Goal: Task Accomplishment & Management: Use online tool/utility

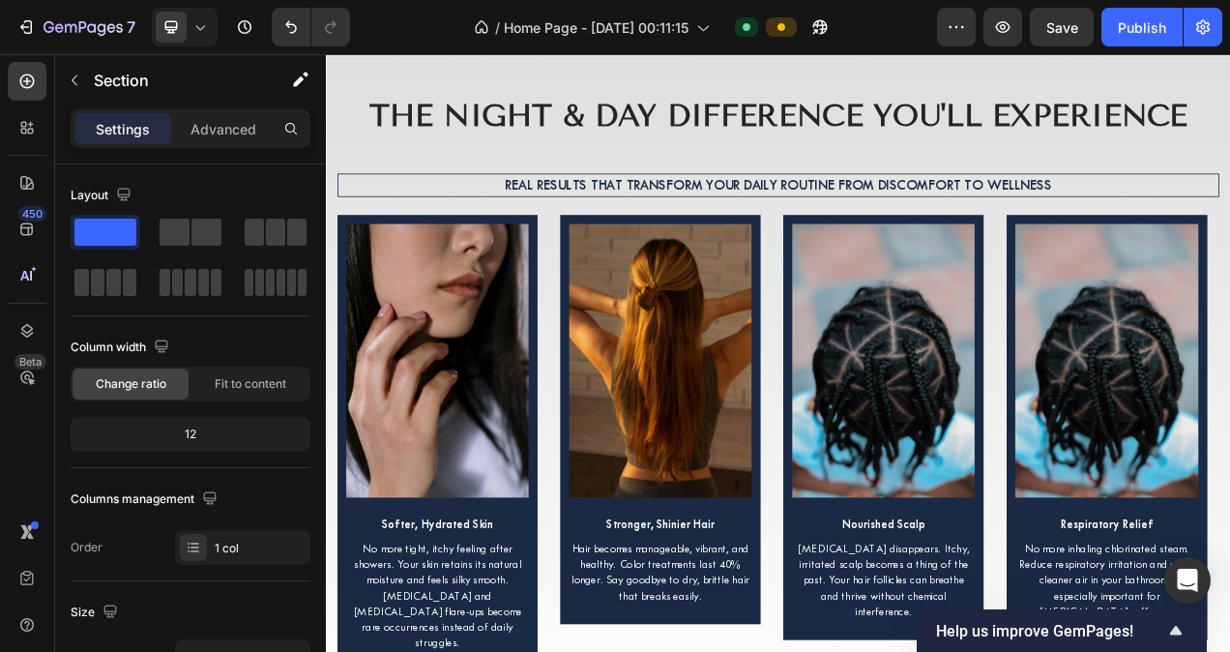
scroll to position [6614, 0]
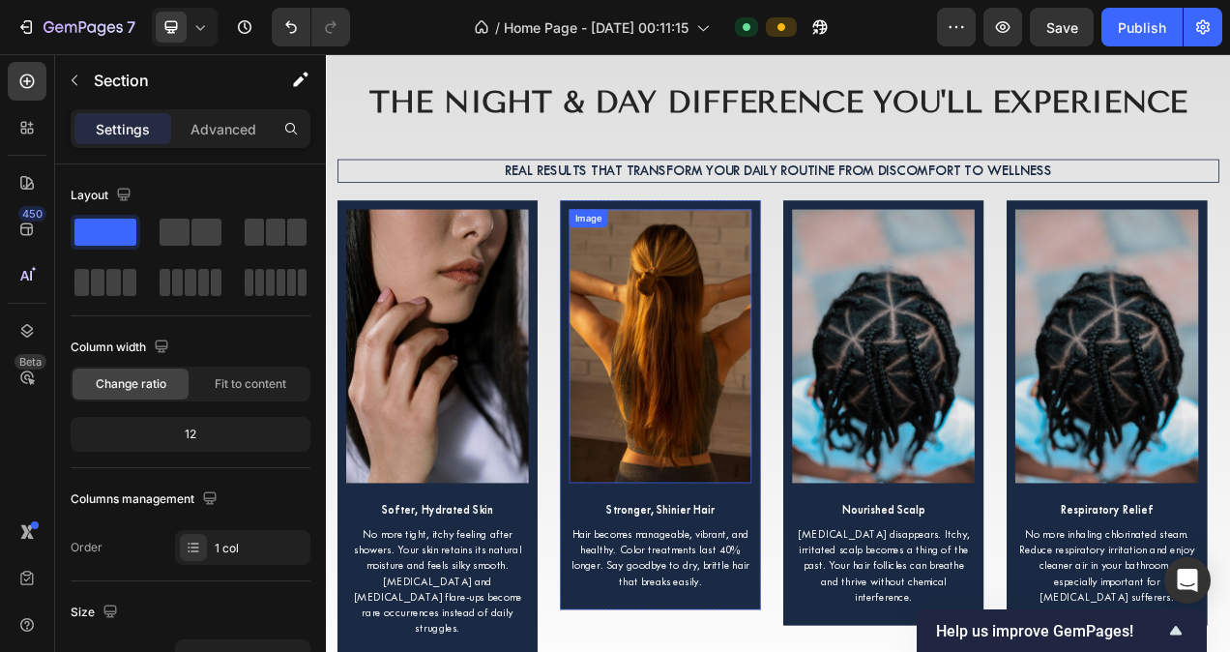
click at [793, 402] on img at bounding box center [755, 429] width 234 height 351
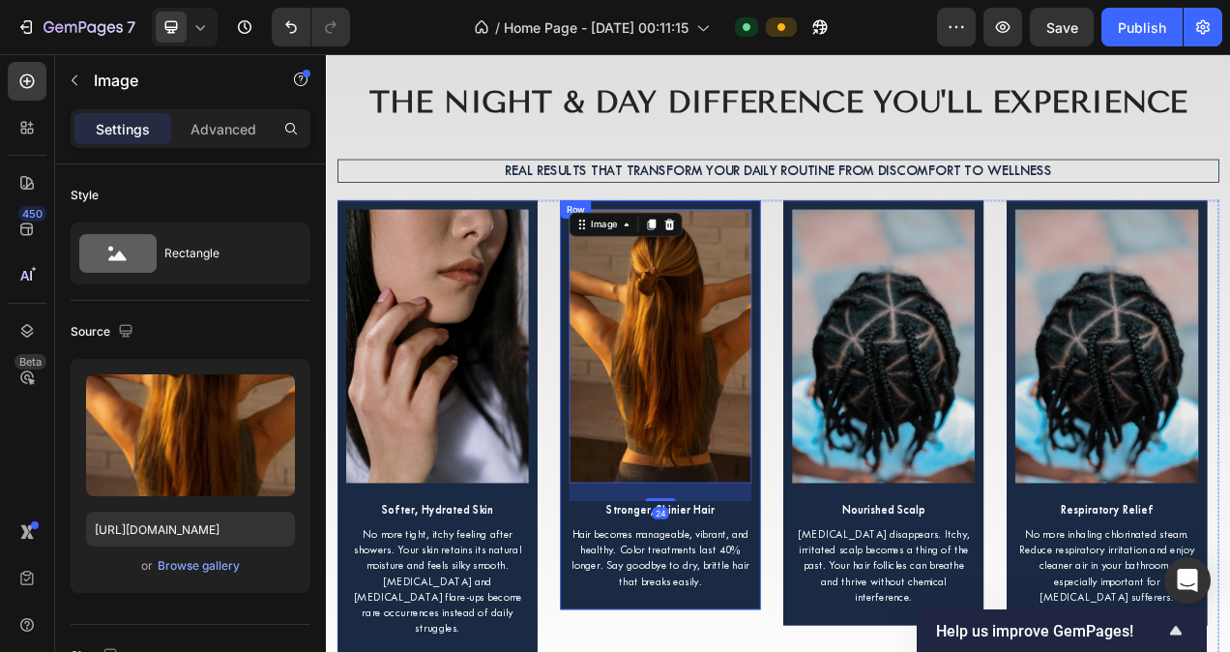
click at [879, 334] on div "Image 24 Stronger, Shinier Hair Text Block Hair becomes manageable, vibrant, an…" at bounding box center [754, 505] width 257 height 525
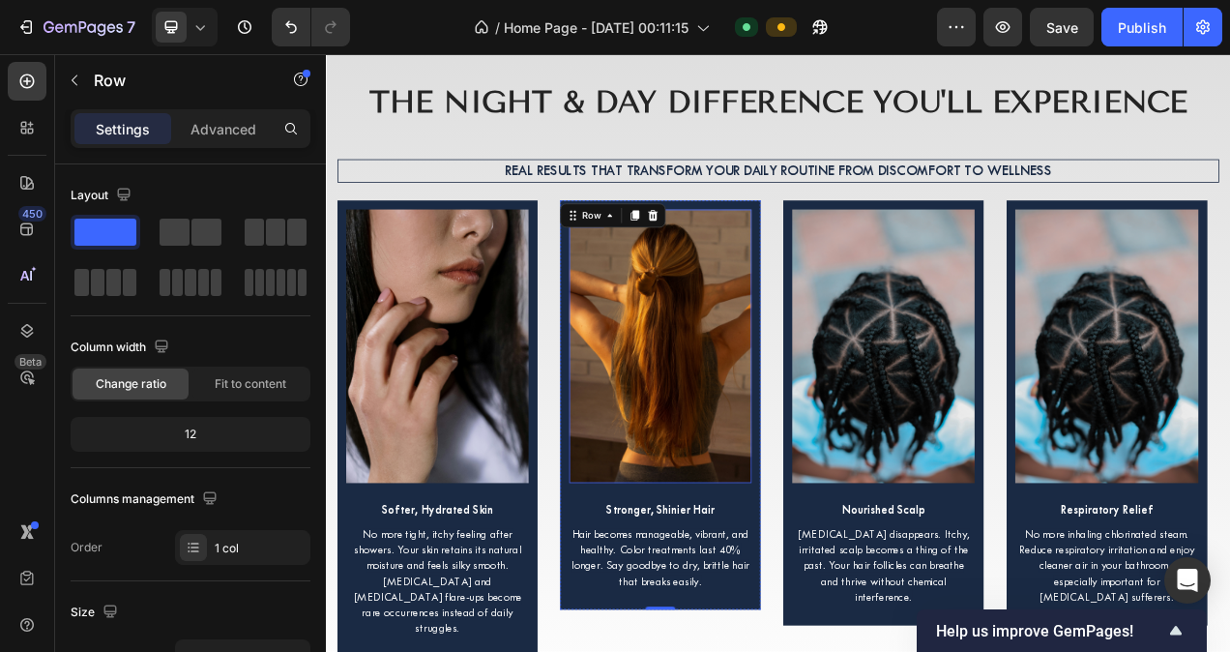
click at [809, 357] on img at bounding box center [755, 429] width 234 height 351
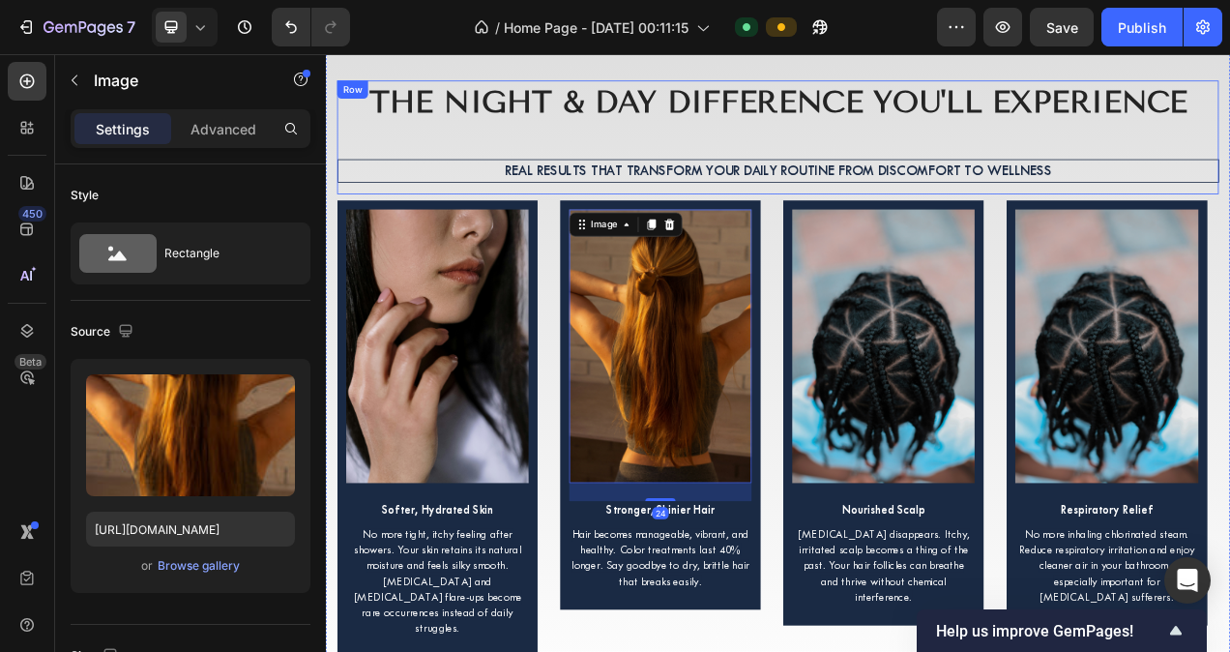
click at [640, 160] on div "The Night & Day Difference You'll Experience Heading Real results that transfor…" at bounding box center [905, 162] width 1131 height 146
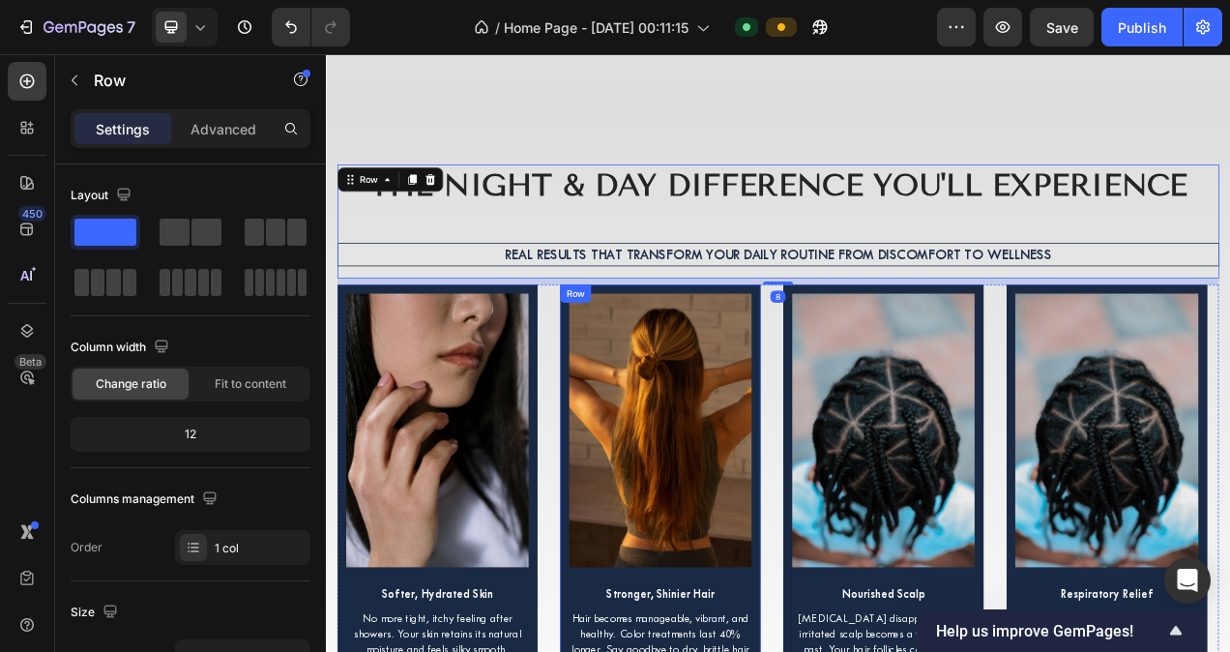
scroll to position [6504, 0]
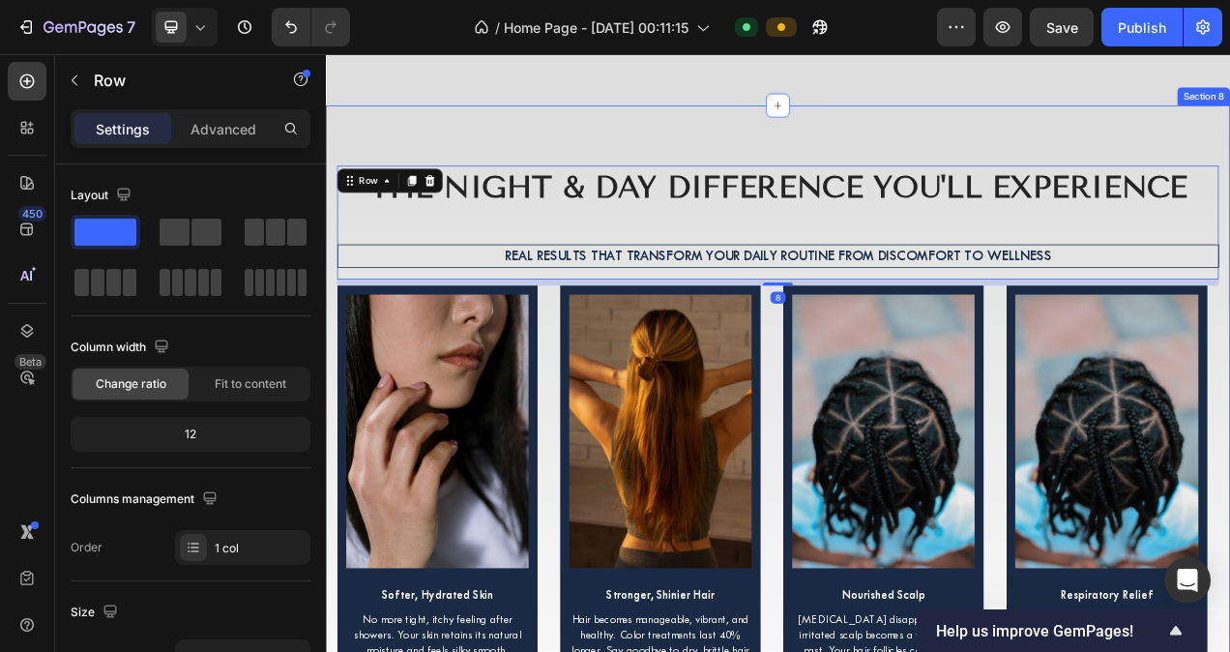
click at [666, 173] on div "The Night & Day Difference You'll Experience Heading Real results that transfor…" at bounding box center [906, 567] width 1160 height 893
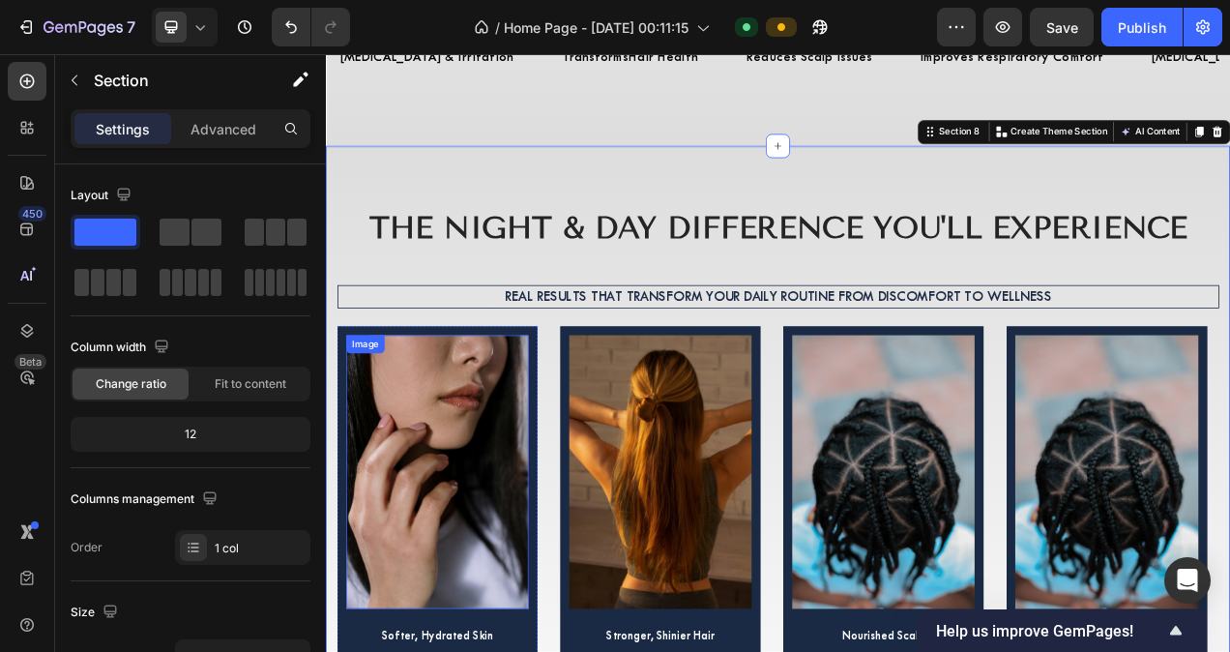
scroll to position [6447, 0]
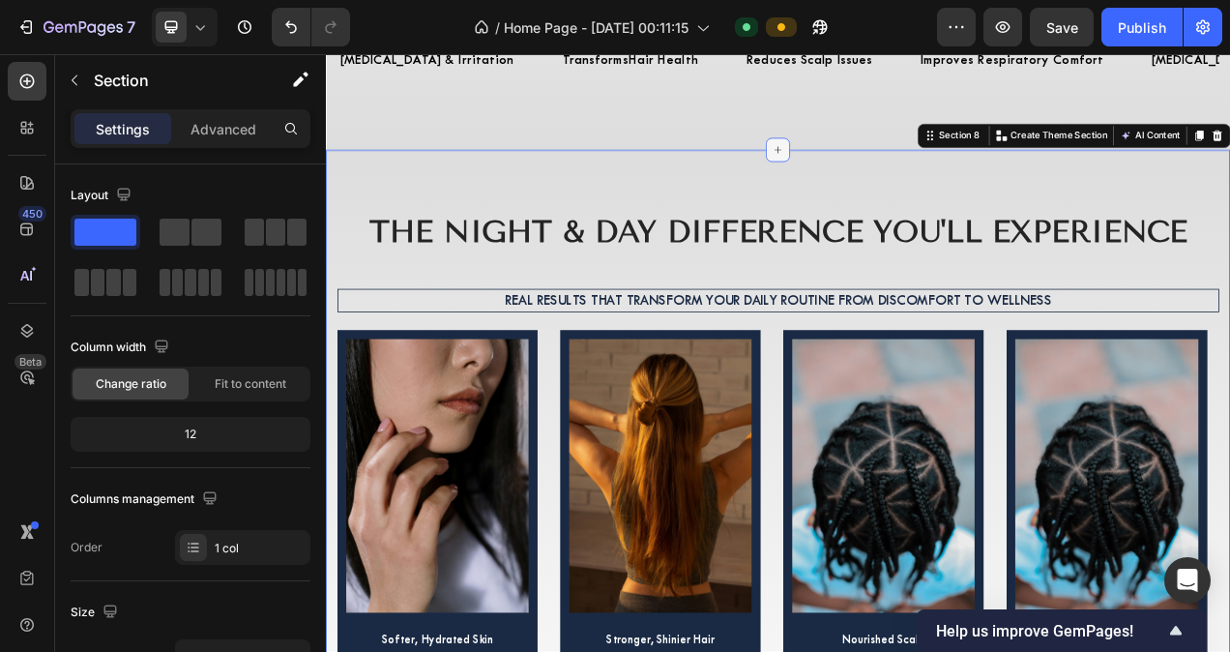
click at [890, 174] on div at bounding box center [905, 177] width 31 height 31
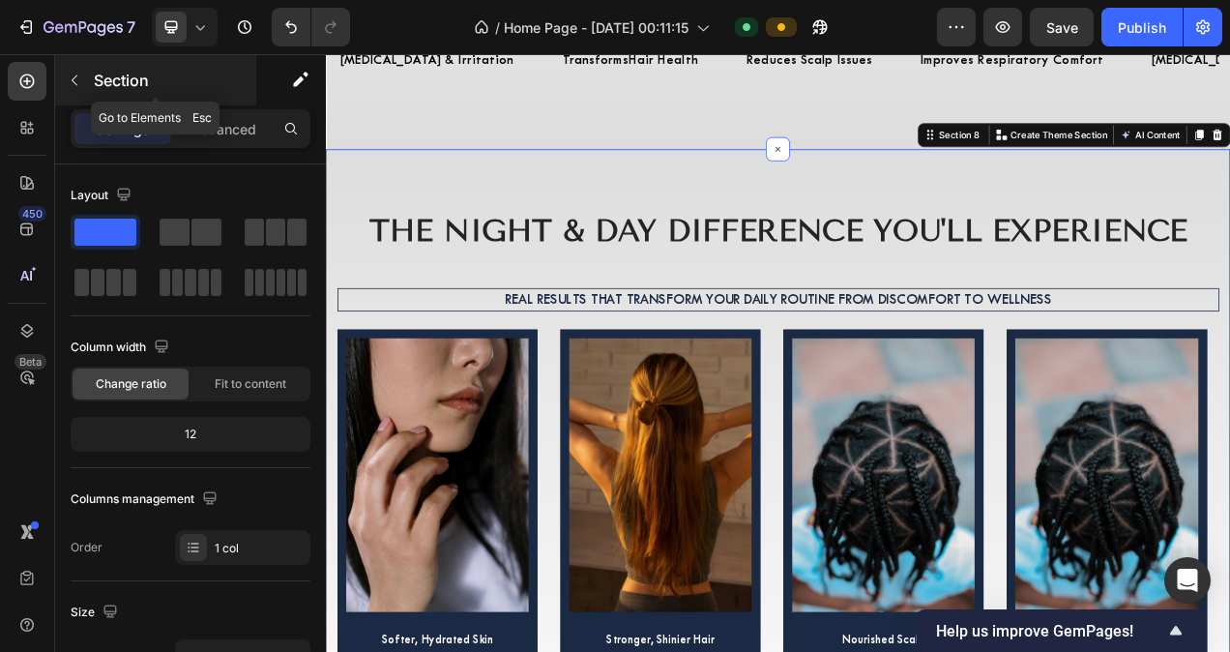
click at [74, 69] on button "button" at bounding box center [74, 80] width 31 height 31
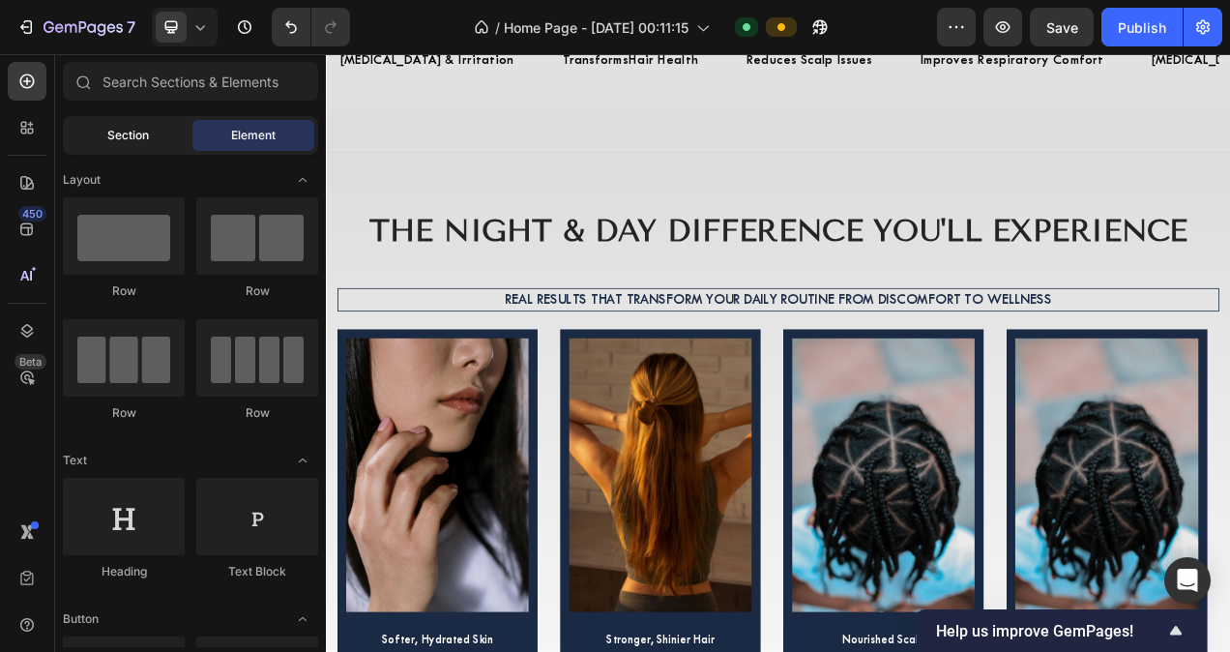
click at [149, 128] on div "Section" at bounding box center [128, 135] width 122 height 31
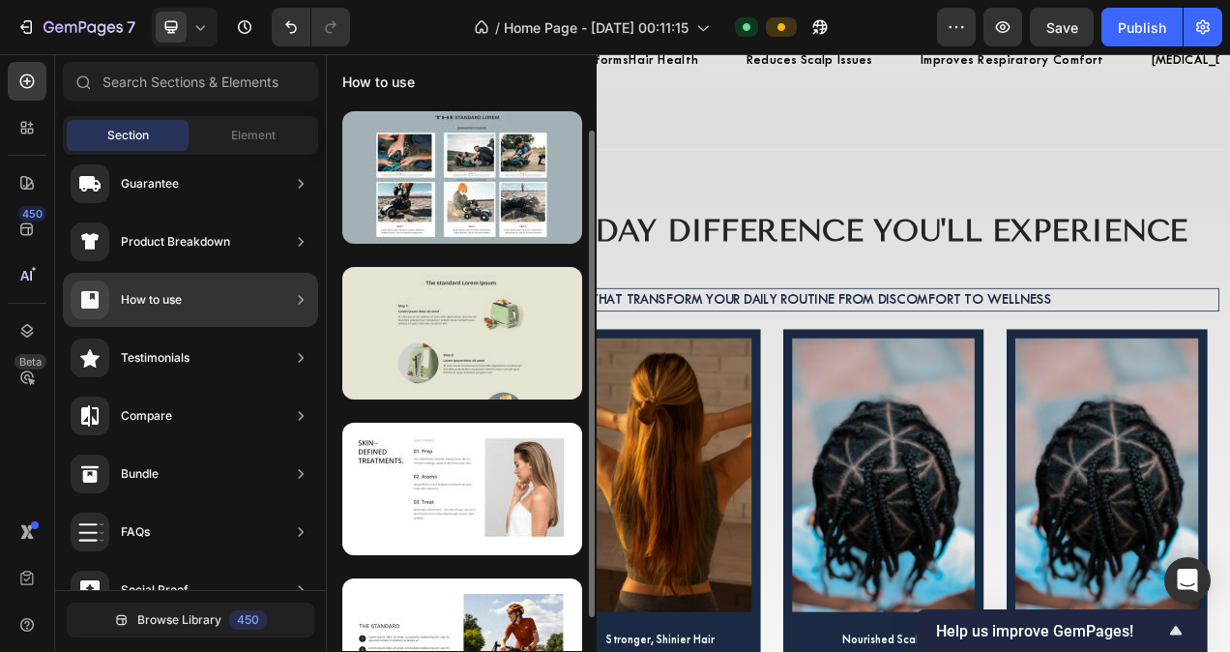
scroll to position [66, 0]
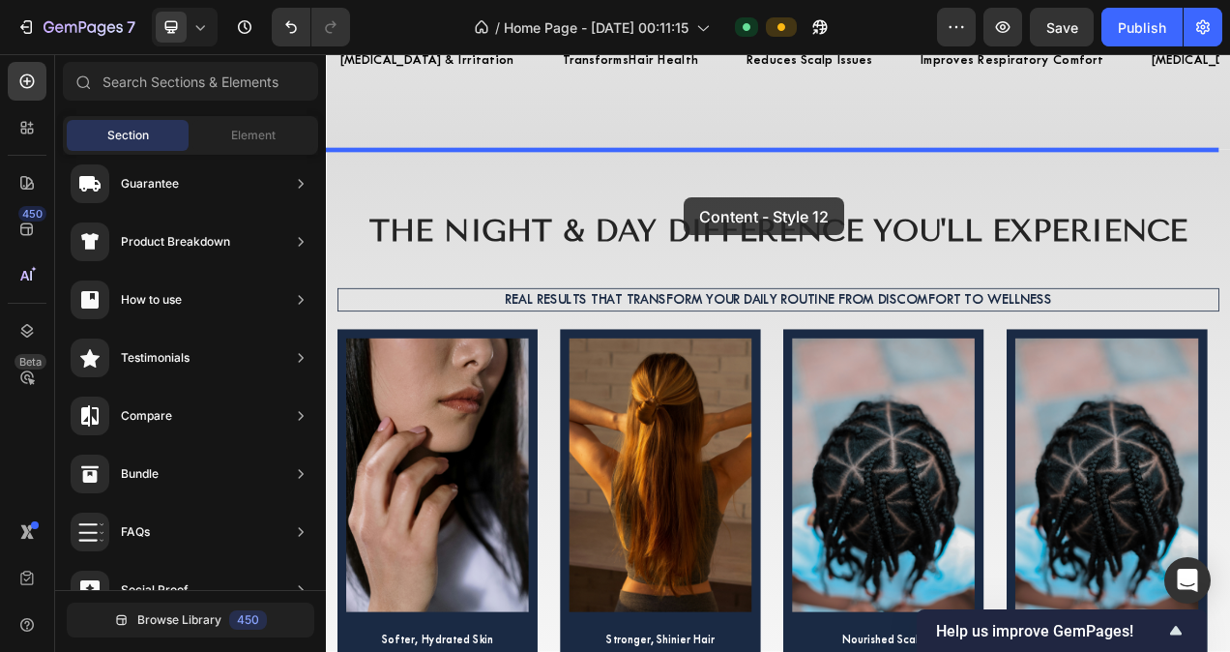
drag, startPoint x: 758, startPoint y: 478, endPoint x: 785, endPoint y: 238, distance: 241.3
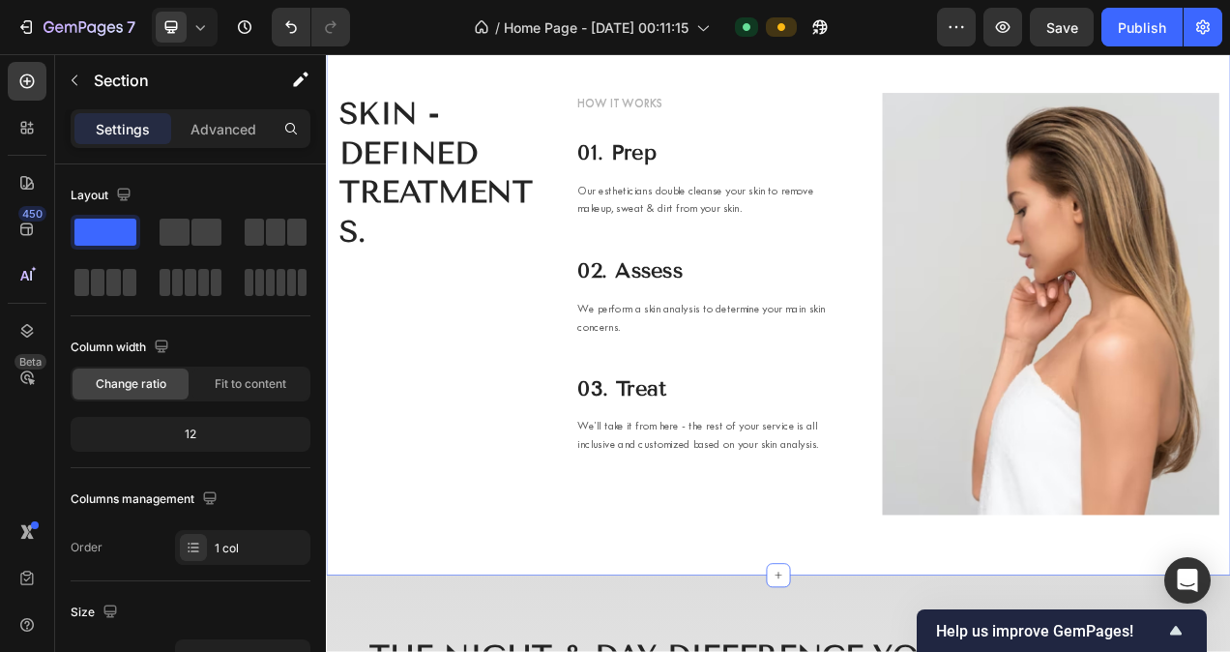
scroll to position [6960, 0]
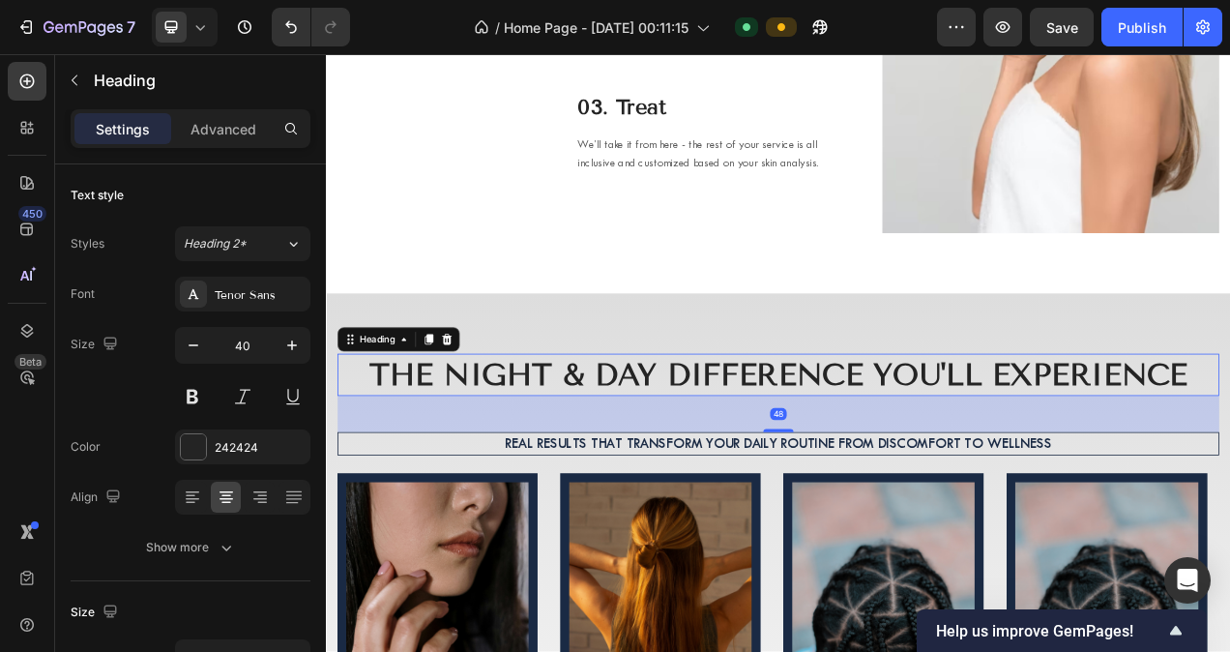
click at [798, 451] on strong "The Night & Day Difference You'll Experience" at bounding box center [906, 465] width 1050 height 45
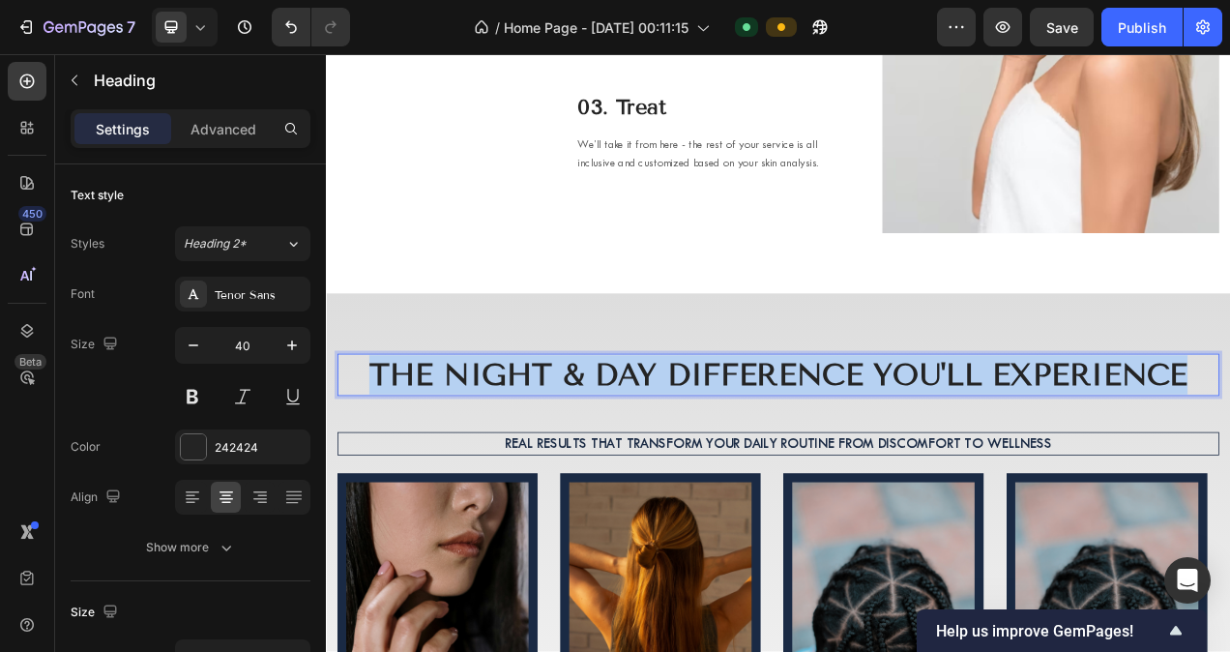
click at [798, 451] on strong "The Night & Day Difference You'll Experience" at bounding box center [906, 465] width 1050 height 45
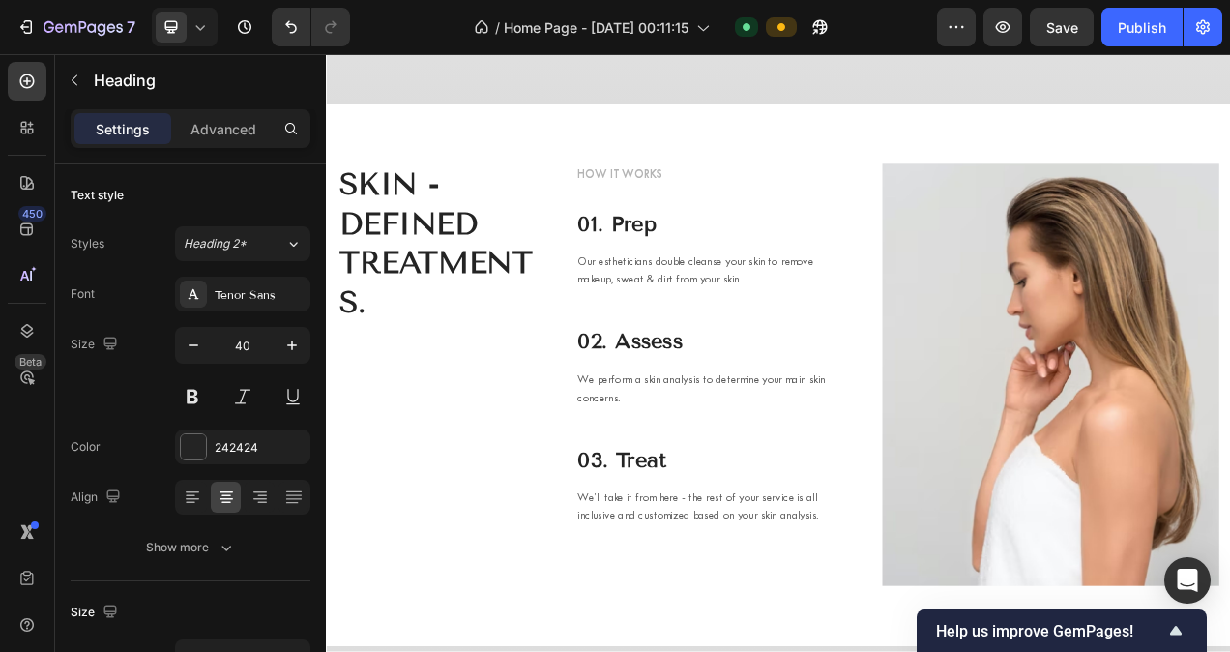
type input "16"
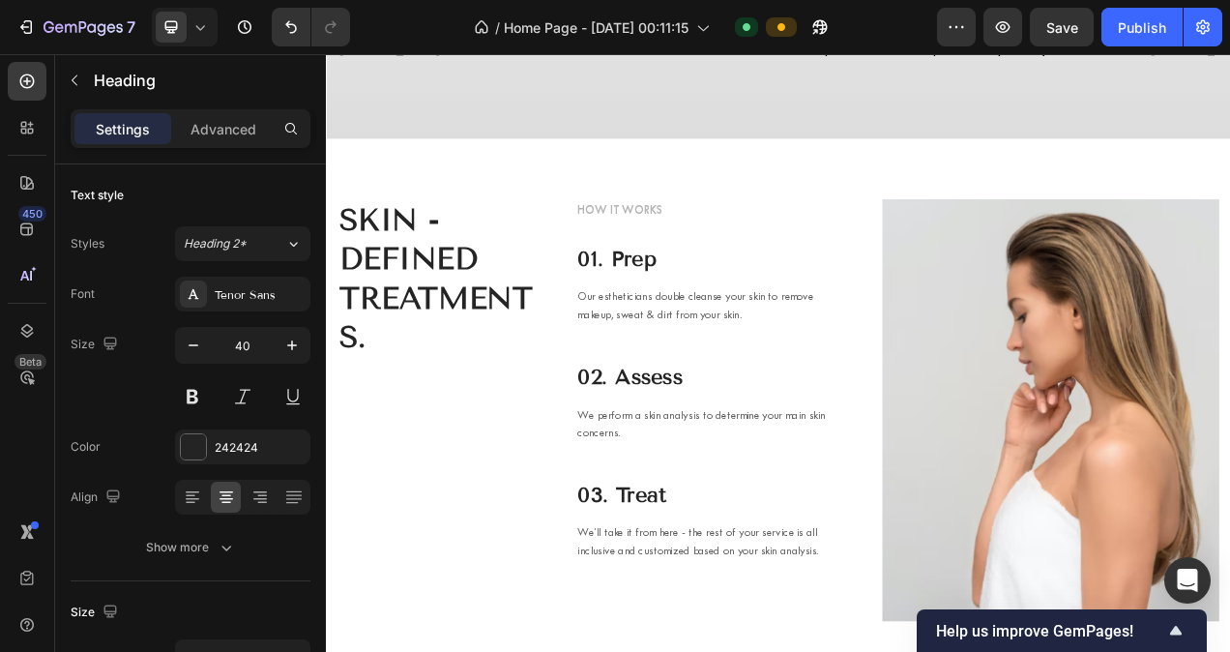
scroll to position [6445, 0]
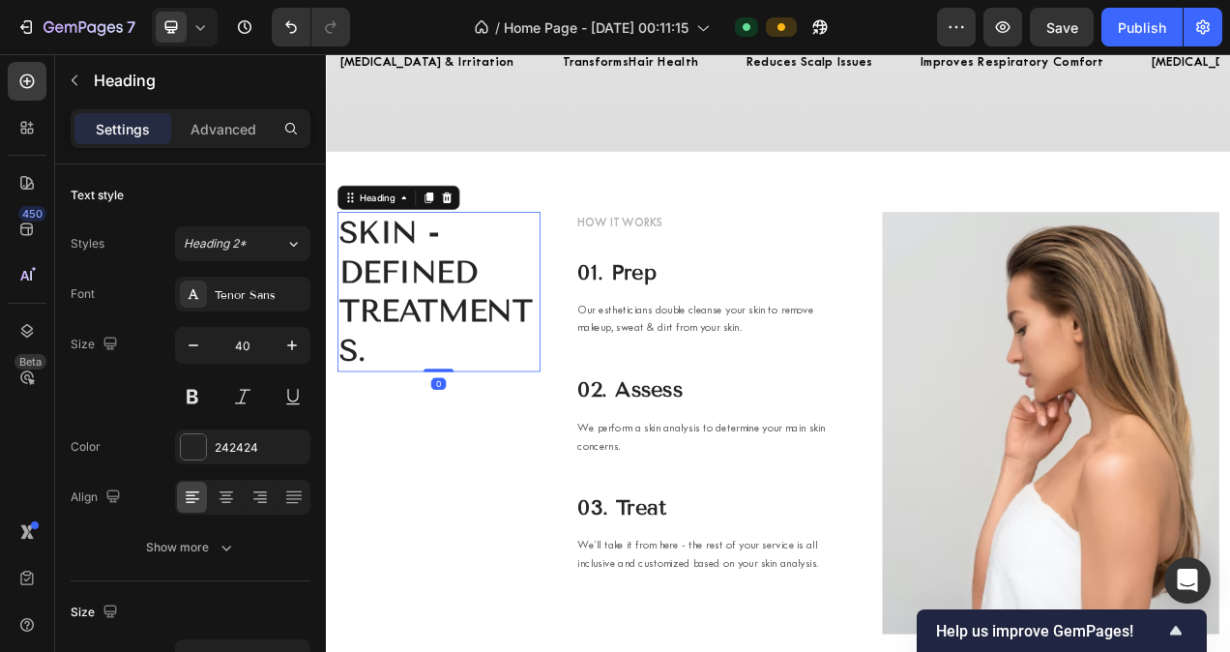
click at [429, 332] on p "SKIN - DEFINED TREATMENTS." at bounding box center [470, 359] width 256 height 201
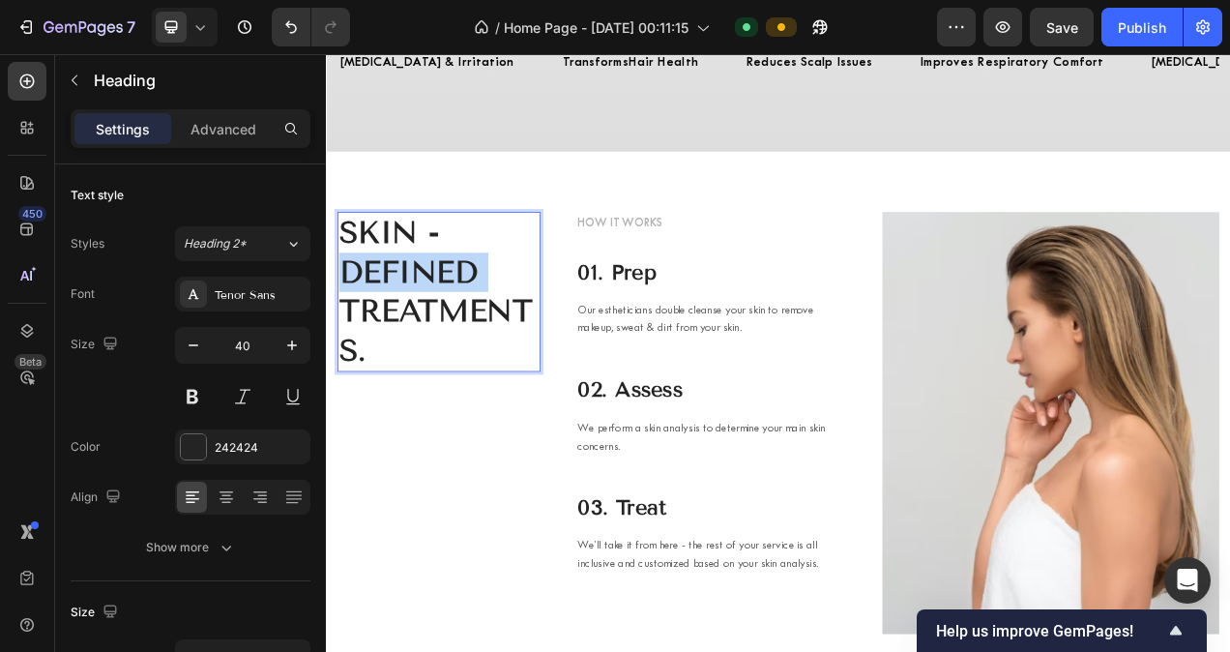
click at [429, 332] on p "SKIN - DEFINED TREATMENTS." at bounding box center [470, 359] width 256 height 201
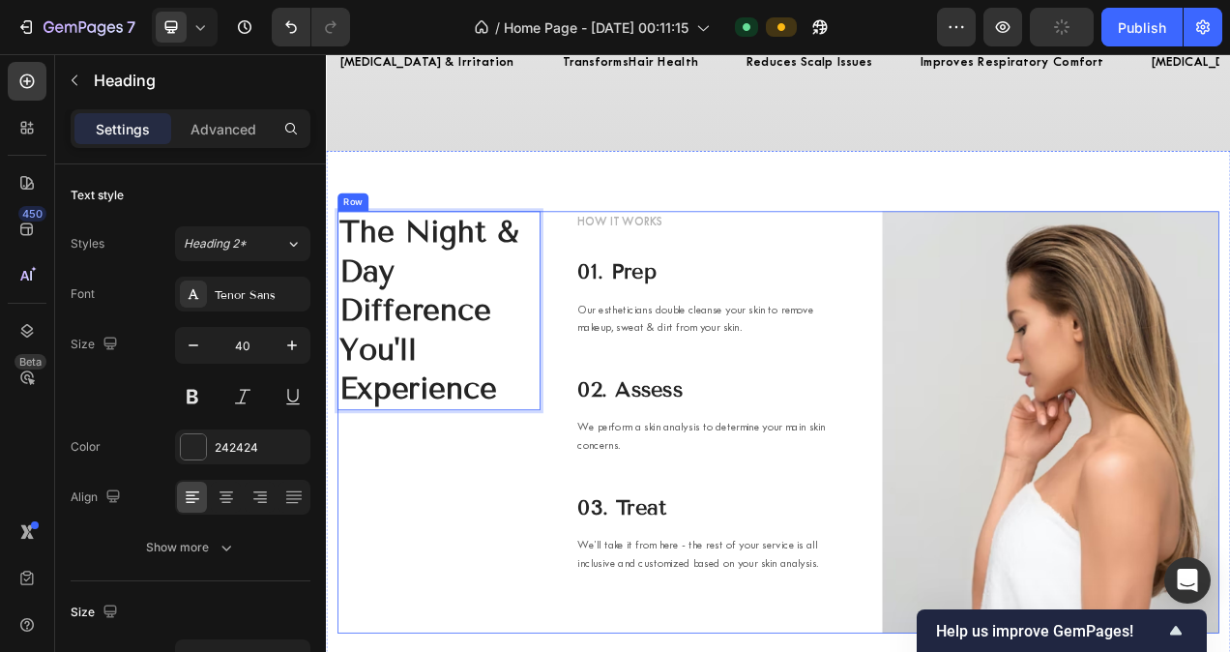
click at [538, 589] on div "The Night & Day Difference You'll Experience Heading 0" at bounding box center [470, 526] width 260 height 541
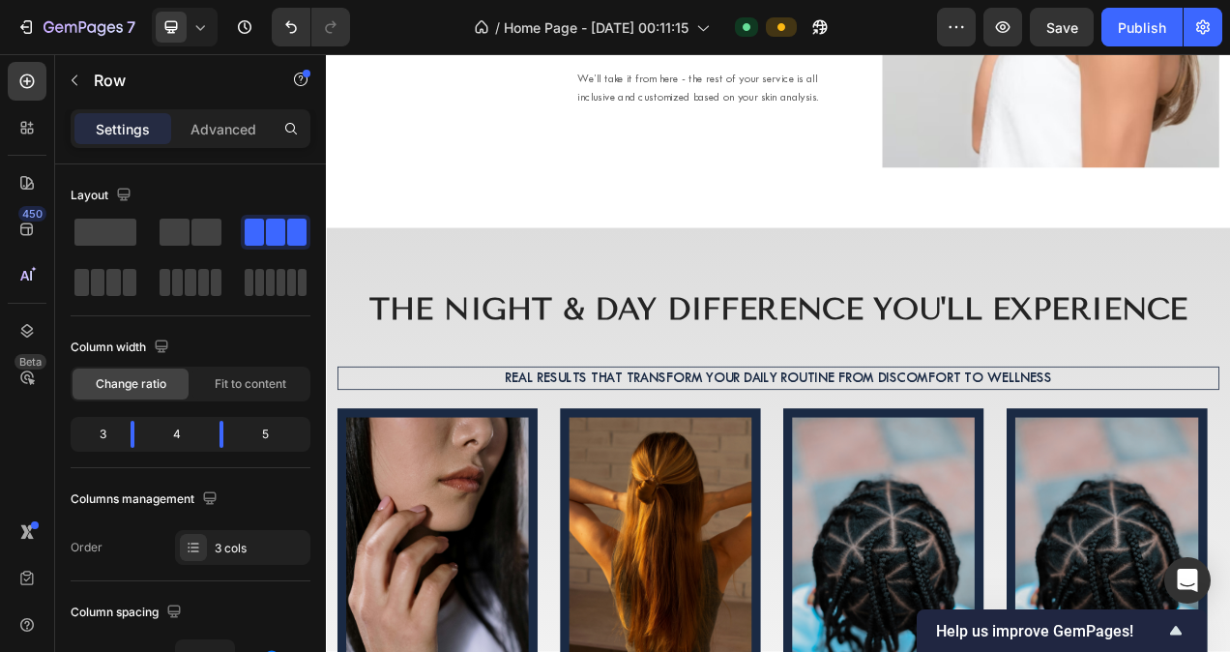
scroll to position [7046, 0]
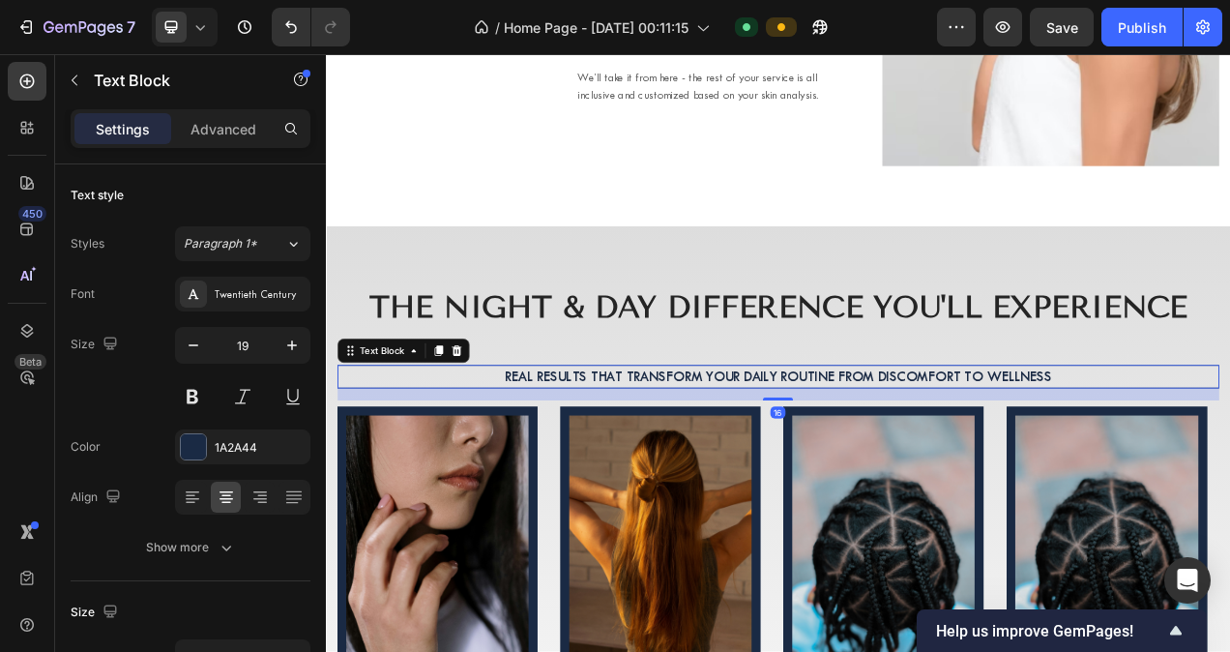
click at [770, 465] on p "Real results that transform your daily routine from discomfort to wellness" at bounding box center [905, 468] width 1125 height 24
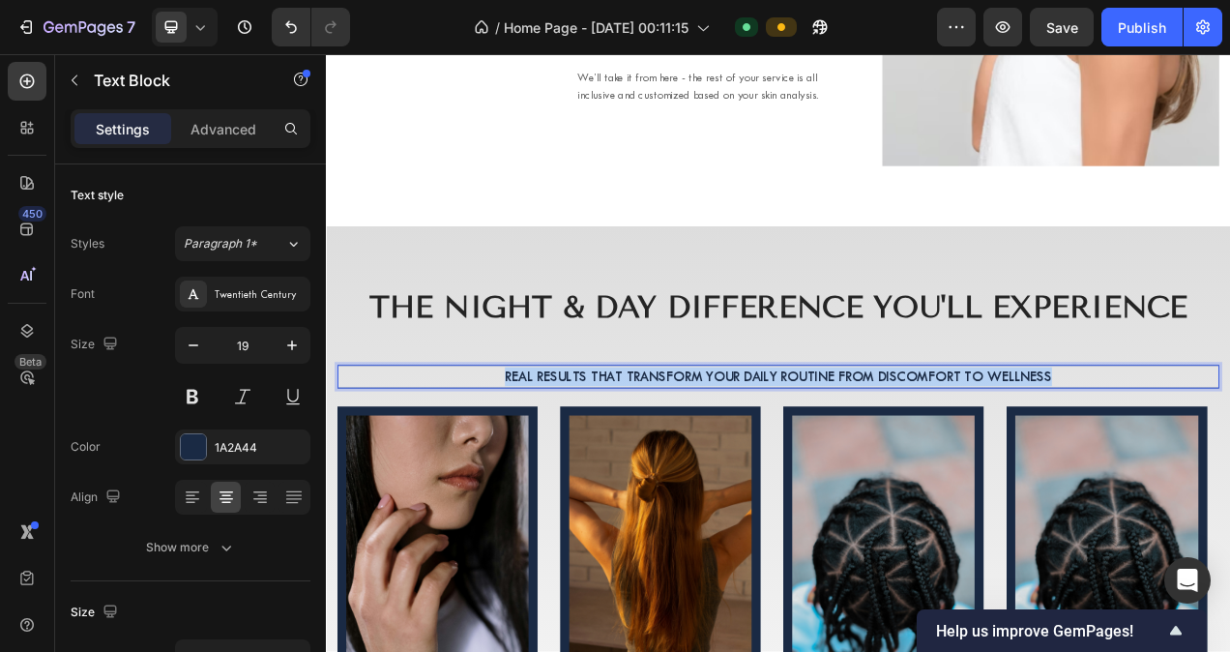
click at [770, 465] on p "Real results that transform your daily routine from discomfort to wellness" at bounding box center [905, 468] width 1125 height 24
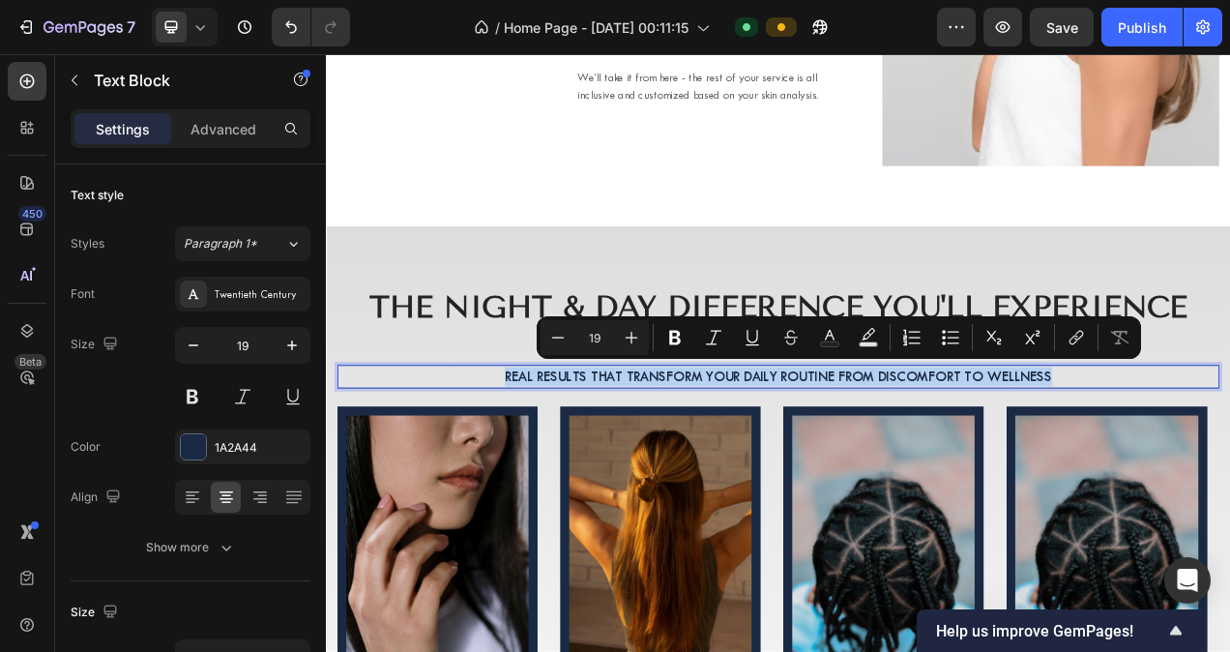
copy p "Real results that transform your daily routine from discomfort to wellness"
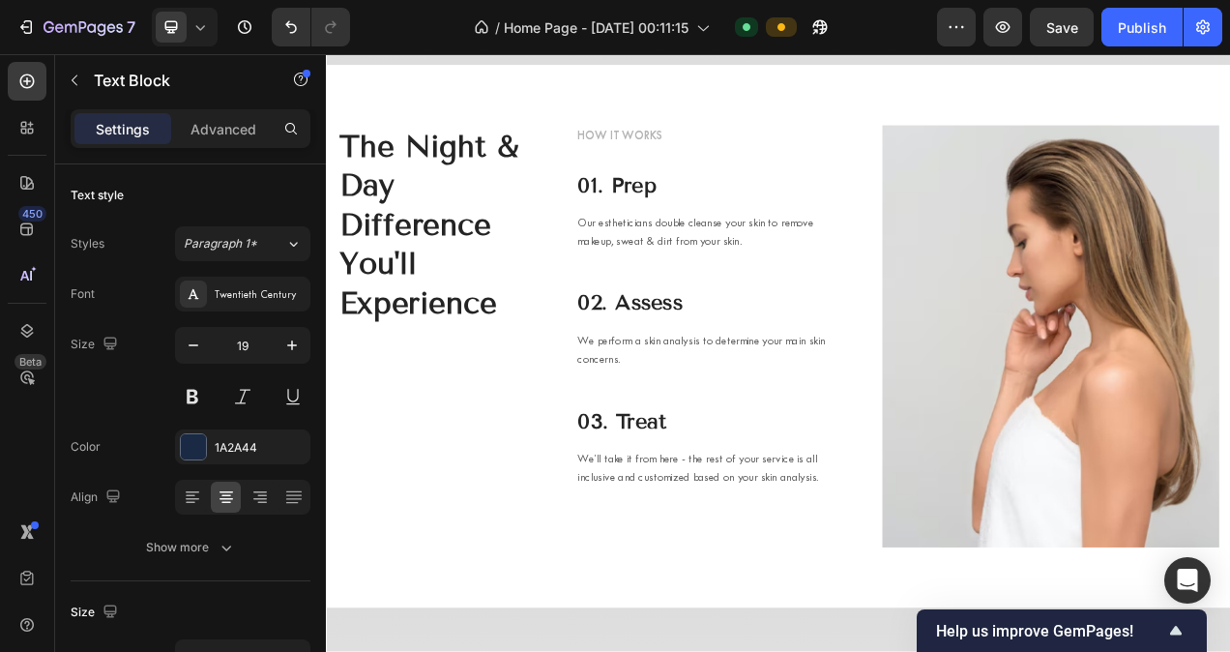
type input "16"
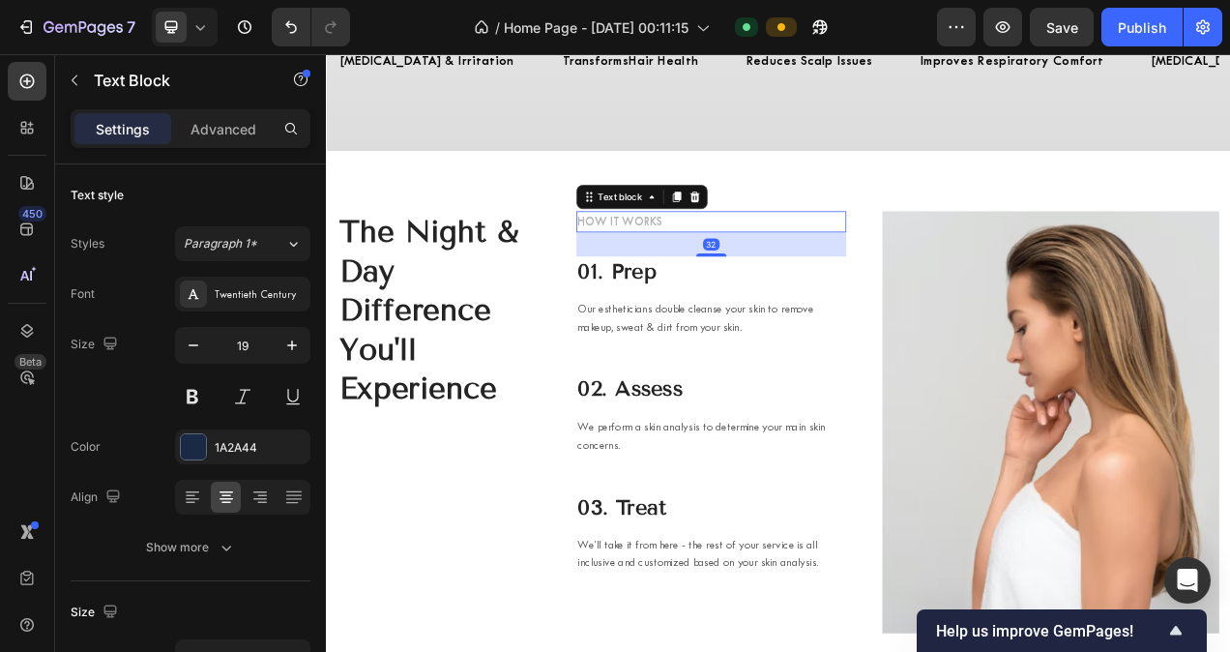
click at [715, 263] on p "HOW IT WORKS" at bounding box center [820, 269] width 342 height 23
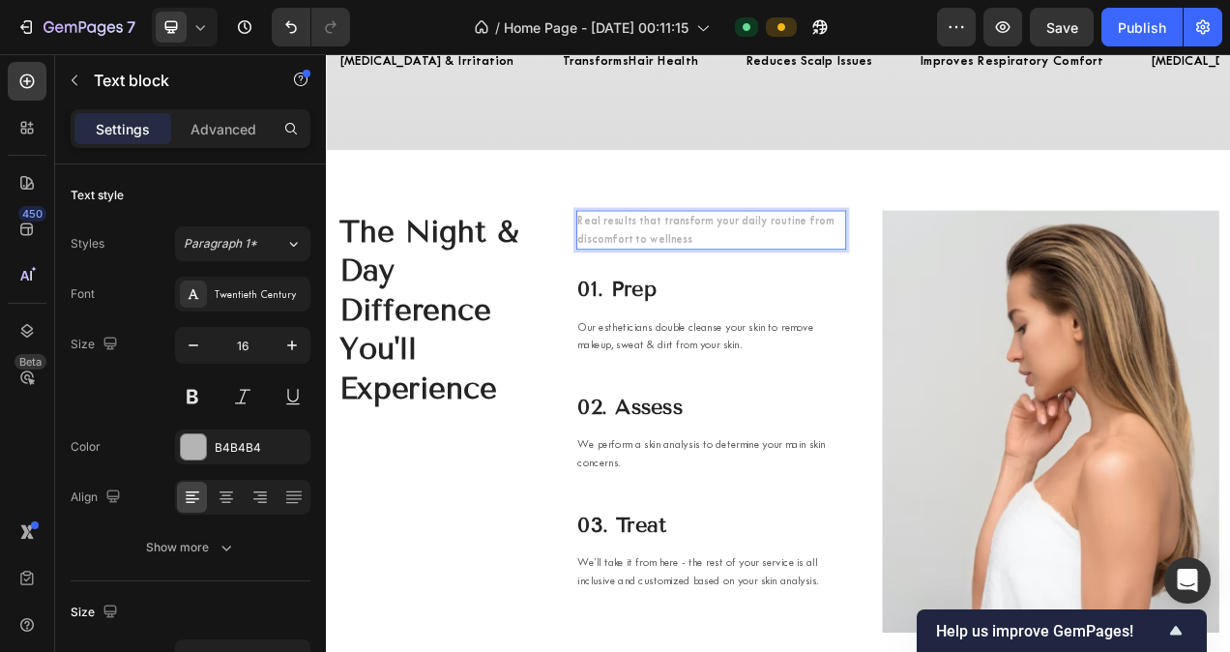
click at [746, 272] on p "Real results that transform your daily routine from discomfort to wellness" at bounding box center [820, 280] width 342 height 46
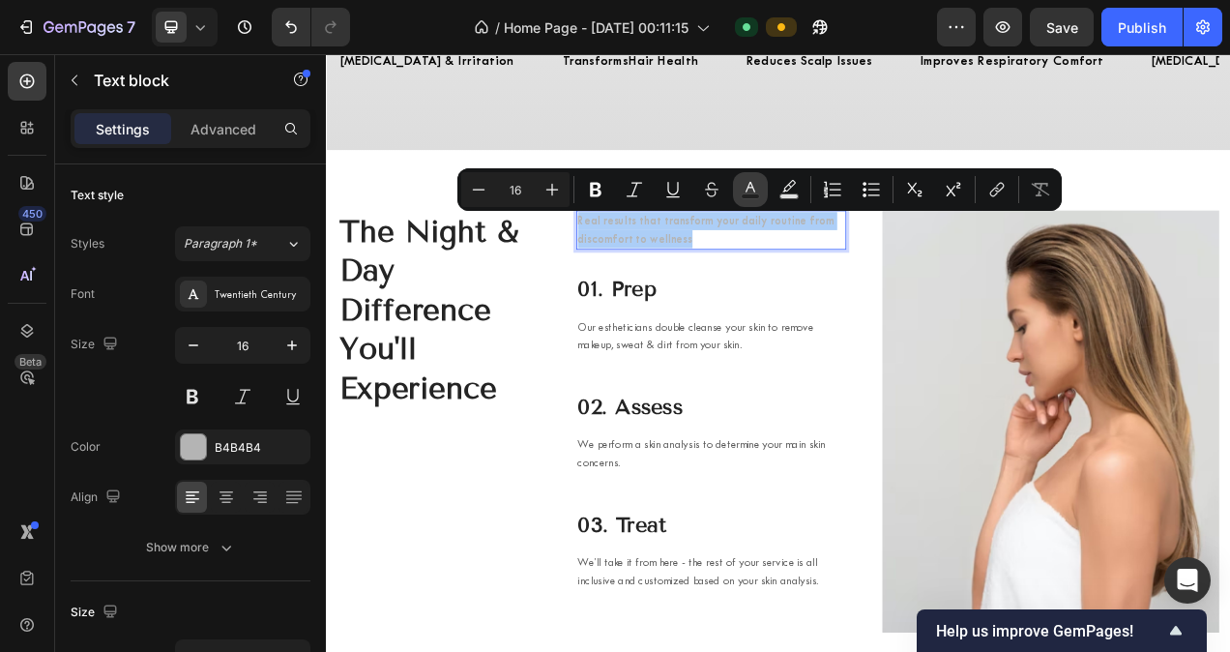
click at [742, 188] on icon "Editor contextual toolbar" at bounding box center [750, 189] width 19 height 19
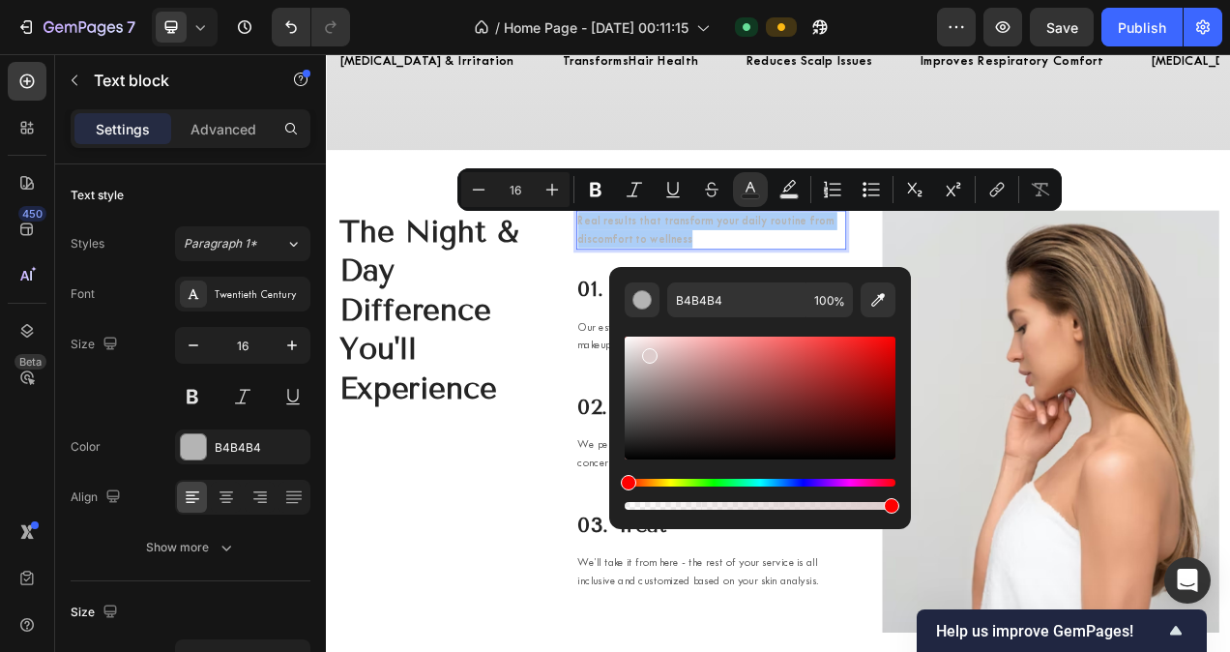
drag, startPoint x: 1018, startPoint y: 437, endPoint x: 678, endPoint y: 390, distance: 343.6
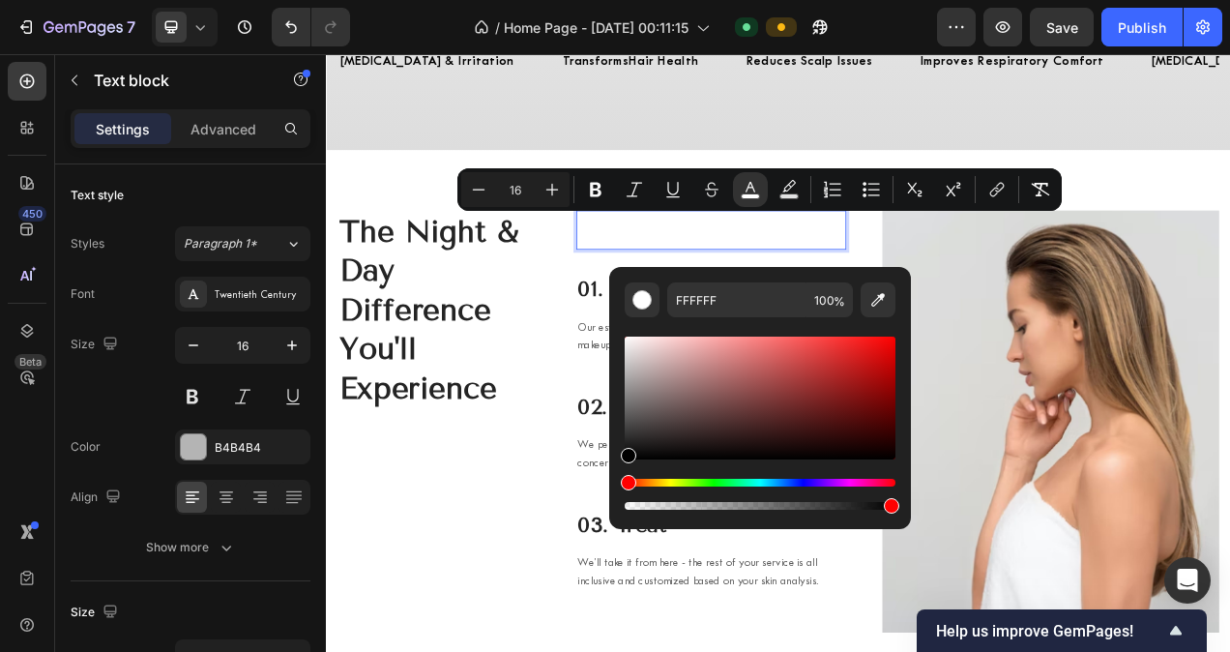
drag, startPoint x: 669, startPoint y: 362, endPoint x: 613, endPoint y: 518, distance: 166.4
click at [613, 518] on div "FFFFFF 100 %" at bounding box center [760, 398] width 302 height 262
type input "000000"
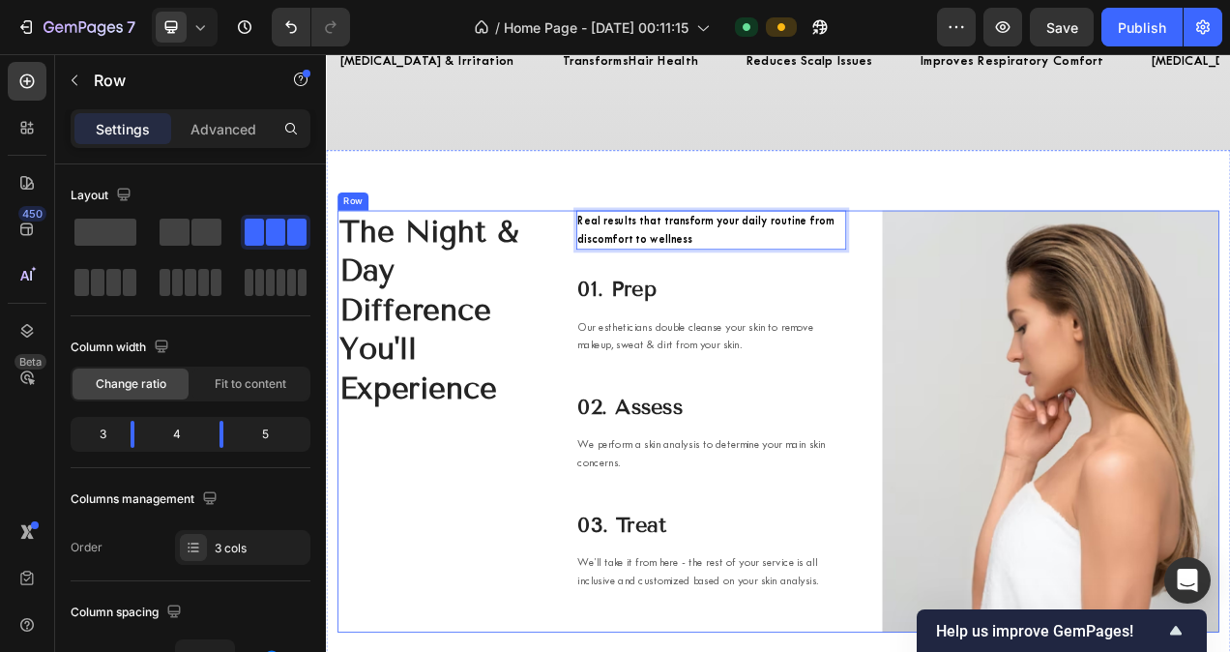
click at [527, 563] on div "The Night & Day Difference You'll Experience Heading" at bounding box center [470, 525] width 260 height 541
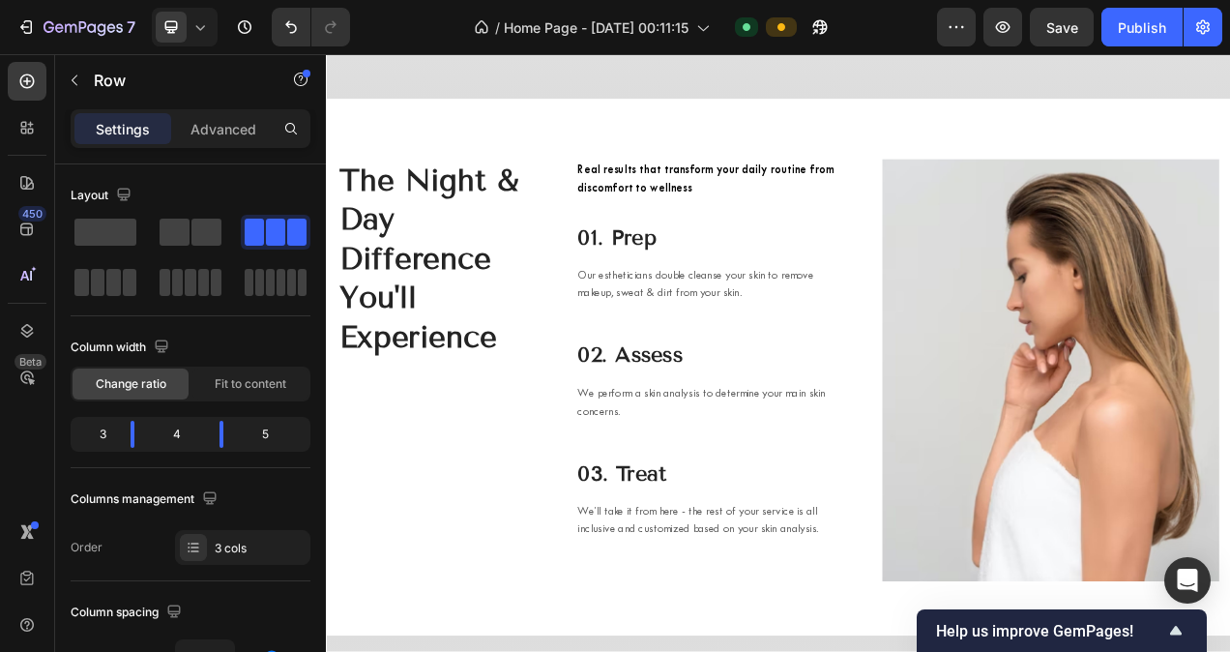
scroll to position [6512, 0]
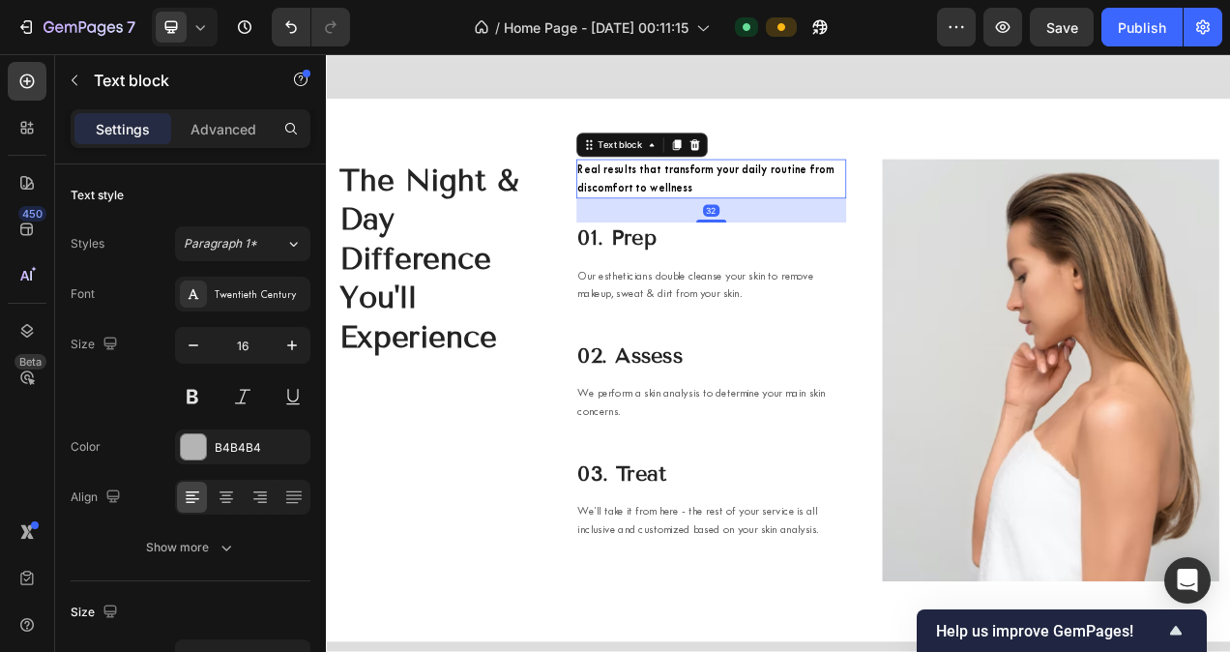
click at [741, 226] on span "Real results that transform your daily routine from discomfort to wellness" at bounding box center [813, 214] width 329 height 41
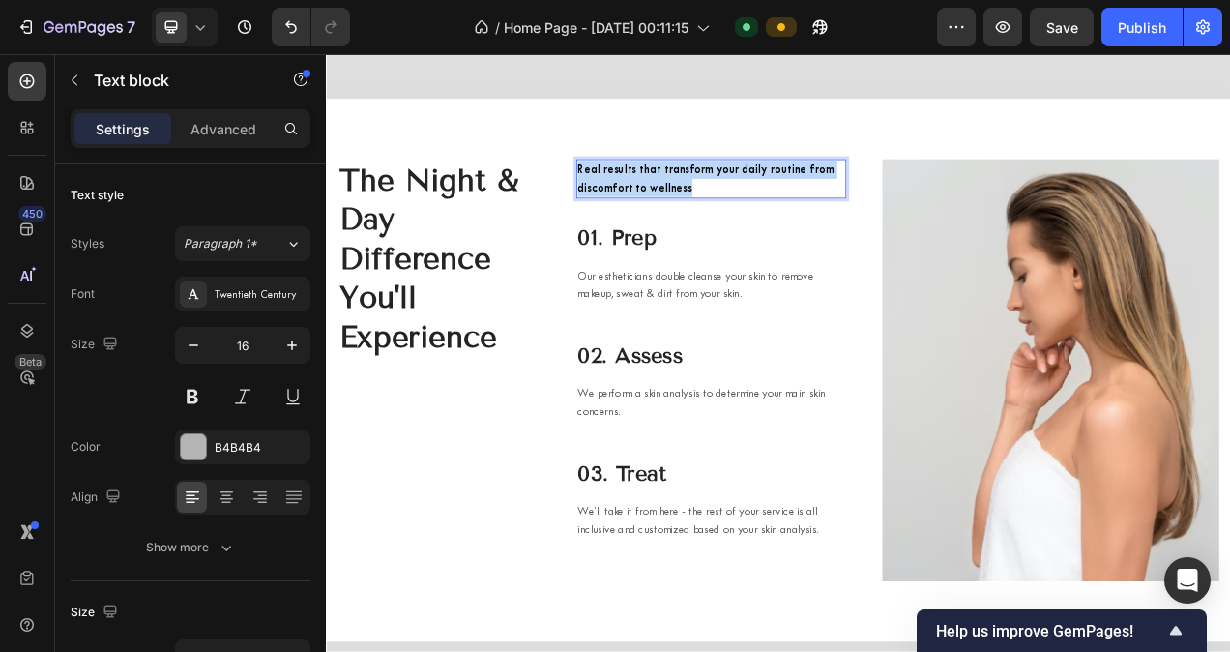
click at [741, 226] on span "Real results that transform your daily routine from discomfort to wellness" at bounding box center [813, 214] width 329 height 41
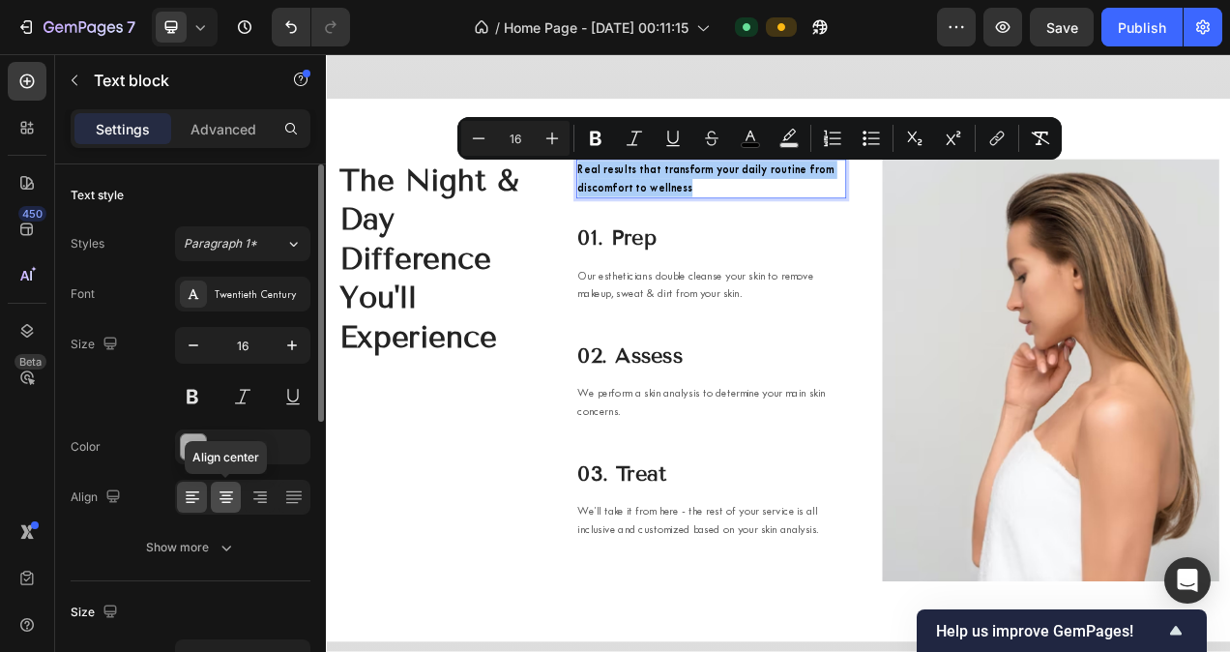
click at [227, 491] on icon at bounding box center [226, 492] width 14 height 2
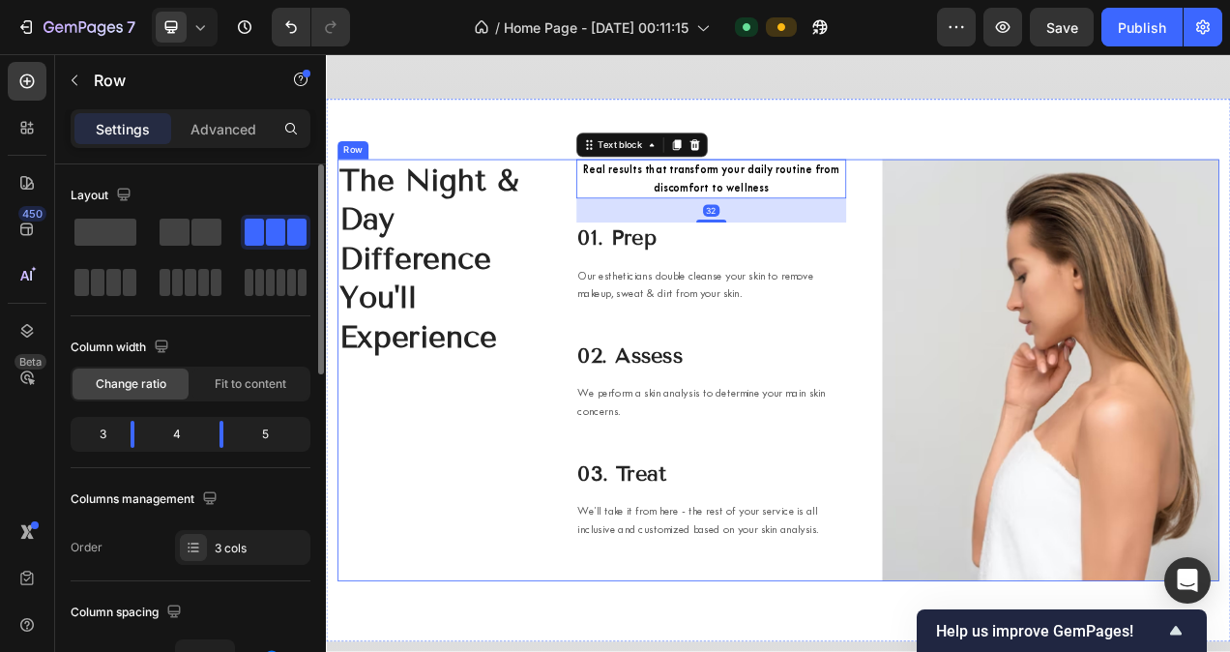
click at [581, 489] on div "The Night & Day Difference You'll Experience Heading" at bounding box center [470, 459] width 260 height 541
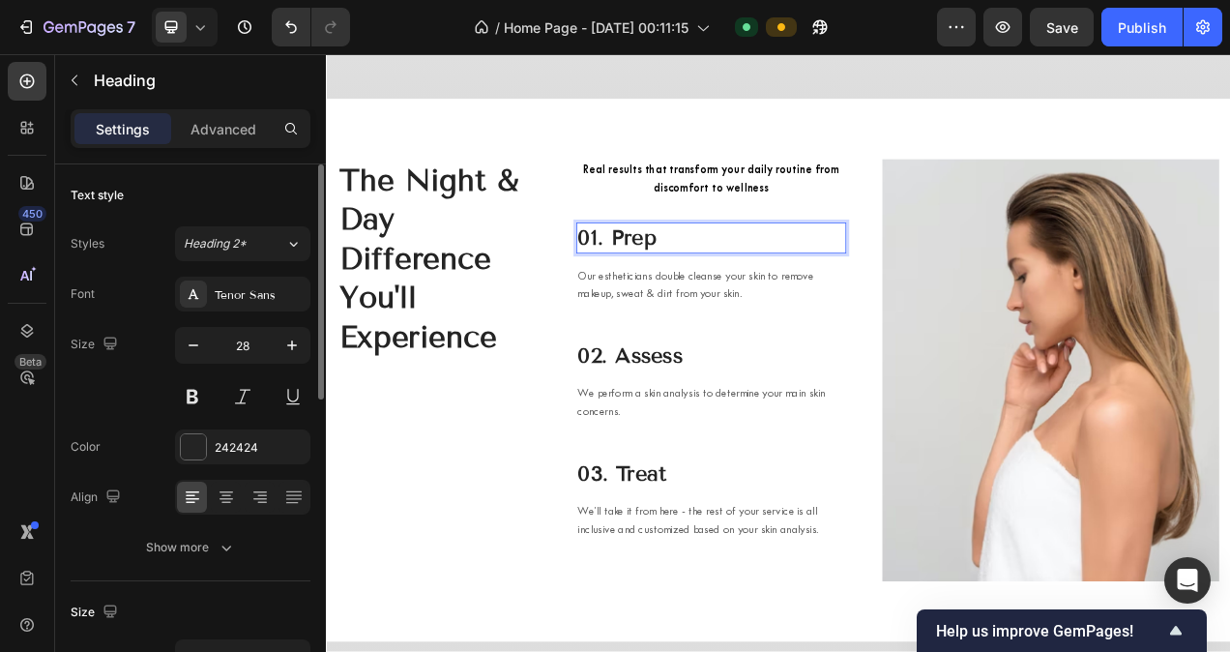
click at [770, 302] on p "01. Prep" at bounding box center [820, 290] width 342 height 35
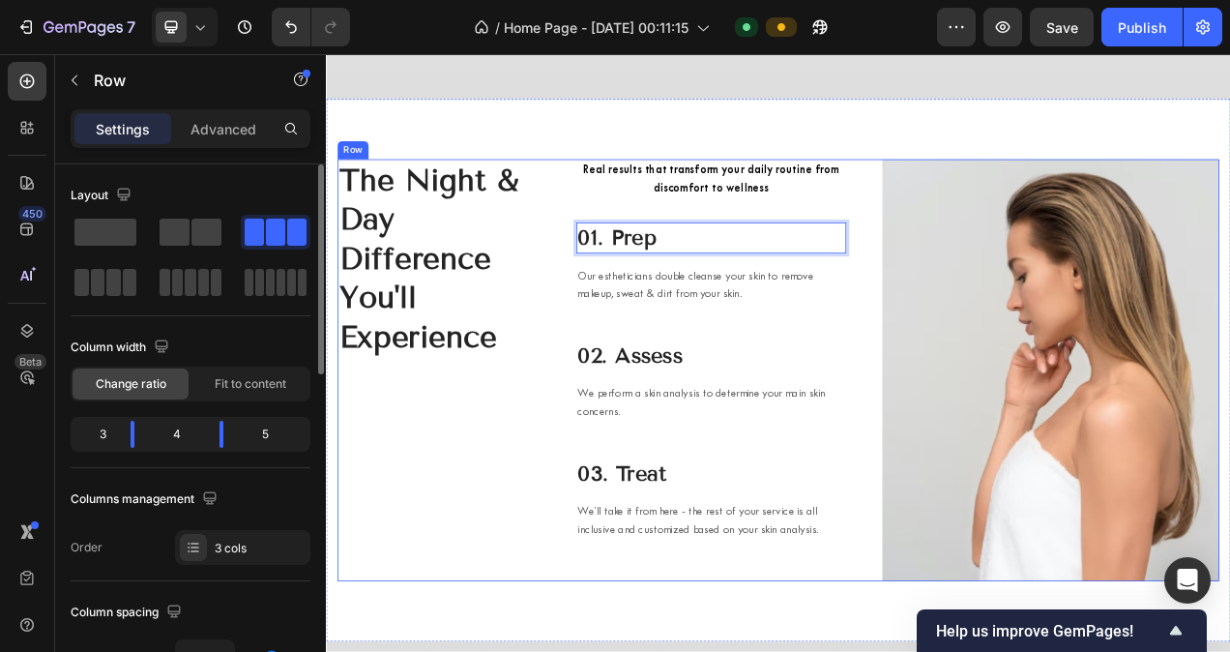
click at [613, 500] on div "The Night & Day Difference You'll Experience Heading Real results that transfor…" at bounding box center [905, 459] width 1131 height 541
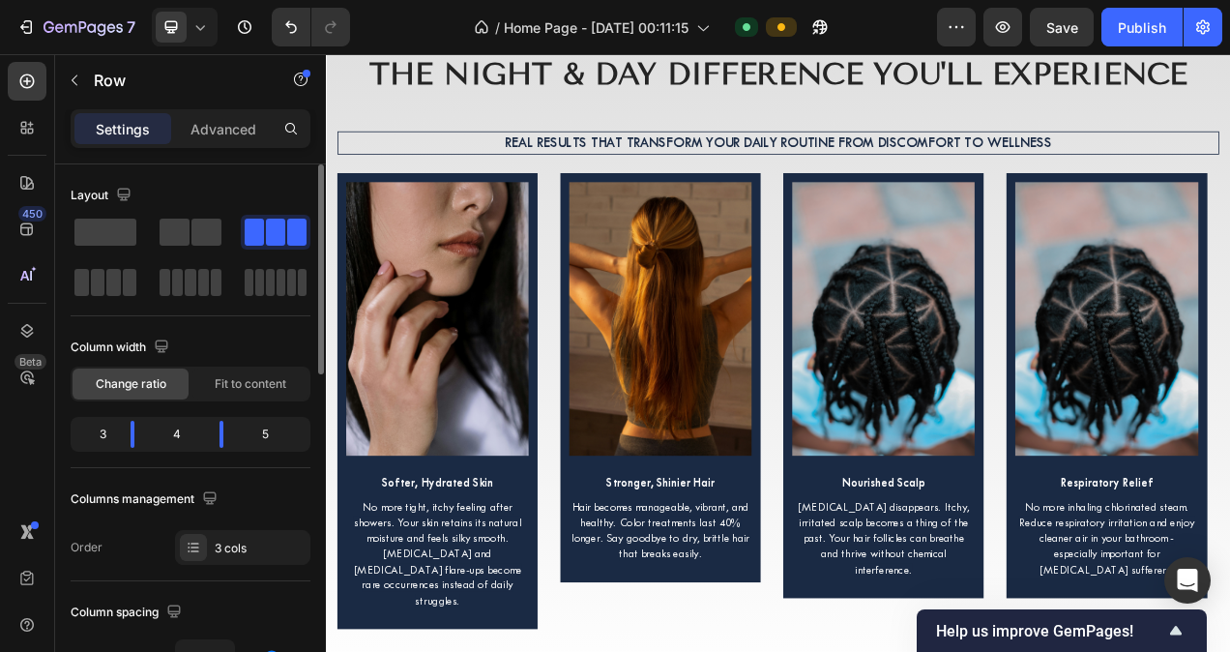
scroll to position [7337, 0]
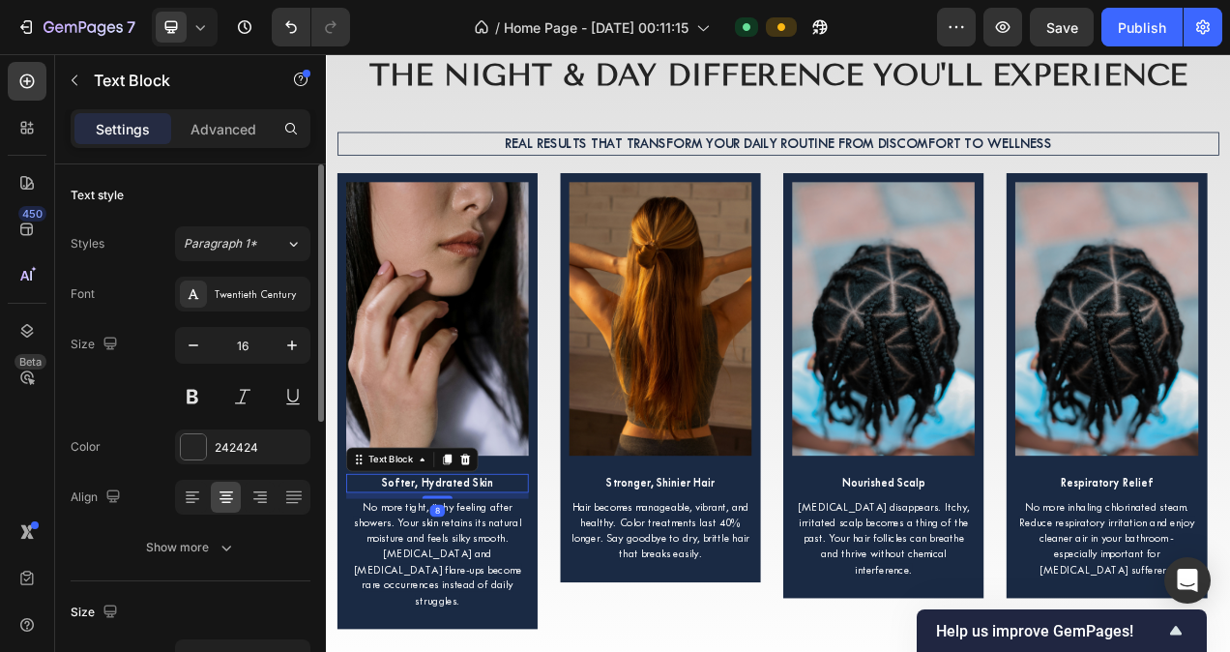
click at [490, 602] on span "Softer, Hydrated Skin" at bounding box center [469, 604] width 142 height 17
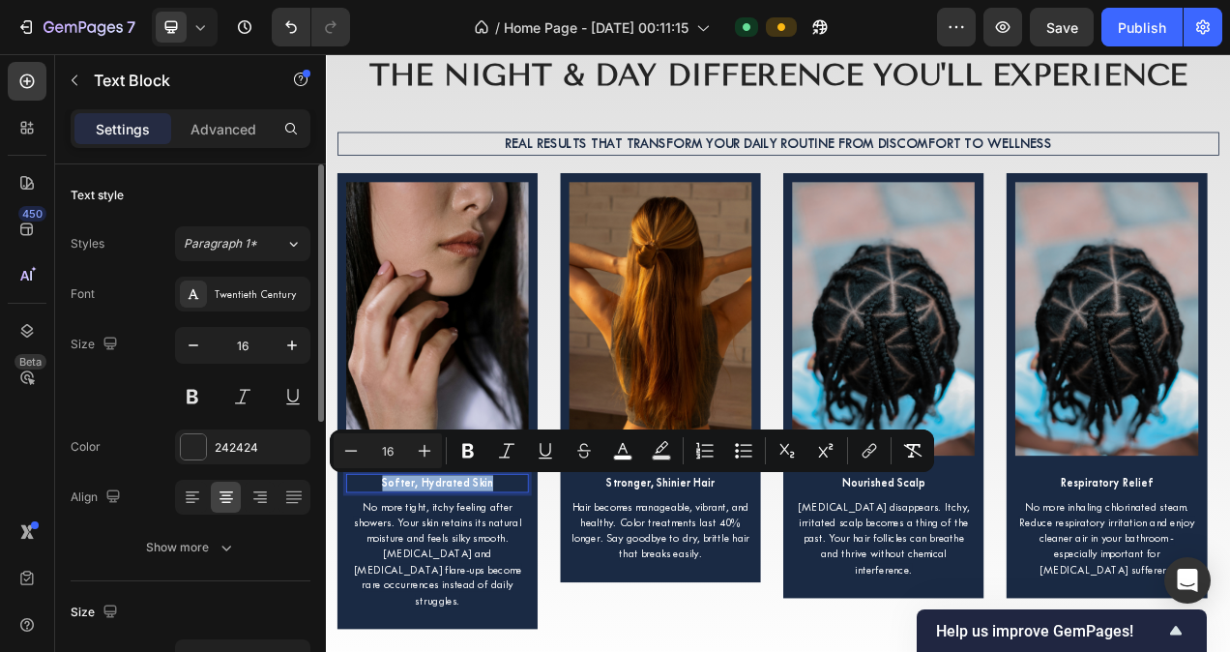
copy span "Softer, Hydrated Skin"
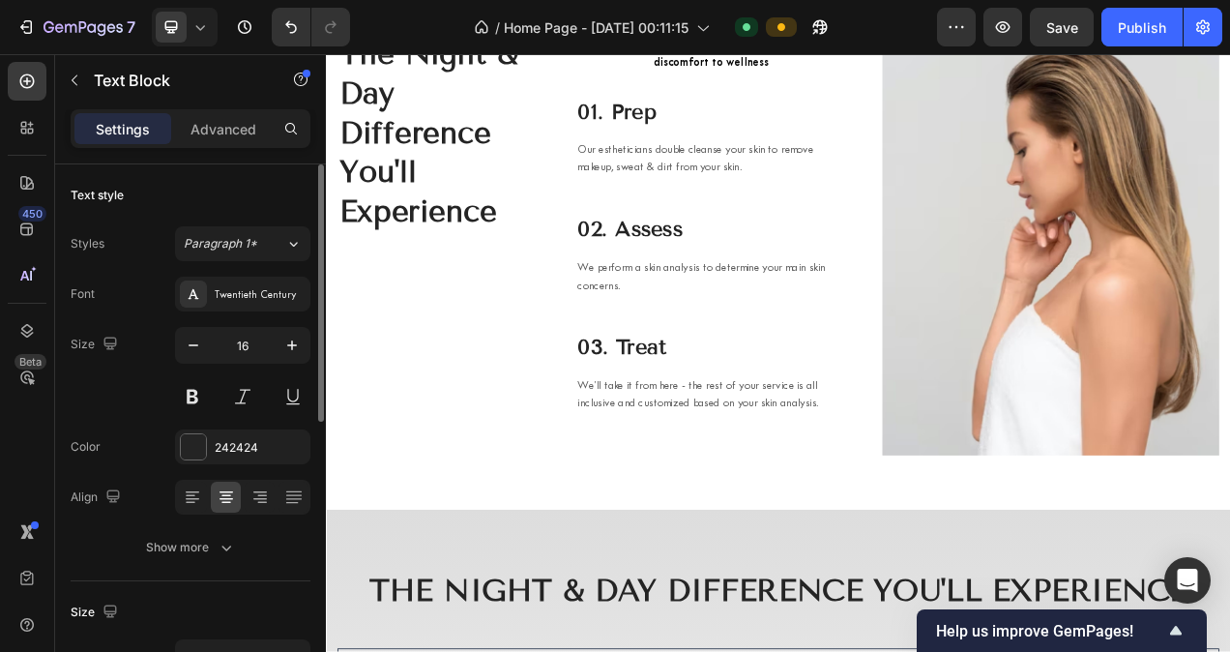
scroll to position [6670, 0]
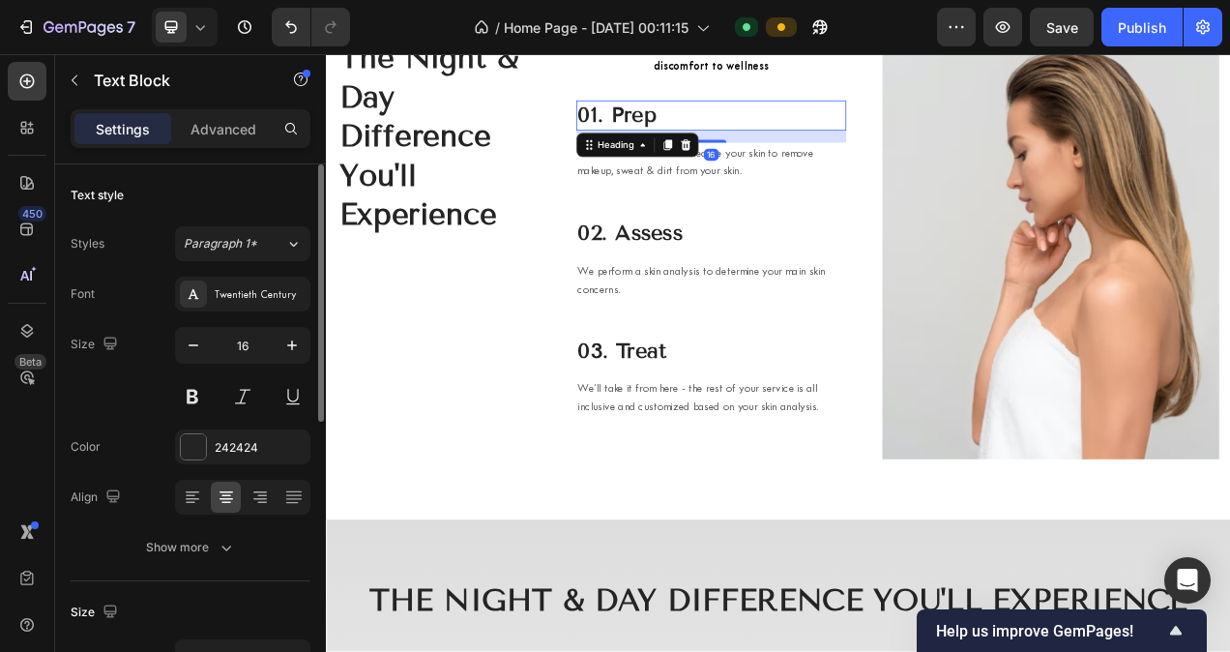
click at [708, 141] on p "01. Prep" at bounding box center [820, 133] width 342 height 35
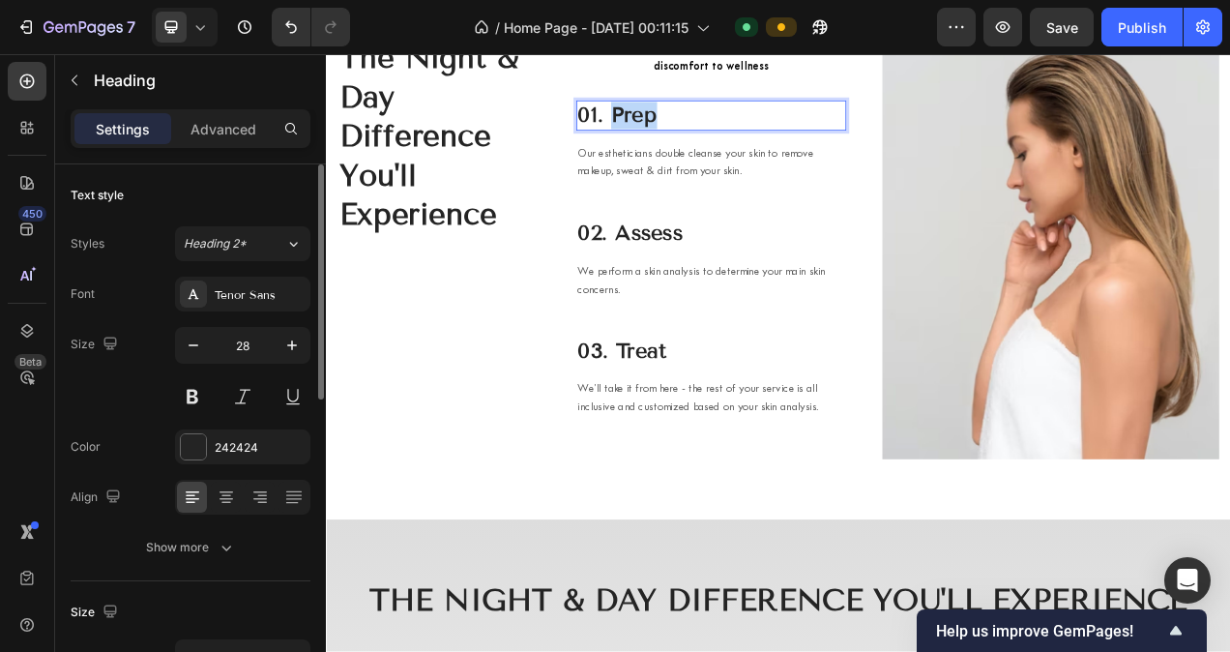
click at [708, 141] on p "01. Prep" at bounding box center [820, 133] width 342 height 35
click at [735, 127] on span "Softer, Hydrated Skin" at bounding box center [790, 133] width 283 height 32
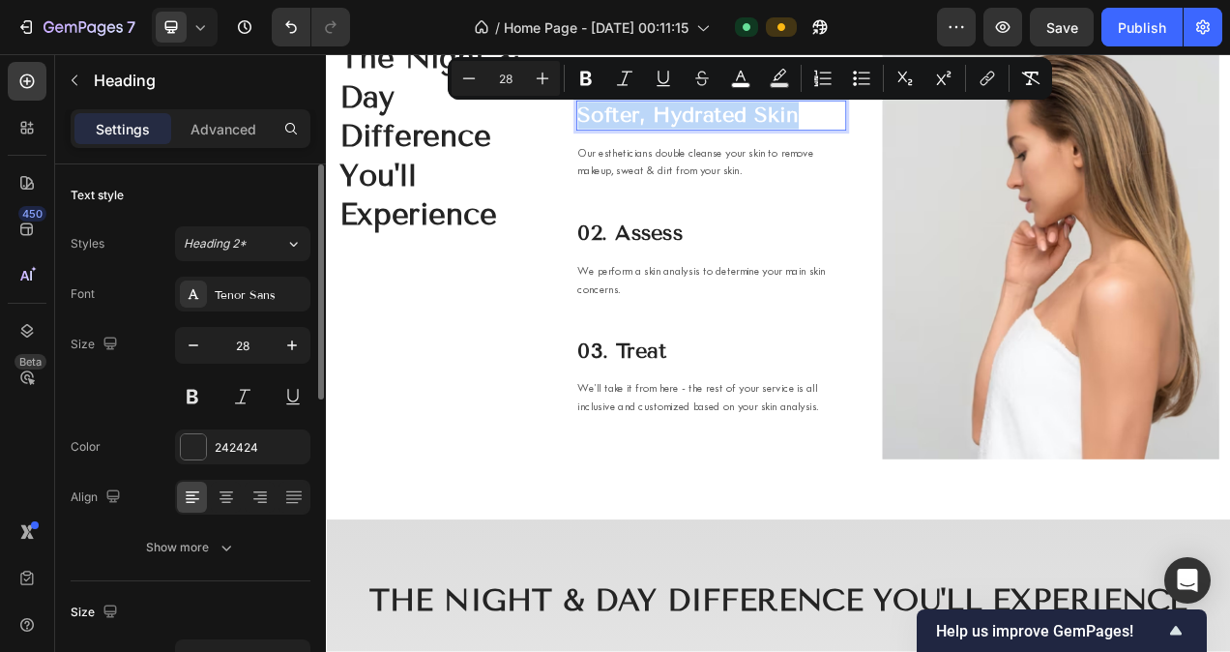
click at [735, 127] on span "Softer, Hydrated Skin" at bounding box center [790, 133] width 283 height 32
click at [755, 73] on button "color" at bounding box center [740, 78] width 35 height 35
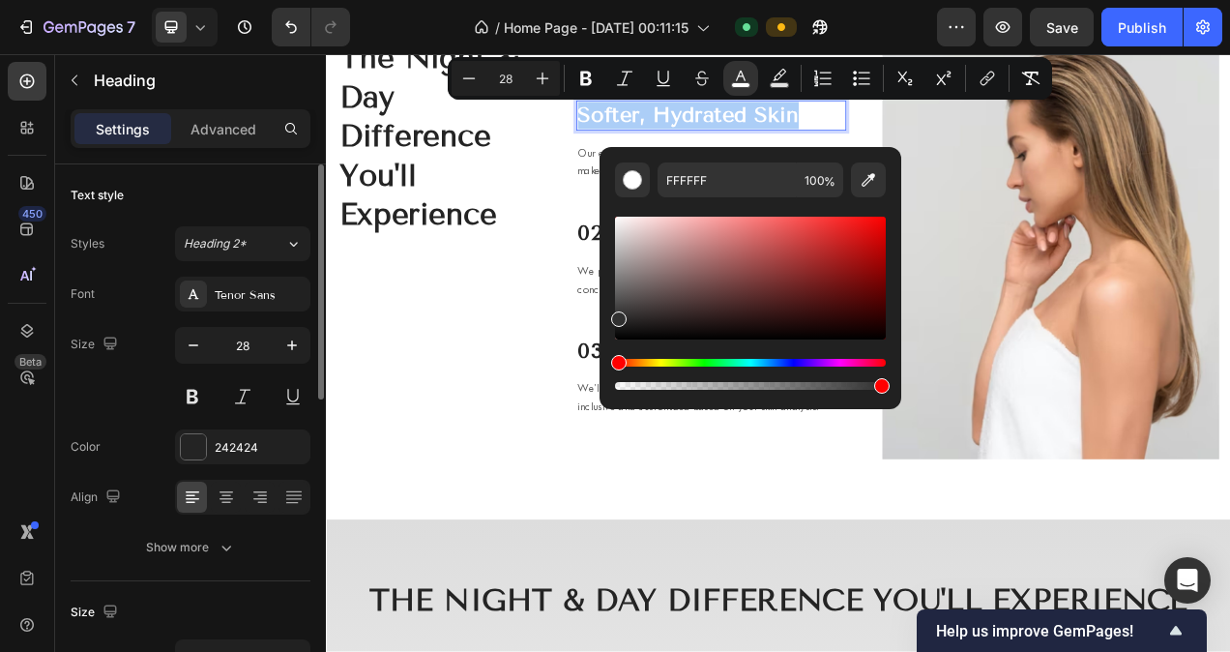
drag, startPoint x: 957, startPoint y: 280, endPoint x: 660, endPoint y: 523, distance: 383.4
type input "000000"
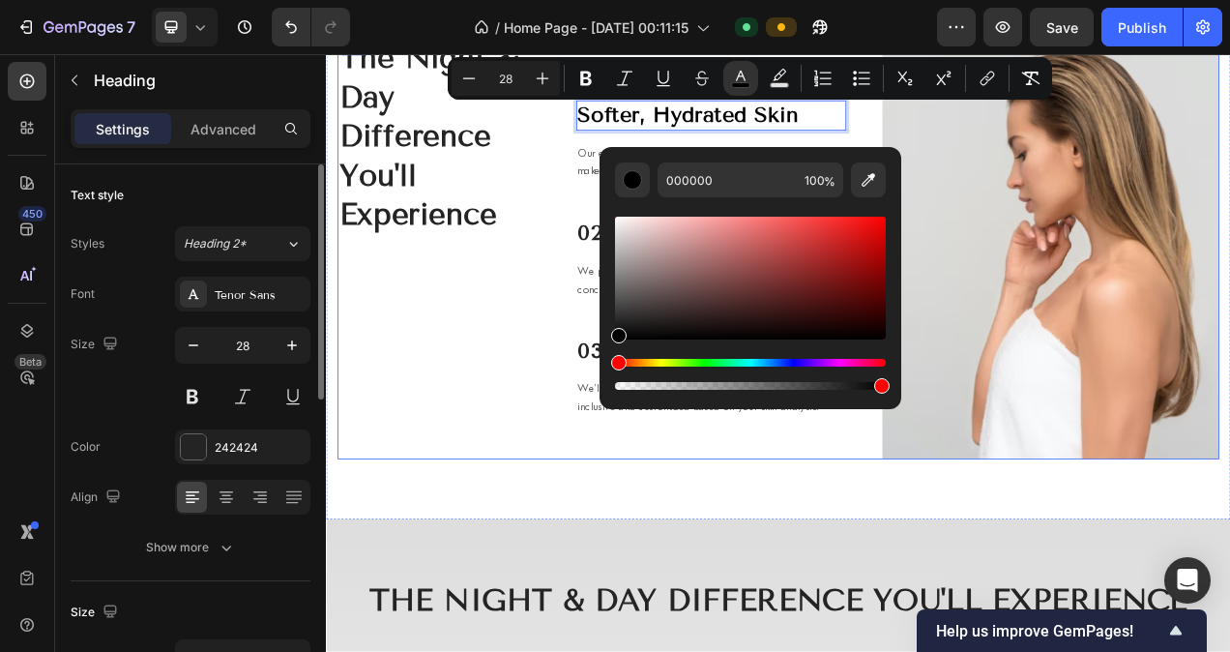
click at [568, 471] on div "The Night & Day Difference You'll Experience Heading" at bounding box center [470, 303] width 260 height 541
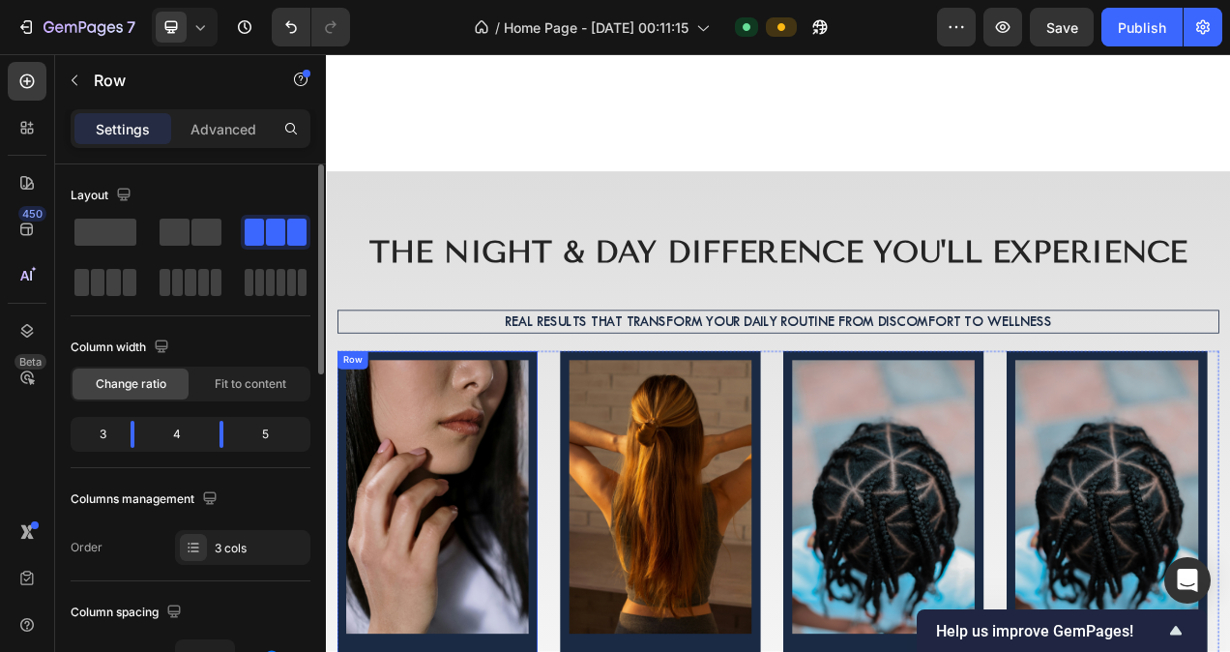
scroll to position [7450, 0]
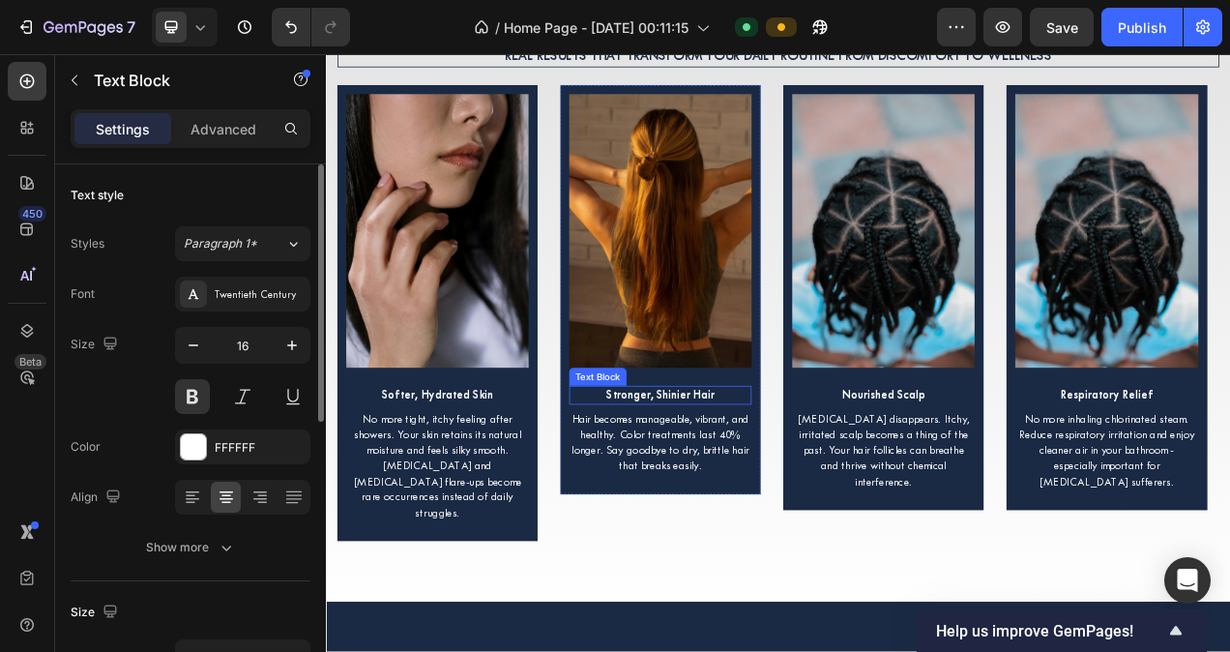
click at [744, 486] on p "Stronger, Shinier Hair" at bounding box center [755, 492] width 230 height 20
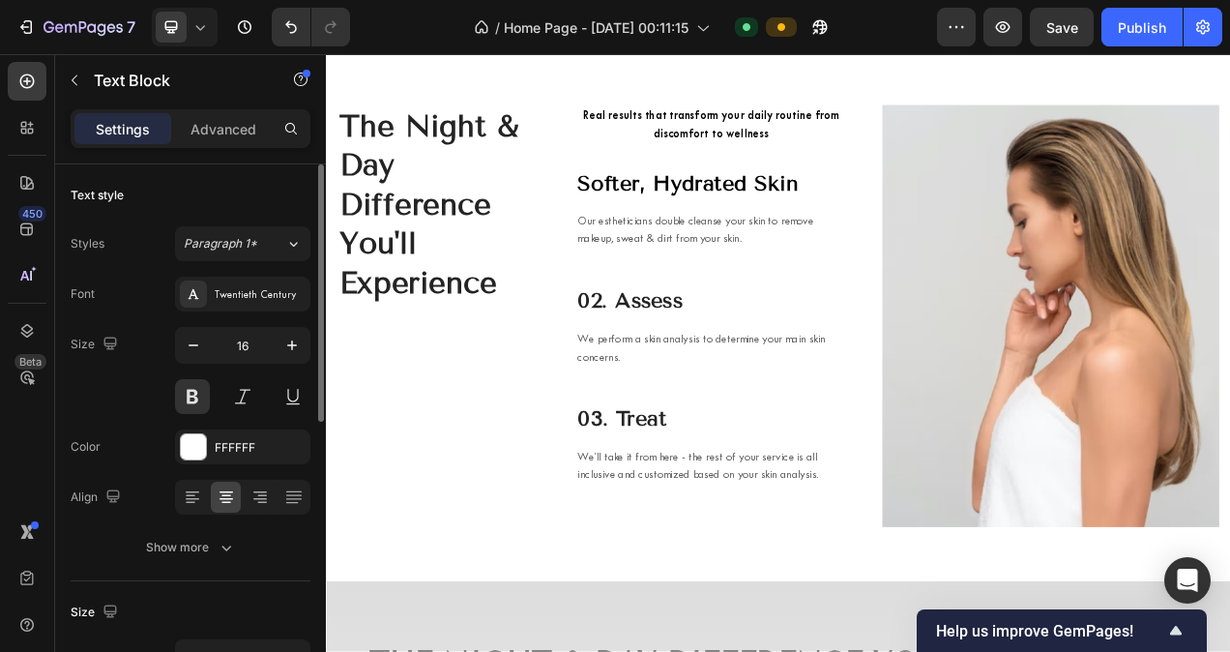
scroll to position [6582, 0]
click at [732, 371] on p "02. Assess" at bounding box center [820, 372] width 342 height 35
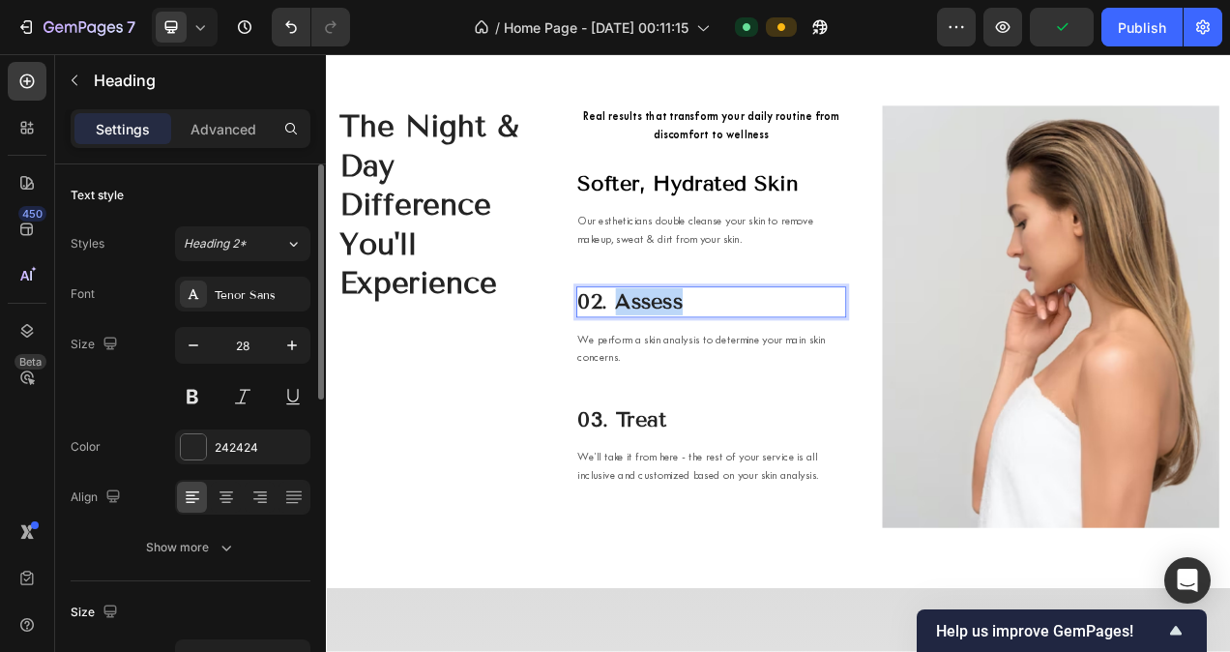
click at [732, 371] on p "02. Assess" at bounding box center [820, 372] width 342 height 35
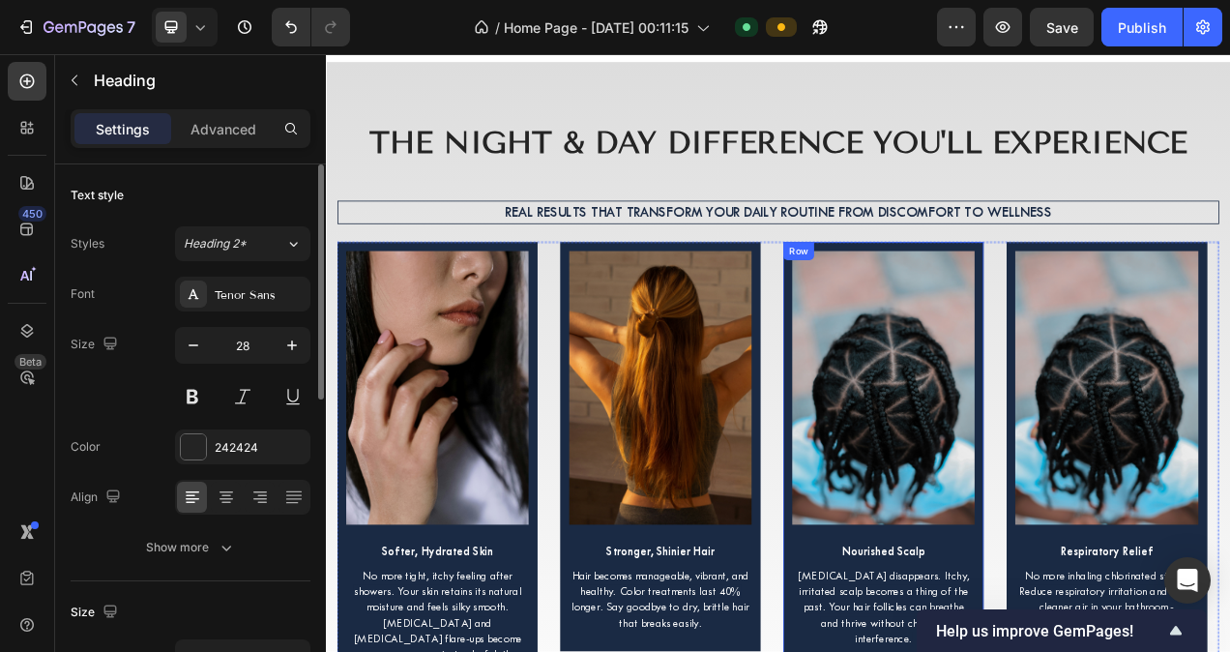
scroll to position [7258, 0]
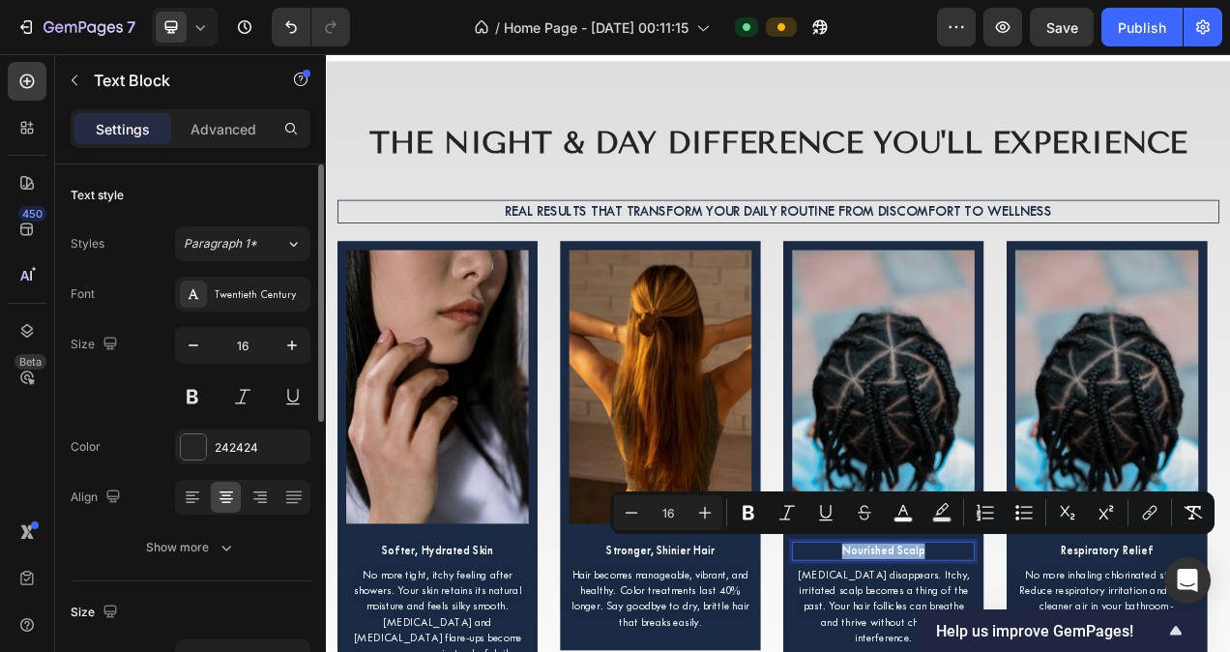
copy span "Nourished Scalp"
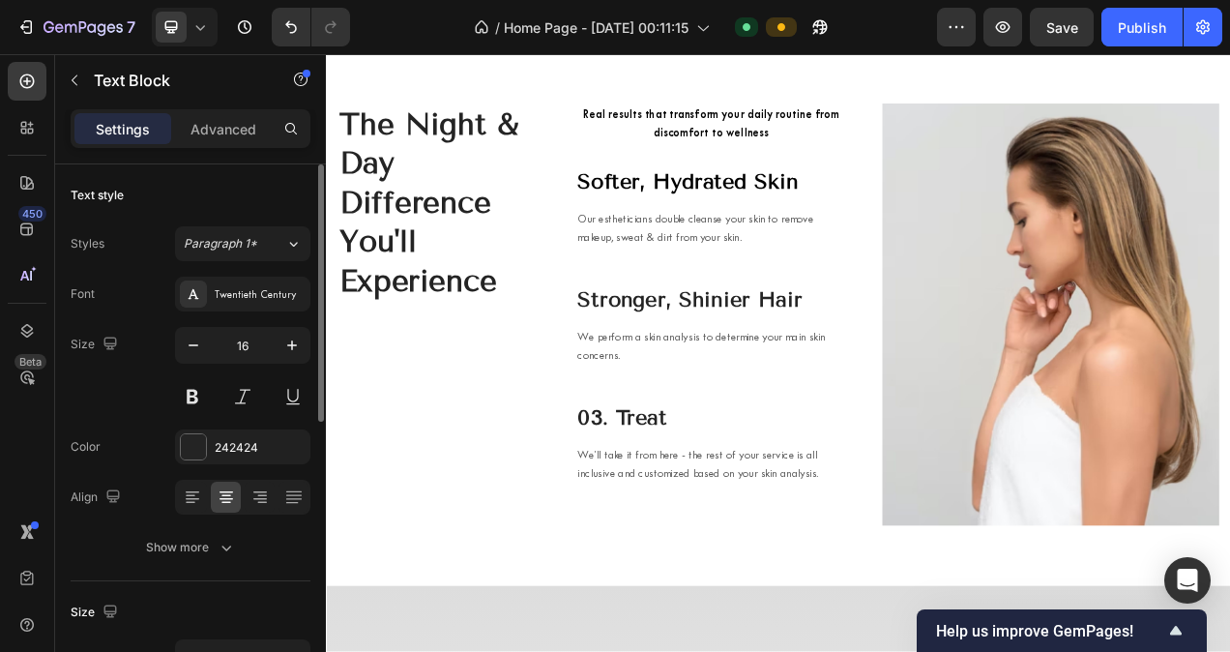
scroll to position [6582, 0]
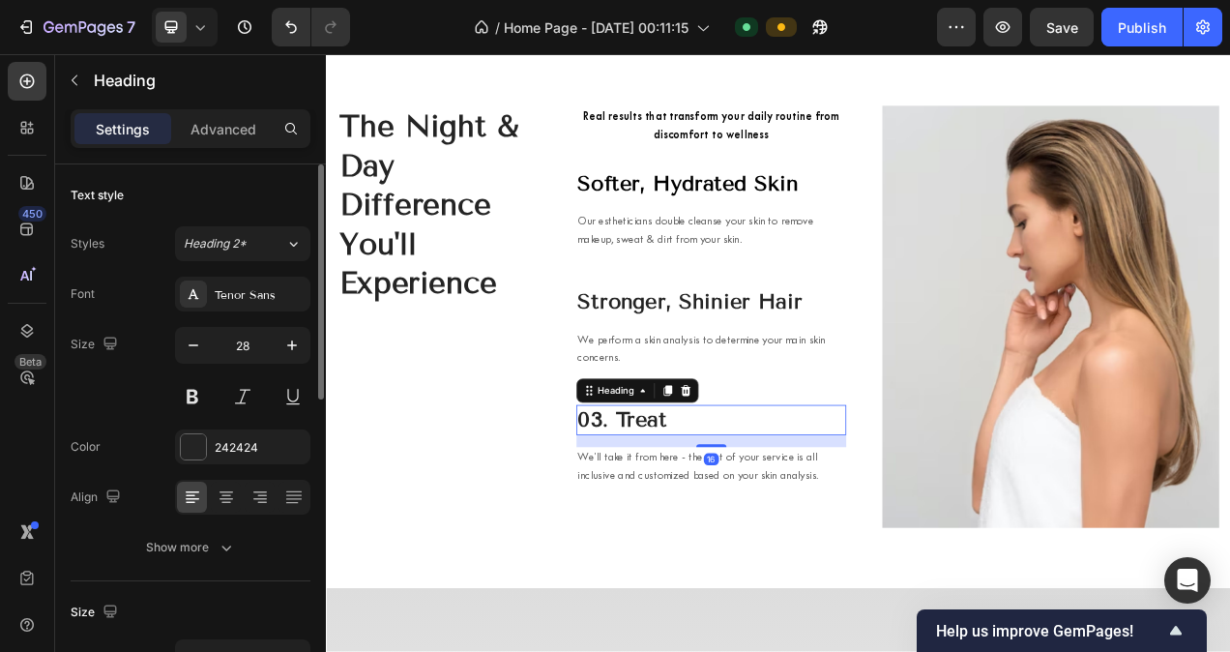
click at [723, 517] on p "03. Treat" at bounding box center [820, 524] width 342 height 35
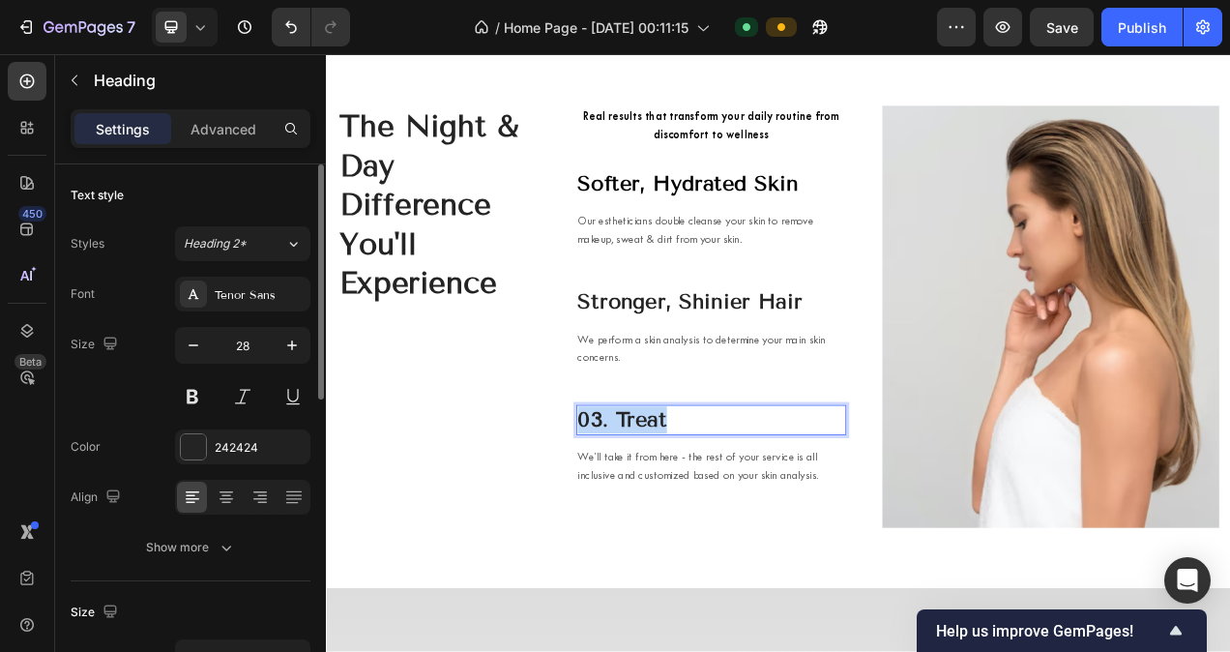
click at [723, 517] on p "03. Treat" at bounding box center [820, 524] width 342 height 35
click at [723, 517] on span "Nourished Scalp" at bounding box center [756, 524] width 215 height 32
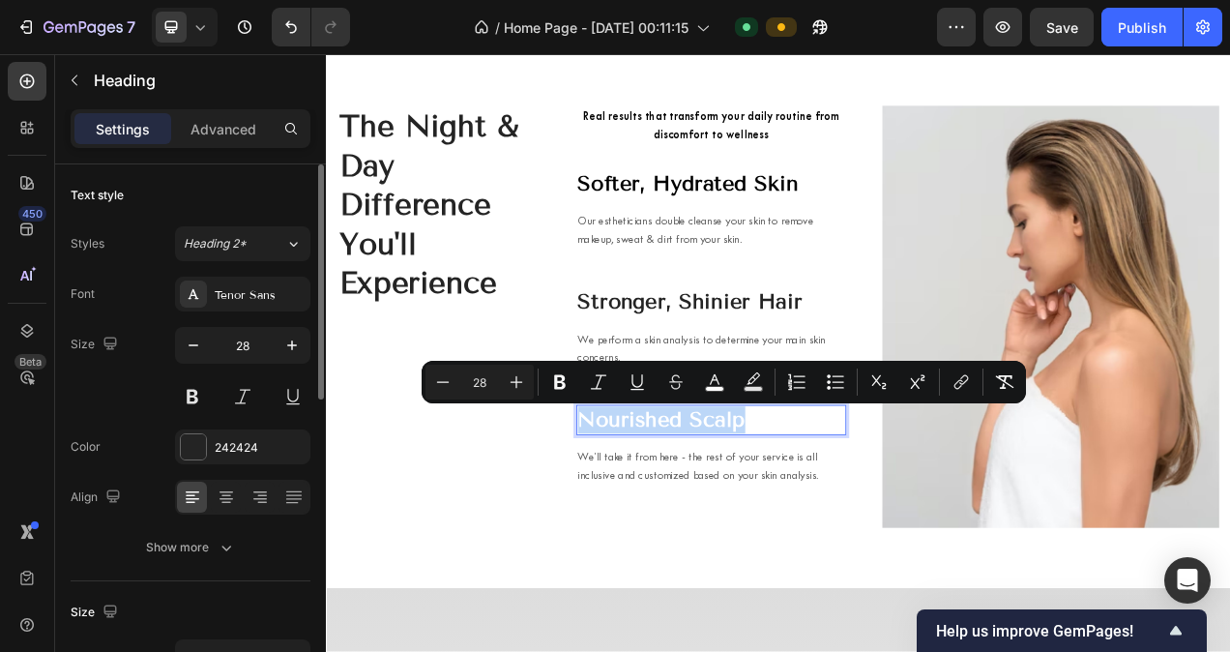
click at [723, 517] on span "Nourished Scalp" at bounding box center [756, 524] width 215 height 32
click at [707, 383] on icon "Editor contextual toolbar" at bounding box center [714, 381] width 19 height 19
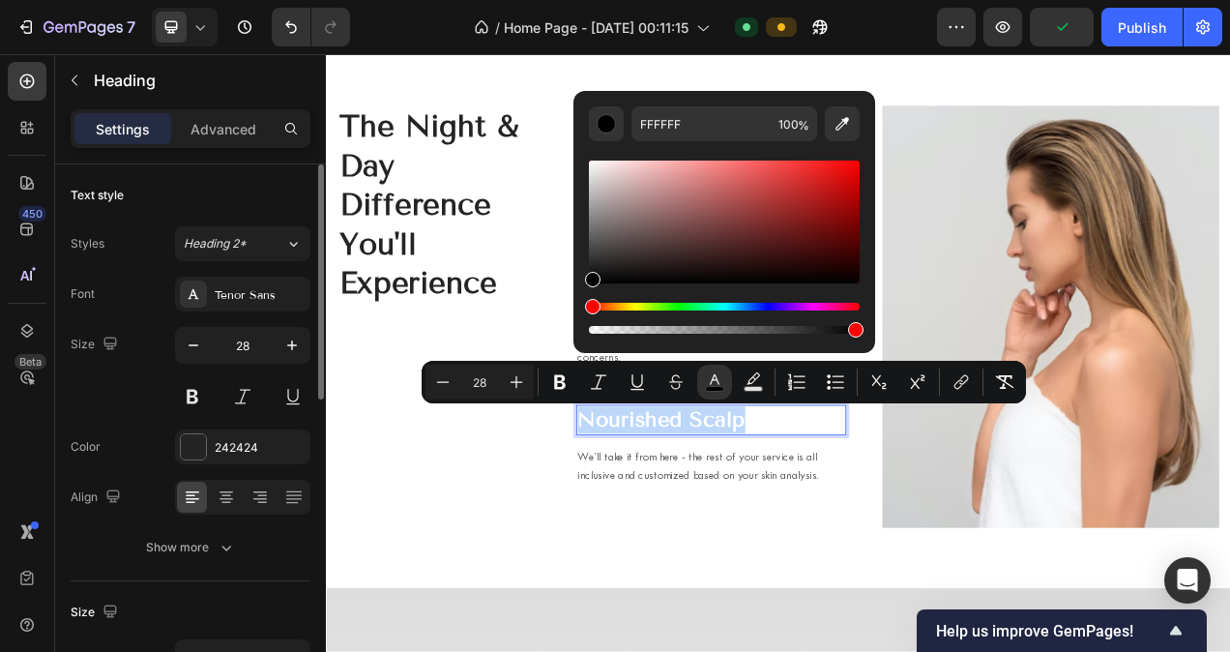
drag, startPoint x: 974, startPoint y: 253, endPoint x: 625, endPoint y: 409, distance: 381.3
type input "000000"
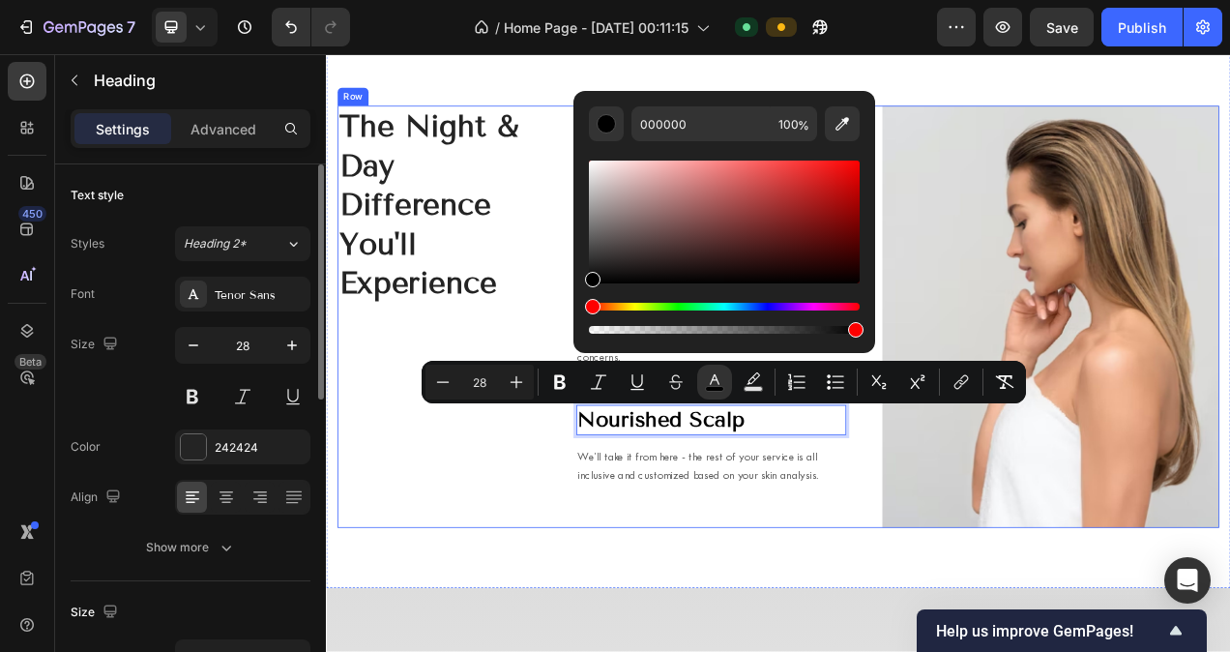
click at [502, 598] on div "The Night & Day Difference You'll Experience Heading" at bounding box center [470, 391] width 260 height 541
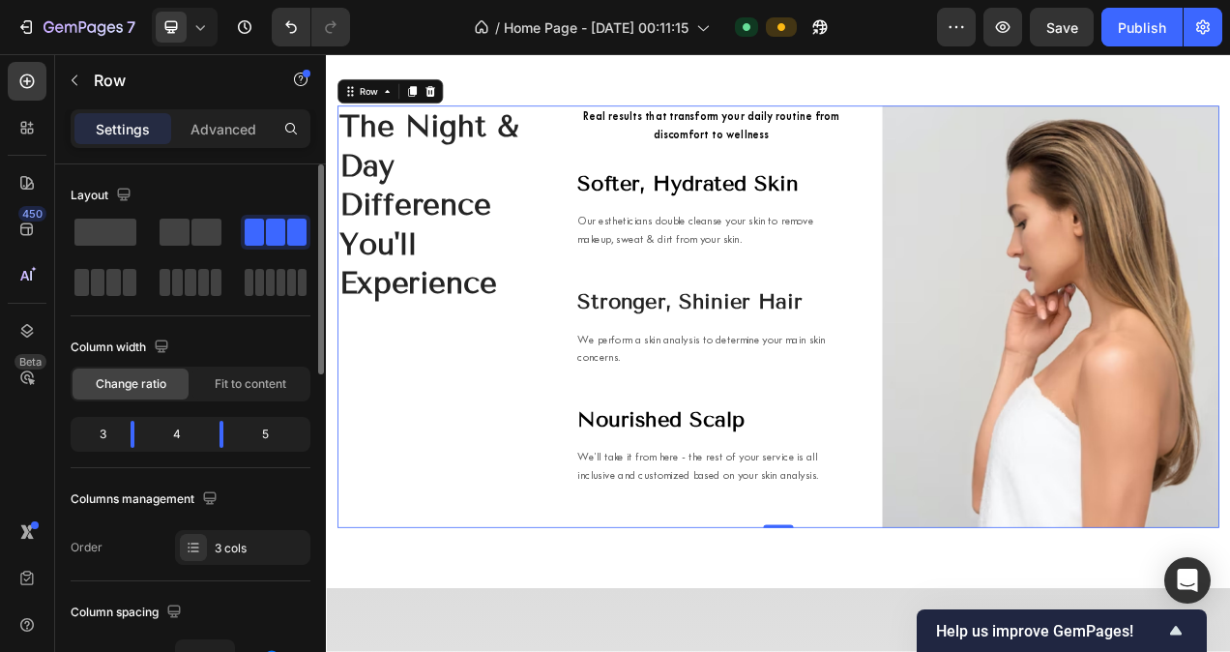
click at [609, 533] on div "The Night & Day Difference You'll Experience Heading Real results that transfor…" at bounding box center [905, 391] width 1131 height 541
click at [655, 482] on div "Real results that transform your daily routine from discomfort to wellness Text…" at bounding box center [820, 391] width 346 height 541
click at [728, 454] on p "We perform a skin analysis to determine your main skin concerns." at bounding box center [820, 433] width 342 height 46
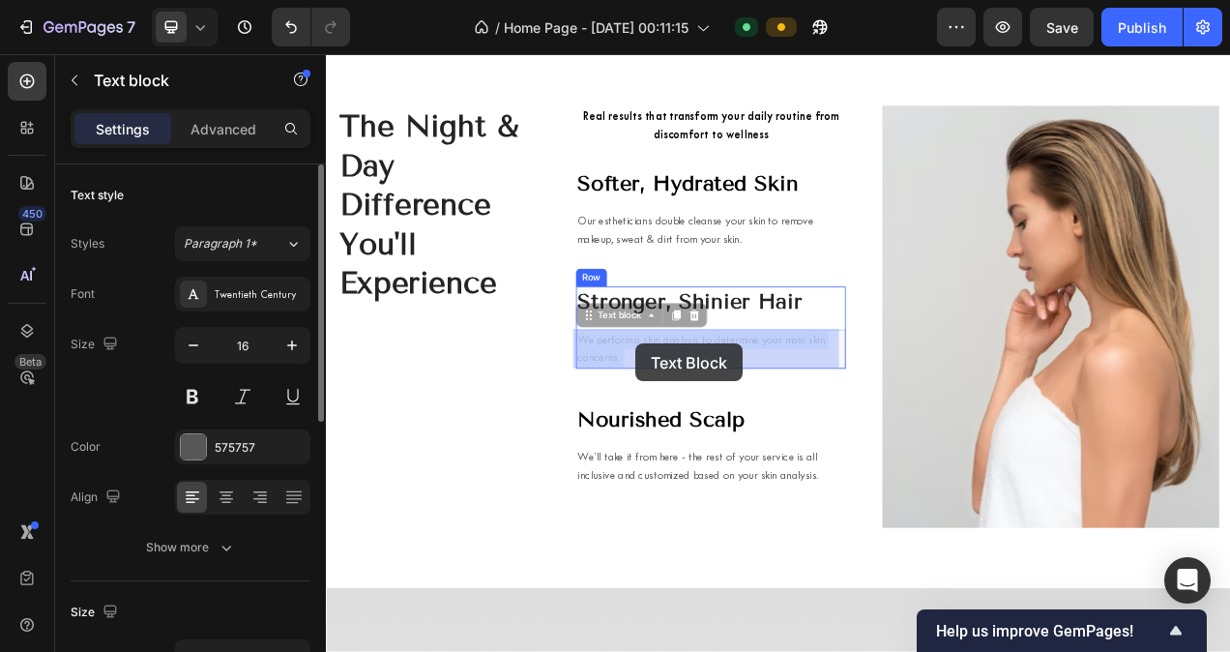
drag, startPoint x: 728, startPoint y: 454, endPoint x: 720, endPoint y: 424, distance: 31.0
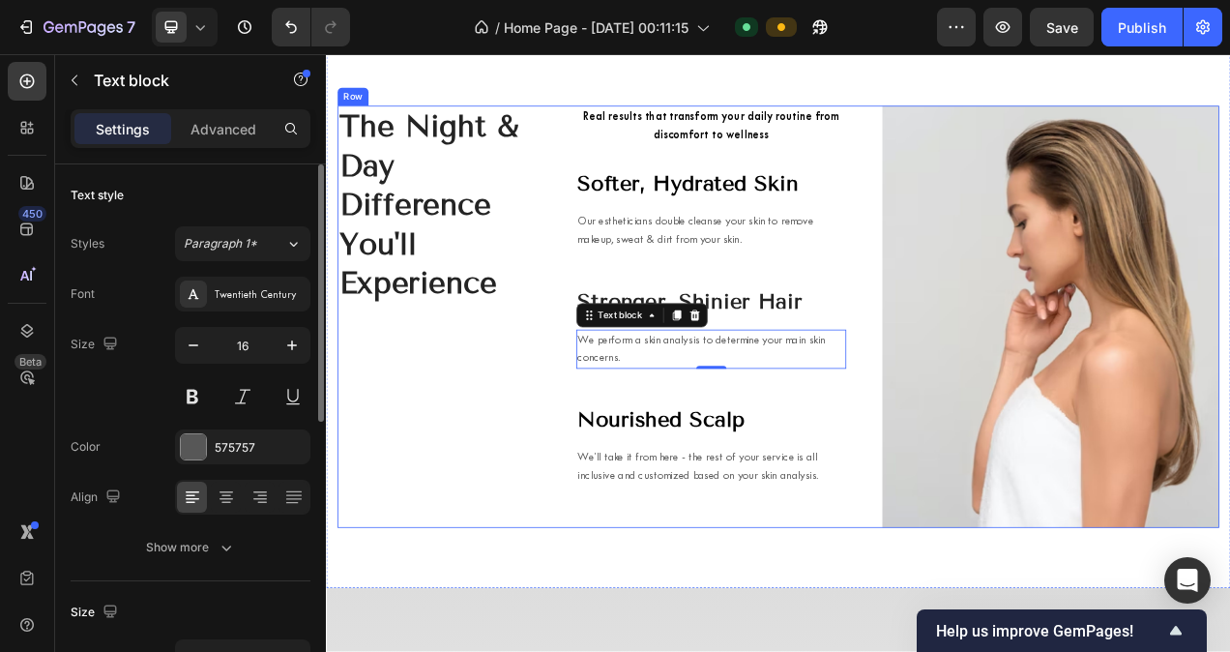
click at [766, 467] on div "Real results that transform your daily routine from discomfort to wellness Text…" at bounding box center [820, 391] width 346 height 541
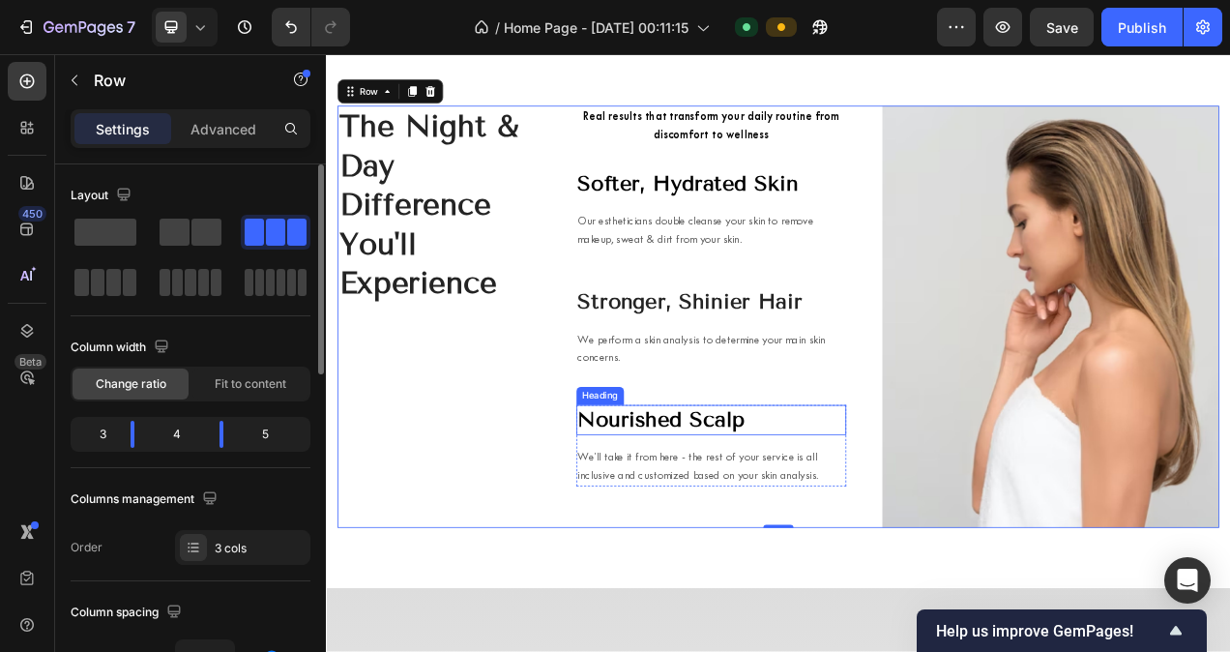
click at [761, 525] on span "Nourished Scalp" at bounding box center [756, 524] width 215 height 32
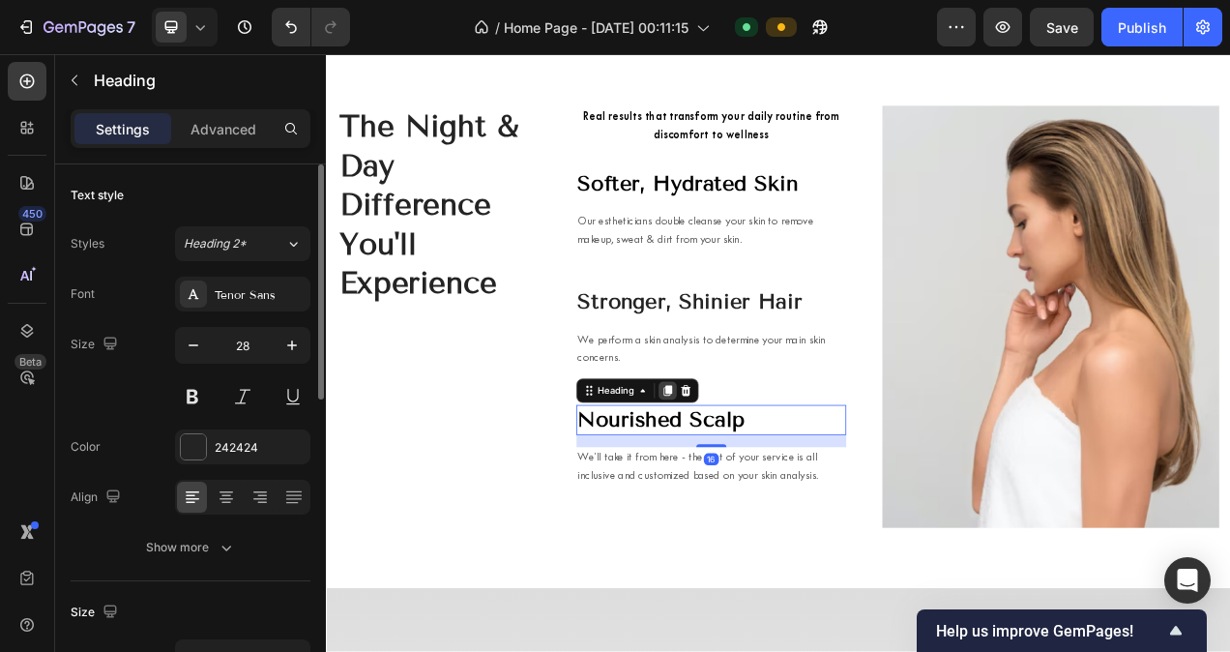
click at [761, 486] on icon at bounding box center [763, 487] width 11 height 14
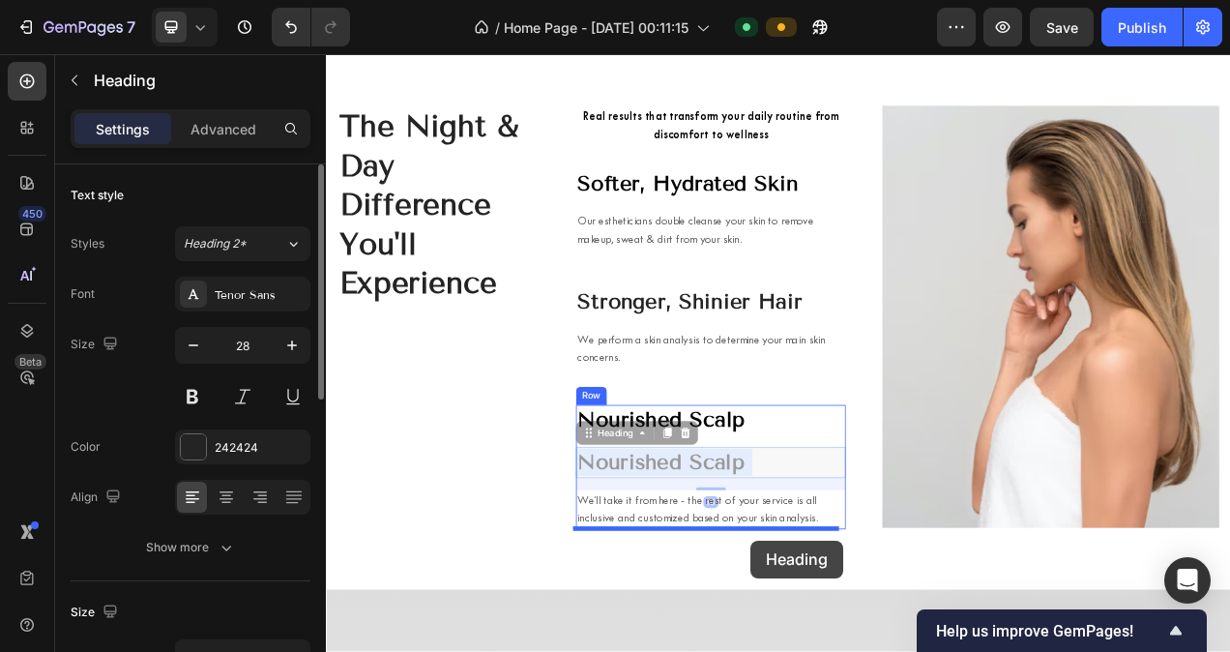
scroll to position [6682, 0]
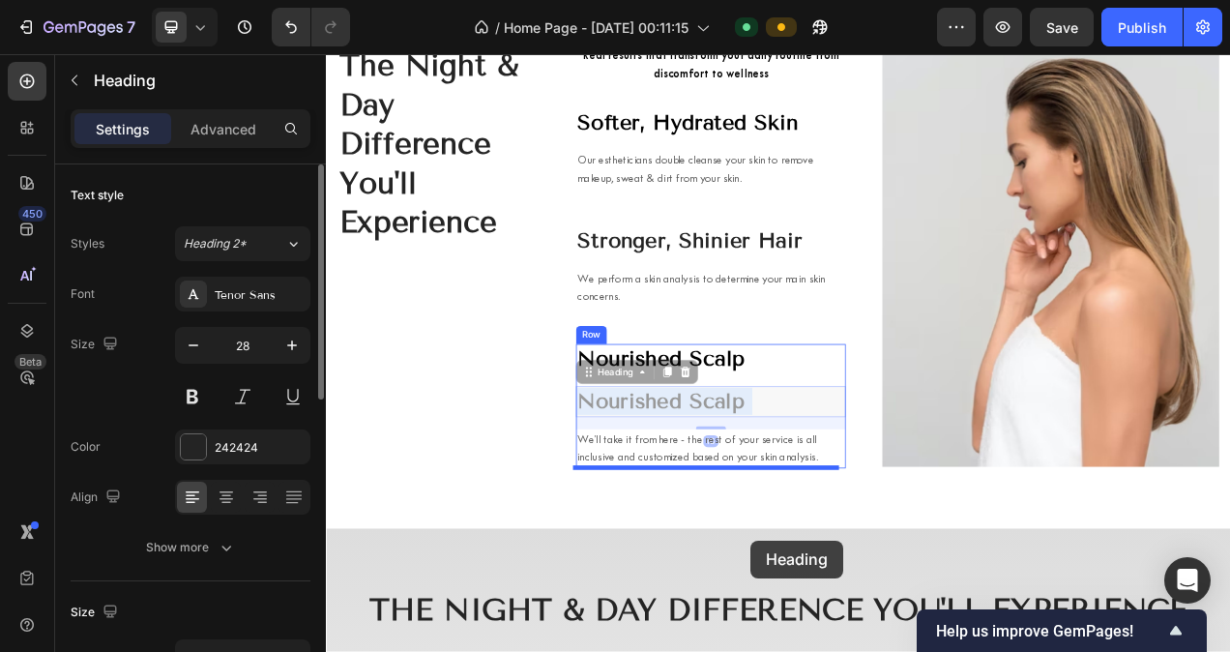
drag, startPoint x: 880, startPoint y: 585, endPoint x: 871, endPoint y: 678, distance: 93.2
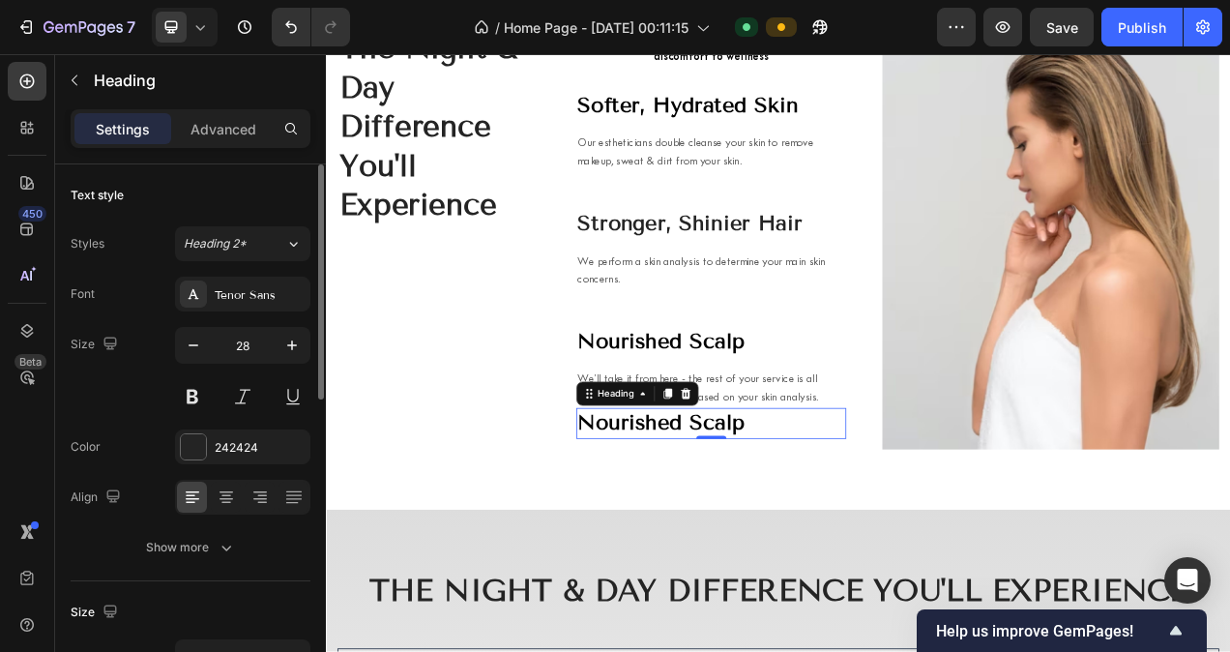
click at [854, 483] on p "We’ll take it from here - the rest of your service is all inclusive and customi…" at bounding box center [820, 483] width 342 height 46
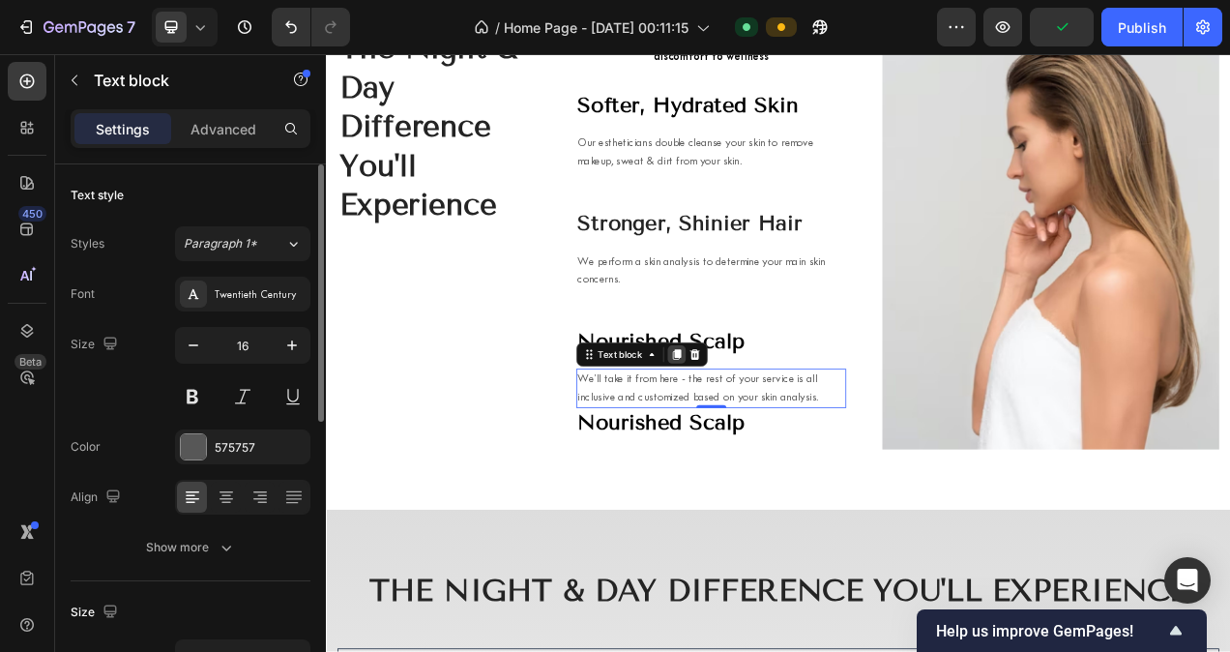
click at [771, 446] on icon at bounding box center [775, 440] width 11 height 14
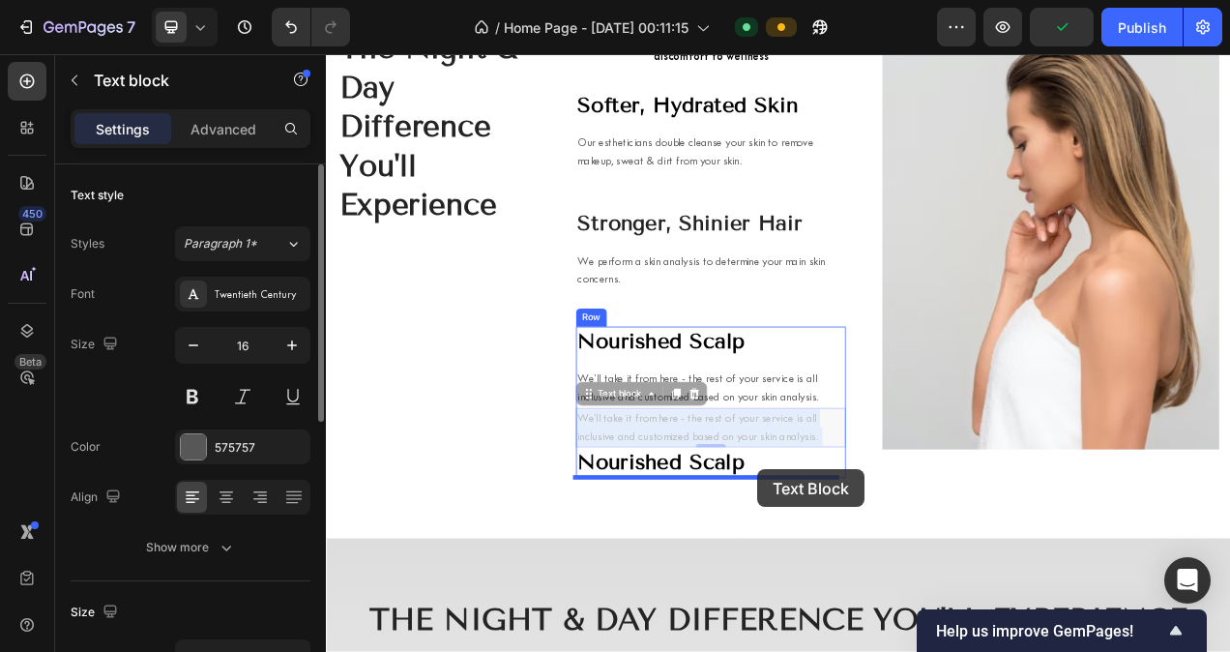
drag, startPoint x: 887, startPoint y: 525, endPoint x: 879, endPoint y: 597, distance: 73.0
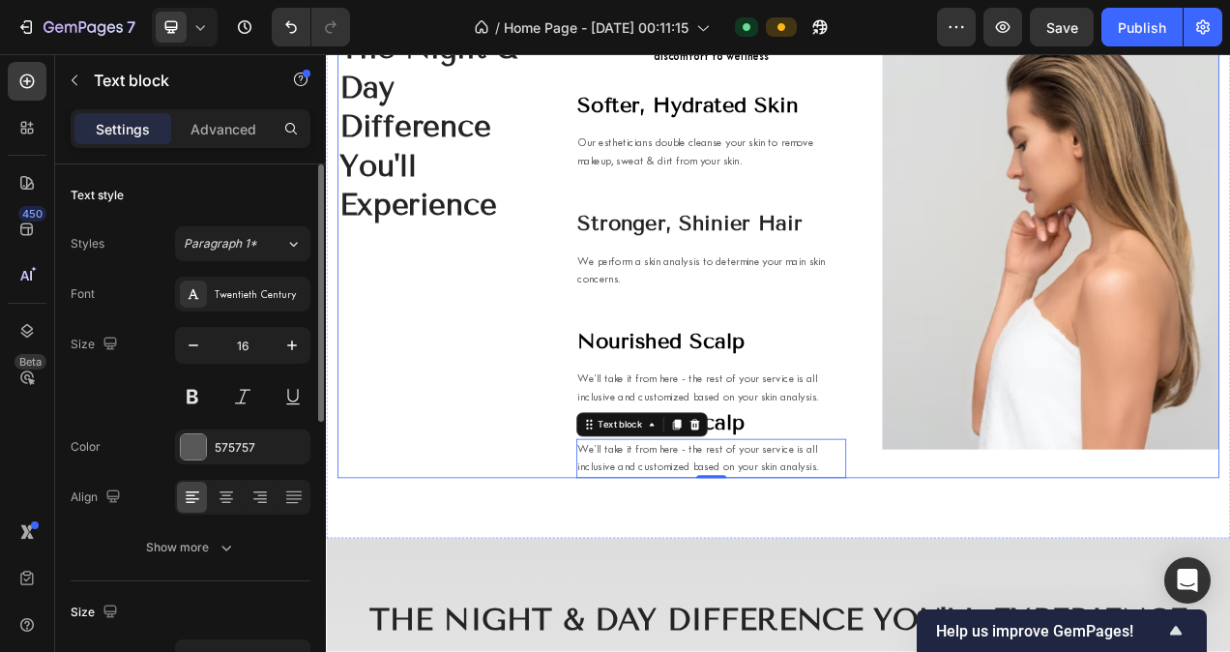
click at [1052, 603] on div "The Night & Day Difference You'll Experience Heading Real results that transfor…" at bounding box center [906, 309] width 1160 height 733
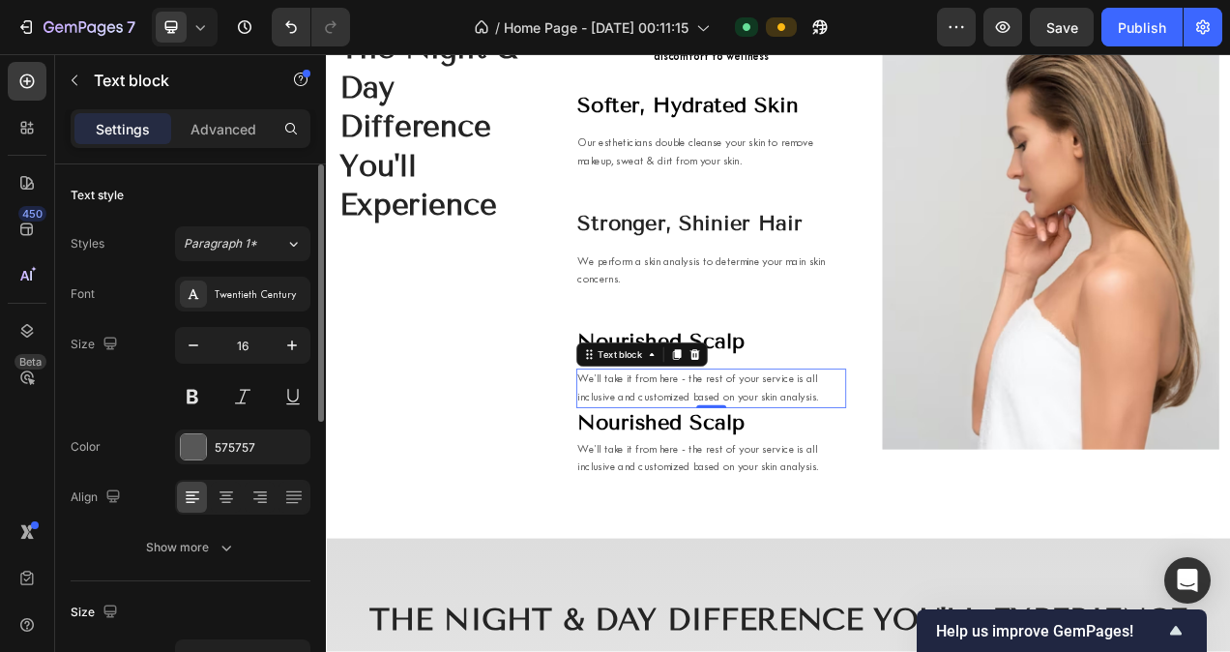
click at [905, 500] on p "We’ll take it from here - the rest of your service is all inclusive and customi…" at bounding box center [820, 483] width 342 height 46
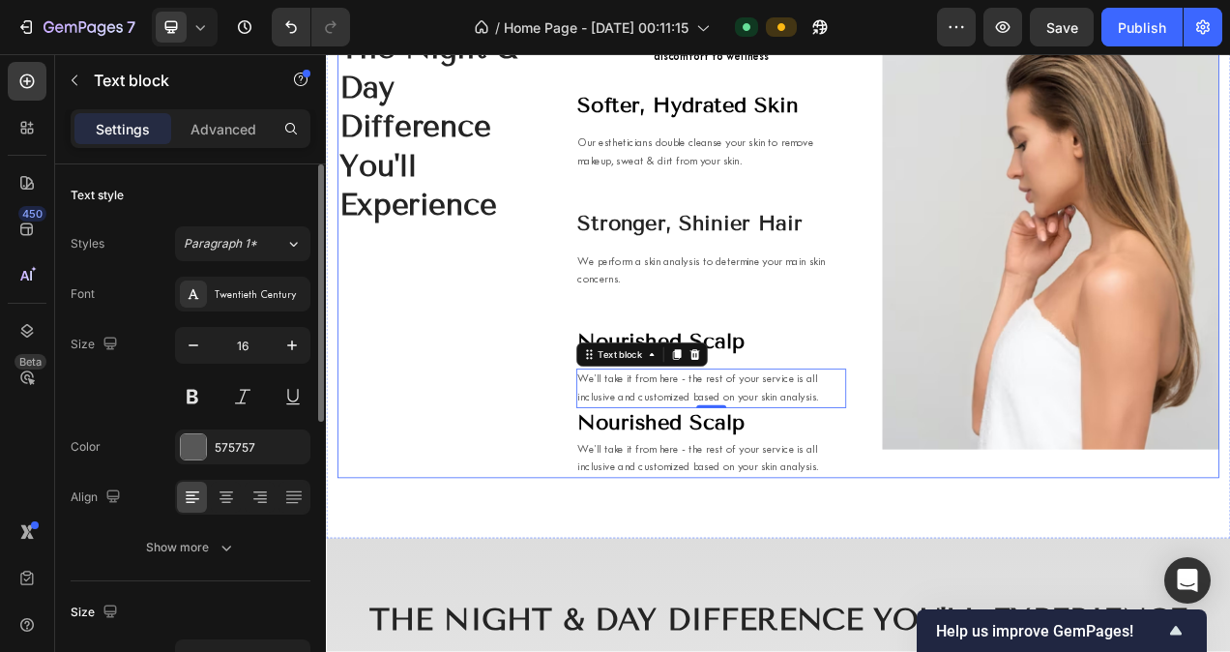
click at [847, 363] on div "Real results that transform your daily routine from discomfort to wellness Text…" at bounding box center [820, 309] width 346 height 578
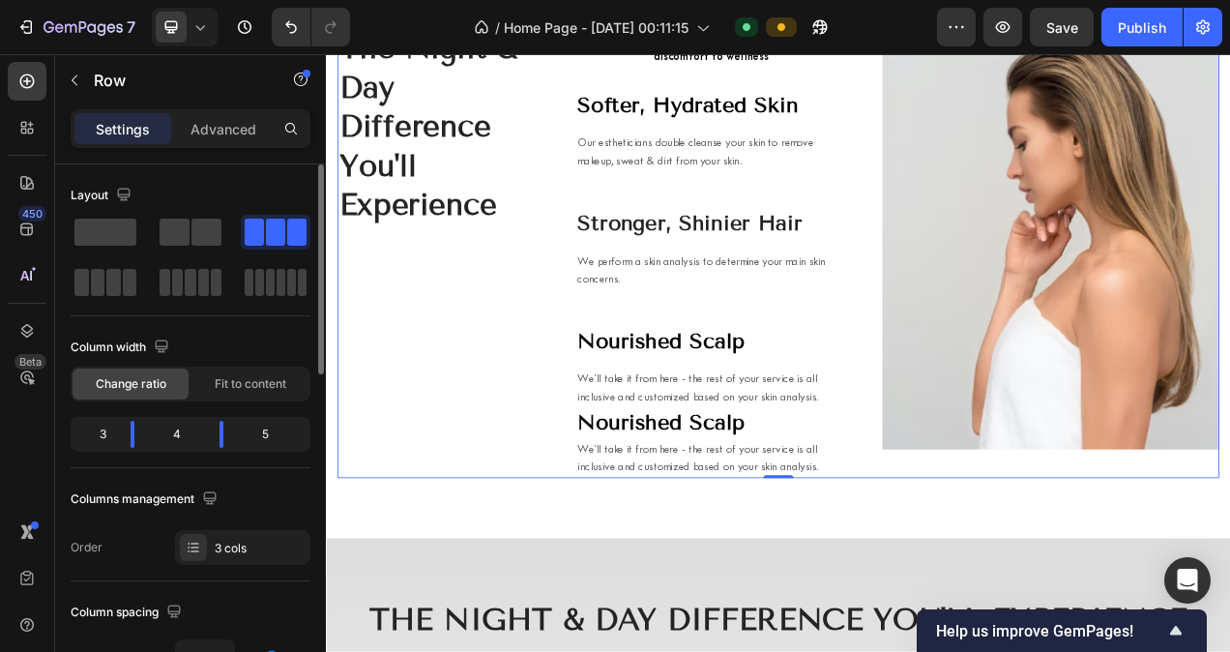
click at [822, 309] on p "We perform a skin analysis to determine your main skin concerns." at bounding box center [820, 332] width 342 height 46
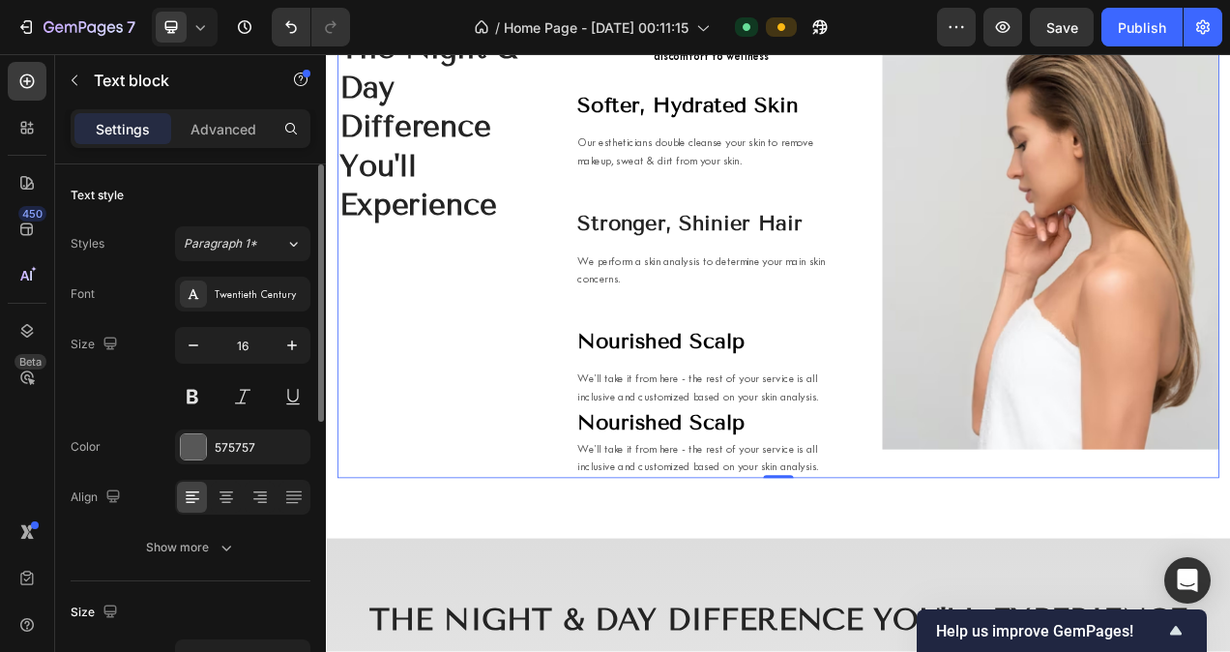
click at [835, 360] on div "Real results that transform your daily routine from discomfort to wellness Text…" at bounding box center [820, 309] width 346 height 578
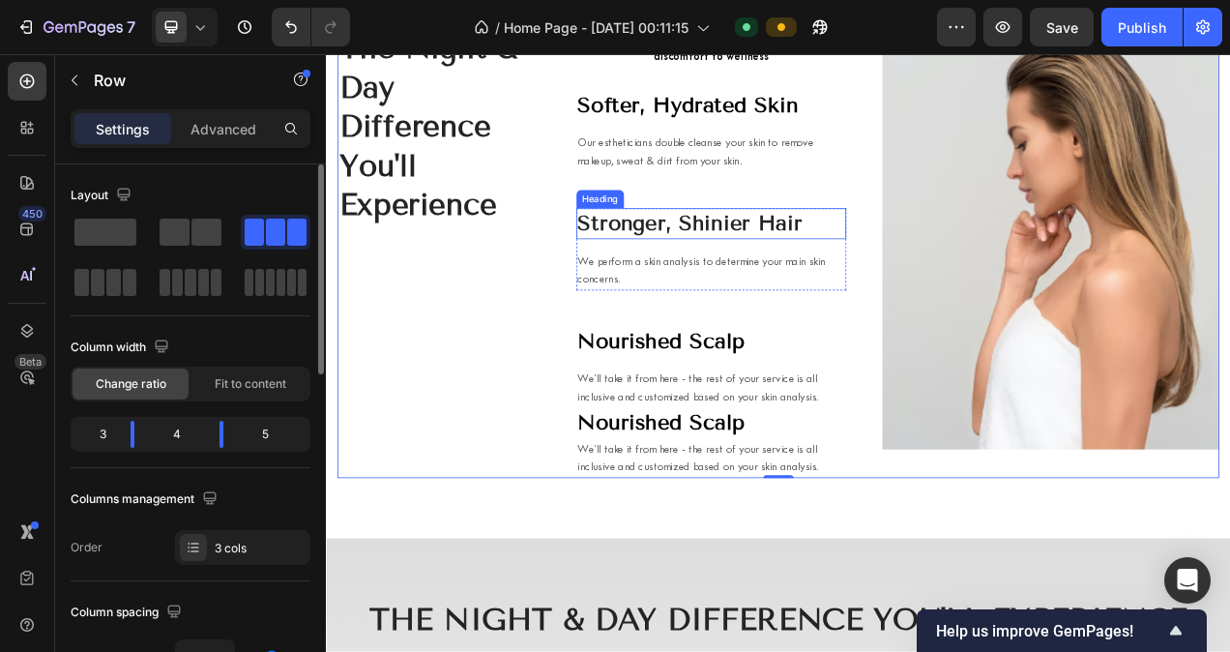
click at [803, 271] on p "Stronger, Shinier Hair" at bounding box center [820, 271] width 342 height 35
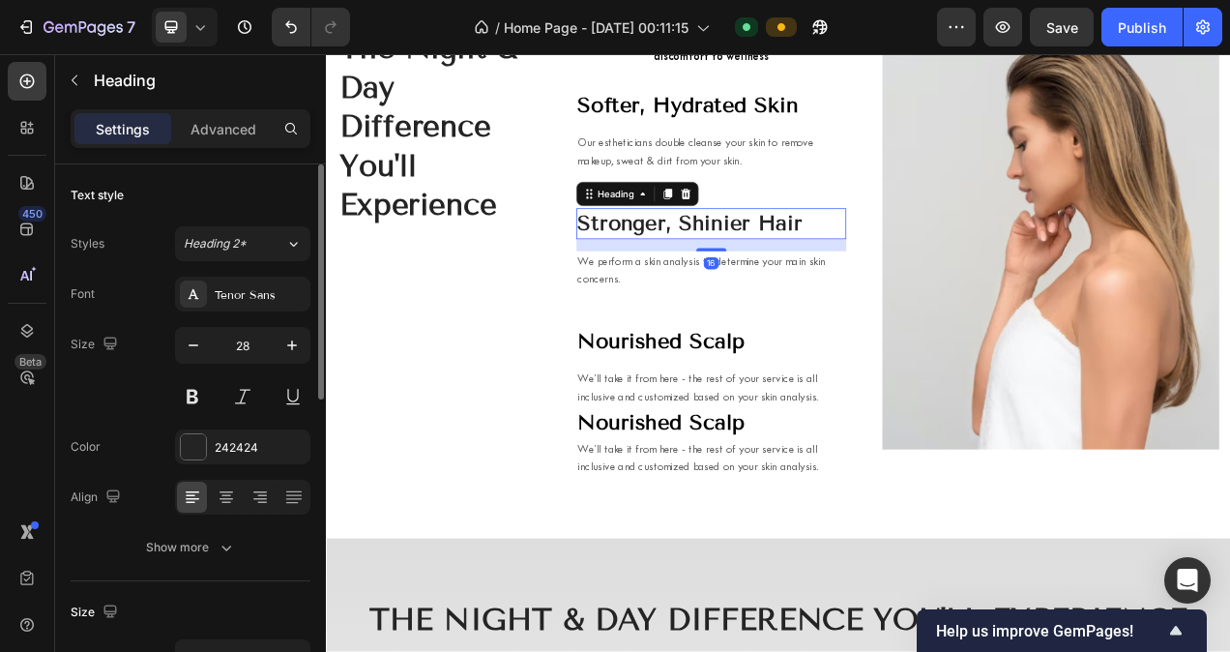
click at [899, 295] on div "16" at bounding box center [820, 299] width 346 height 15
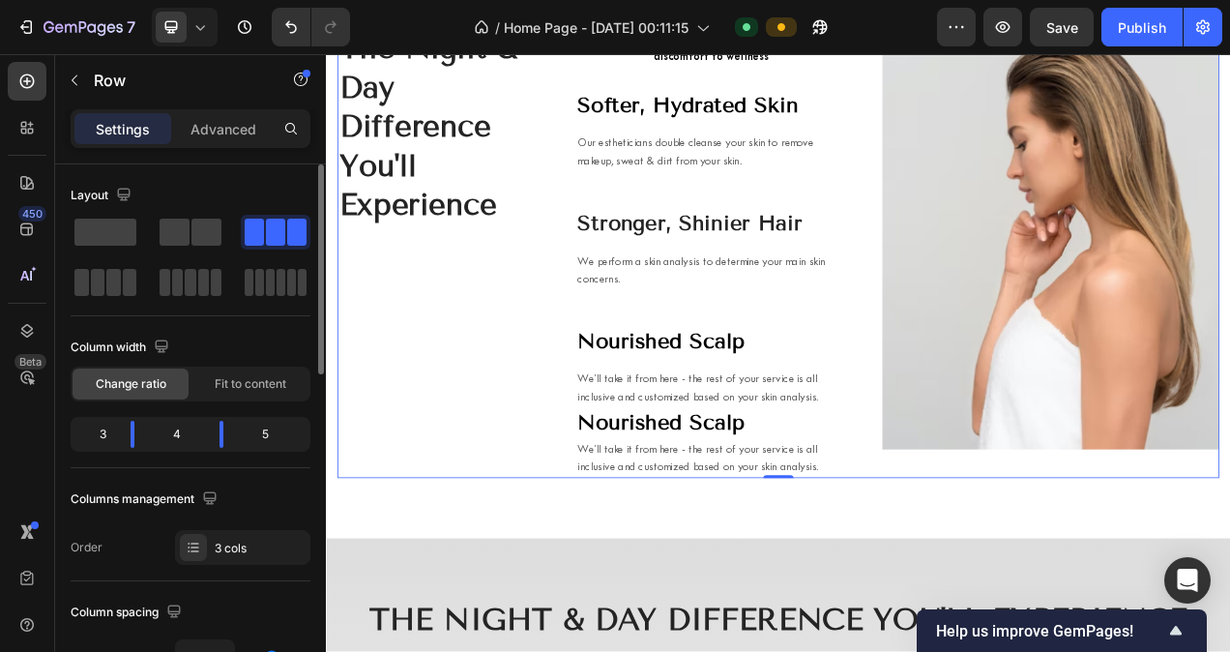
click at [985, 328] on div "The Night & Day Difference You'll Experience Heading Real results that transfor…" at bounding box center [905, 309] width 1131 height 578
click at [971, 330] on p "We perform a skin analysis to determine your main skin concerns." at bounding box center [820, 332] width 342 height 46
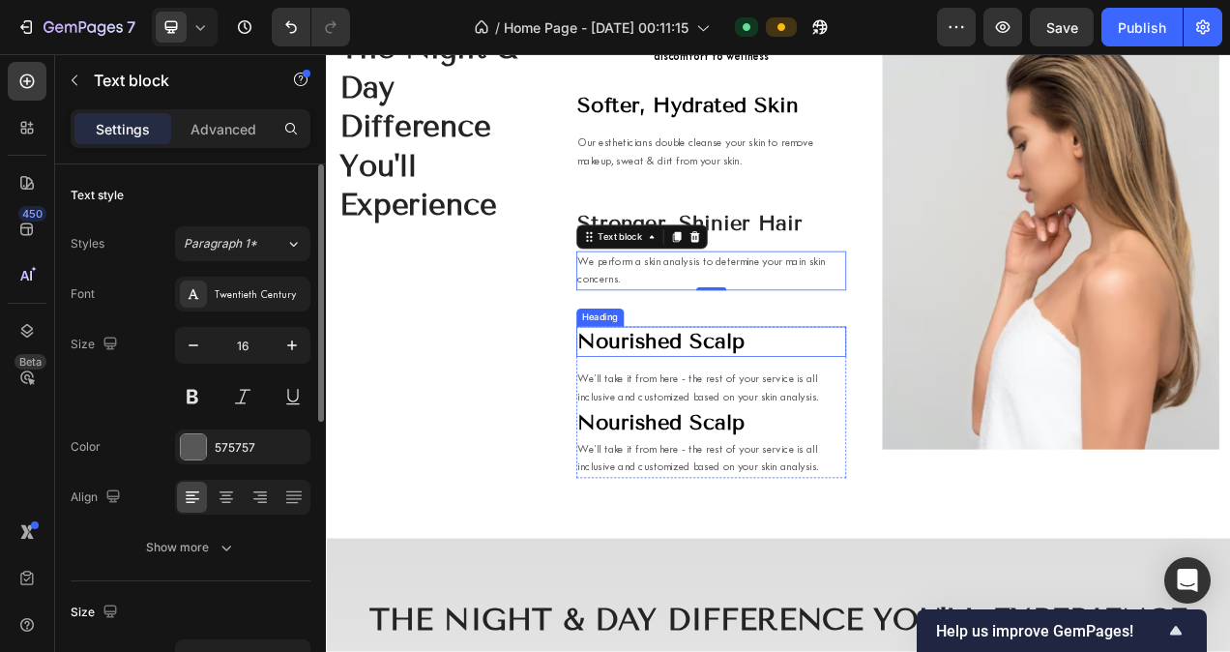
click at [879, 404] on h3 "⁠⁠⁠⁠⁠⁠⁠ Nourished Scalp" at bounding box center [820, 423] width 346 height 39
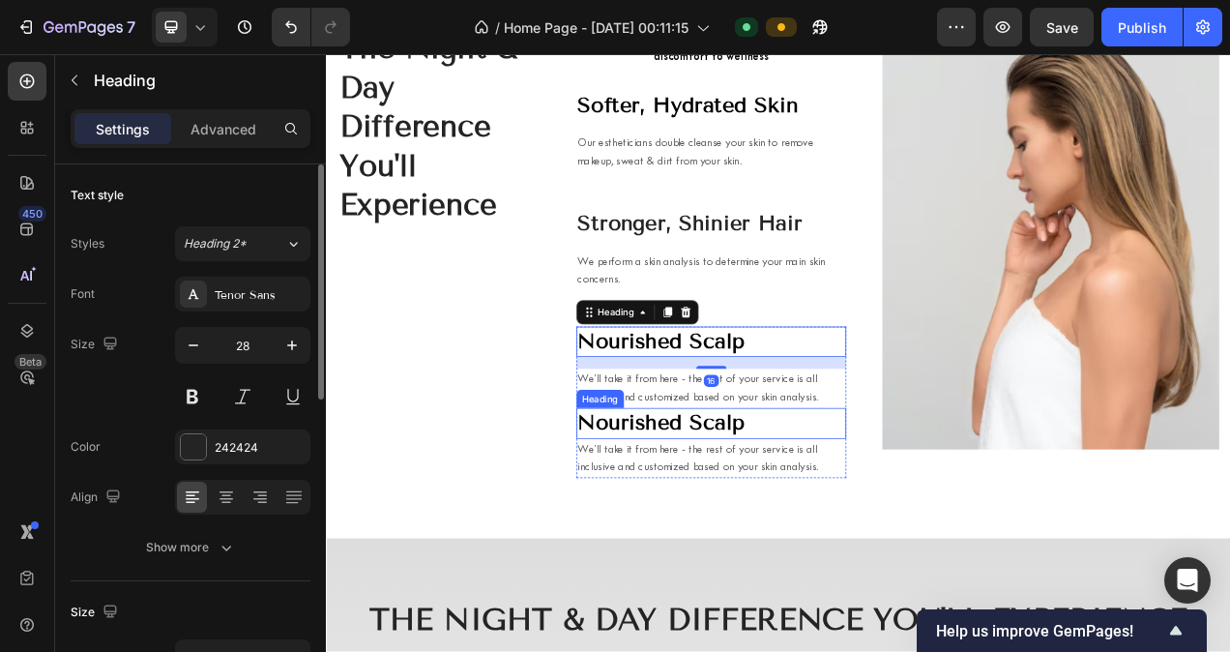
click at [946, 552] on p "We’ll take it from here - the rest of your service is all inclusive and customi…" at bounding box center [820, 573] width 342 height 46
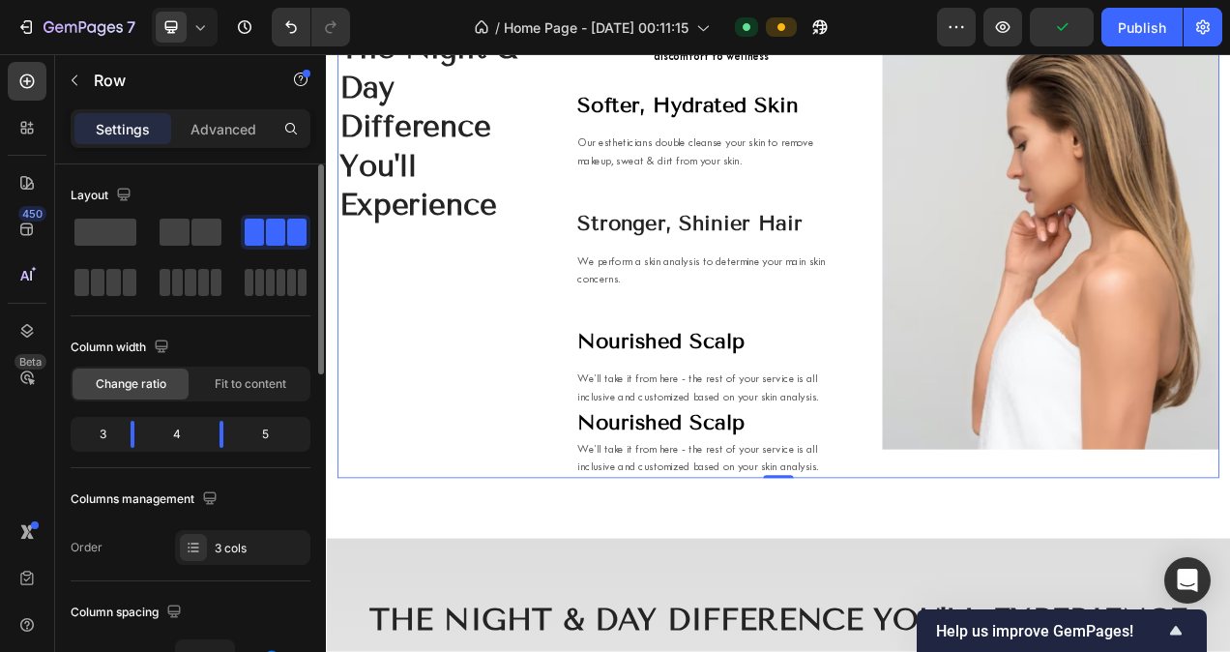
click at [999, 581] on div "The Night & Day Difference You'll Experience Heading Real results that transfor…" at bounding box center [905, 309] width 1131 height 578
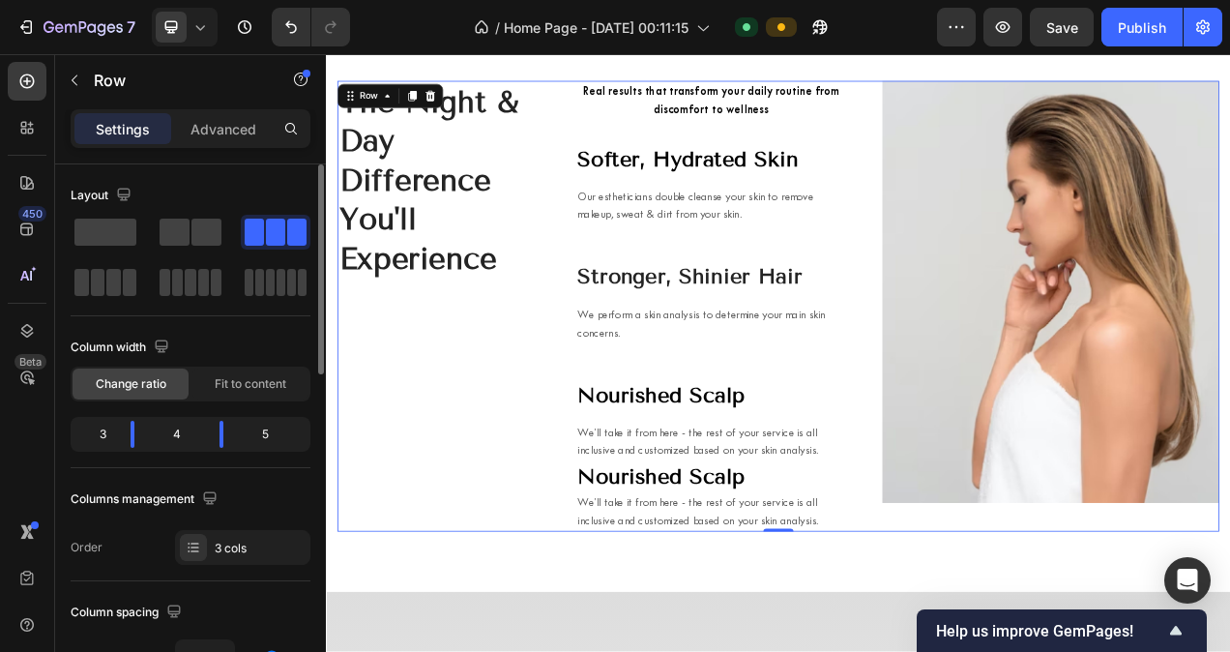
scroll to position [6505, 0]
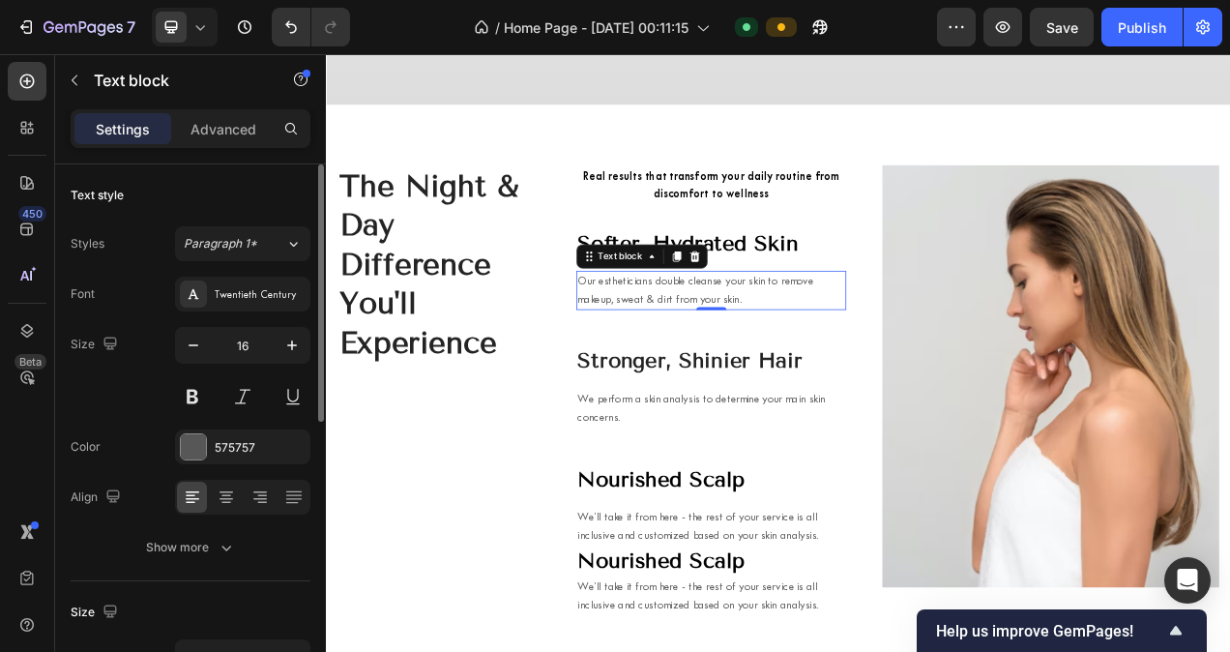
click at [799, 375] on p "Our estheticians double cleanse your skin to remove makeup, sweat & dirt from y…" at bounding box center [820, 358] width 342 height 46
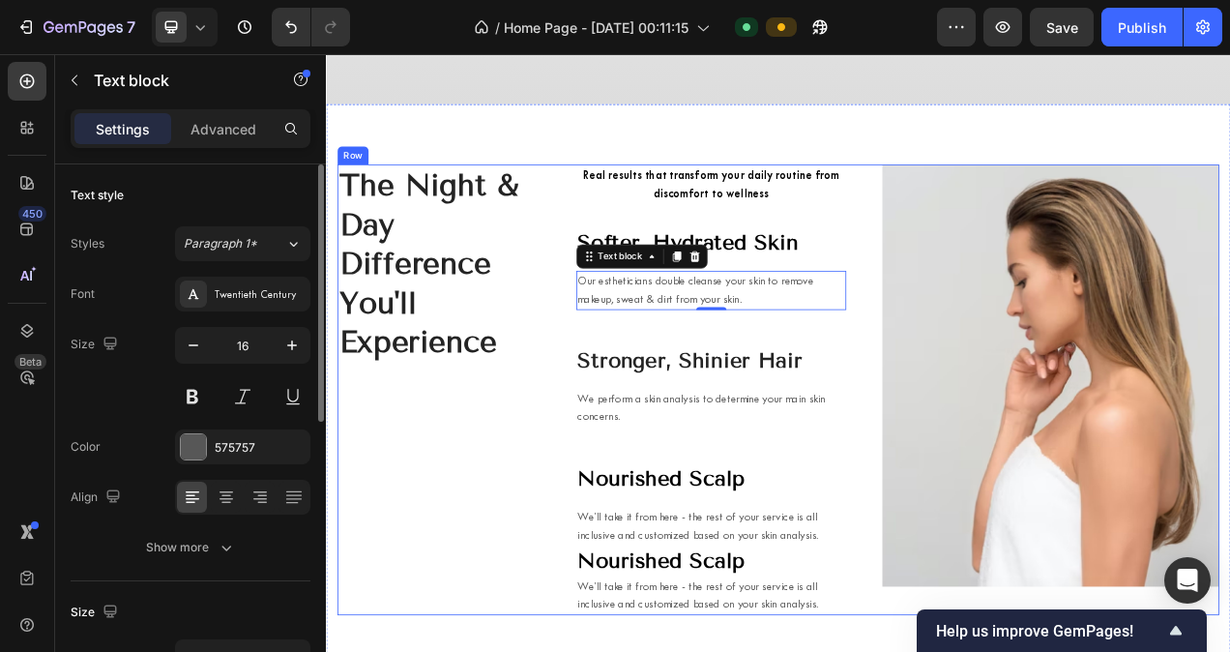
click at [802, 419] on div "Real results that transform your daily routine from discomfort to wellness Text…" at bounding box center [820, 485] width 346 height 578
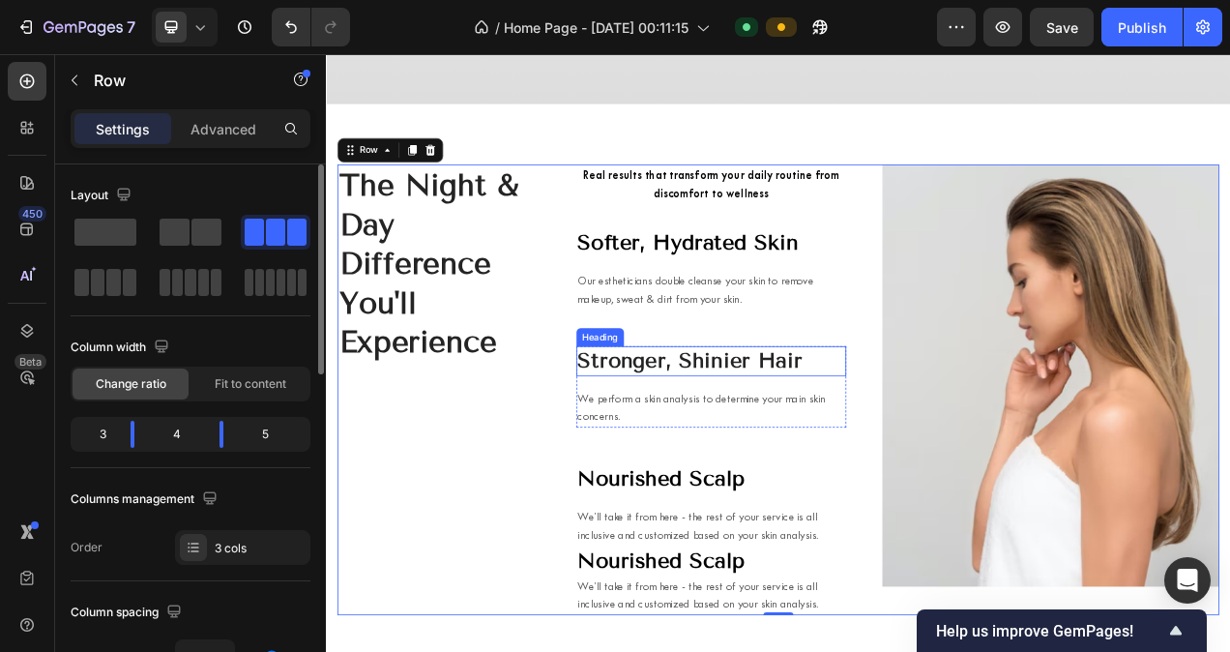
click at [807, 449] on p "Stronger, Shinier Hair" at bounding box center [820, 448] width 342 height 35
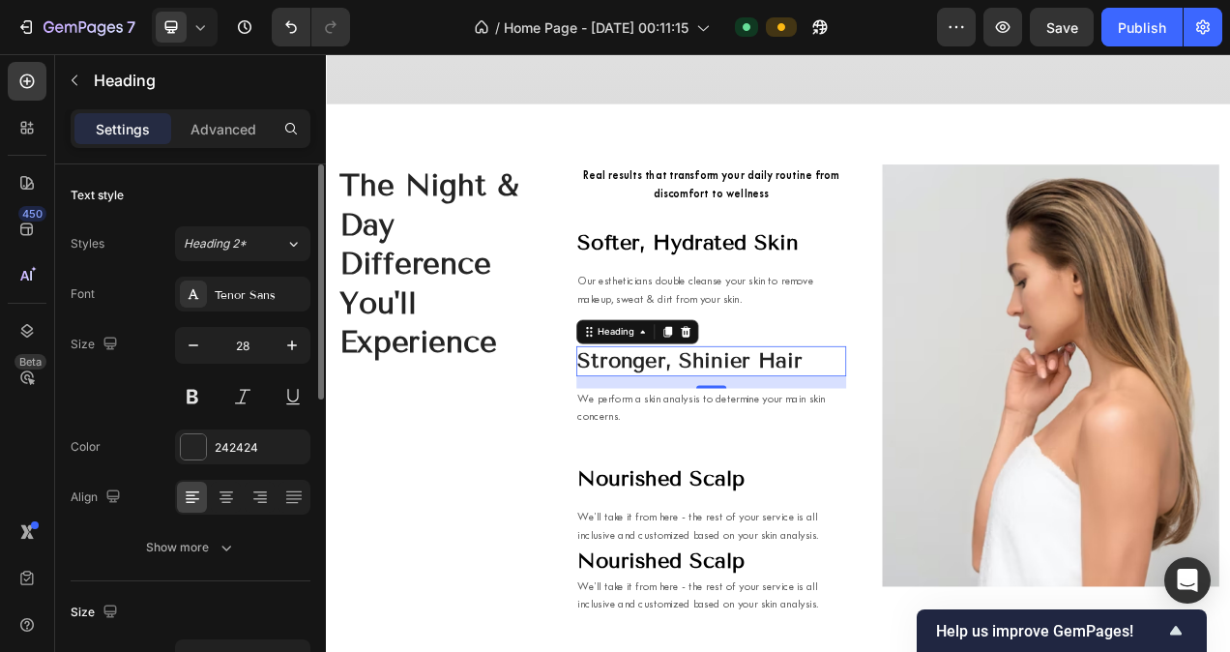
drag, startPoint x: 818, startPoint y: 477, endPoint x: 813, endPoint y: 449, distance: 28.4
click at [813, 449] on div "Stronger, Shinier Hair Heading 16" at bounding box center [820, 448] width 346 height 39
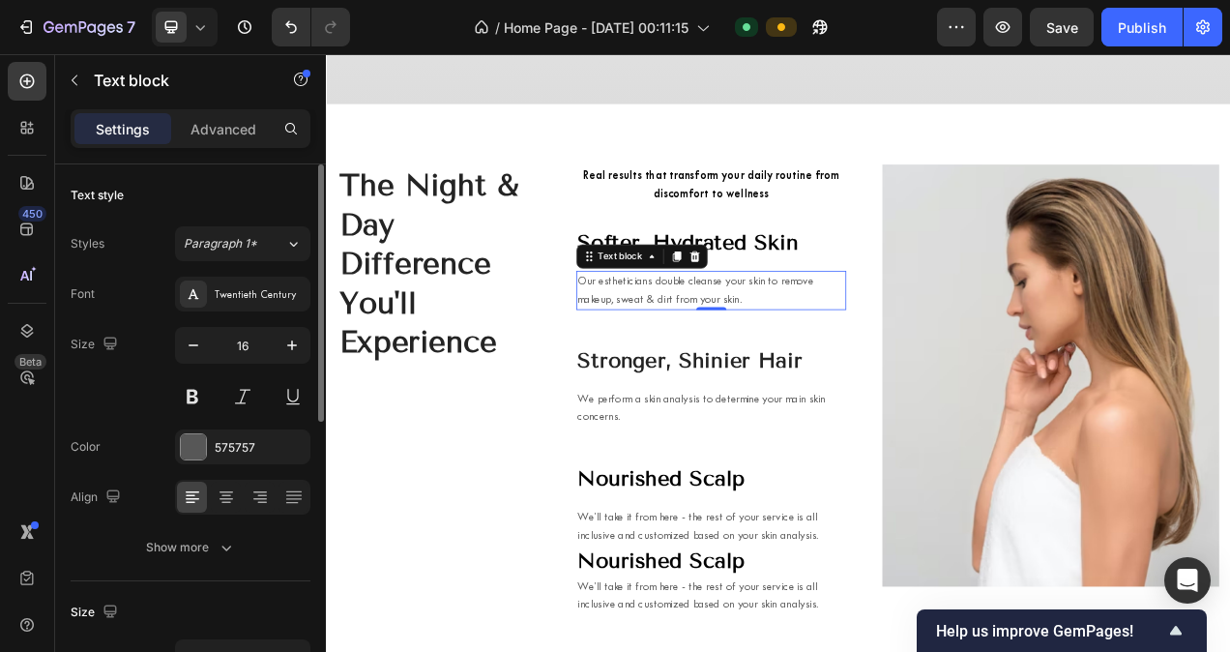
click at [889, 377] on p "Our estheticians double cleanse your skin to remove makeup, sweat & dirt from y…" at bounding box center [820, 358] width 342 height 46
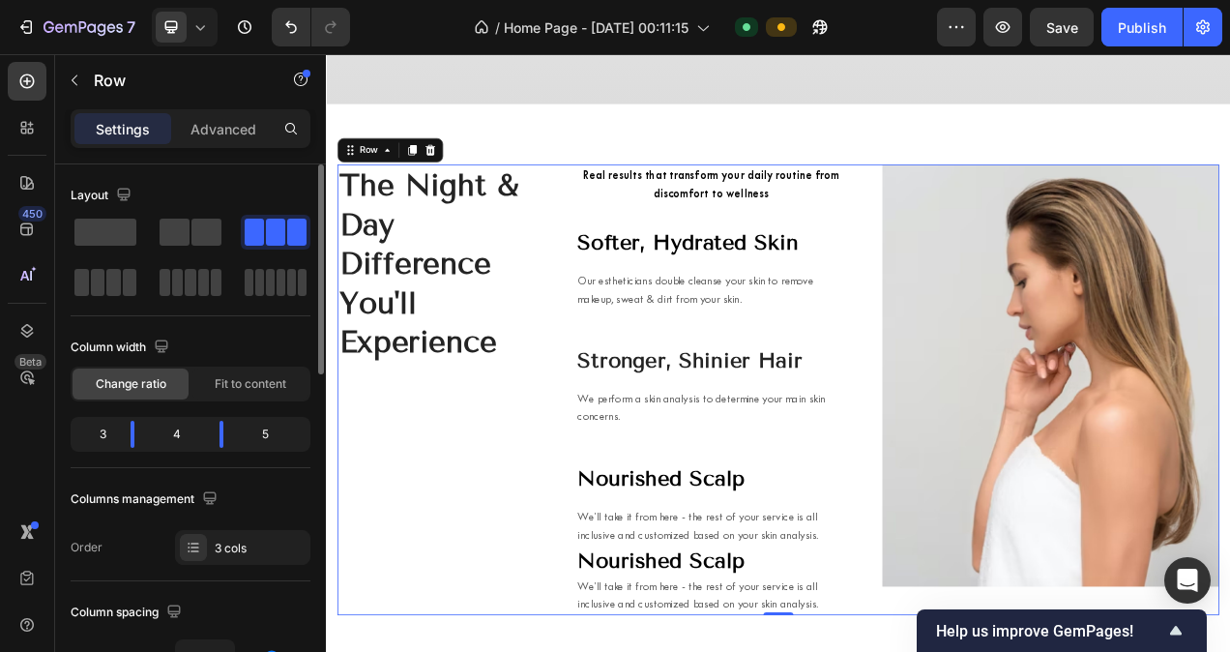
click at [862, 402] on div "Real results that transform your daily routine from discomfort to wellness Text…" at bounding box center [820, 485] width 346 height 578
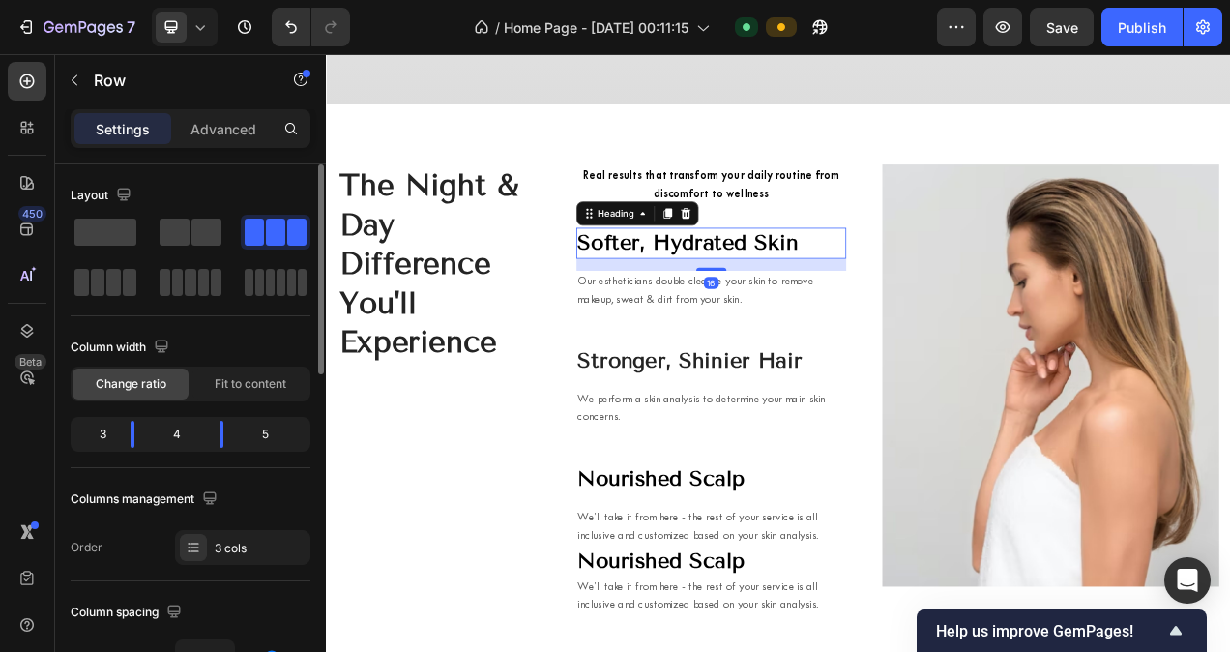
click at [857, 285] on span "Softer, Hydrated Skin" at bounding box center [790, 296] width 283 height 32
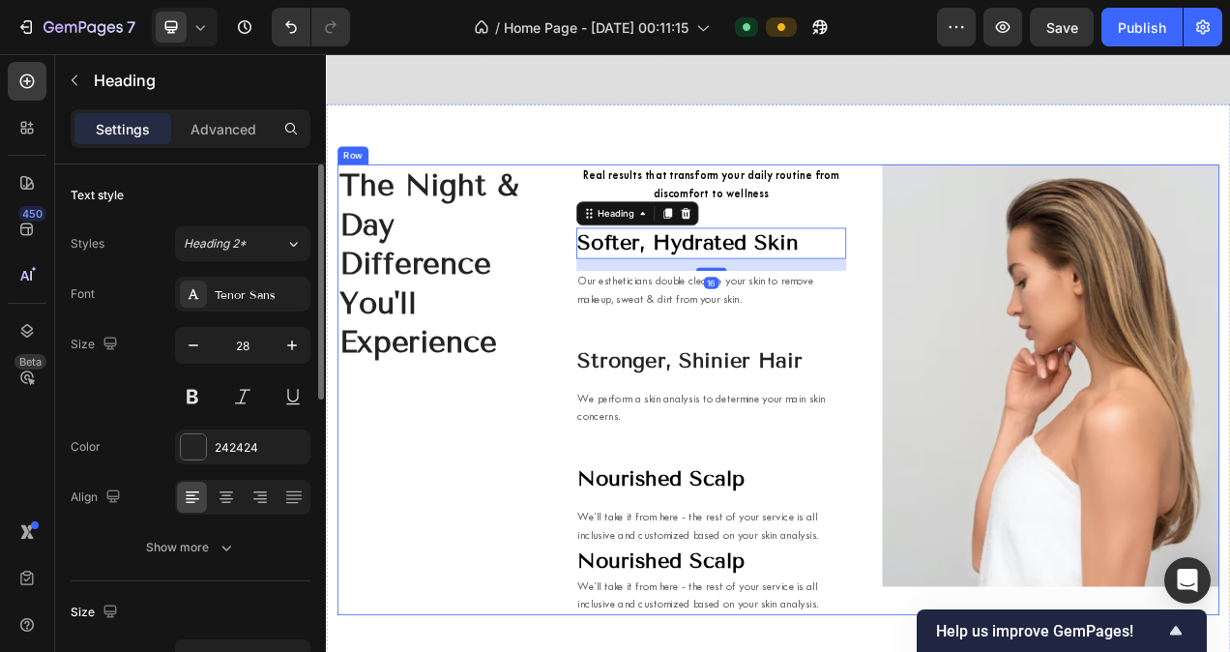
click at [862, 247] on div "Real results that transform your daily routine from discomfort to wellness Text…" at bounding box center [820, 485] width 346 height 578
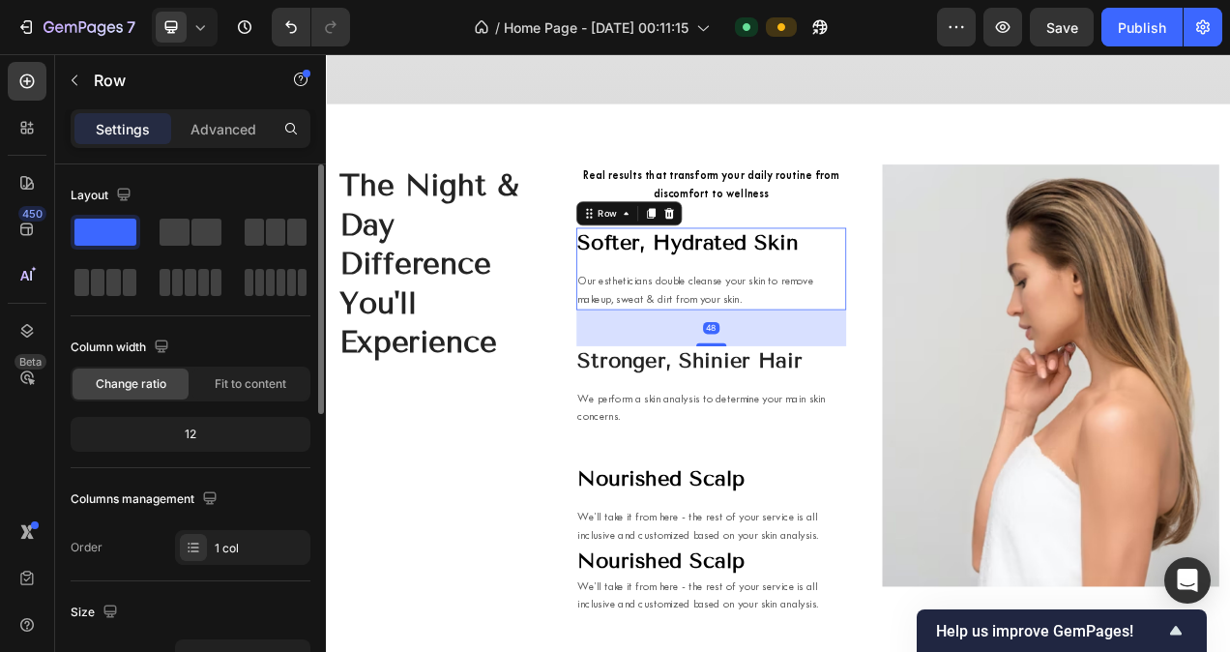
click at [847, 328] on div "Softer, Hydrated Skin Heading Our estheticians double cleanse your skin to remo…" at bounding box center [820, 329] width 346 height 104
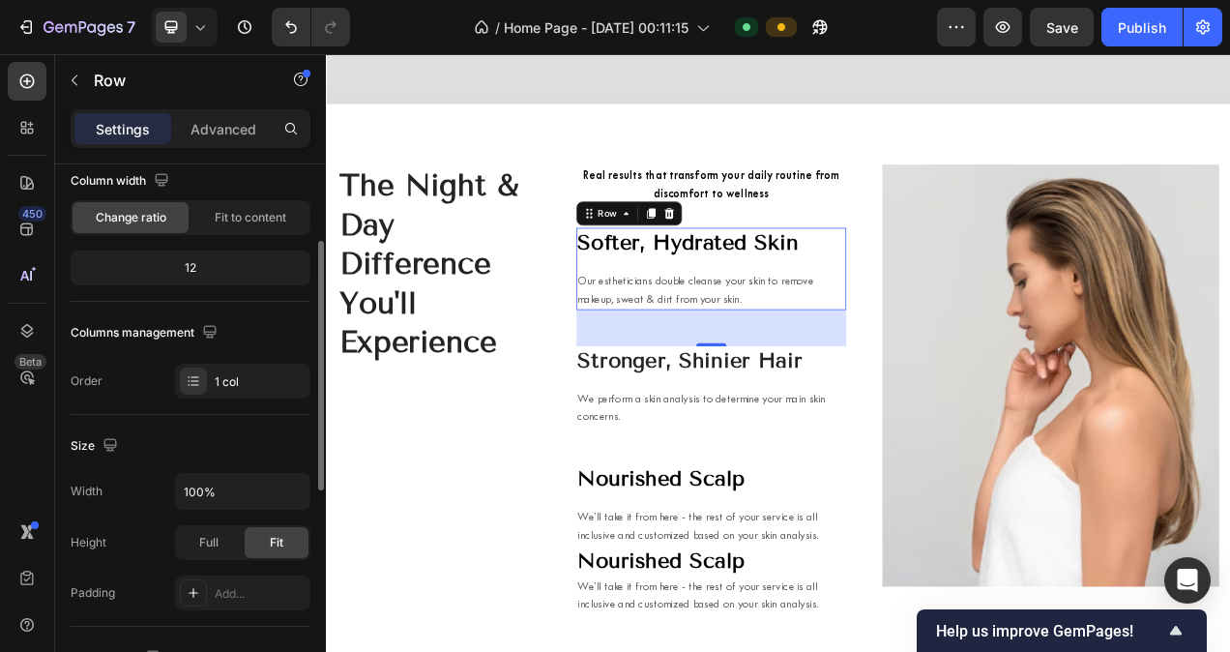
scroll to position [174, 0]
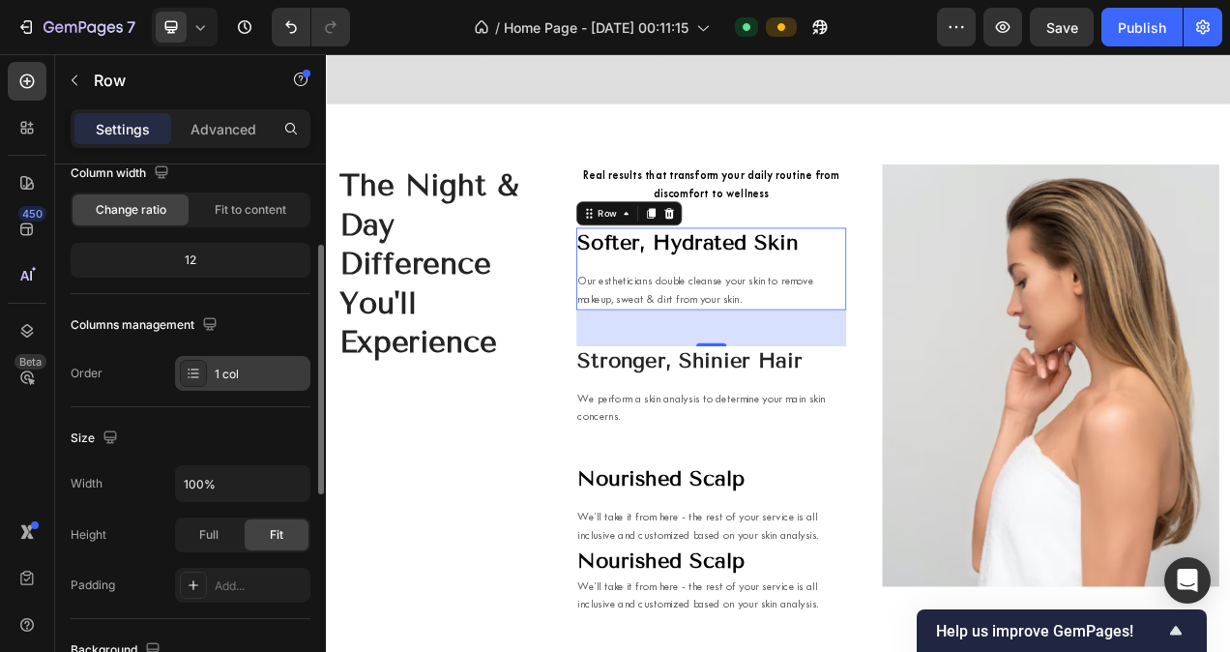
click at [211, 364] on div "1 col" at bounding box center [242, 373] width 135 height 35
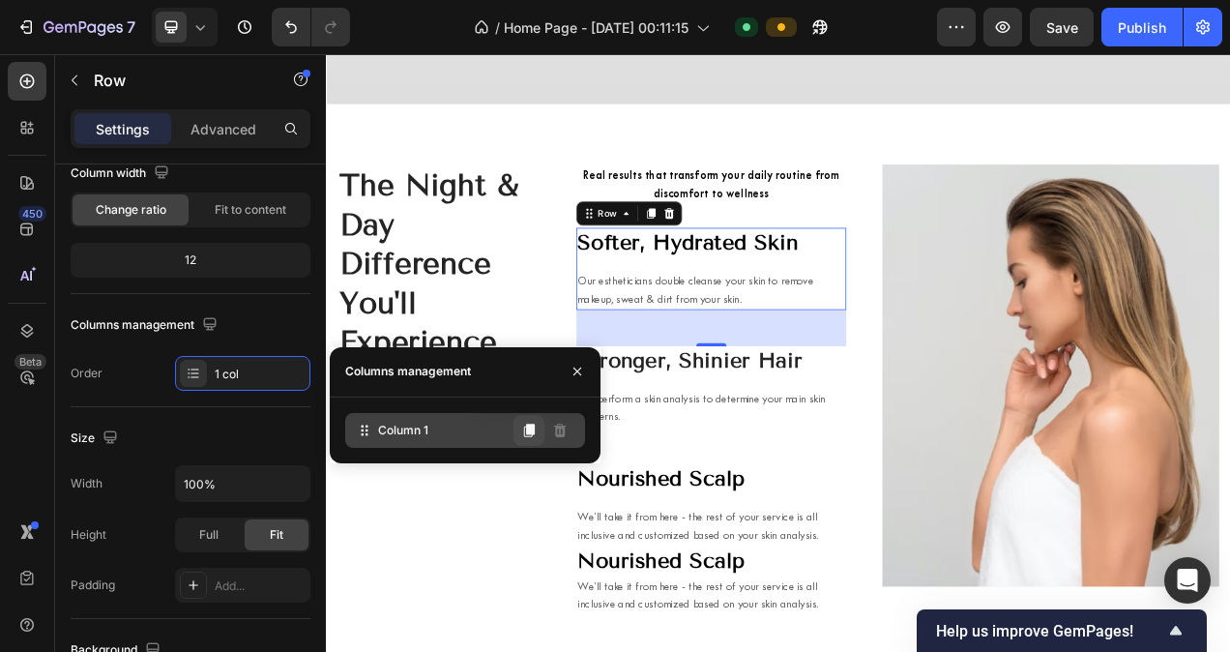
click at [533, 436] on icon at bounding box center [528, 429] width 15 height 15
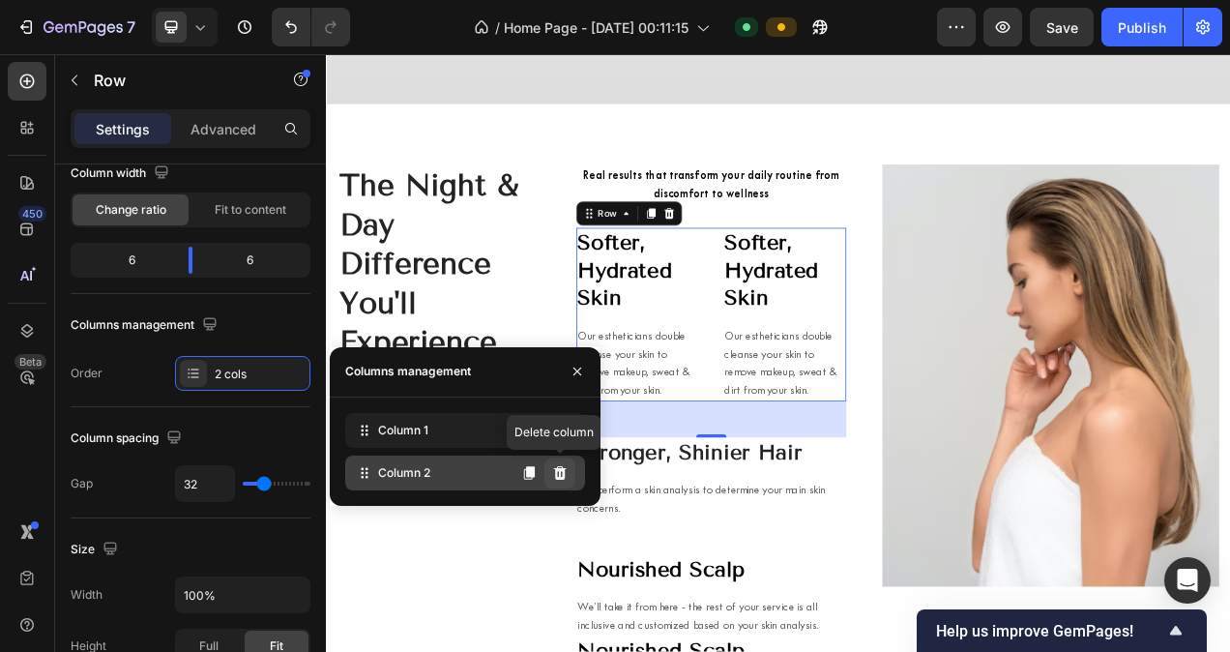
click at [564, 480] on button at bounding box center [559, 472] width 31 height 31
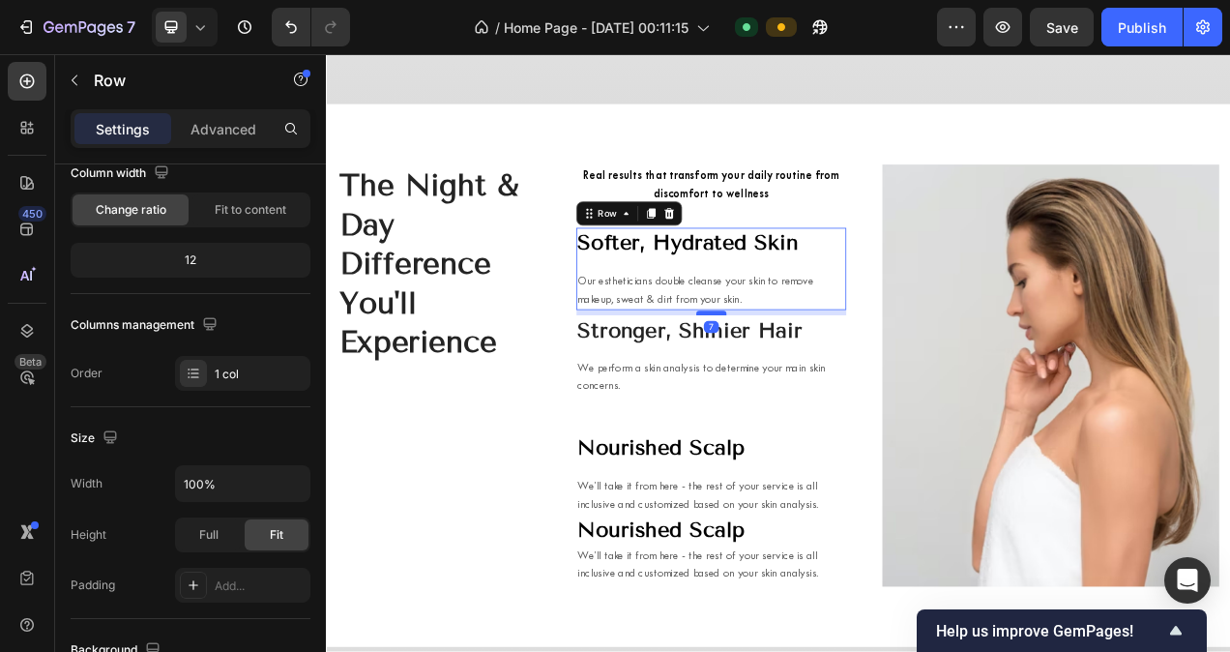
drag, startPoint x: 815, startPoint y: 425, endPoint x: 815, endPoint y: 386, distance: 39.6
click at [815, 386] on div at bounding box center [819, 387] width 39 height 6
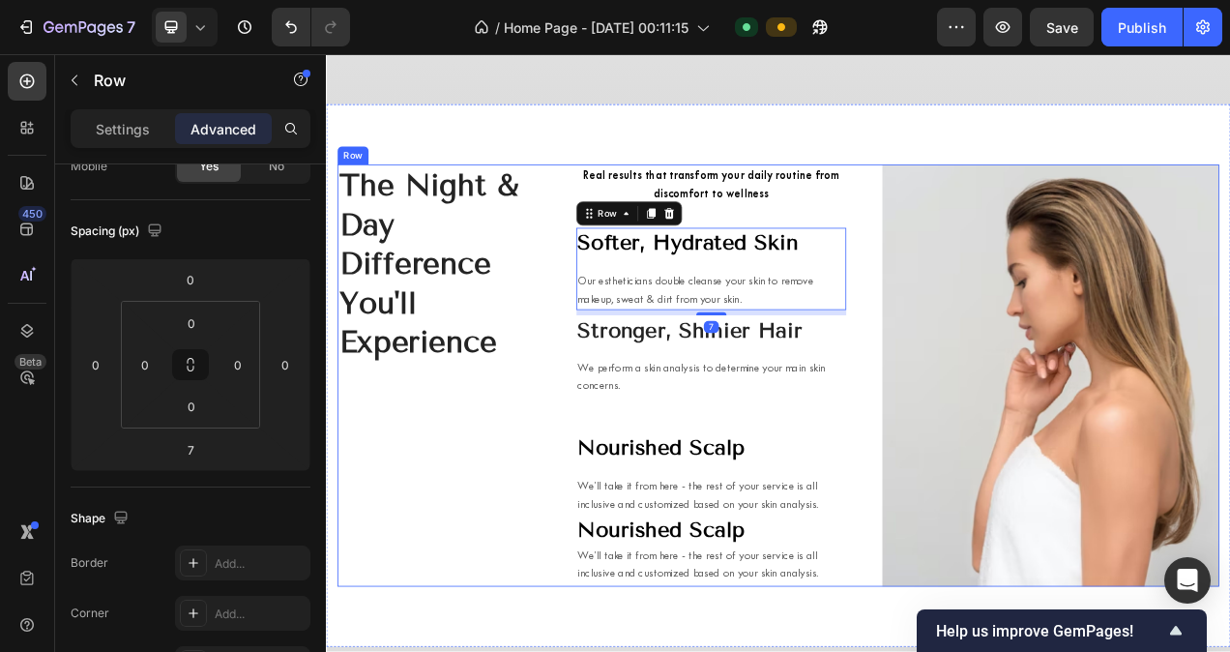
click at [910, 495] on div "Real results that transform your daily routine from discomfort to wellness Text…" at bounding box center [820, 466] width 346 height 541
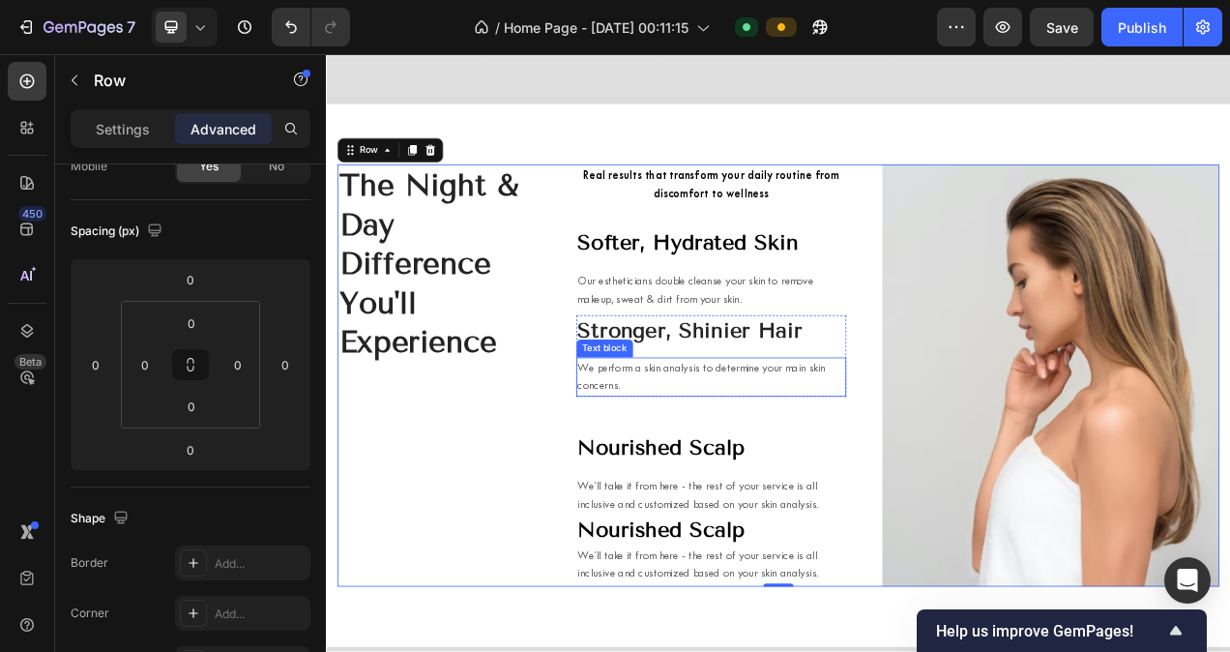
click at [865, 451] on p "We perform a skin analysis to determine your main skin concerns." at bounding box center [820, 469] width 342 height 46
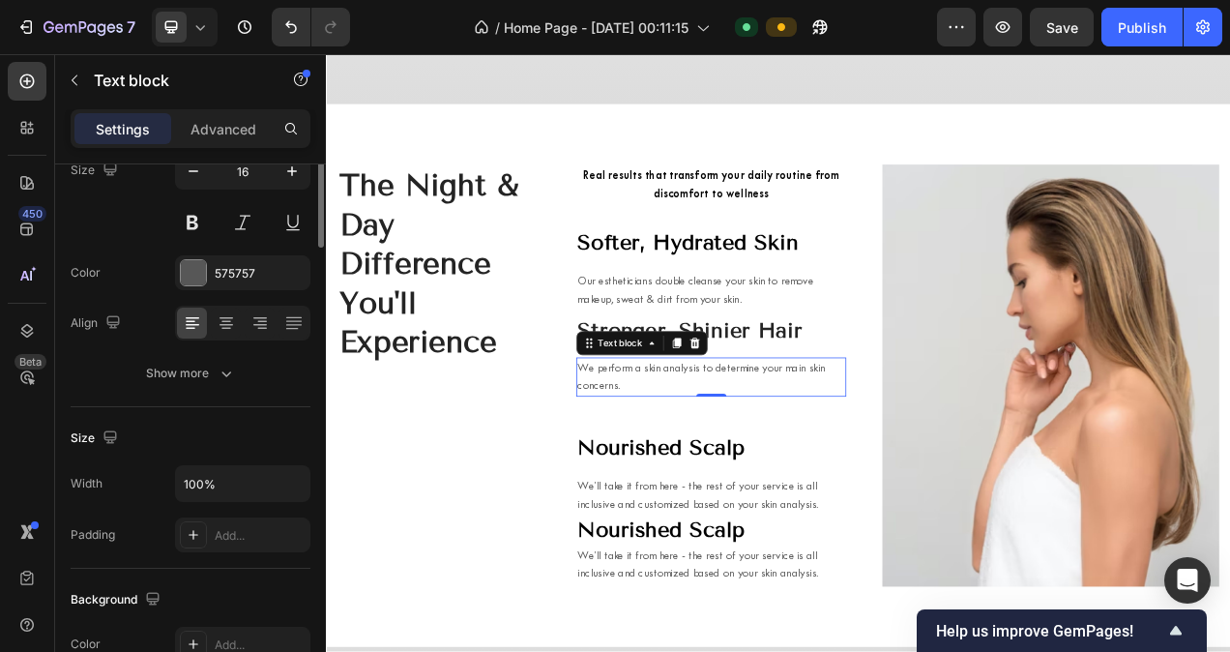
scroll to position [0, 0]
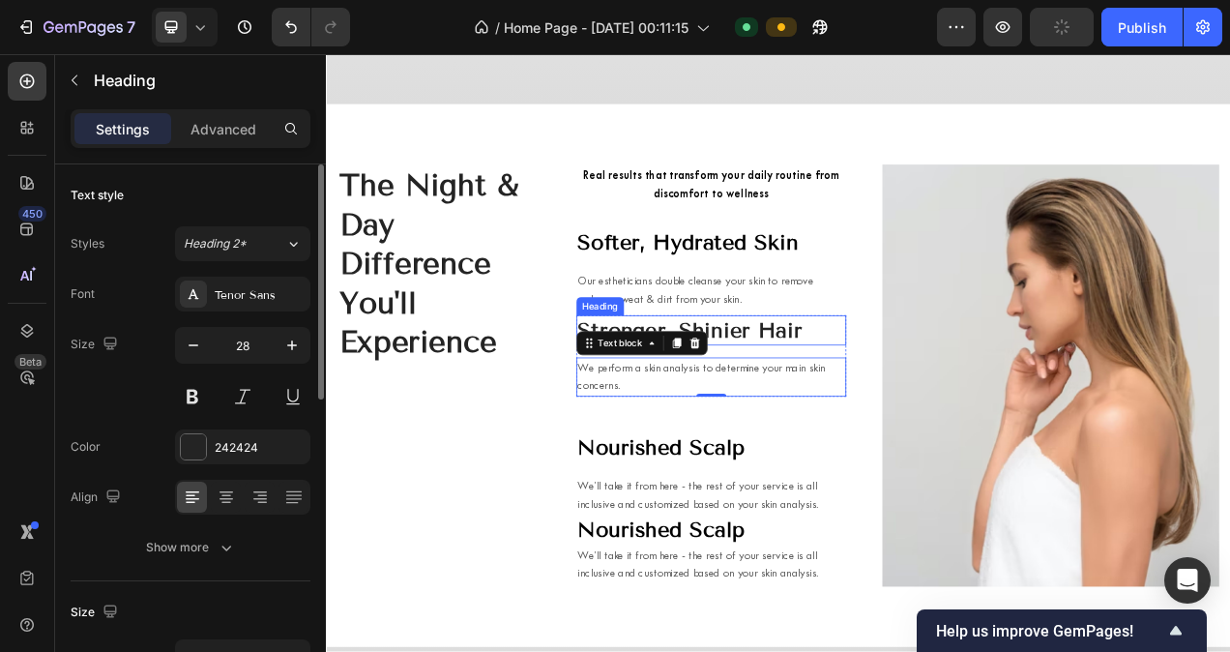
click at [944, 420] on p "Stronger, Shinier Hair" at bounding box center [820, 409] width 342 height 35
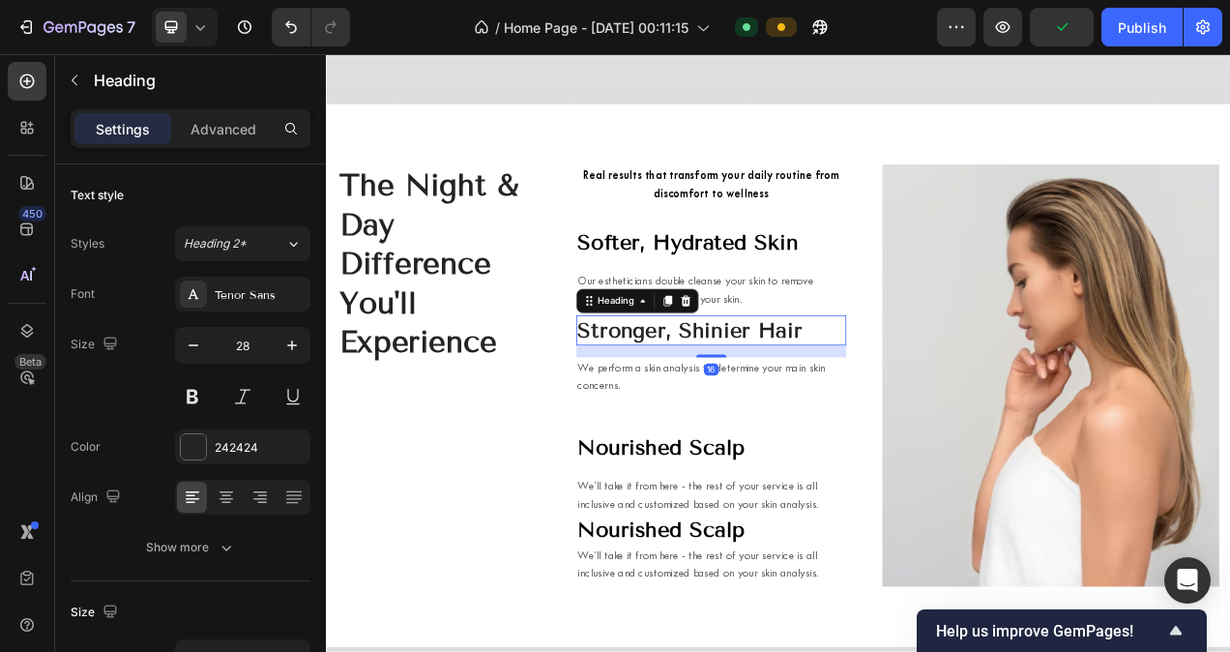
click at [972, 446] on p "We perform a skin analysis to determine your main skin concerns." at bounding box center [820, 469] width 342 height 46
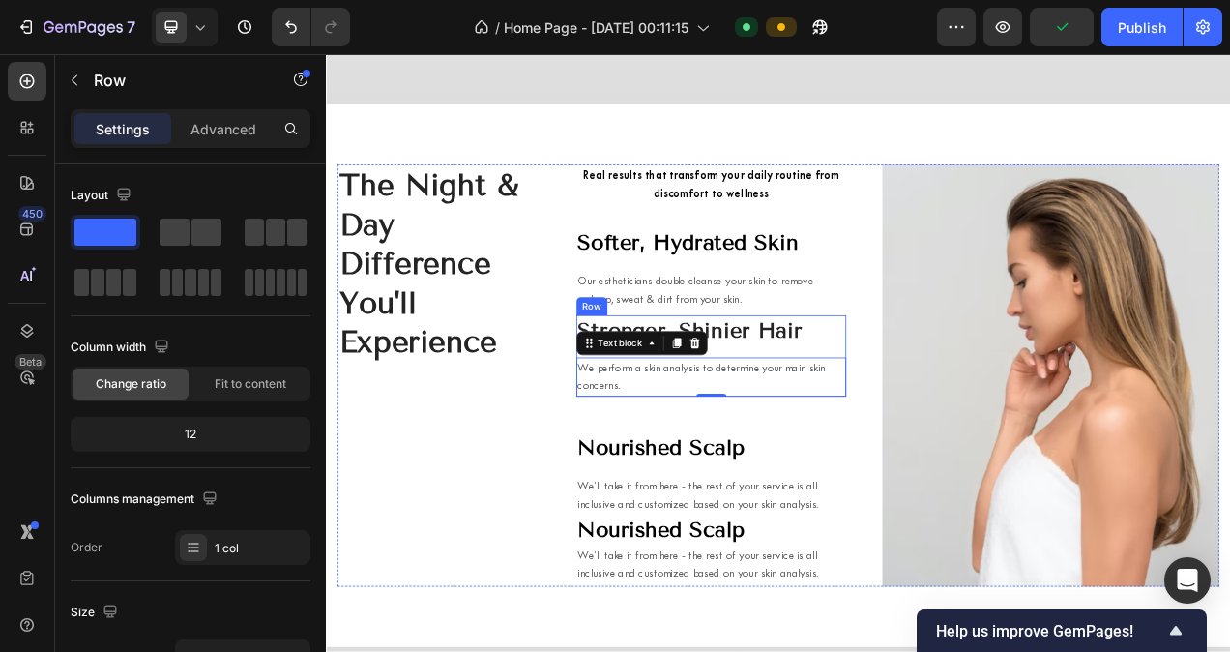
click at [958, 428] on div "Stronger, Shinier Hair Heading We perform a skin analysis to determine your mai…" at bounding box center [820, 442] width 346 height 104
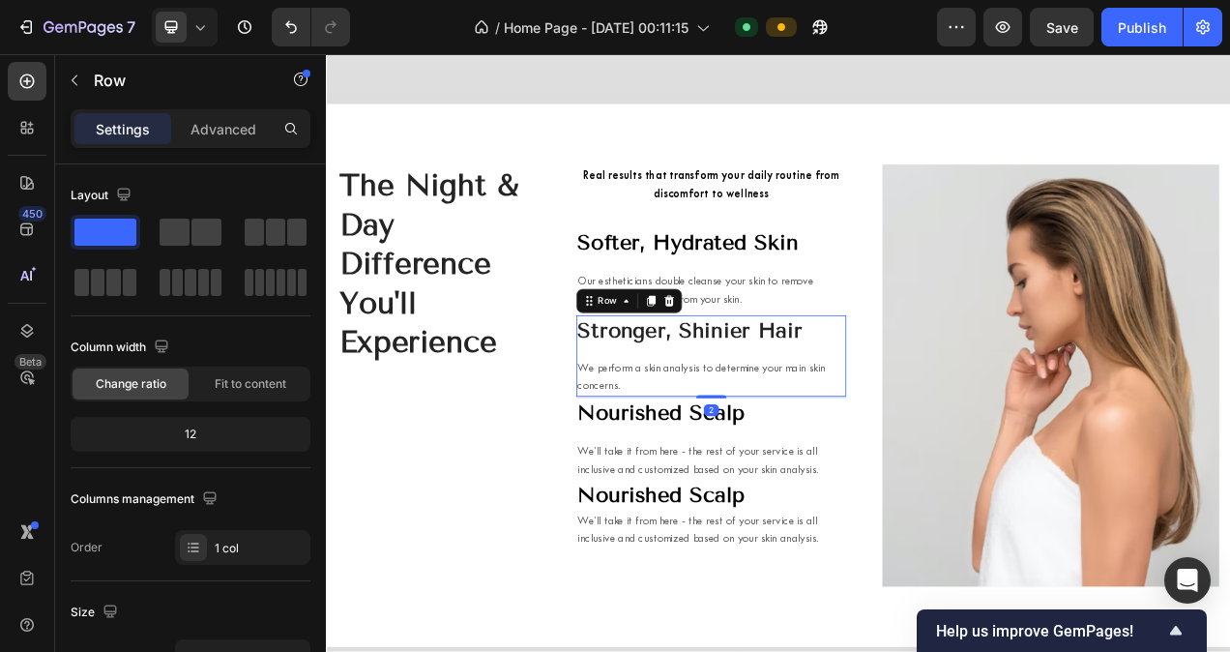
drag, startPoint x: 805, startPoint y: 535, endPoint x: 792, endPoint y: 490, distance: 46.5
click at [792, 490] on div "Stronger, Shinier Hair Heading We perform a skin analysis to determine your mai…" at bounding box center [820, 442] width 346 height 104
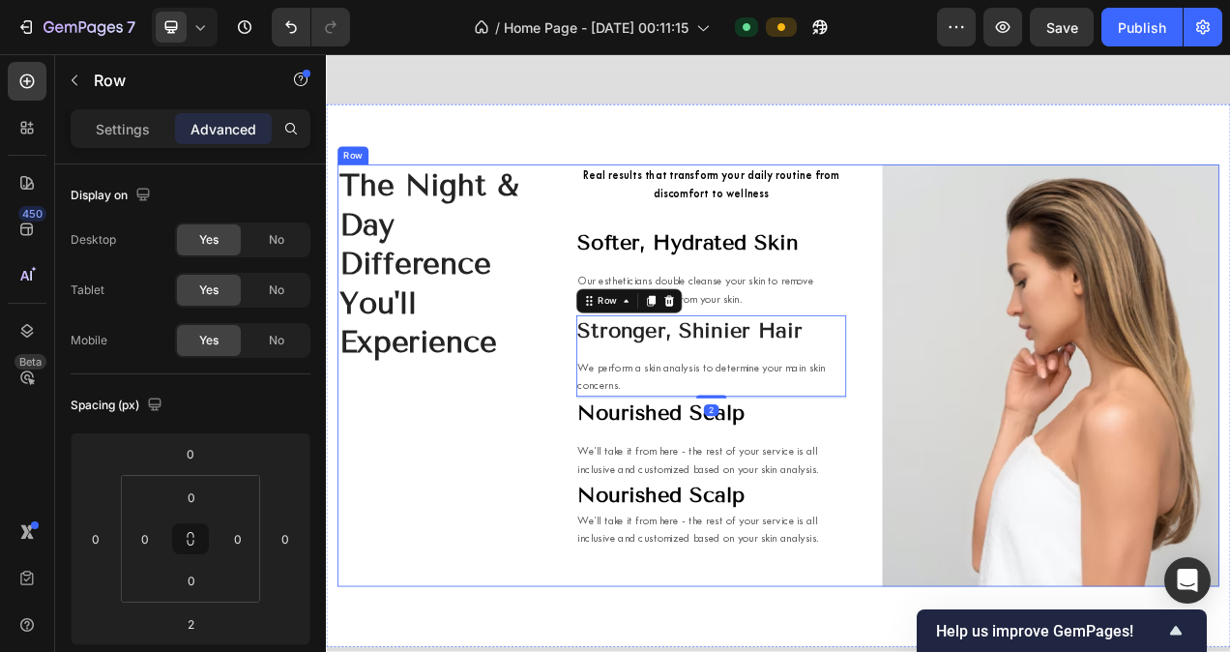
click at [622, 540] on div "The Night & Day Difference You'll Experience Heading Real results that transfor…" at bounding box center [905, 466] width 1131 height 541
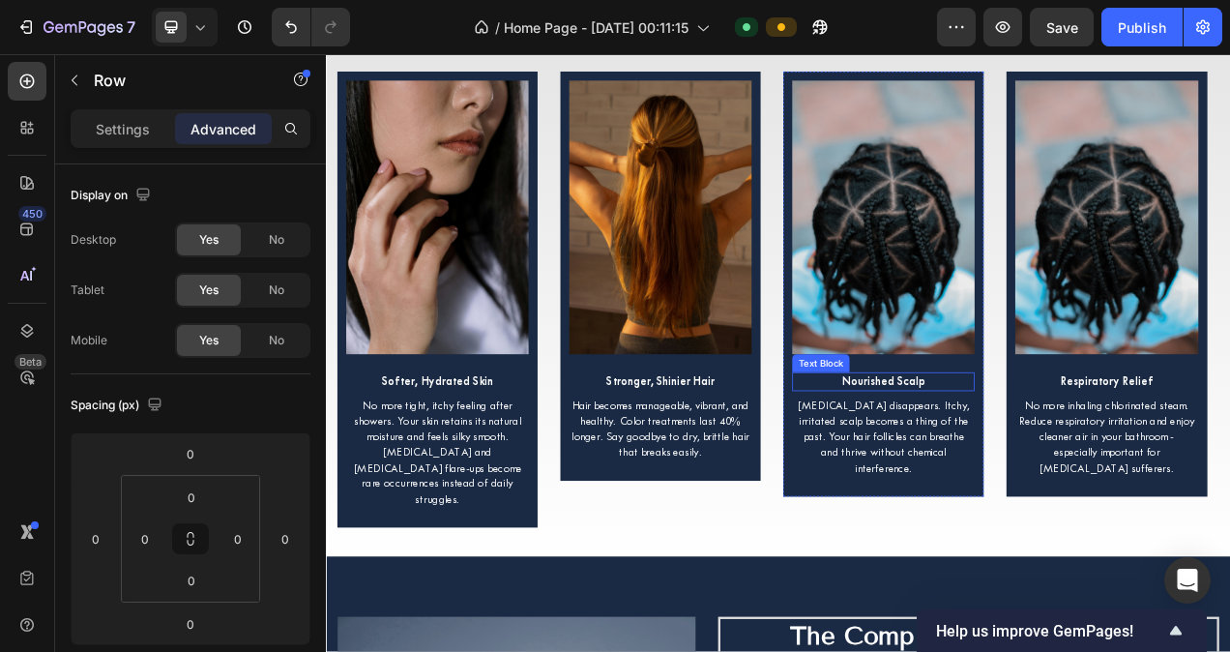
scroll to position [7474, 0]
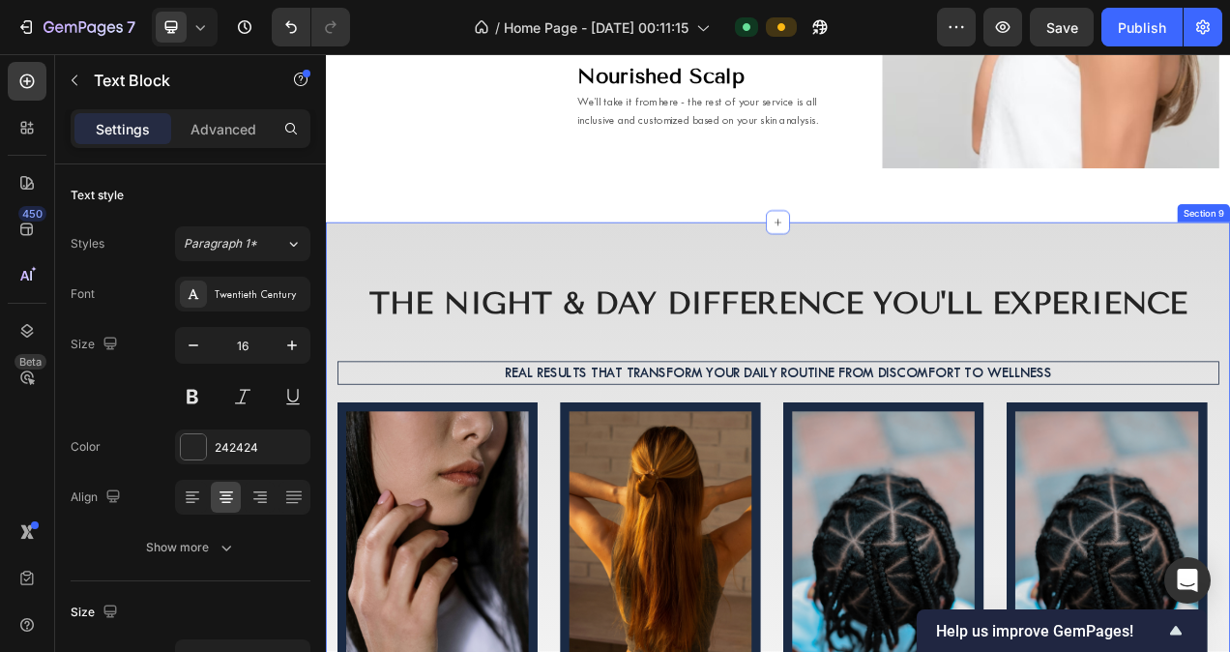
scroll to position [6822, 0]
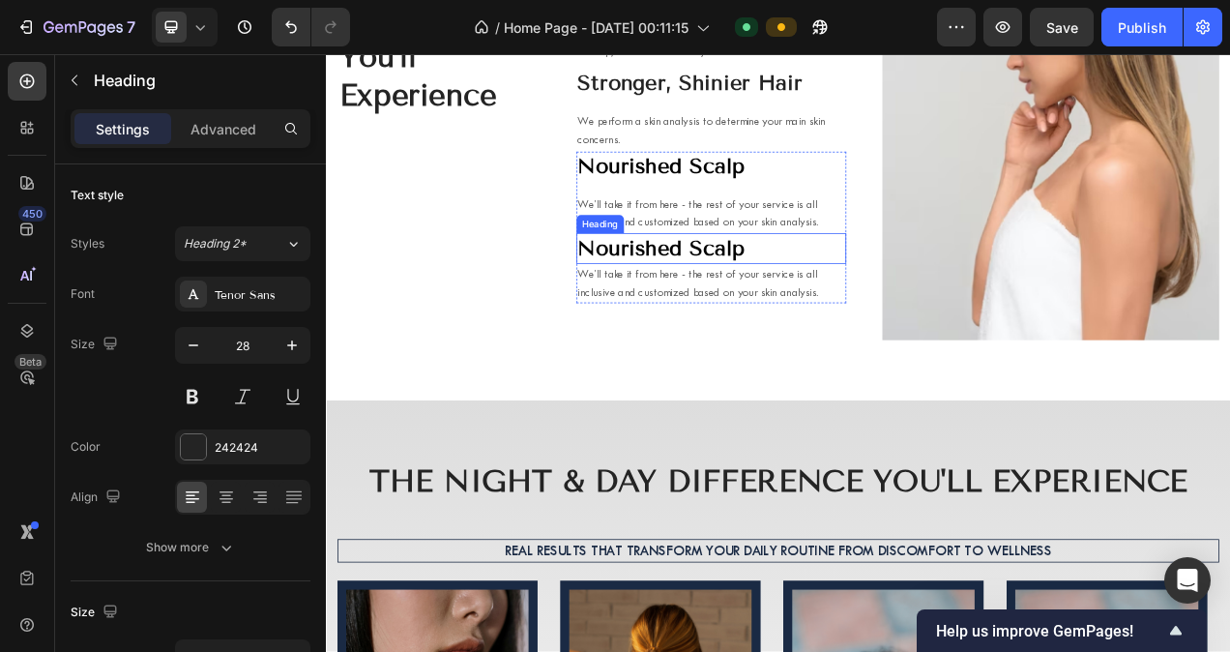
click at [809, 311] on span "Nourished Scalp" at bounding box center [756, 303] width 215 height 32
click at [809, 311] on span "Respiratory Relief" at bounding box center [766, 303] width 235 height 32
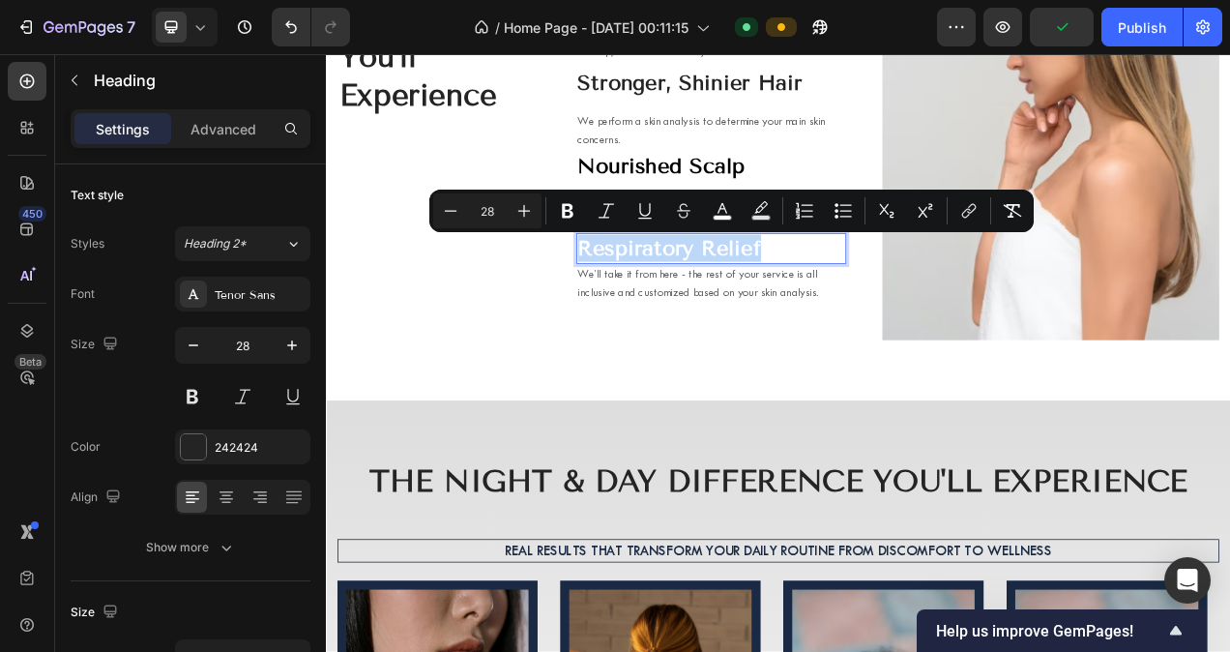
click at [809, 311] on span "Respiratory Relief" at bounding box center [766, 303] width 235 height 32
click at [728, 212] on icon "Editor contextual toolbar" at bounding box center [722, 210] width 19 height 19
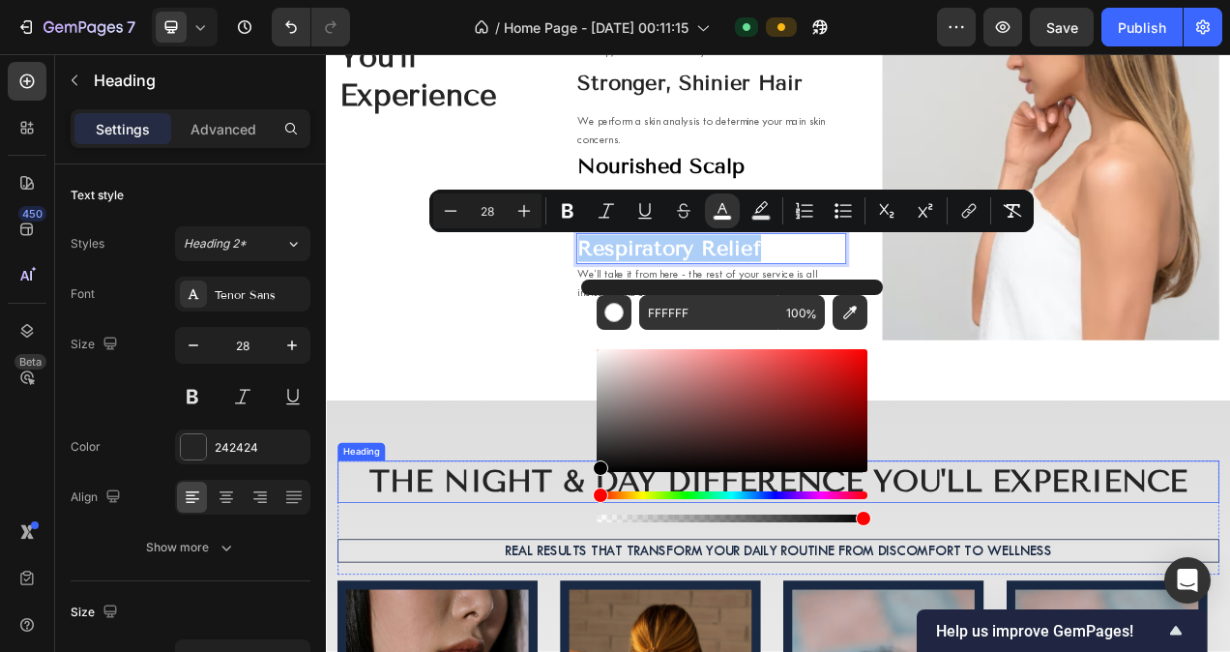
drag, startPoint x: 997, startPoint y: 445, endPoint x: 639, endPoint y: 610, distance: 394.1
type input "000000"
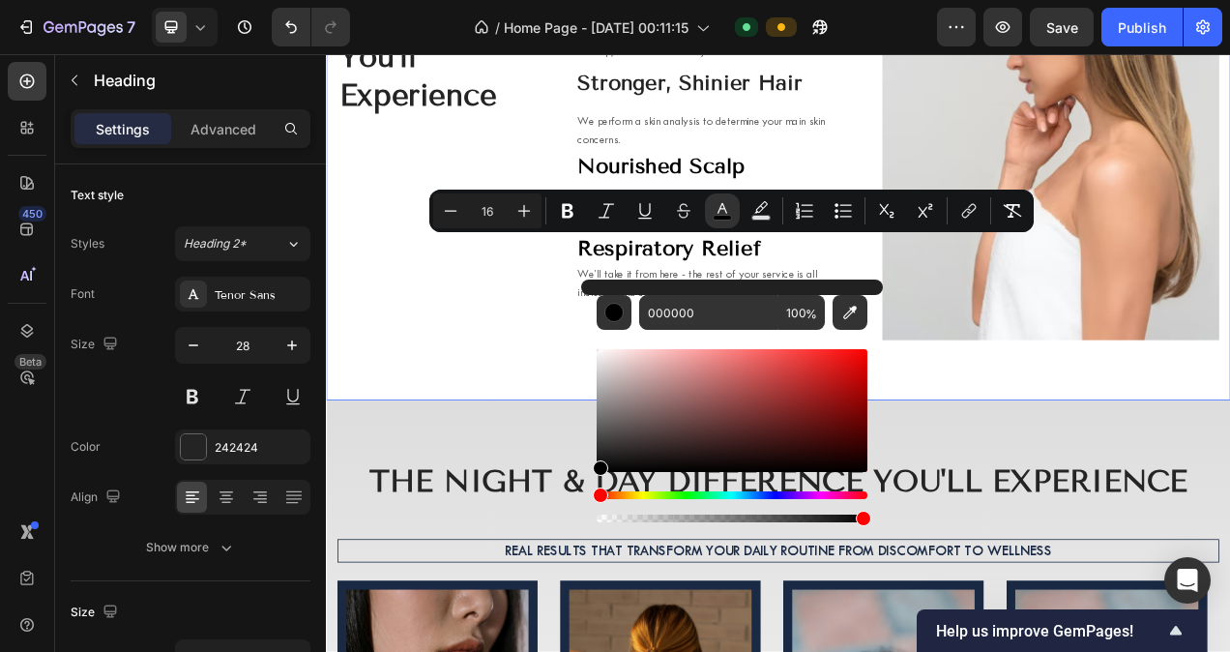
click at [554, 470] on div "The Night & Day Difference You'll Experience Heading Real results that transfor…" at bounding box center [906, 151] width 1160 height 696
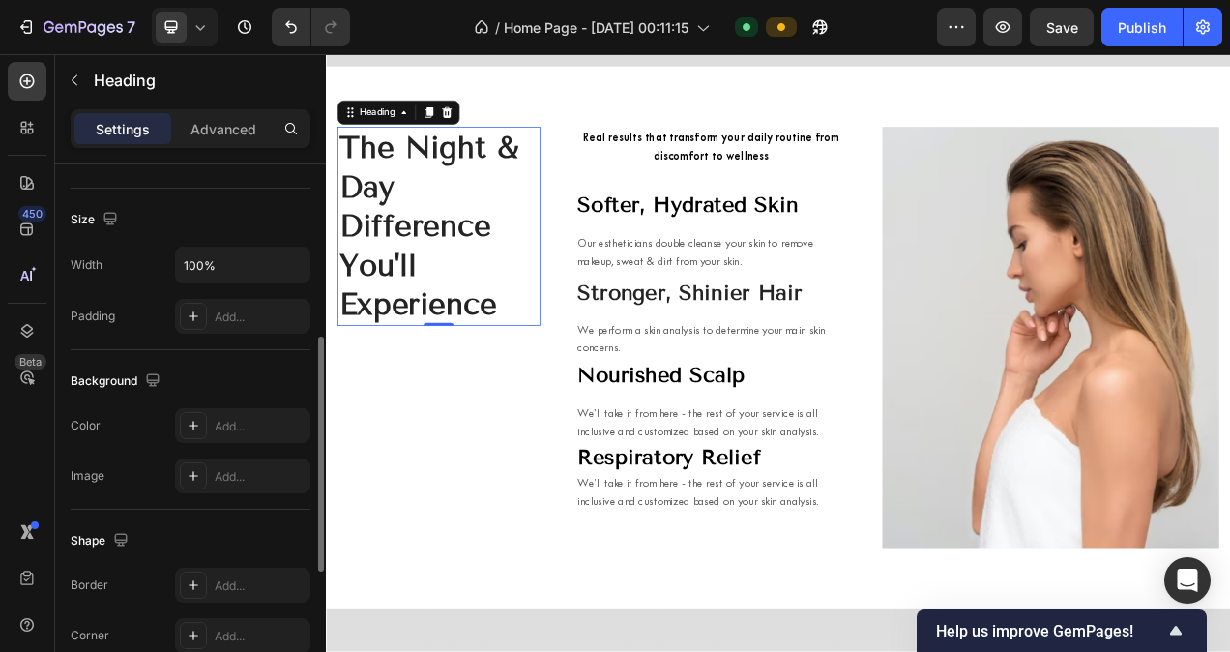
scroll to position [394, 0]
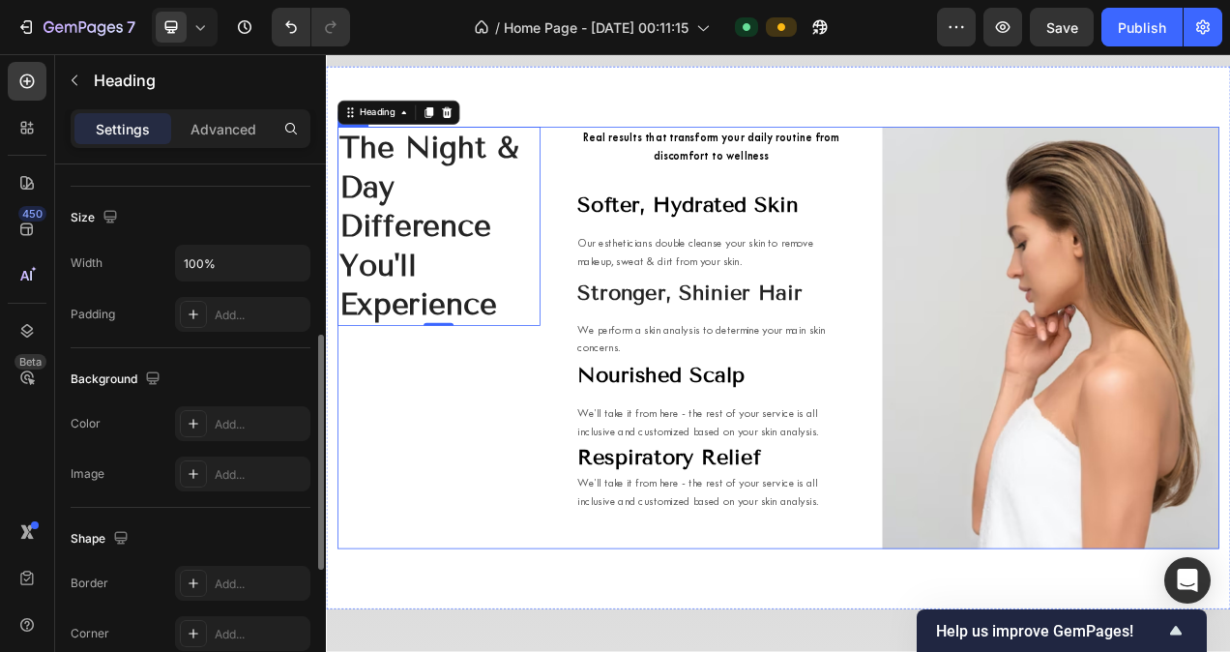
click at [581, 443] on div "The Night & Day Difference You'll Experience Heading 0" at bounding box center [470, 418] width 260 height 541
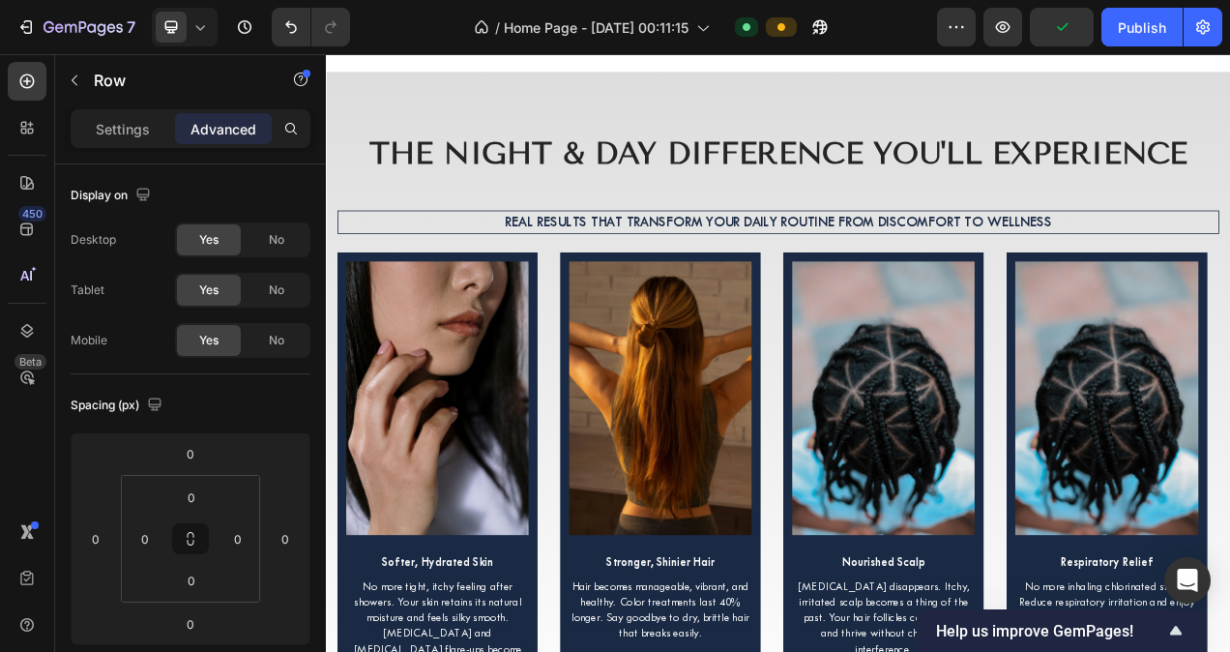
scroll to position [7548, 0]
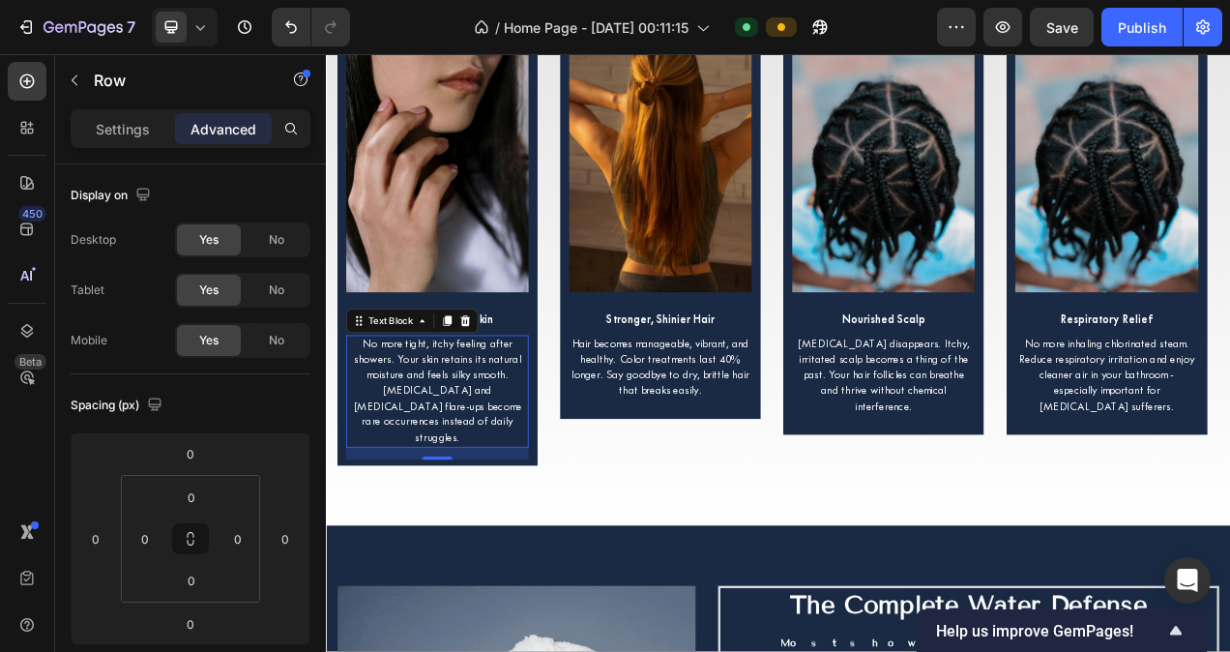
click at [481, 446] on span "No more tight, itchy feeling after showers. Your skin retains its natural moist…" at bounding box center [470, 486] width 216 height 137
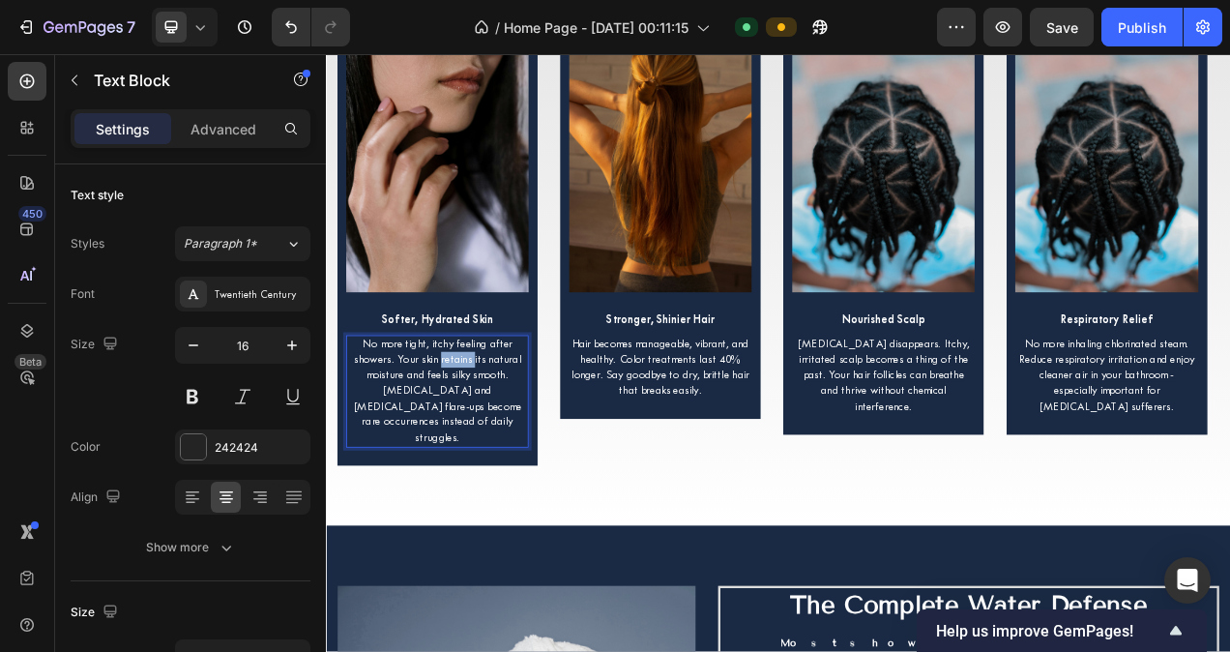
click at [481, 446] on span "No more tight, itchy feeling after showers. Your skin retains its natural moist…" at bounding box center [470, 486] width 216 height 137
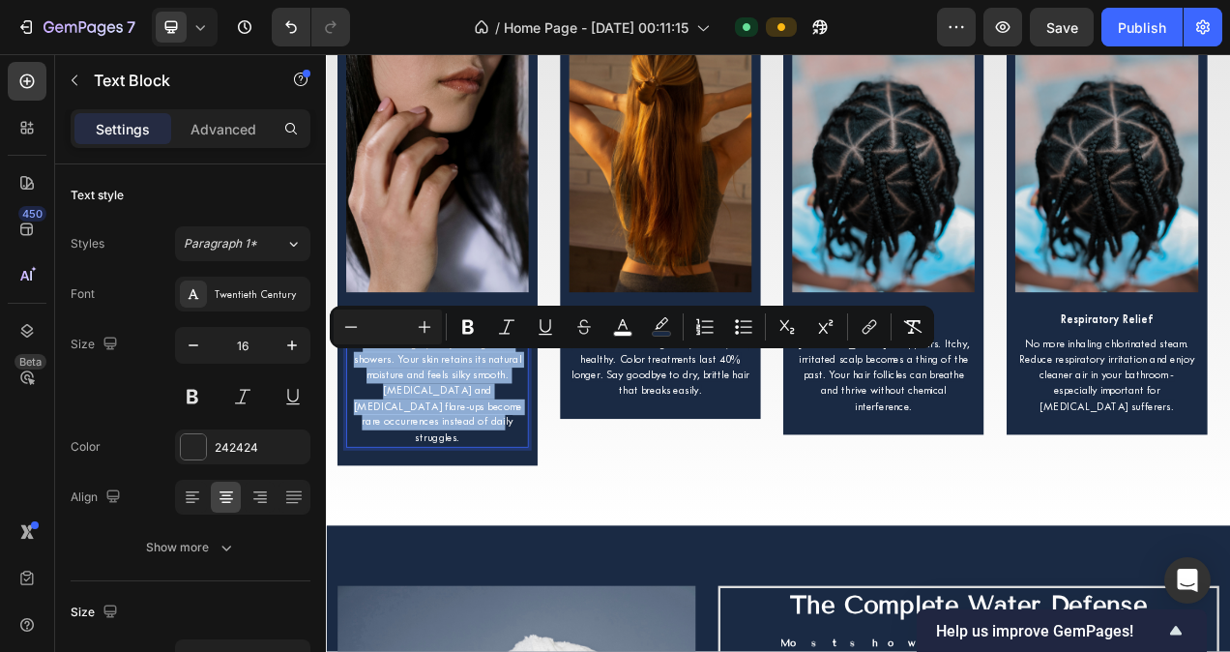
click at [481, 446] on span "No more tight, itchy feeling after showers. Your skin retains its natural moist…" at bounding box center [470, 486] width 216 height 137
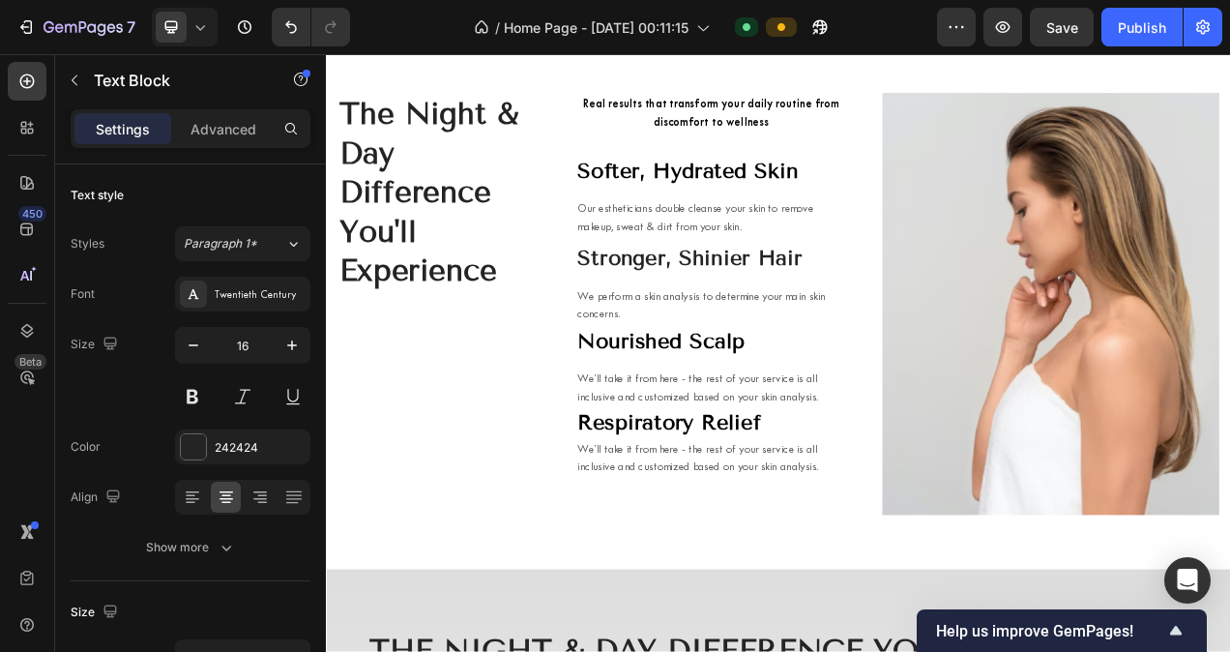
scroll to position [6534, 0]
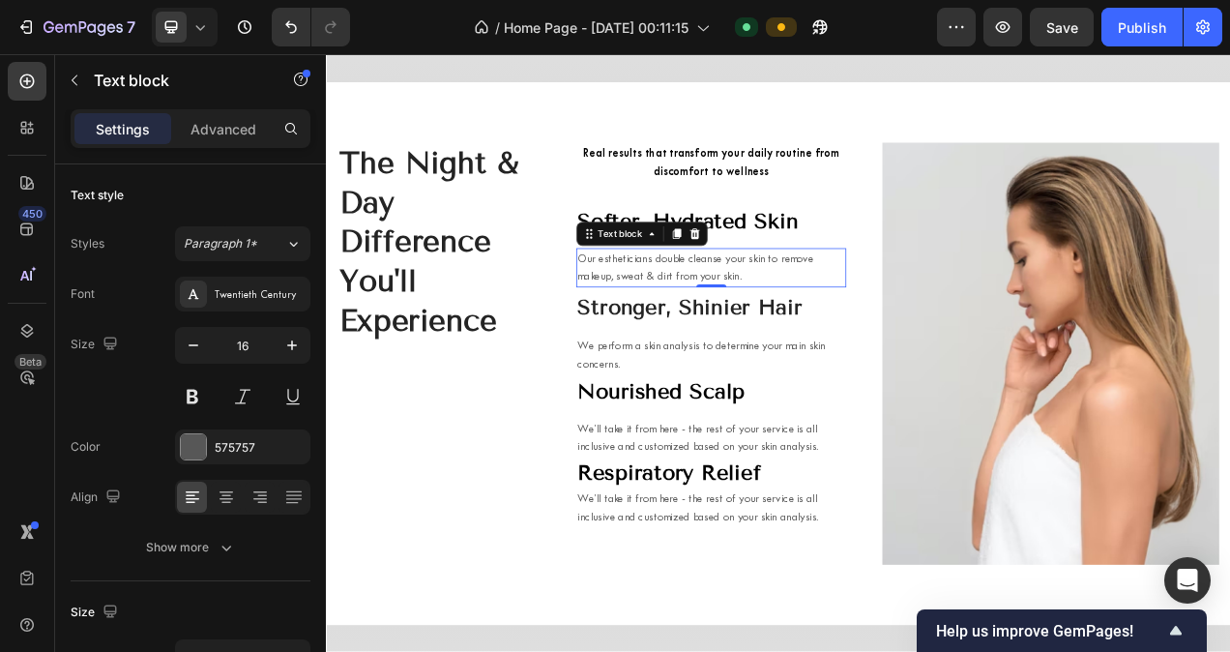
click at [679, 328] on p "Our estheticians double cleanse your skin to remove makeup, sweat & dirt from y…" at bounding box center [820, 328] width 342 height 46
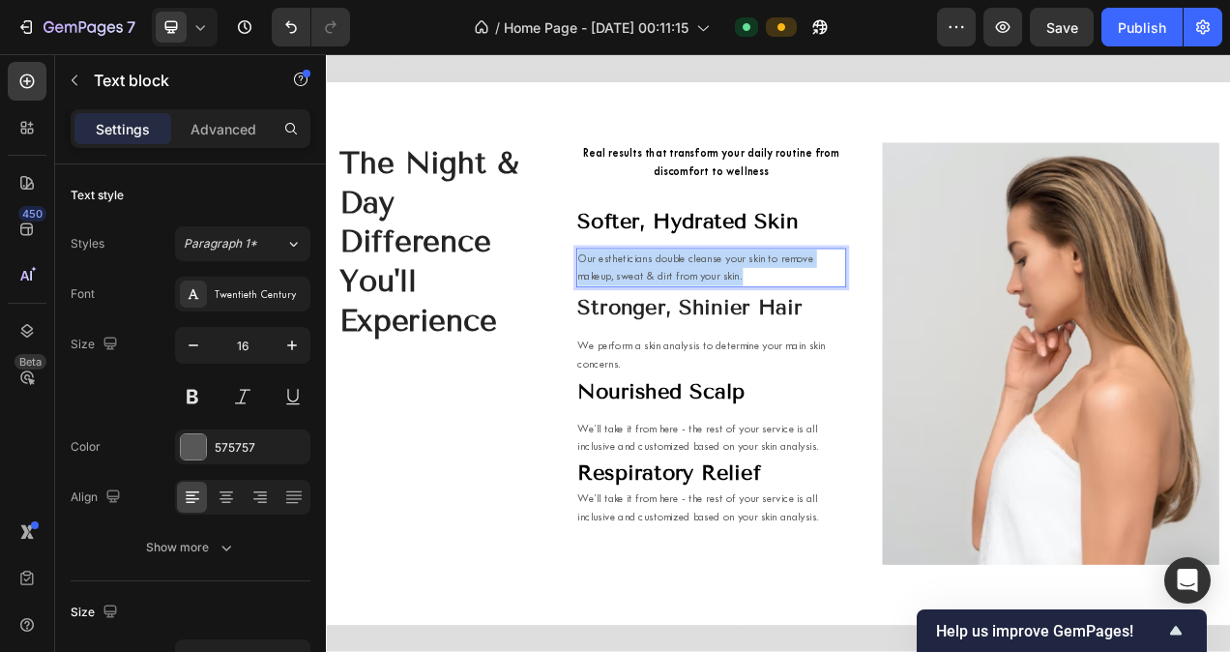
click at [679, 328] on p "Our estheticians double cleanse your skin to remove makeup, sweat & dirt from y…" at bounding box center [820, 328] width 342 height 46
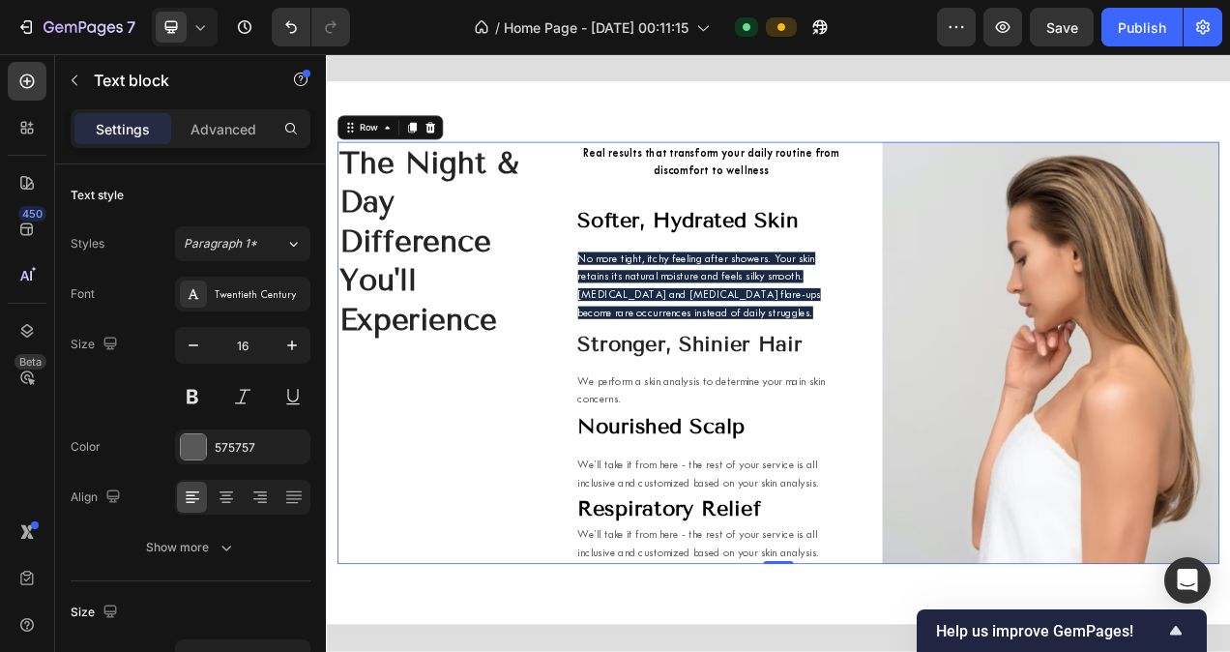
click at [580, 433] on div "The Night & Day Difference You'll Experience Heading" at bounding box center [470, 437] width 260 height 541
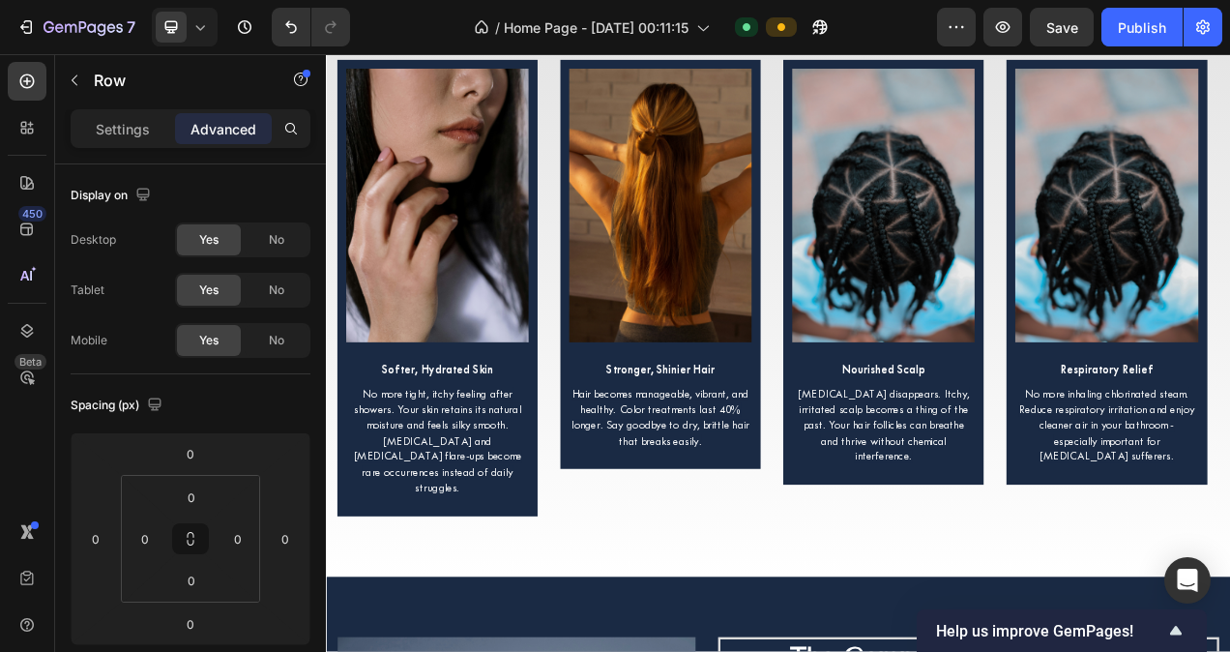
scroll to position [7493, 0]
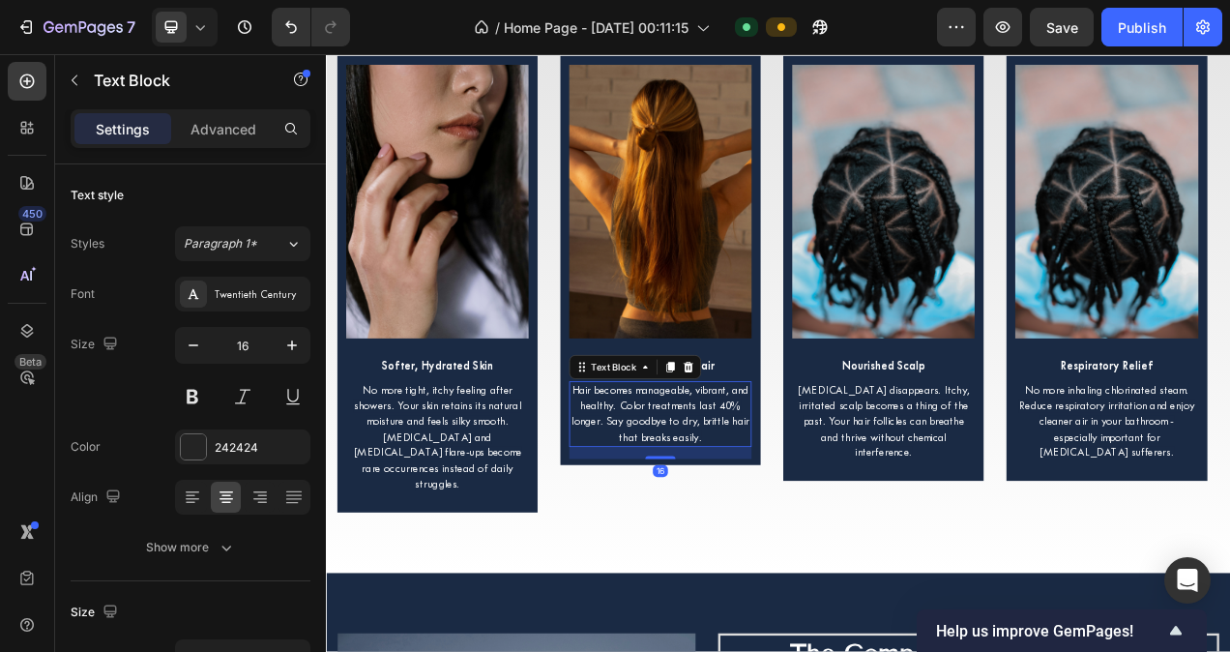
click at [701, 499] on span "Hair becomes manageable, vibrant, and healthy. Color treatments last 40% longer…" at bounding box center [755, 516] width 228 height 76
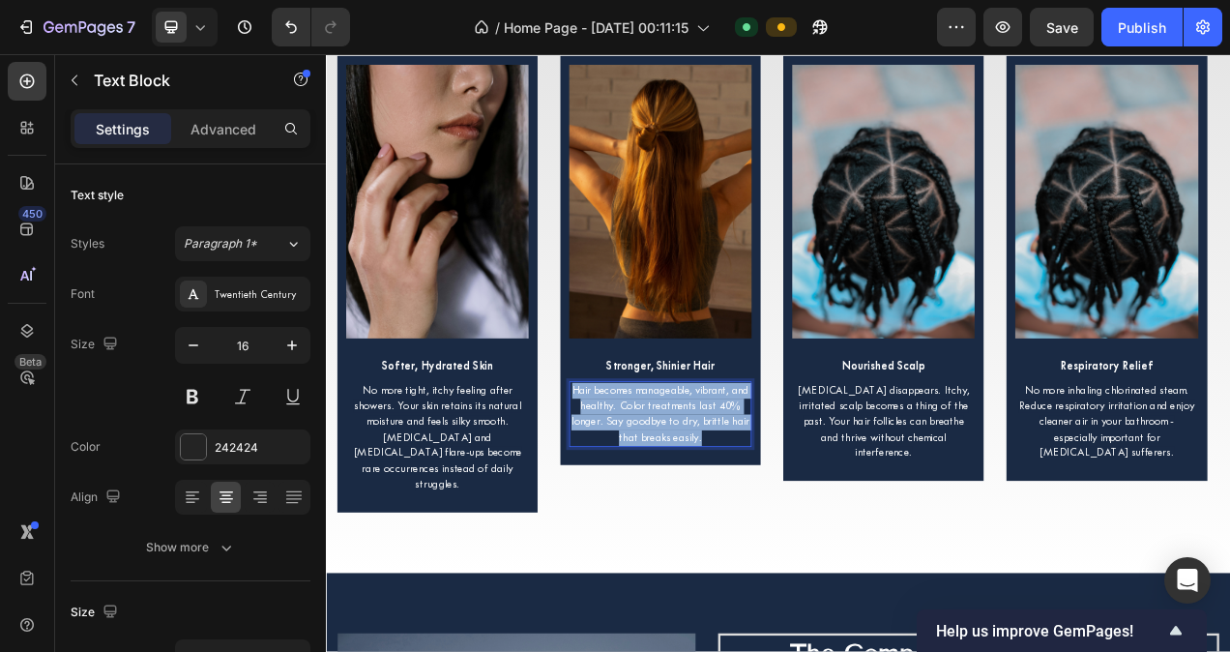
click at [701, 499] on span "Hair becomes manageable, vibrant, and healthy. Color treatments last 40% longer…" at bounding box center [755, 516] width 228 height 76
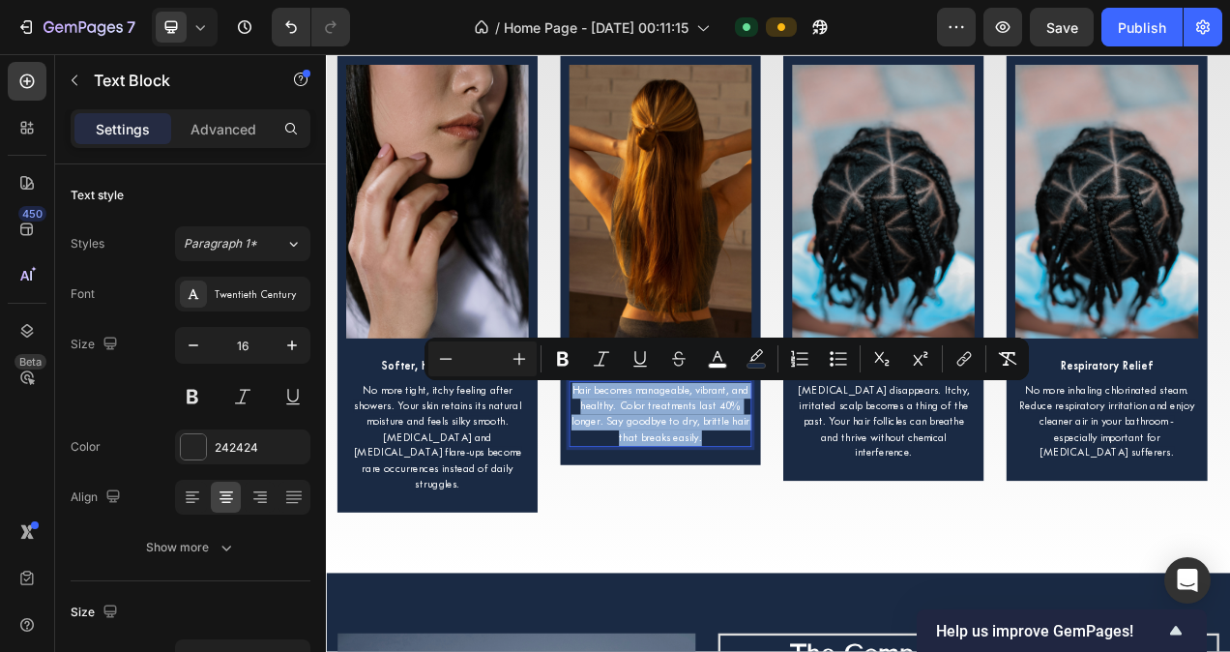
copy span "Hair becomes manageable, vibrant, and healthy. Color treatments last 40% longer…"
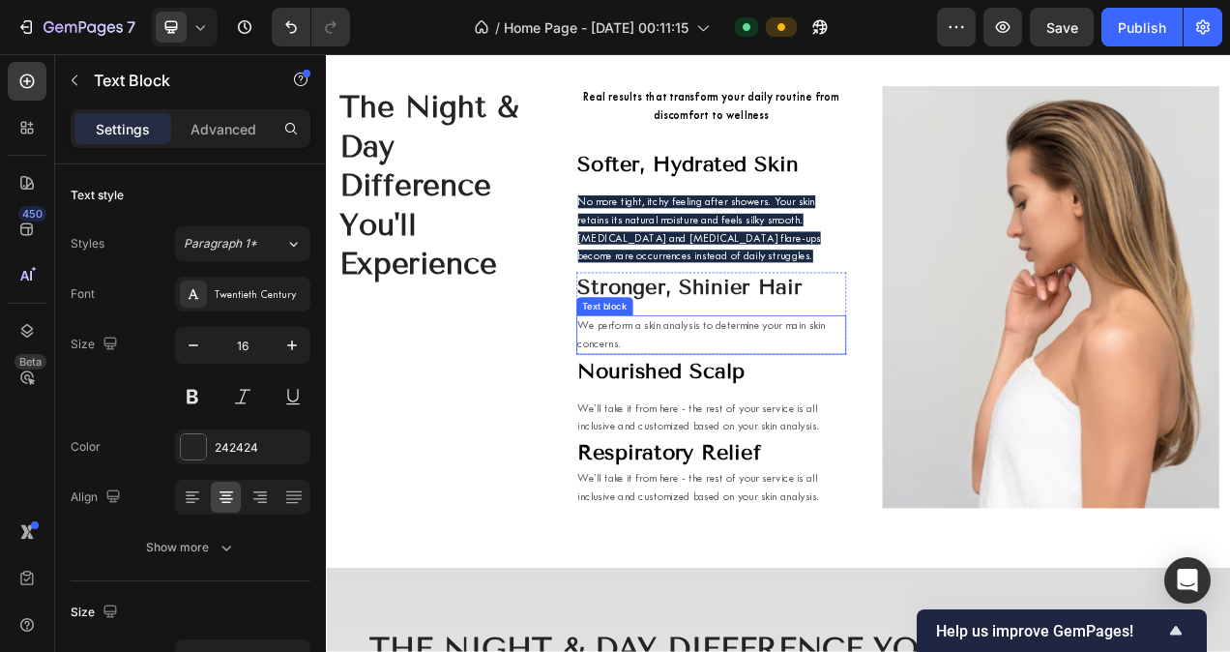
scroll to position [6563, 0]
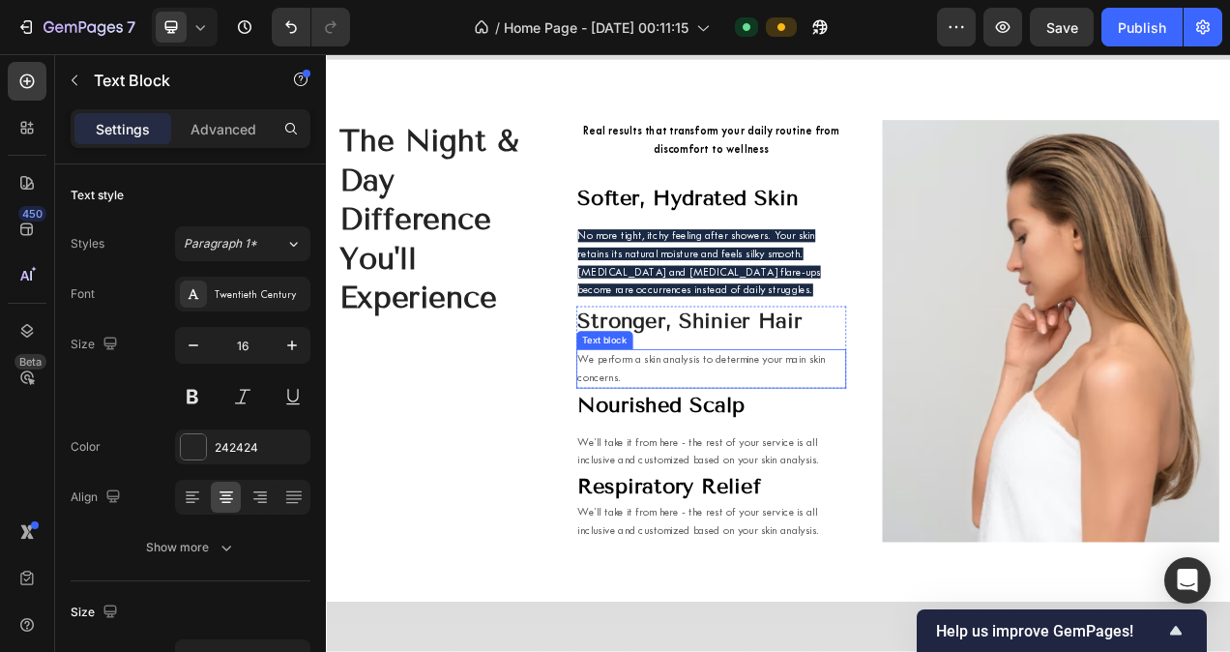
click at [726, 444] on p "We perform a skin analysis to determine your main skin concerns." at bounding box center [820, 458] width 342 height 46
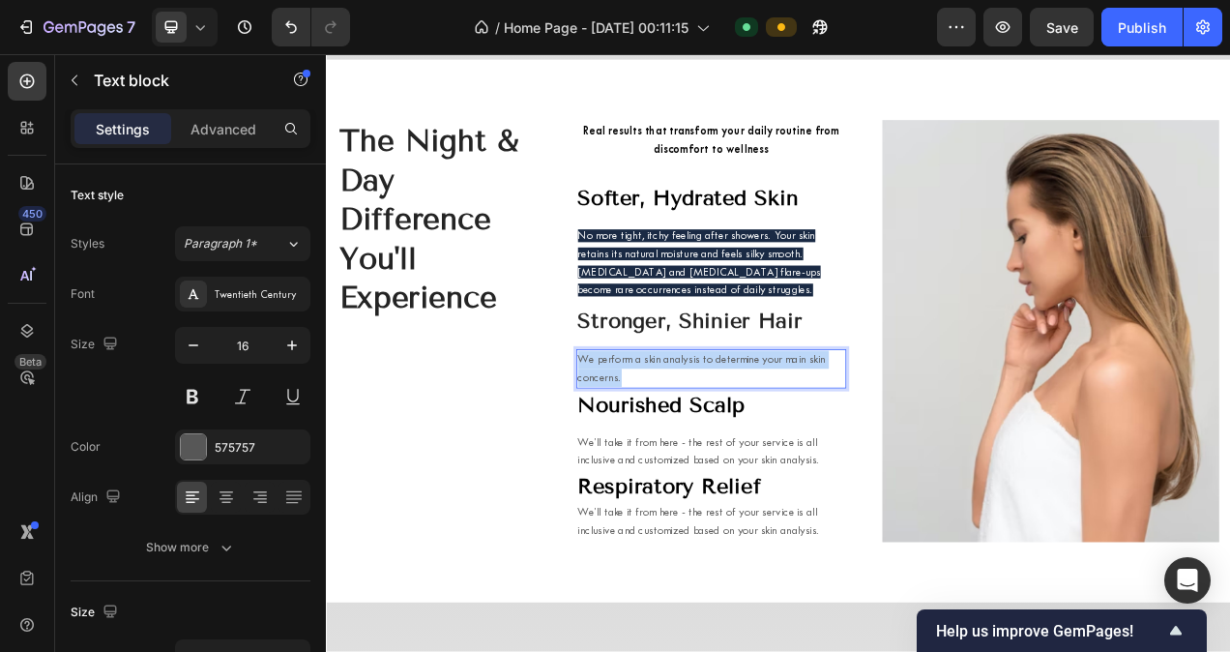
click at [726, 444] on p "We perform a skin analysis to determine your main skin concerns." at bounding box center [820, 458] width 342 height 46
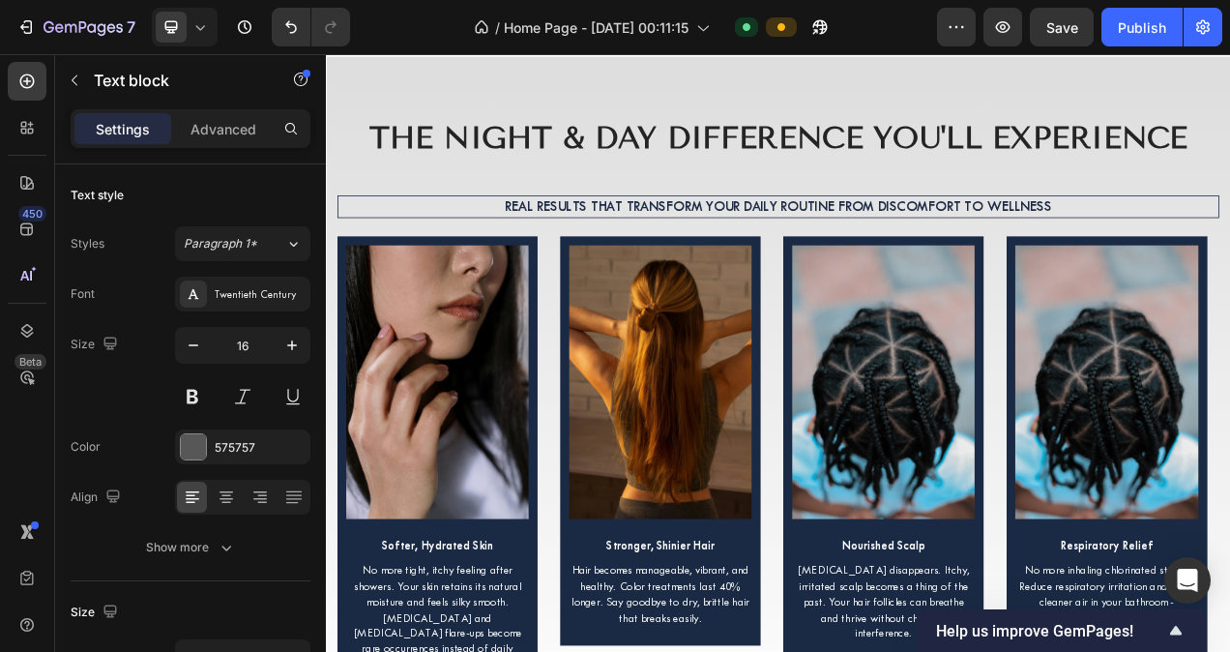
scroll to position [7460, 0]
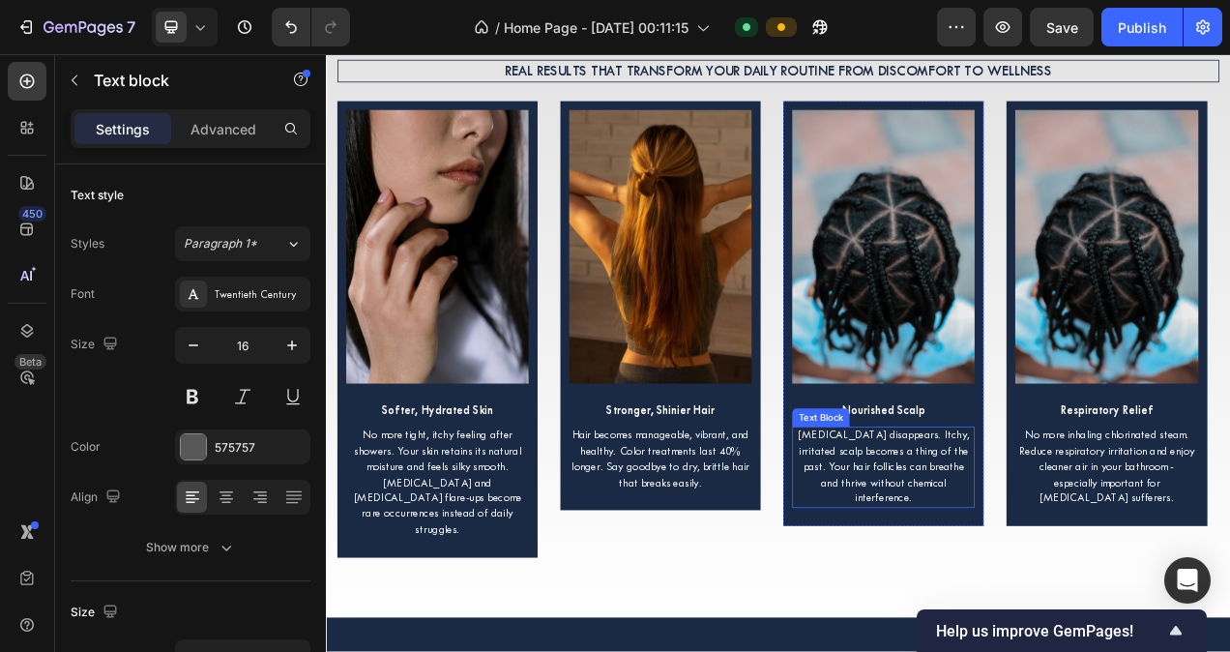
click at [1005, 546] on span "[MEDICAL_DATA] disappears. Itchy, irritated scalp becomes a thing of the past. …" at bounding box center [1041, 583] width 219 height 97
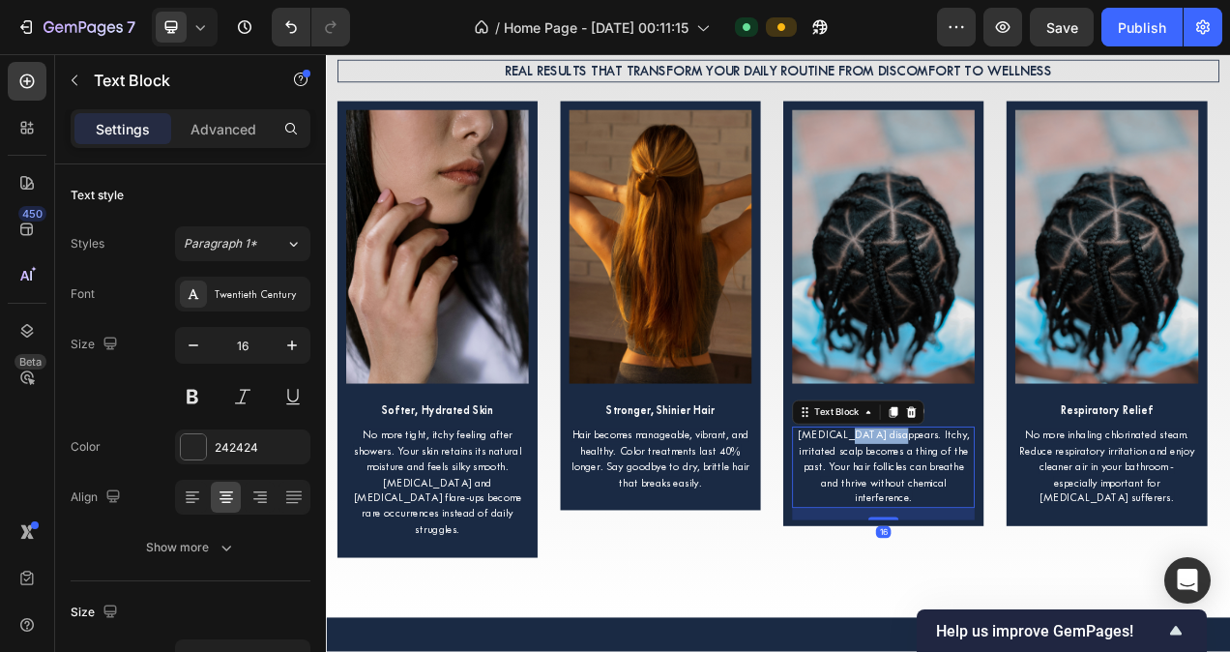
click at [1005, 546] on span "[MEDICAL_DATA] disappears. Itchy, irritated scalp becomes a thing of the past. …" at bounding box center [1041, 583] width 219 height 97
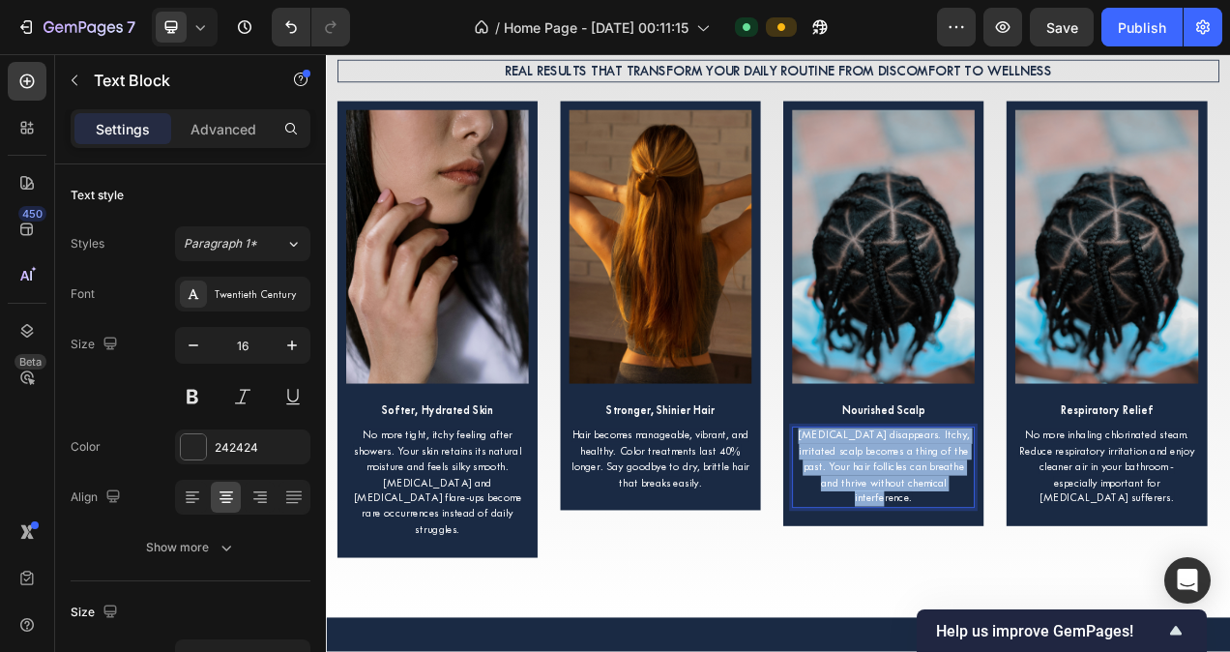
click at [1005, 546] on span "[MEDICAL_DATA] disappears. Itchy, irritated scalp becomes a thing of the past. …" at bounding box center [1041, 583] width 219 height 97
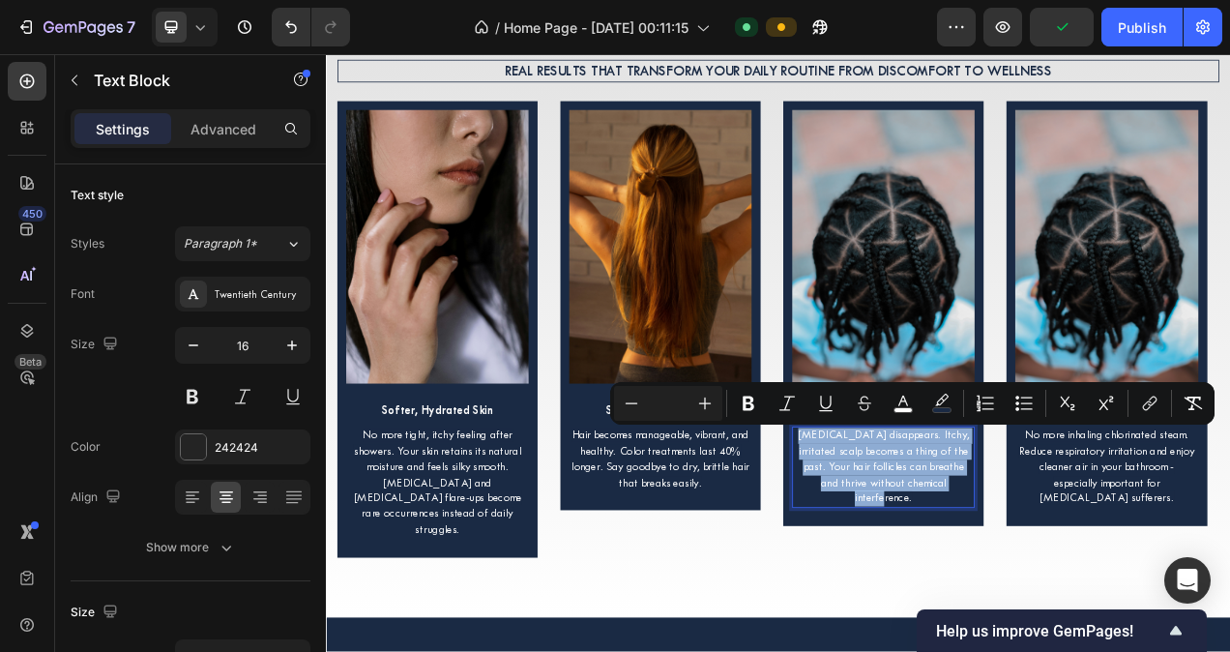
copy span "[MEDICAL_DATA] disappears. Itchy, irritated scalp becomes a thing of the past. …"
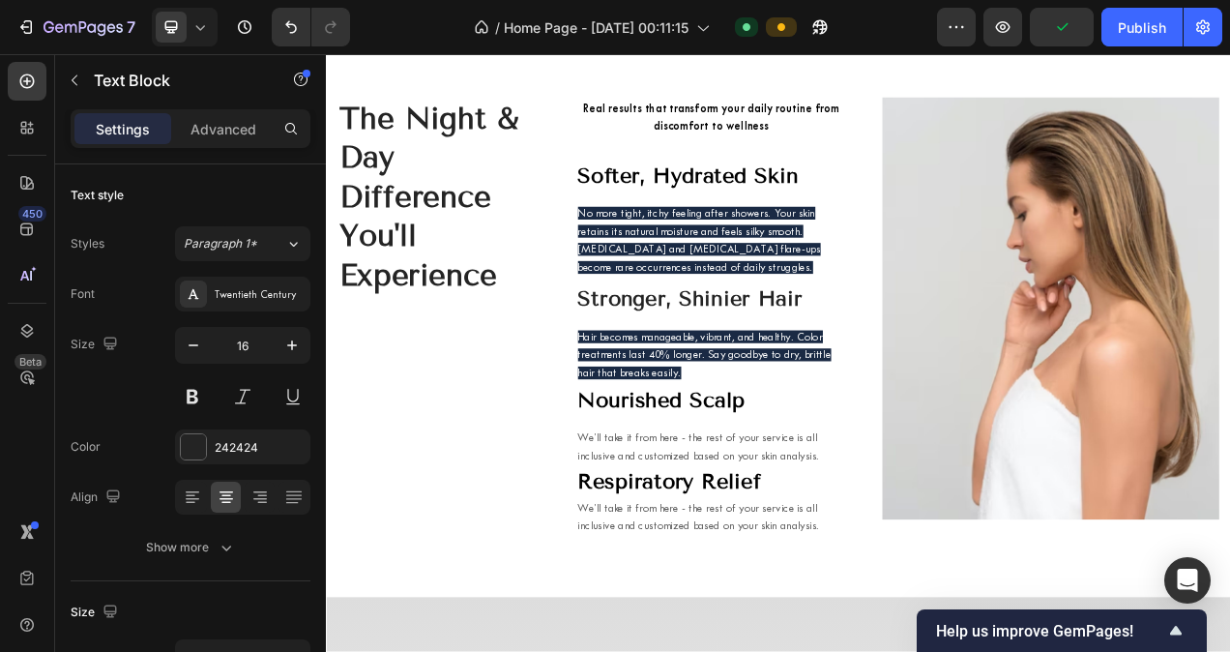
scroll to position [6555, 0]
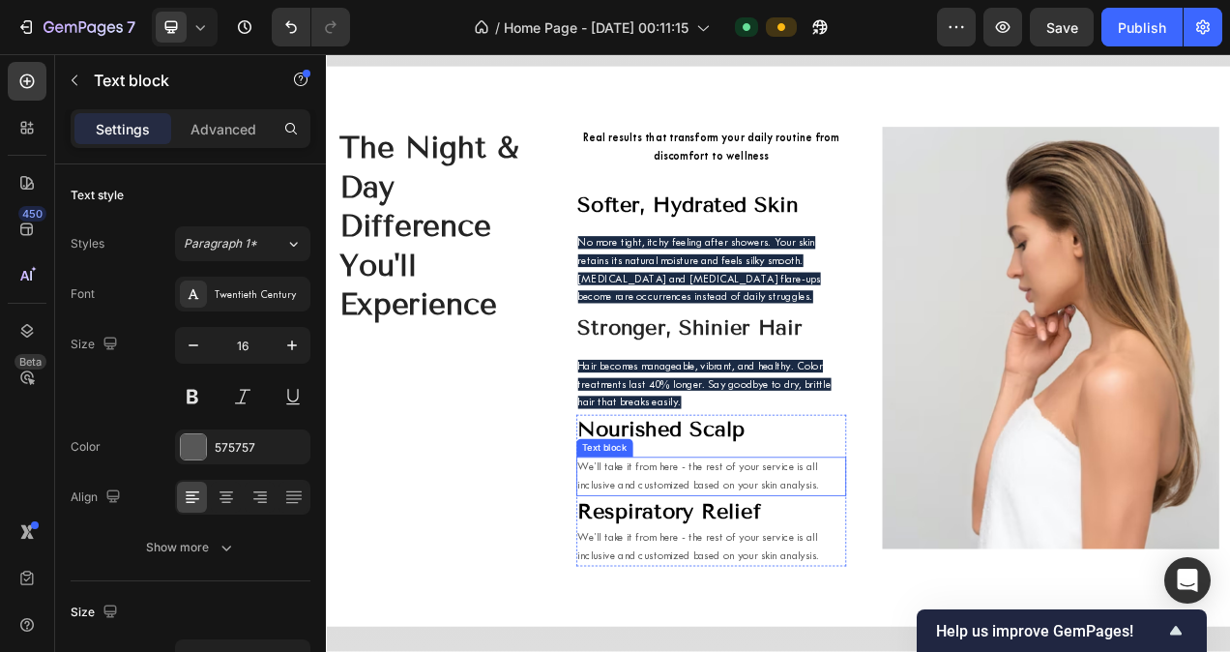
click at [775, 574] on p "We’ll take it from here - the rest of your service is all inclusive and customi…" at bounding box center [820, 596] width 342 height 46
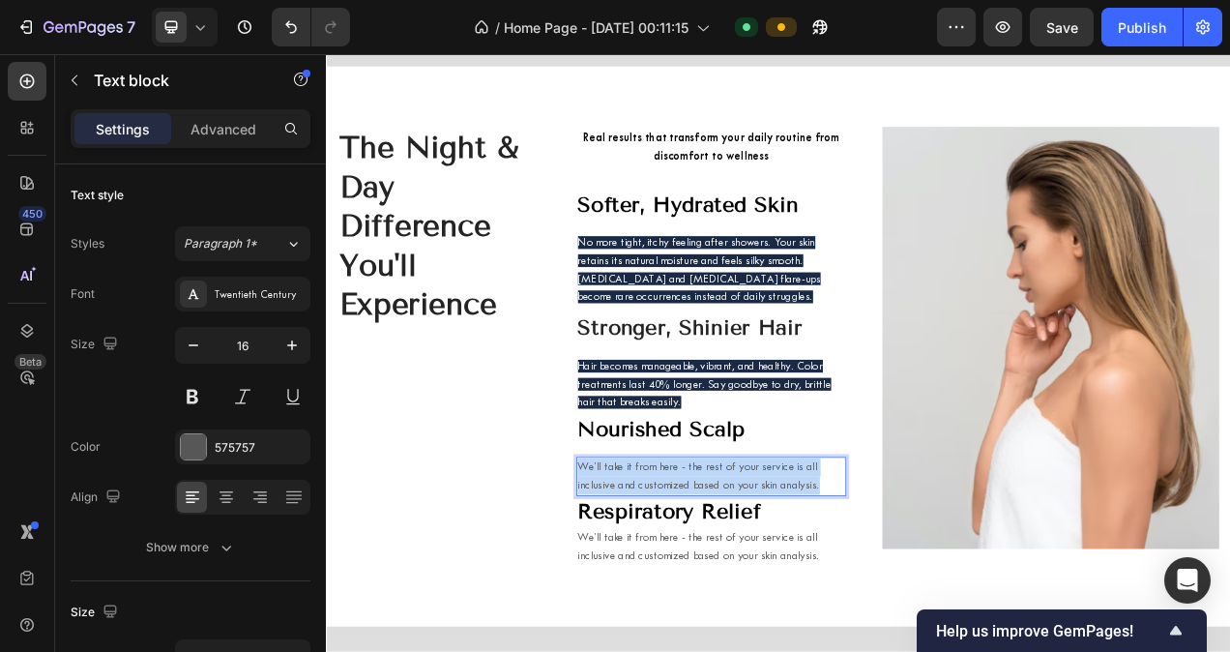
click at [775, 574] on p "We’ll take it from here - the rest of your service is all inclusive and customi…" at bounding box center [820, 596] width 342 height 46
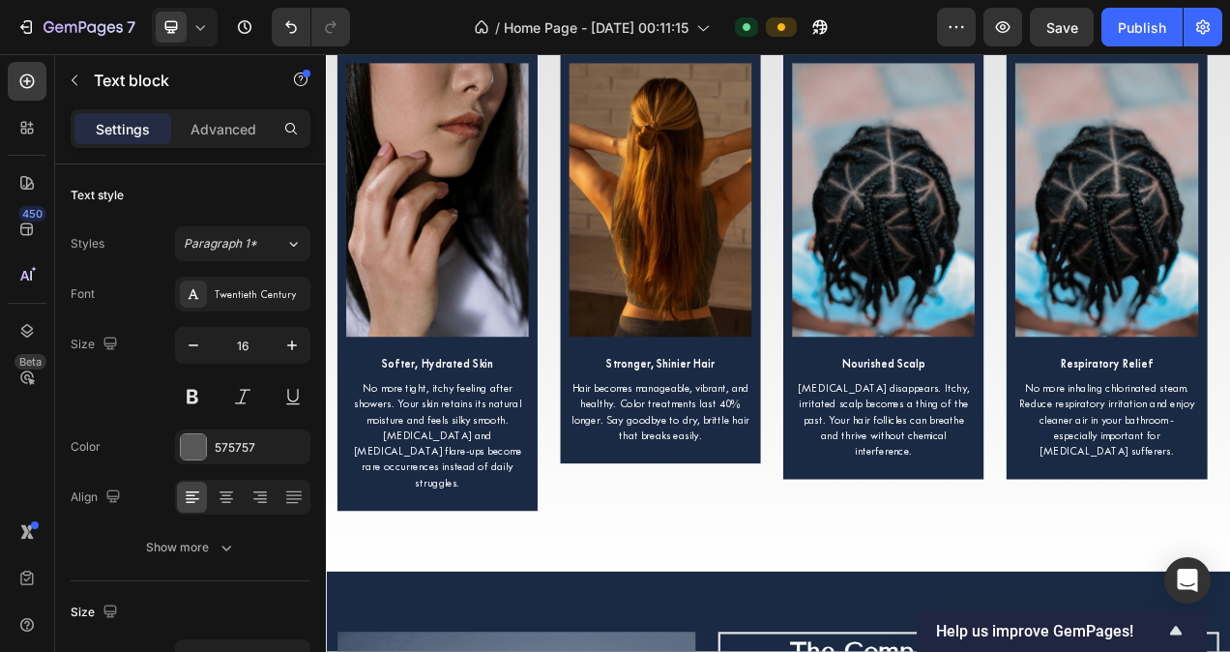
scroll to position [7545, 0]
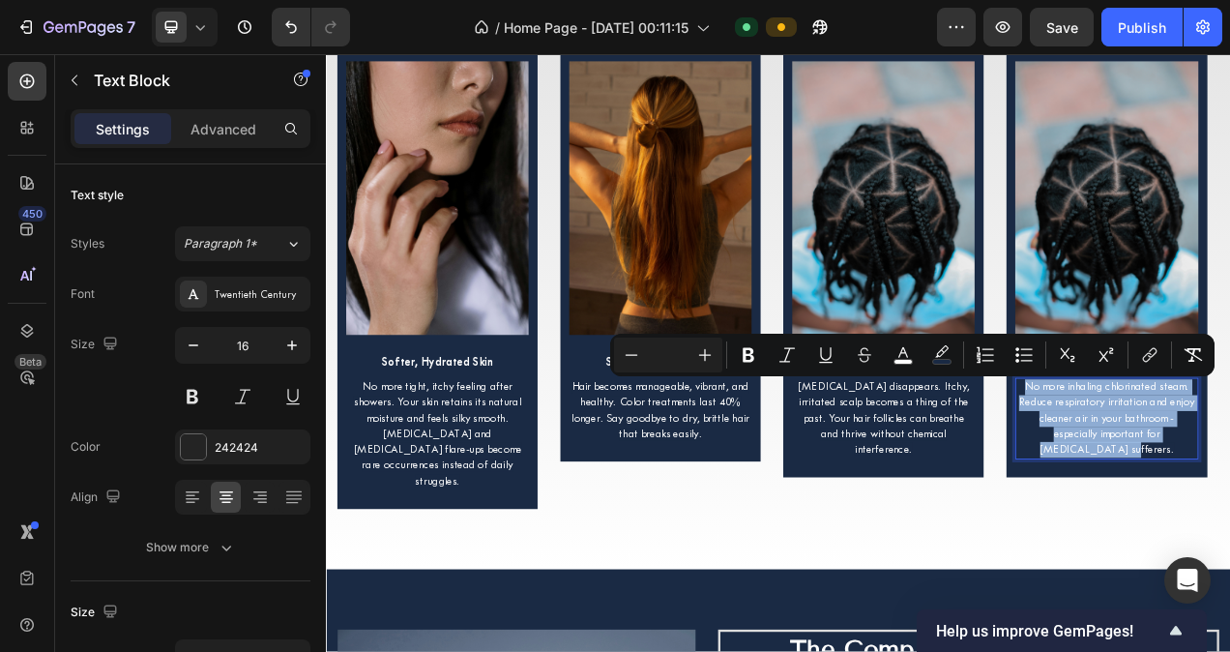
copy span "No more inhaling chlorinated steam. Reduce respiratory irritation and enjoy cle…"
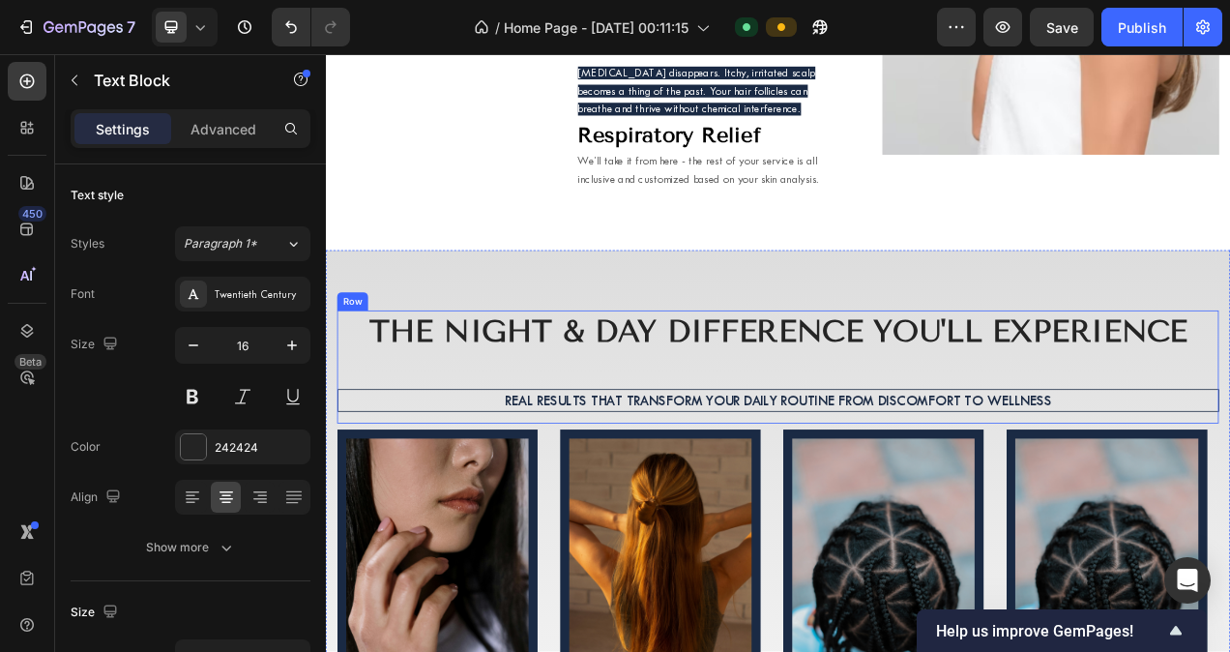
scroll to position [7059, 0]
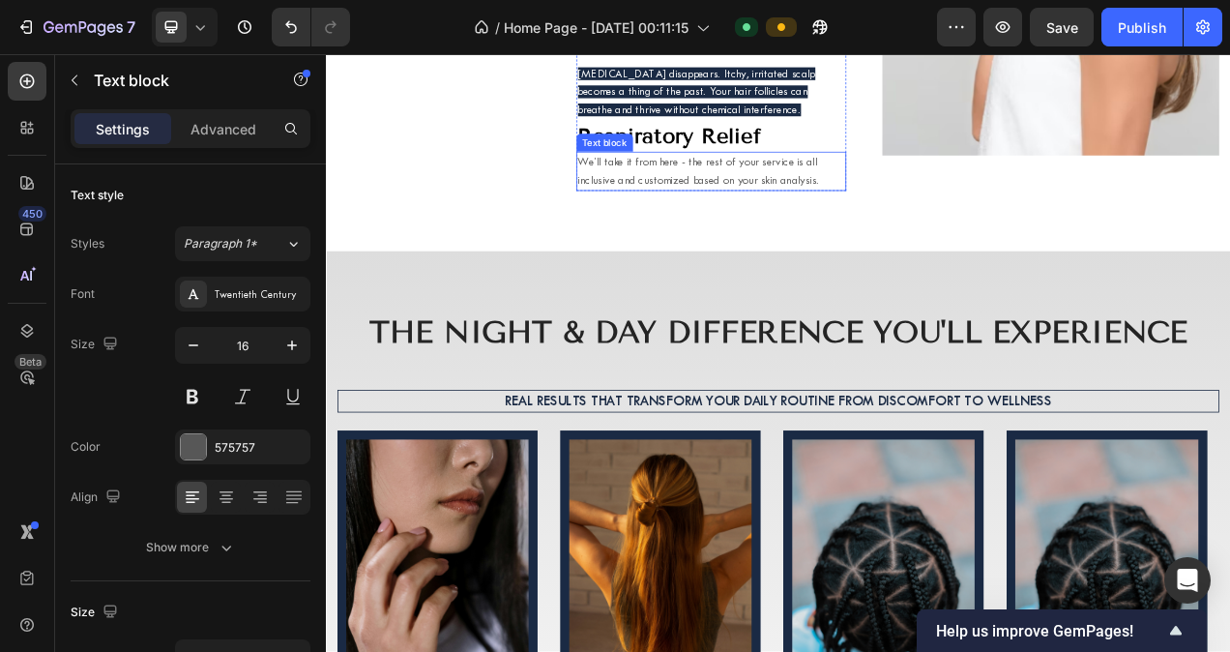
click at [850, 192] on p "We’ll take it from here - the rest of your service is all inclusive and customi…" at bounding box center [820, 205] width 342 height 46
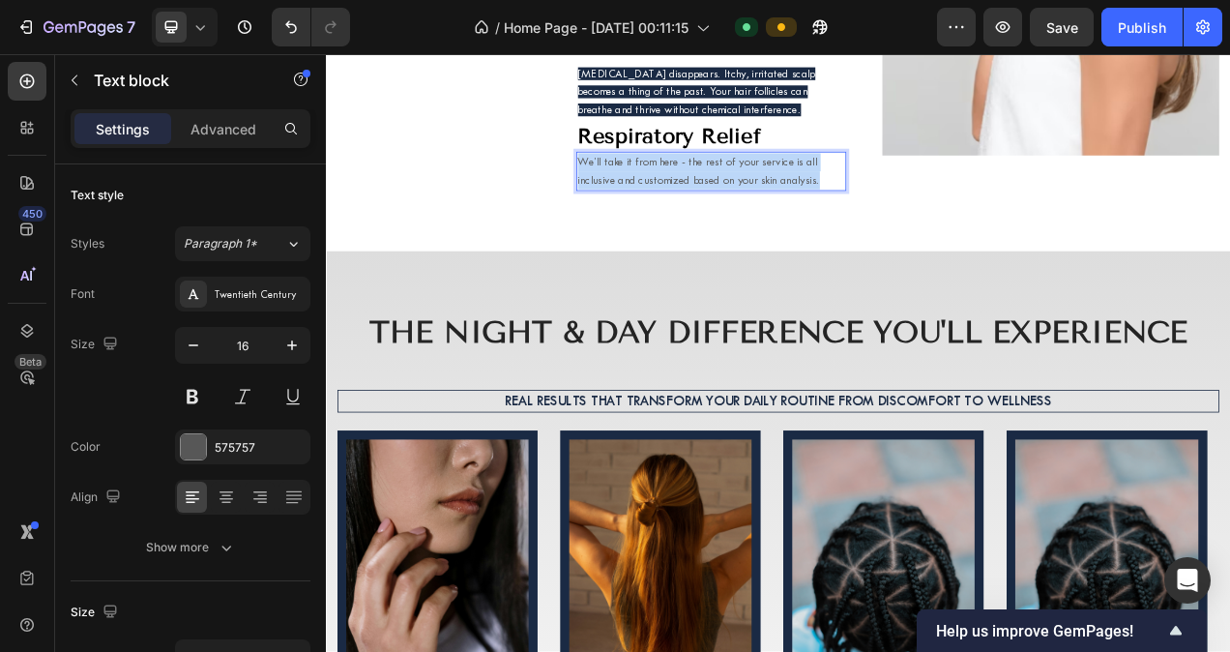
click at [850, 192] on p "We’ll take it from here - the rest of your service is all inclusive and customi…" at bounding box center [820, 205] width 342 height 46
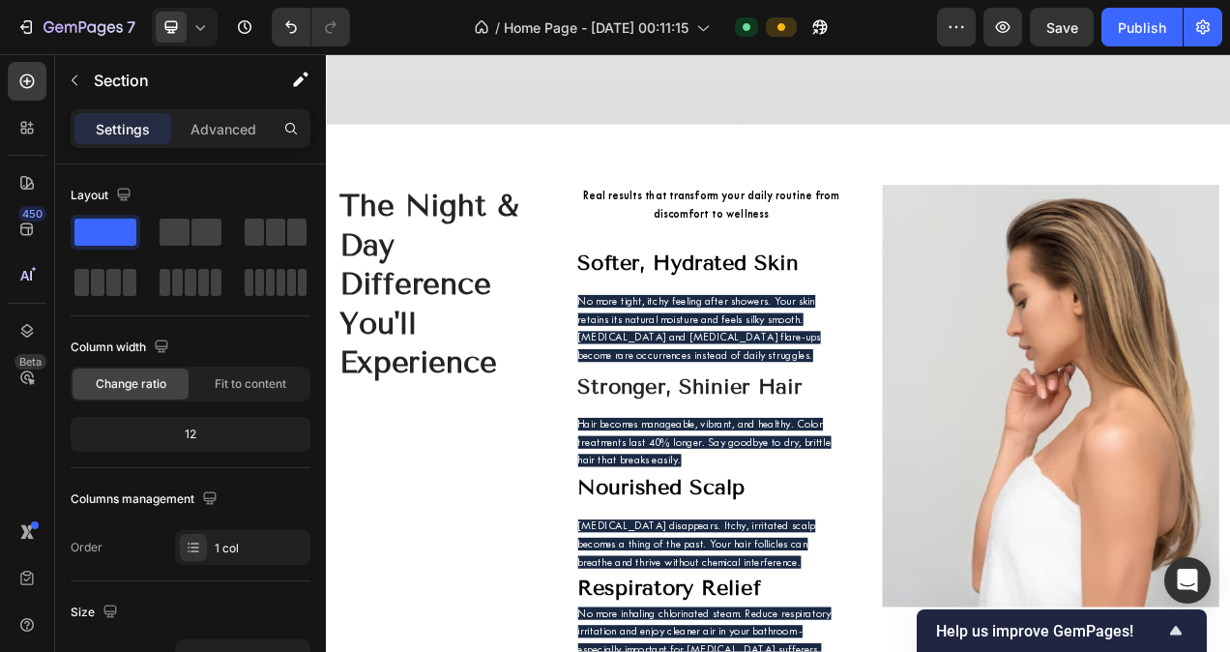
scroll to position [6355, 0]
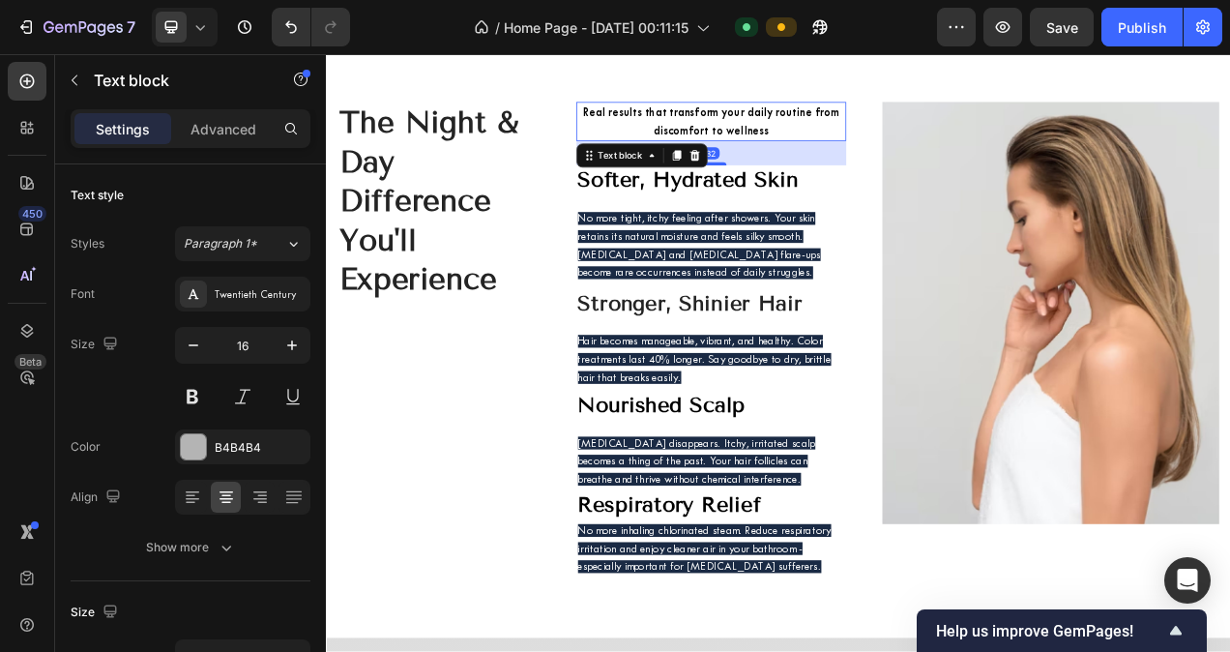
click at [896, 145] on p "Real results that transform your daily routine from discomfort to wellness" at bounding box center [820, 141] width 342 height 46
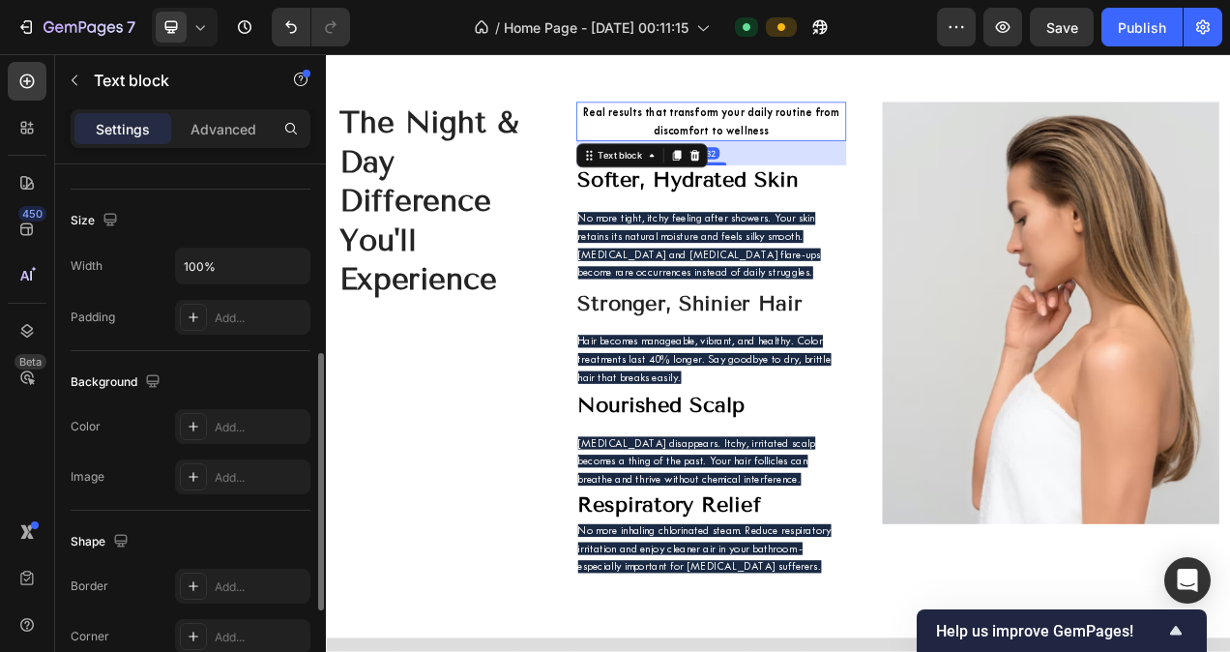
scroll to position [463, 0]
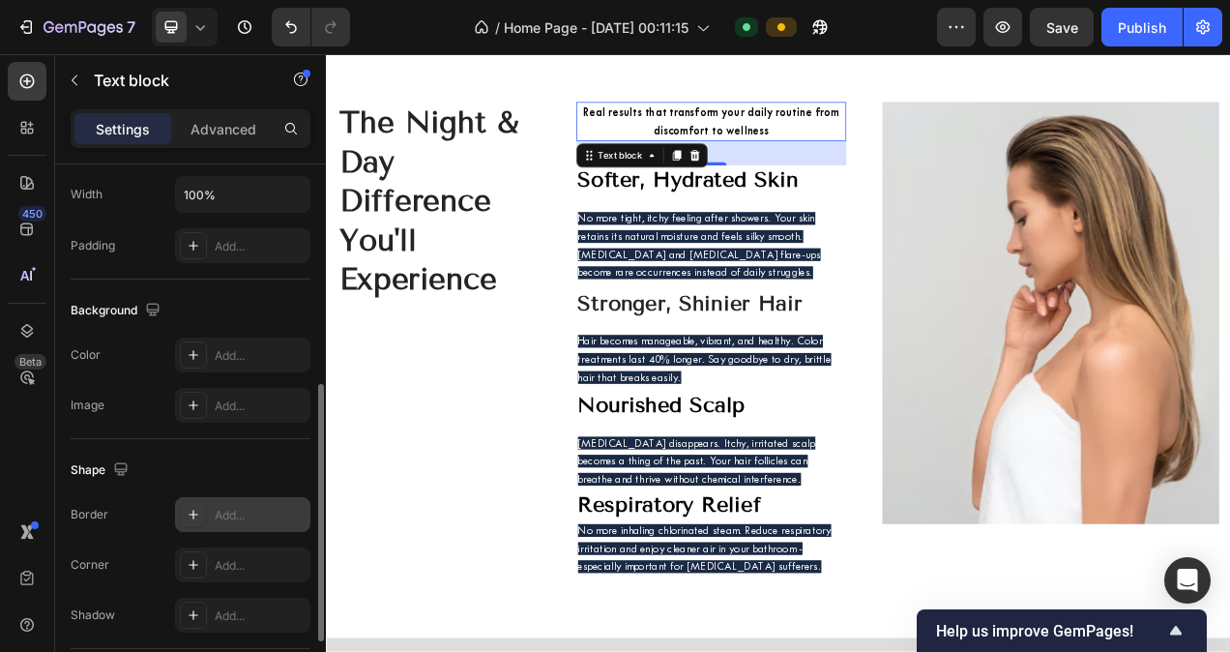
click at [186, 515] on icon at bounding box center [193, 514] width 15 height 15
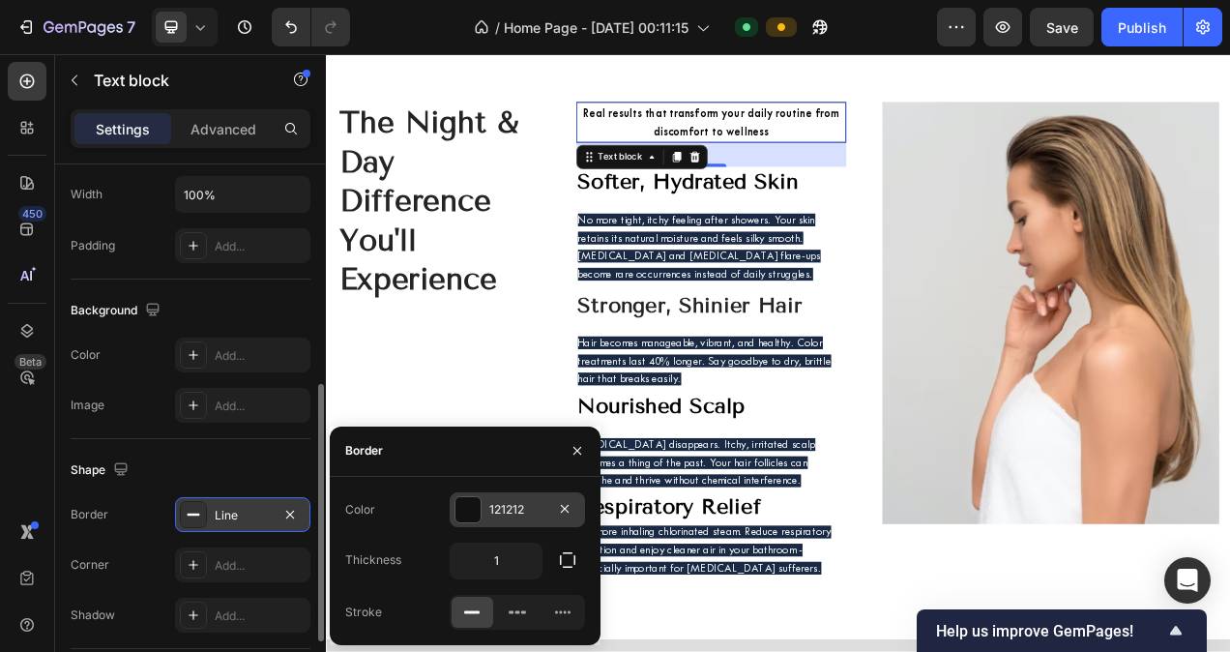
click at [462, 502] on div at bounding box center [467, 509] width 25 height 25
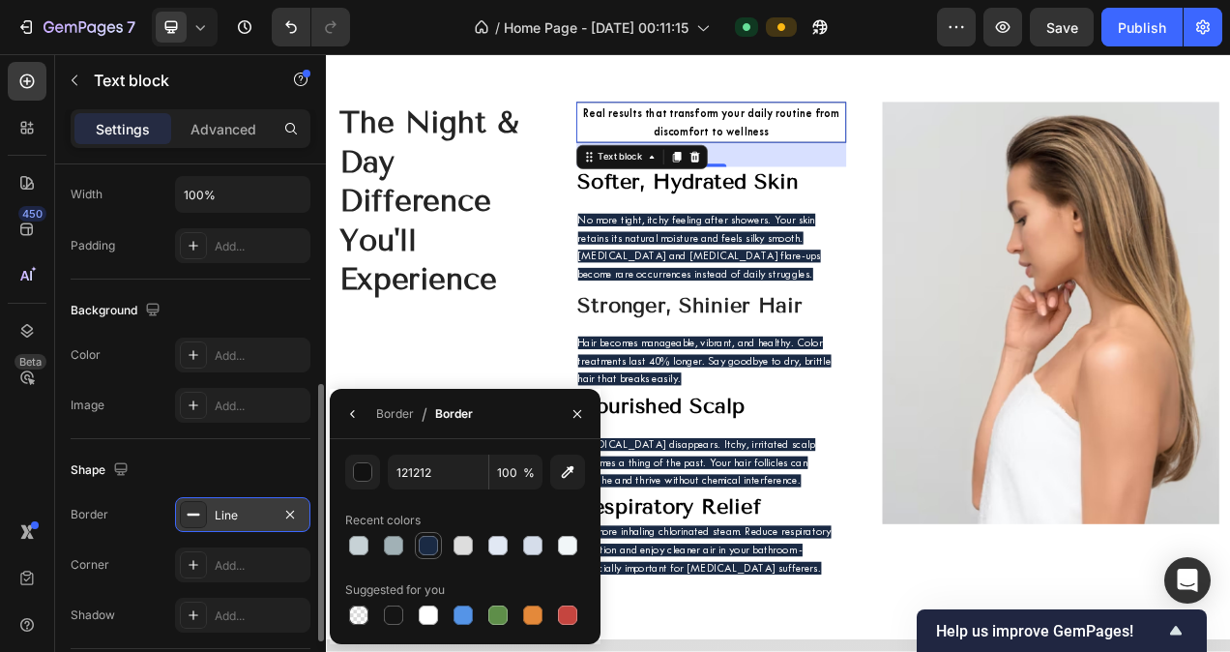
click at [431, 536] on div at bounding box center [428, 545] width 19 height 19
type input "1A2A44"
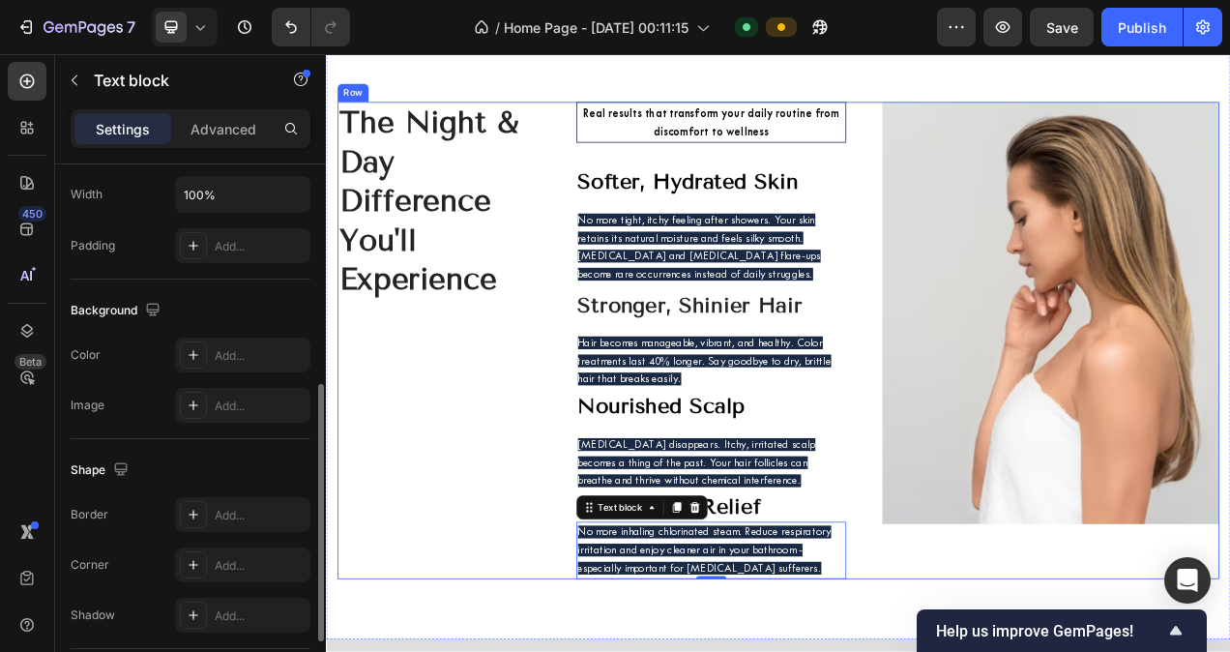
click at [544, 596] on div "The Night & Day Difference You'll Experience Heading" at bounding box center [470, 422] width 260 height 612
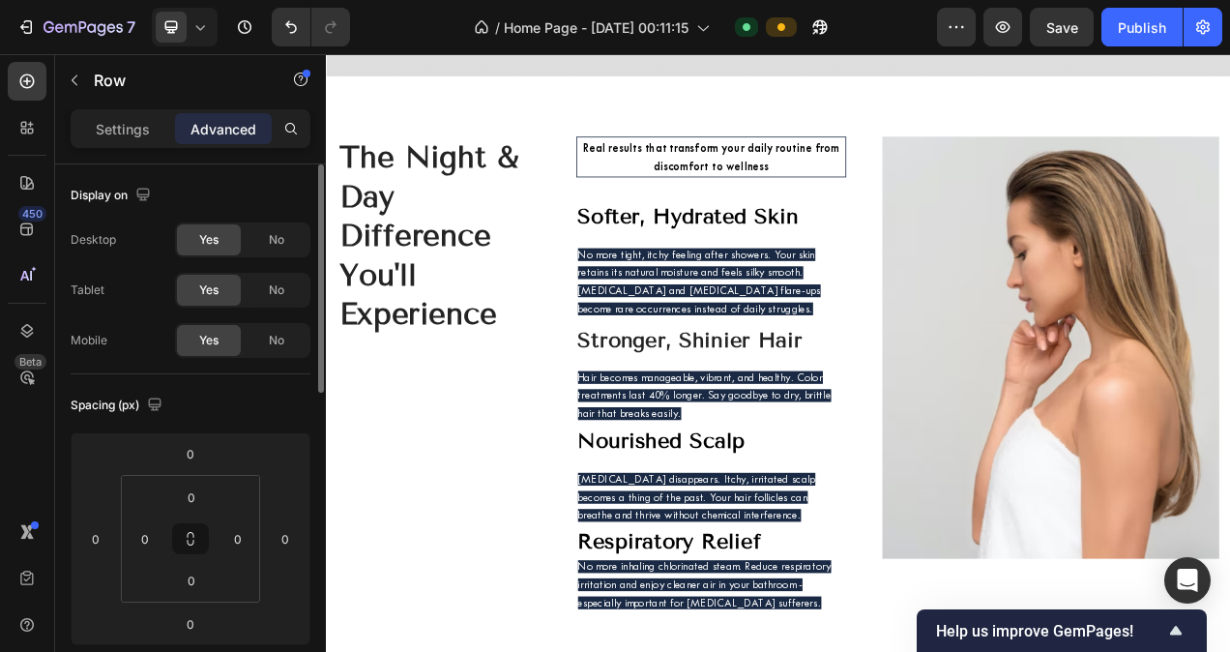
scroll to position [6348, 0]
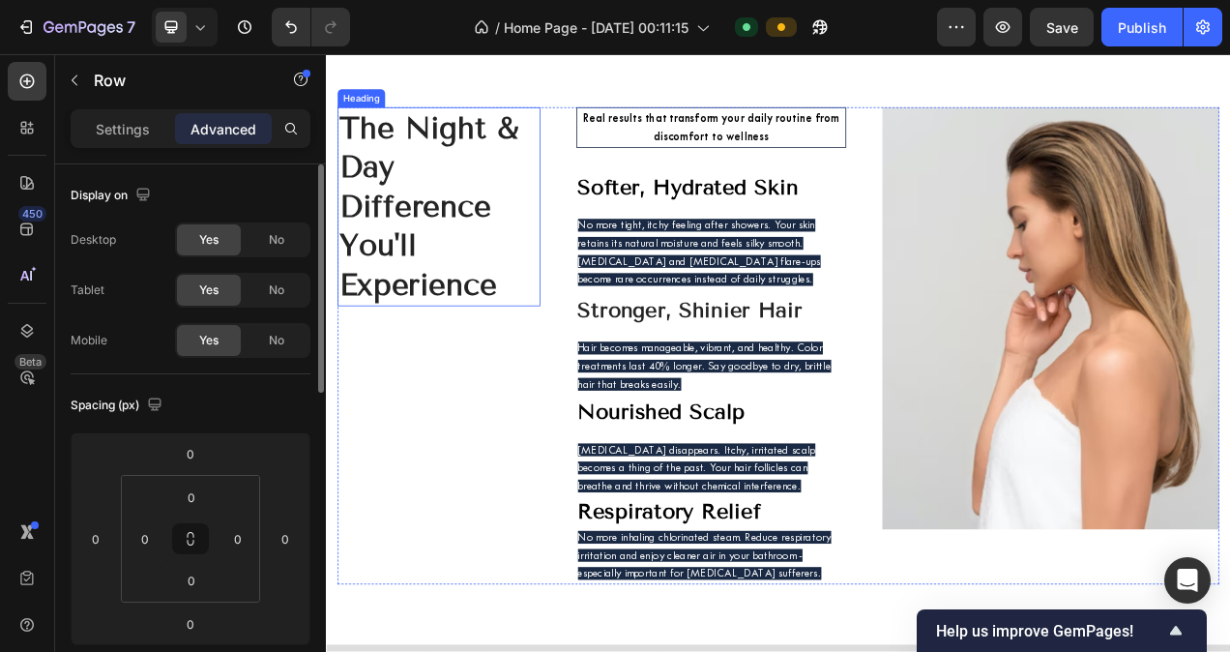
click at [539, 311] on h2 "The Night & Day Difference You'll Experience" at bounding box center [470, 250] width 260 height 255
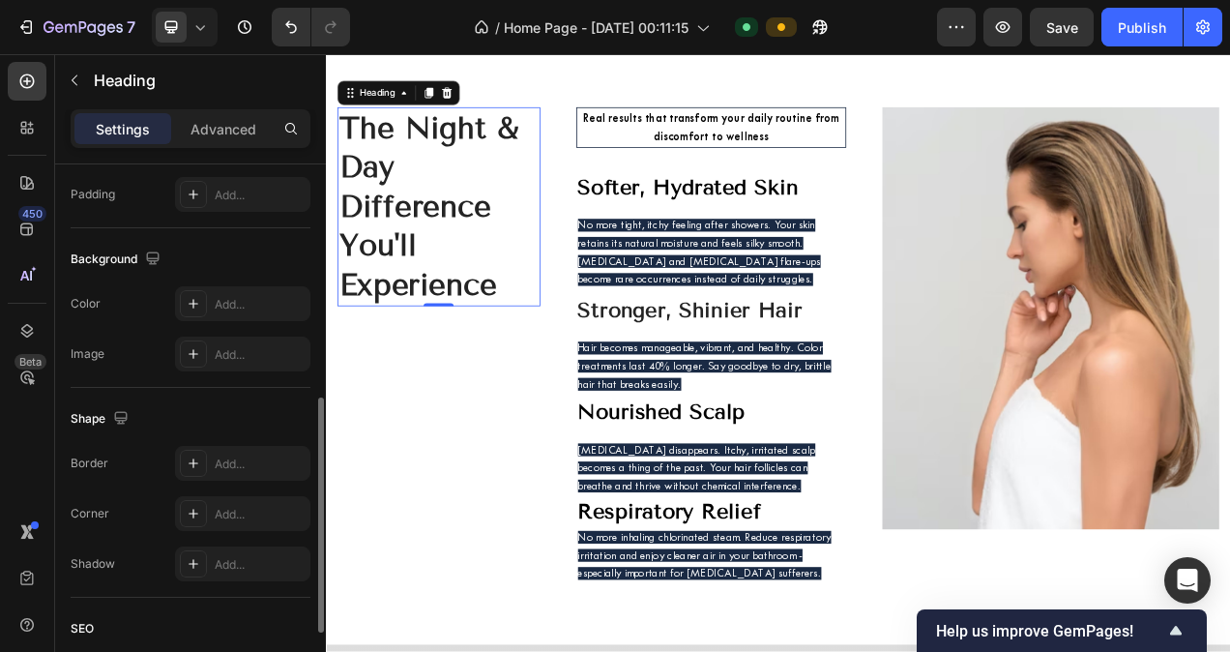
scroll to position [524, 0]
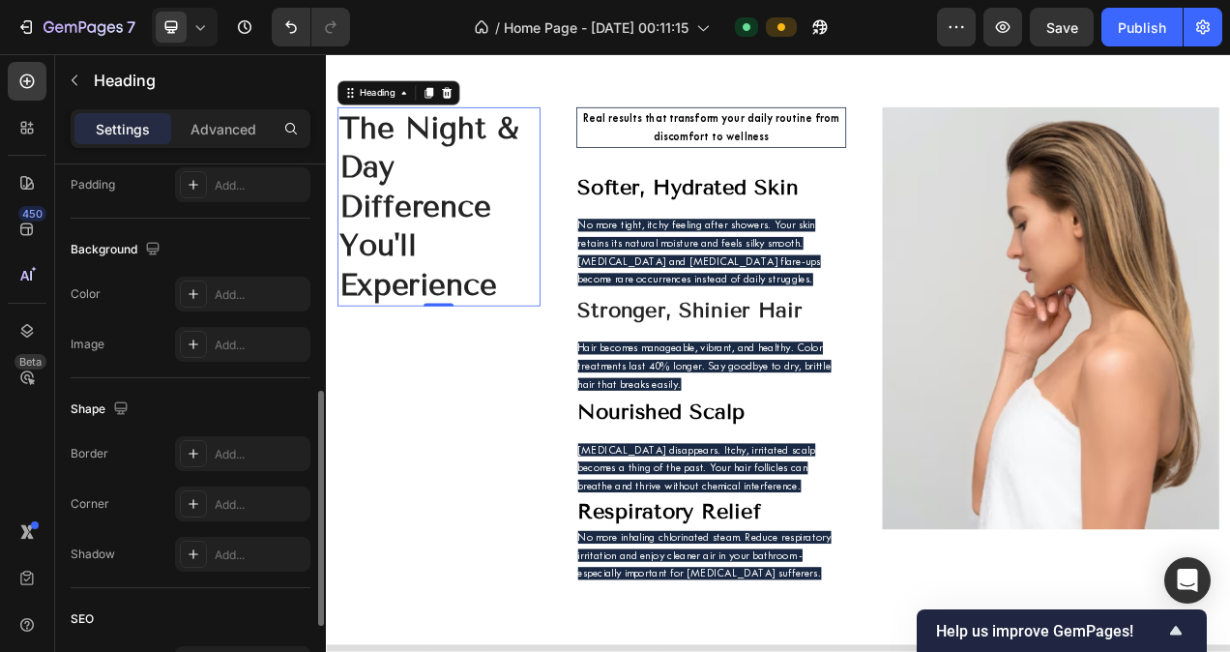
click at [187, 468] on div "Border Add... Corner Add... Shadow Add..." at bounding box center [191, 503] width 240 height 135
click at [190, 446] on icon at bounding box center [193, 453] width 15 height 15
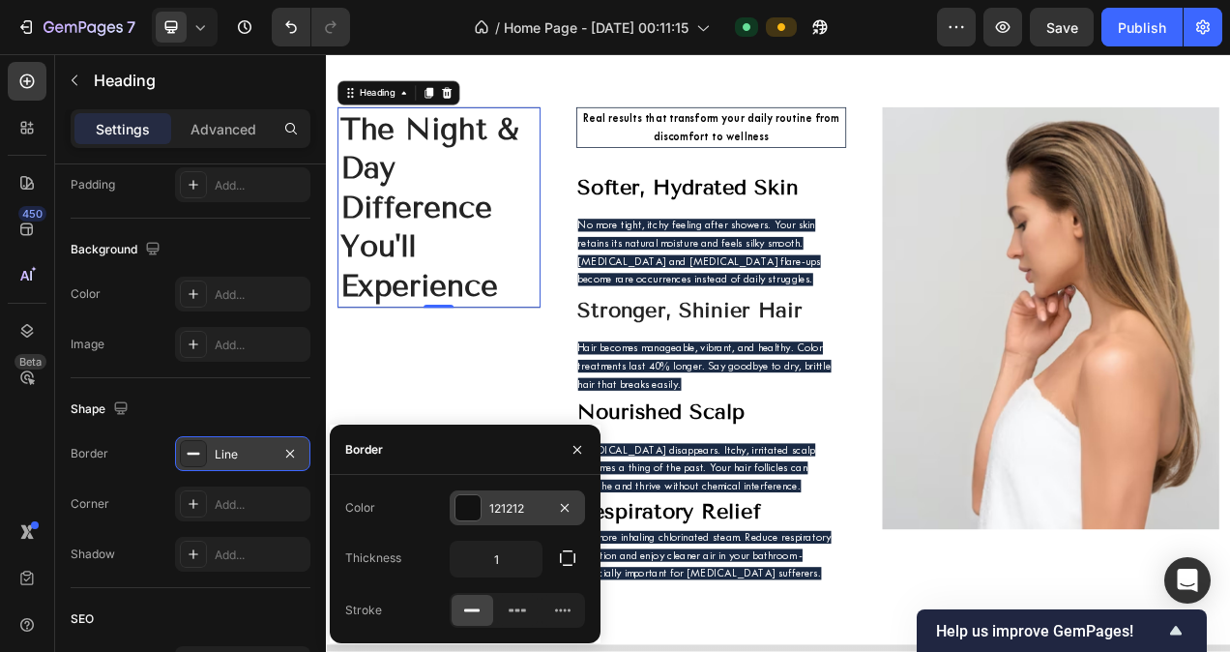
click at [452, 499] on div "121212" at bounding box center [517, 507] width 135 height 35
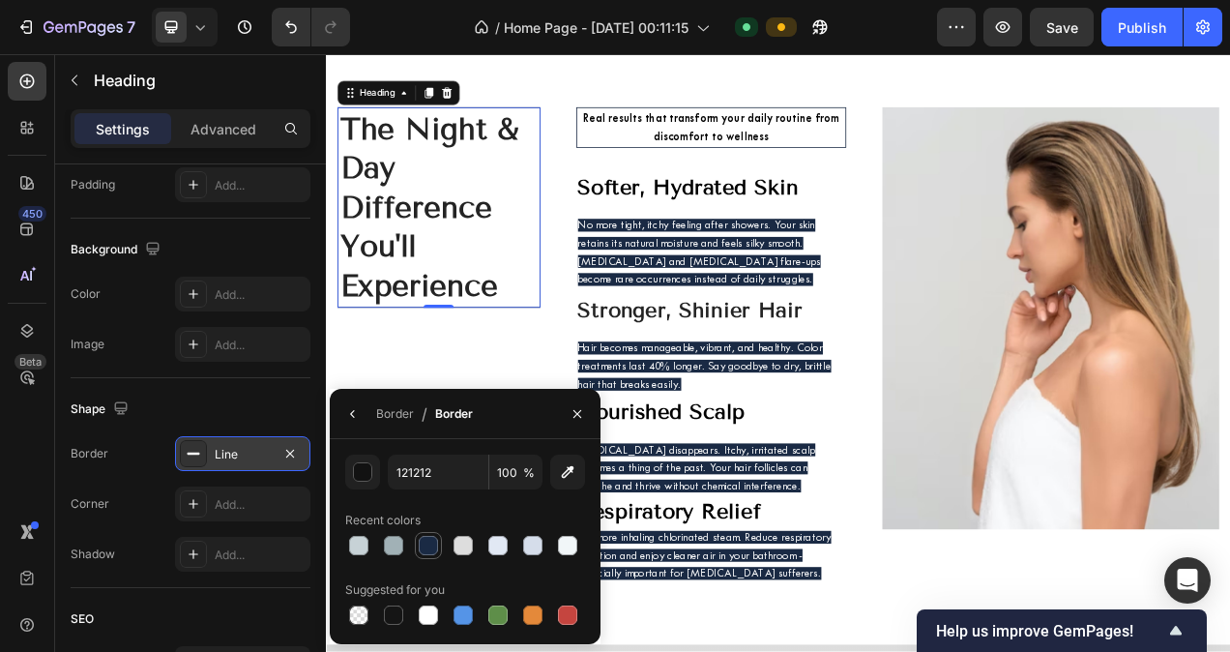
click at [435, 546] on div at bounding box center [428, 545] width 19 height 19
type input "1A2A44"
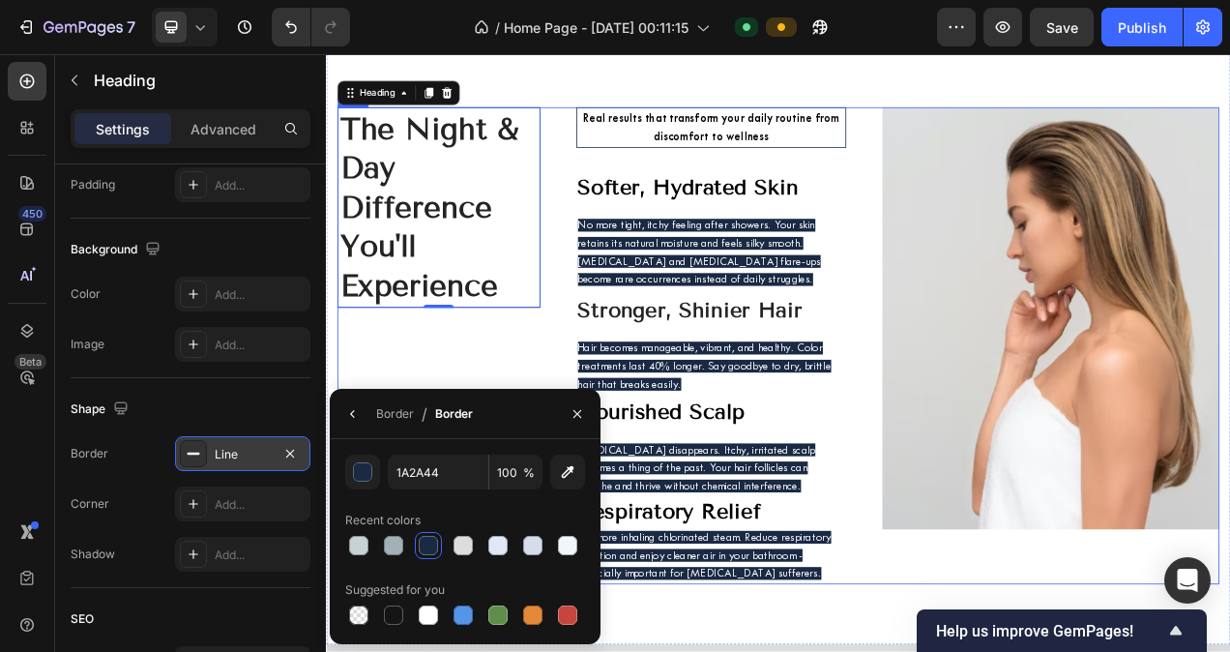
click at [482, 476] on div "The Night & Day Difference You'll Experience Heading 0" at bounding box center [470, 429] width 260 height 612
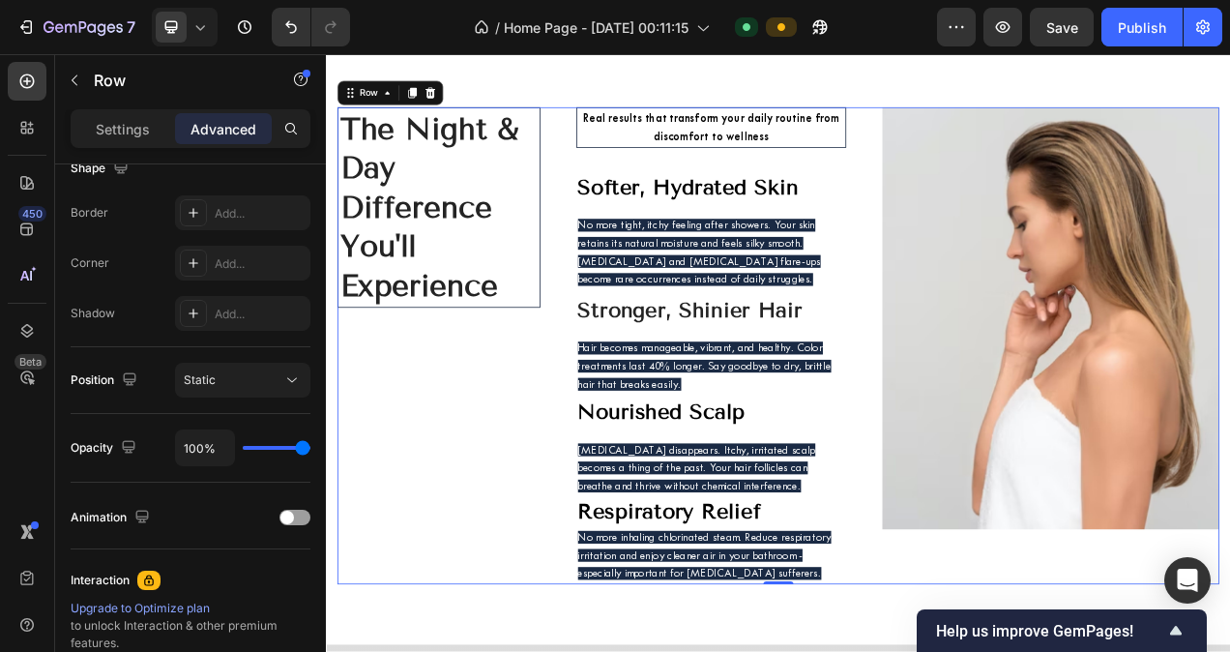
scroll to position [0, 0]
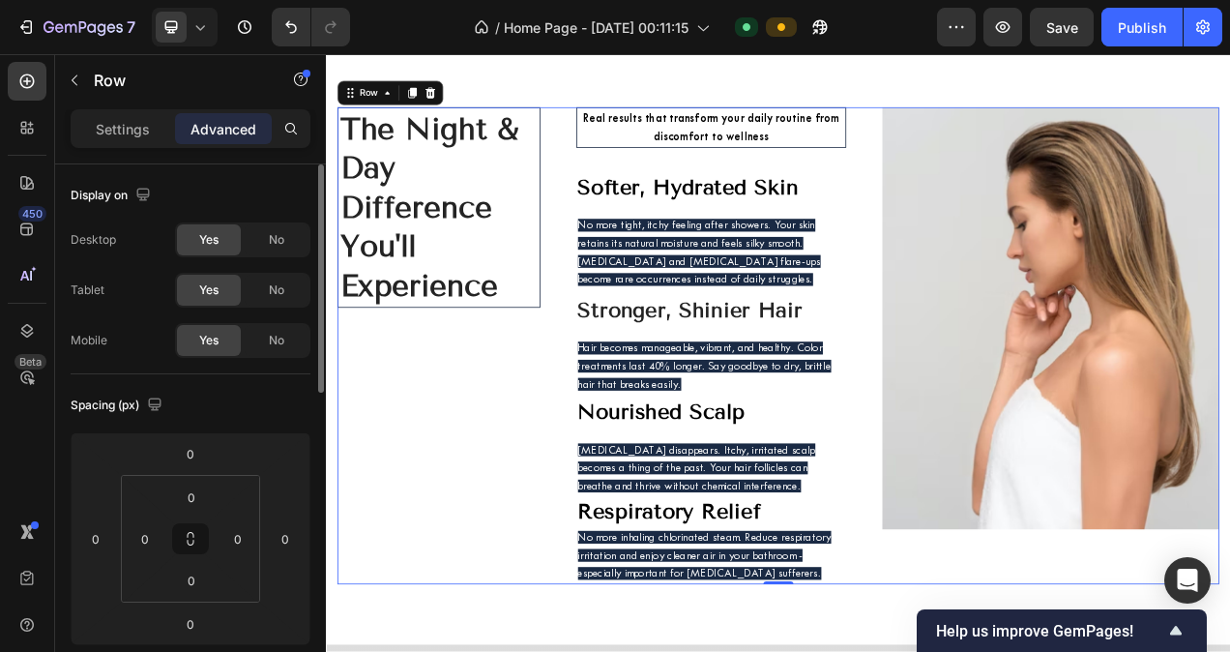
click at [482, 476] on div "The Night & Day Difference You'll Experience Heading" at bounding box center [470, 429] width 260 height 612
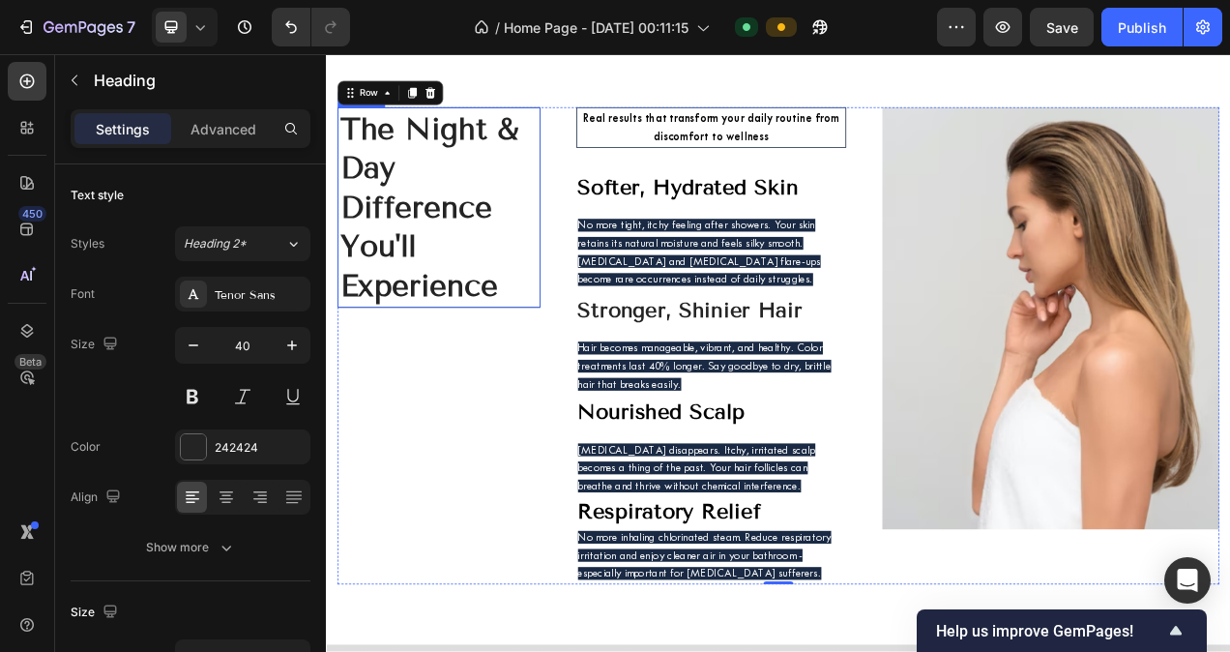
click at [521, 294] on h2 "The Night & Day Difference You'll Experience" at bounding box center [470, 251] width 260 height 257
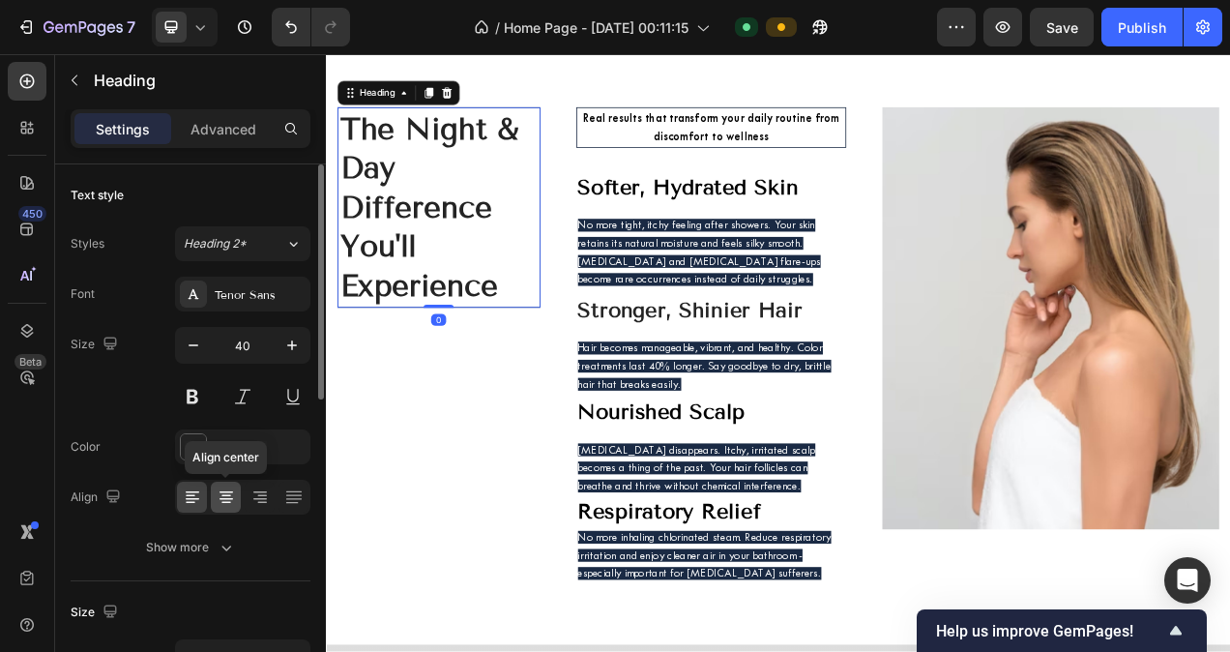
click at [224, 488] on icon at bounding box center [226, 496] width 19 height 19
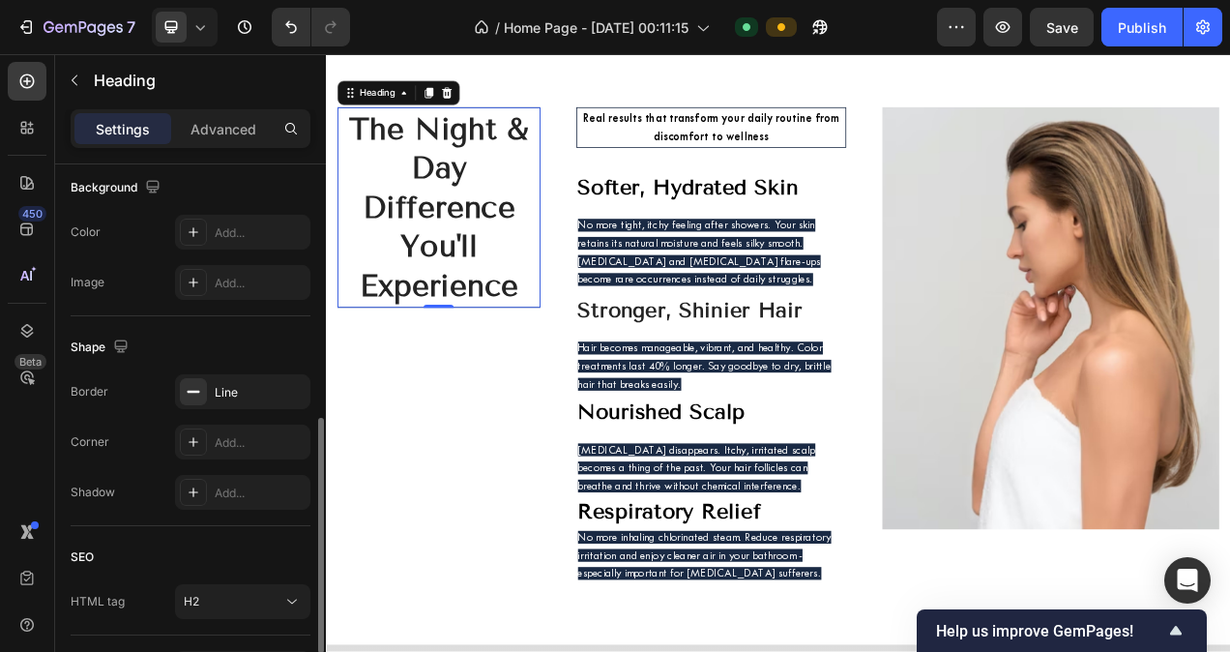
scroll to position [588, 0]
click at [247, 386] on div "Line" at bounding box center [243, 390] width 56 height 17
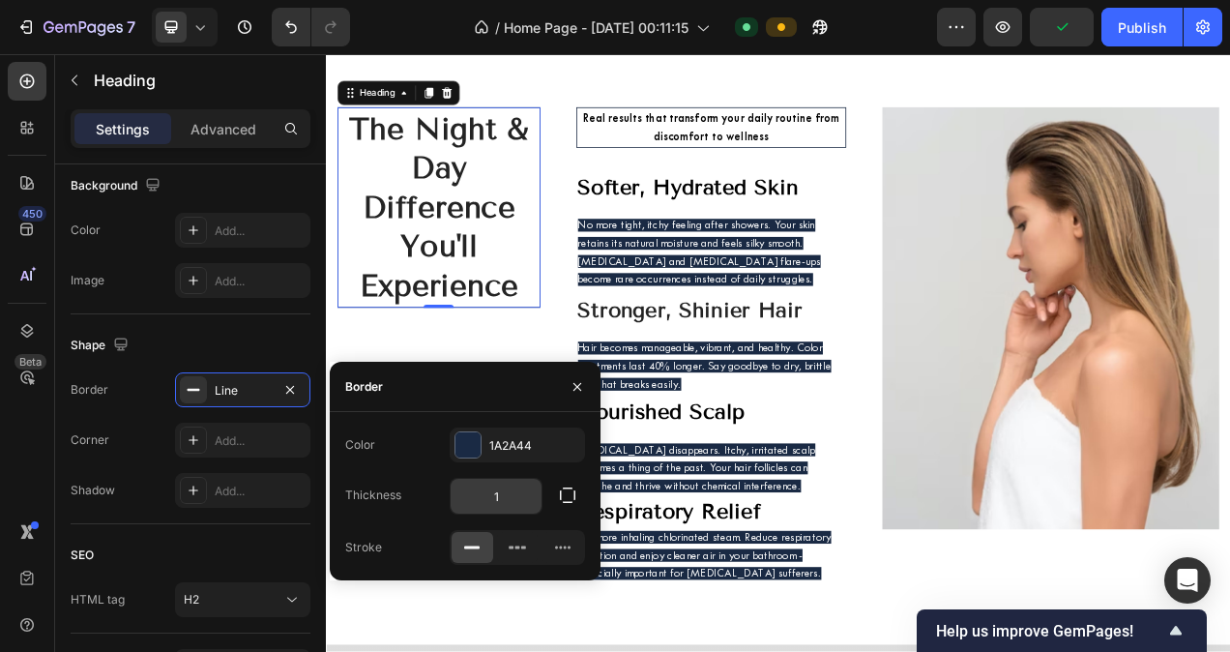
click at [498, 480] on input "1" at bounding box center [496, 496] width 91 height 35
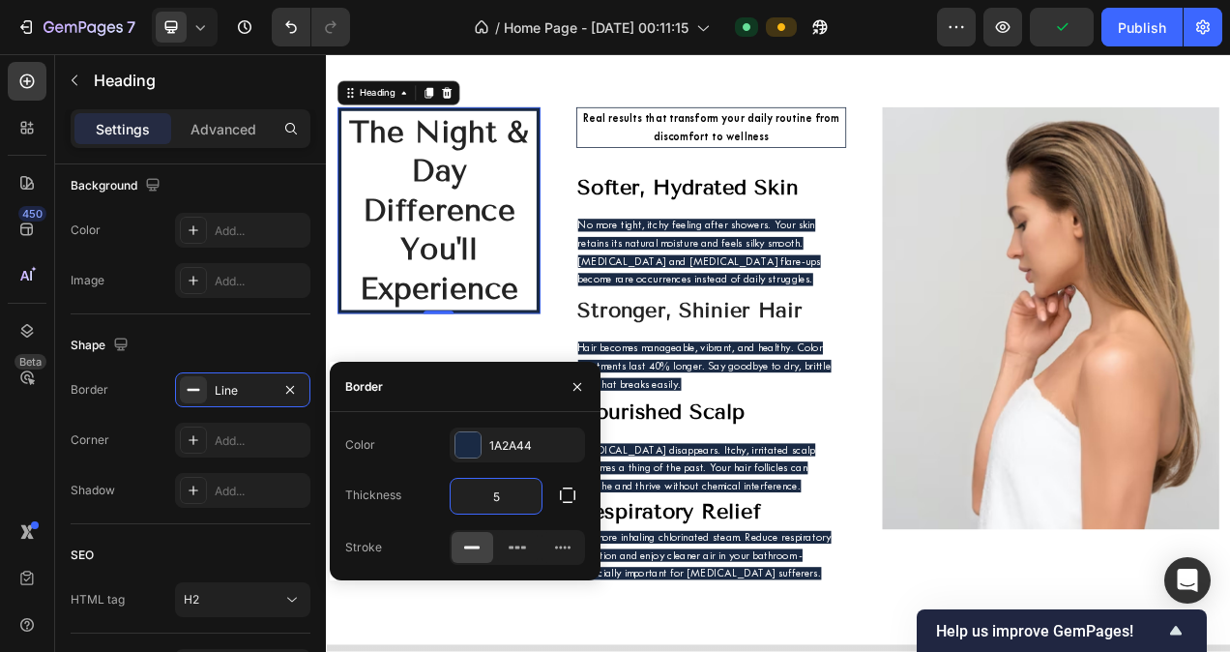
type input "5"
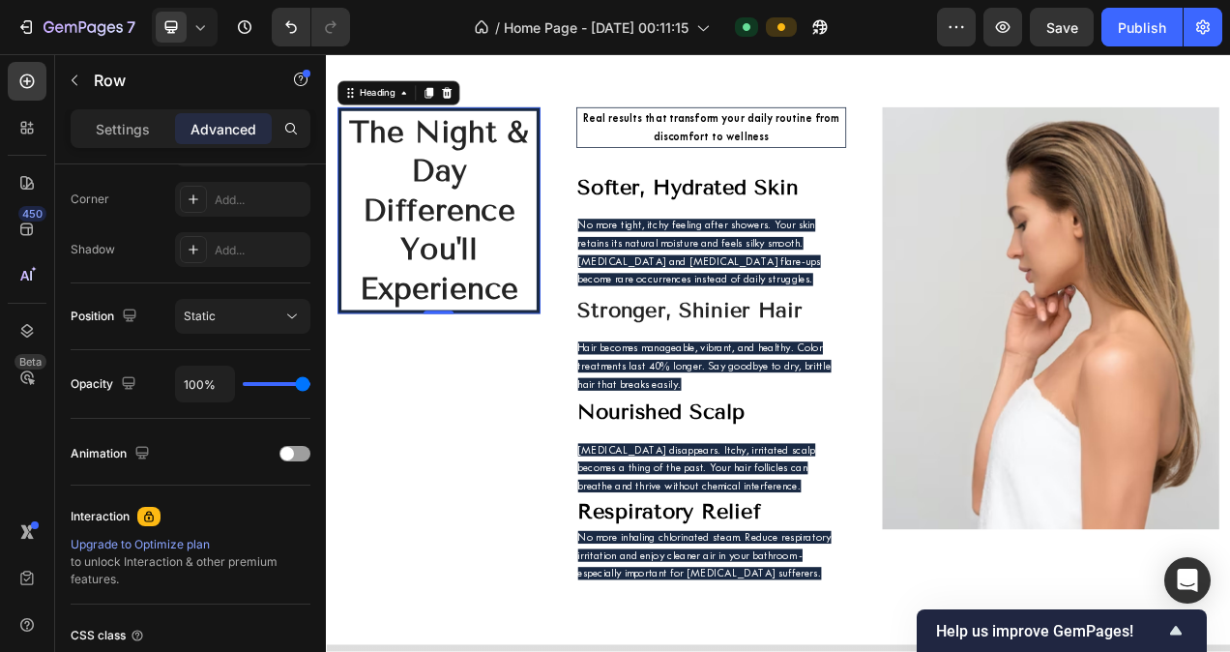
click at [544, 439] on div "The Night & Day Difference You'll Experience Heading 0" at bounding box center [470, 429] width 260 height 612
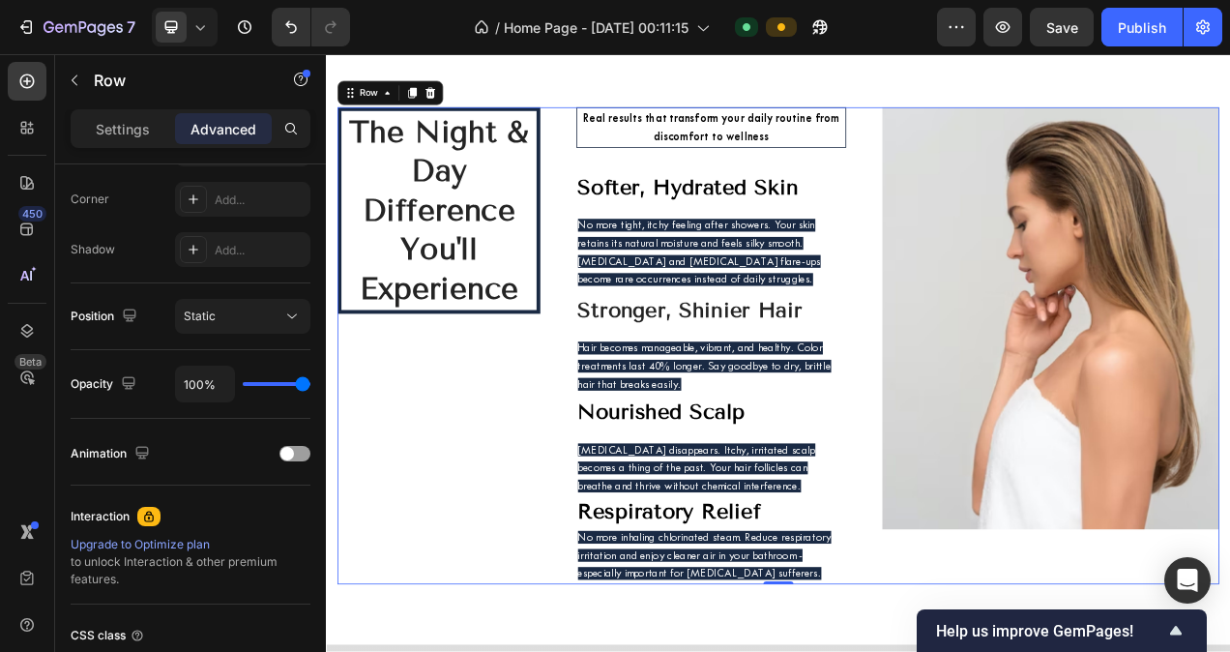
scroll to position [0, 0]
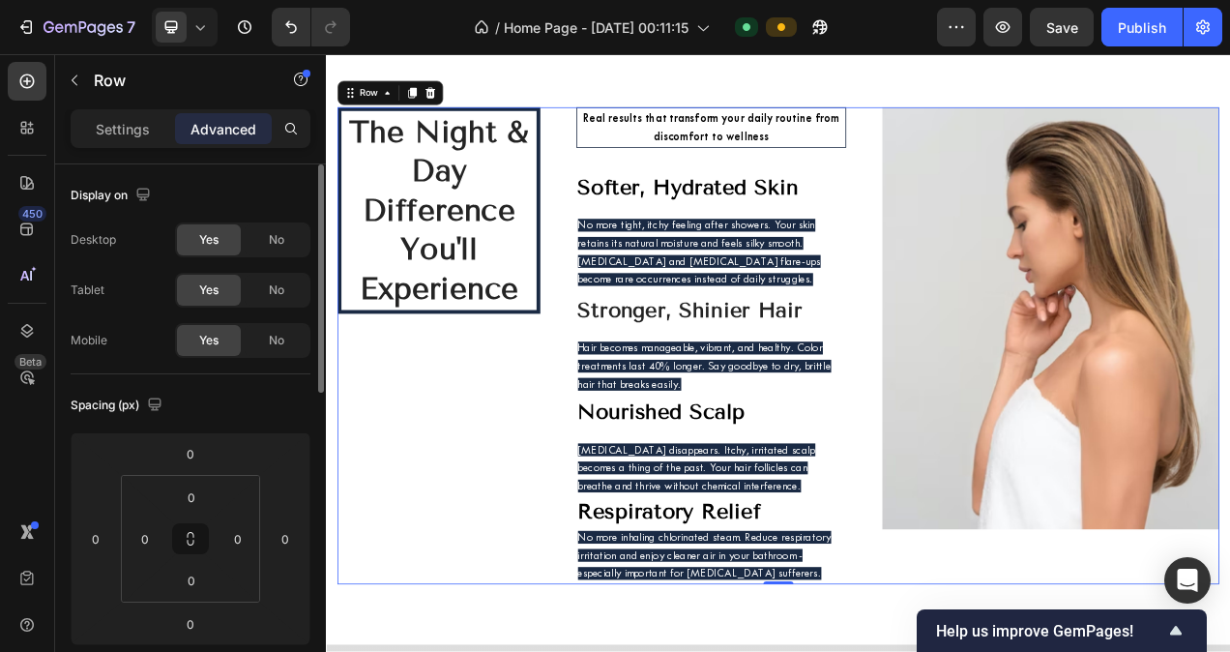
click at [544, 439] on div "The Night & Day Difference You'll Experience Heading" at bounding box center [470, 429] width 260 height 612
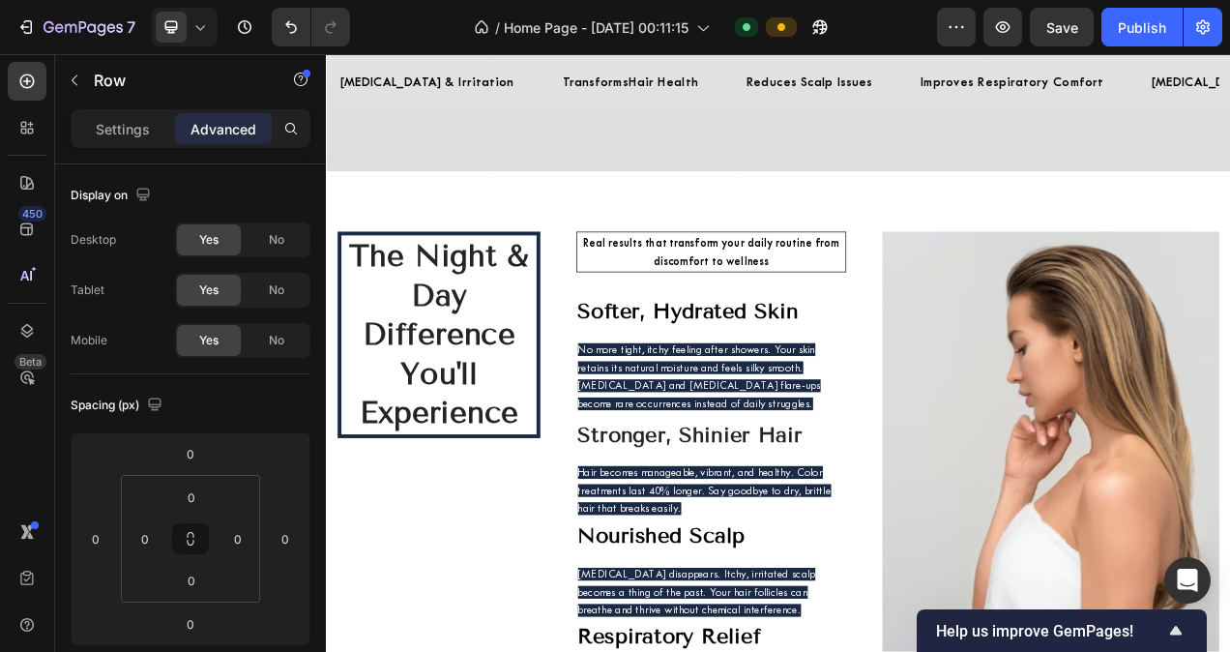
scroll to position [6187, 0]
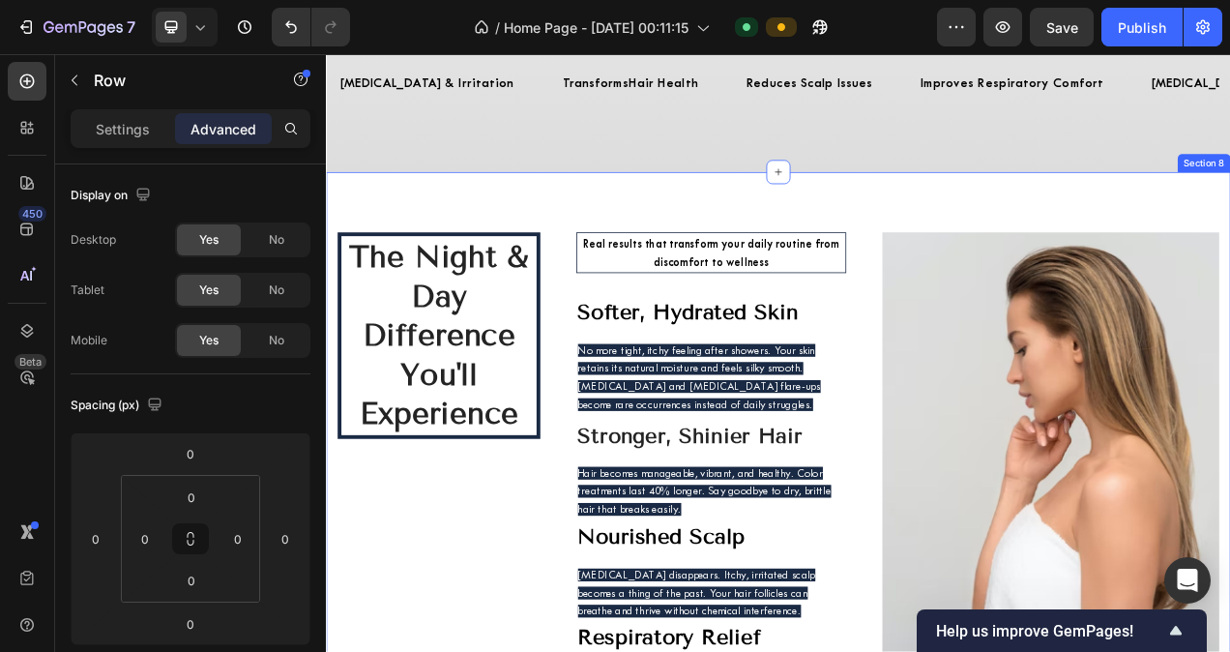
click at [826, 248] on div "The Night & Day Difference You'll Experience Heading Real results that transfor…" at bounding box center [906, 589] width 1160 height 767
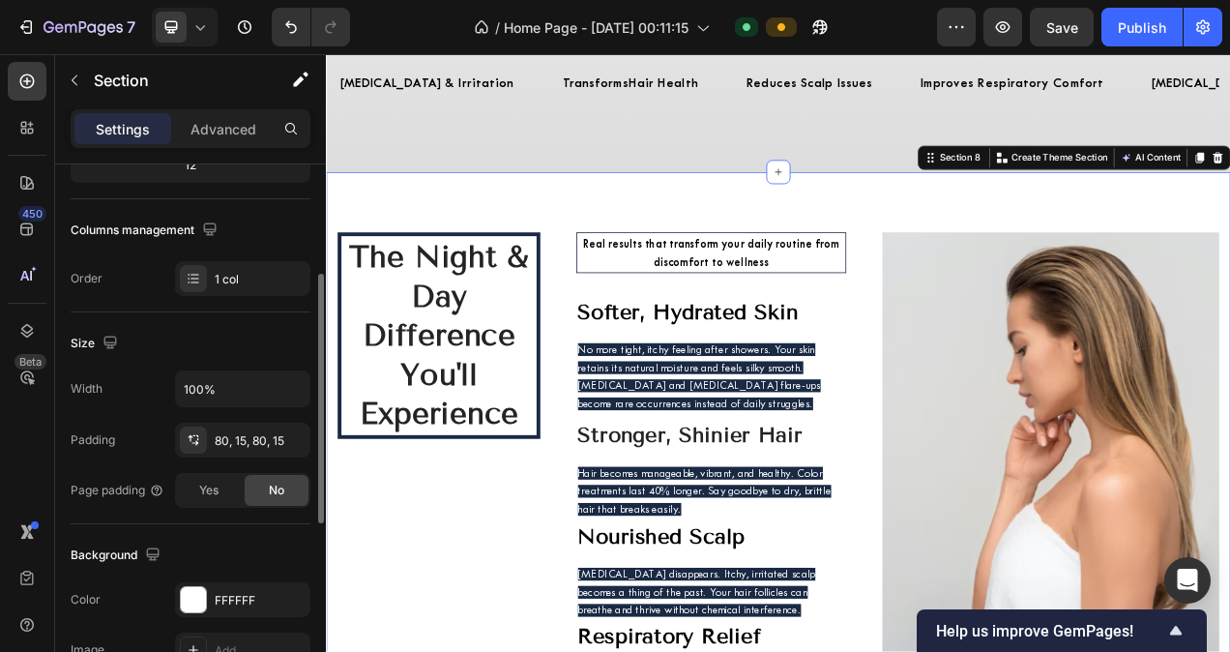
scroll to position [271, 0]
click at [192, 584] on div at bounding box center [193, 597] width 27 height 27
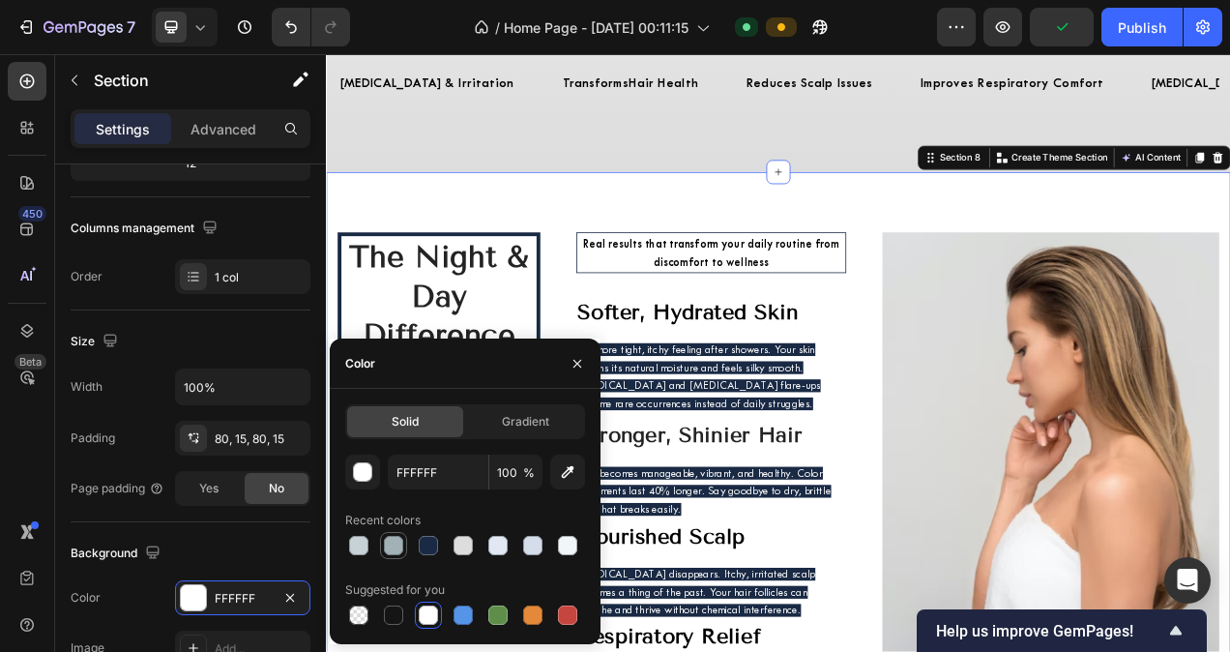
click at [395, 538] on div at bounding box center [393, 545] width 19 height 19
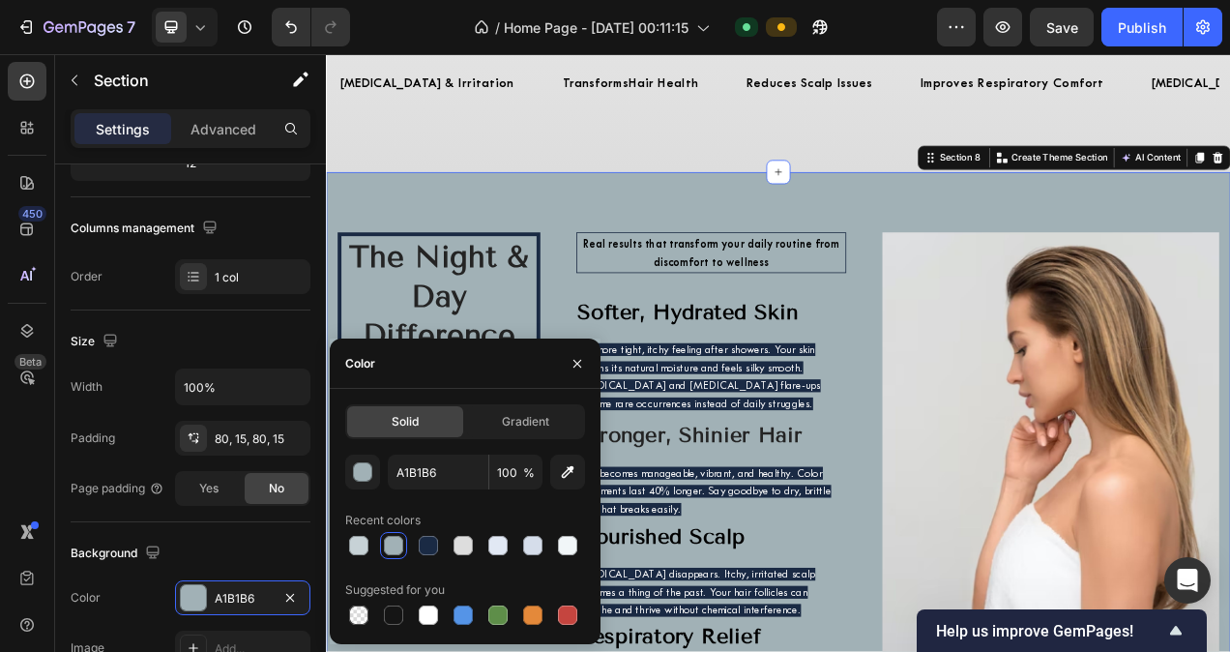
click at [482, 543] on div at bounding box center [465, 545] width 240 height 27
click at [486, 543] on div at bounding box center [497, 545] width 23 height 23
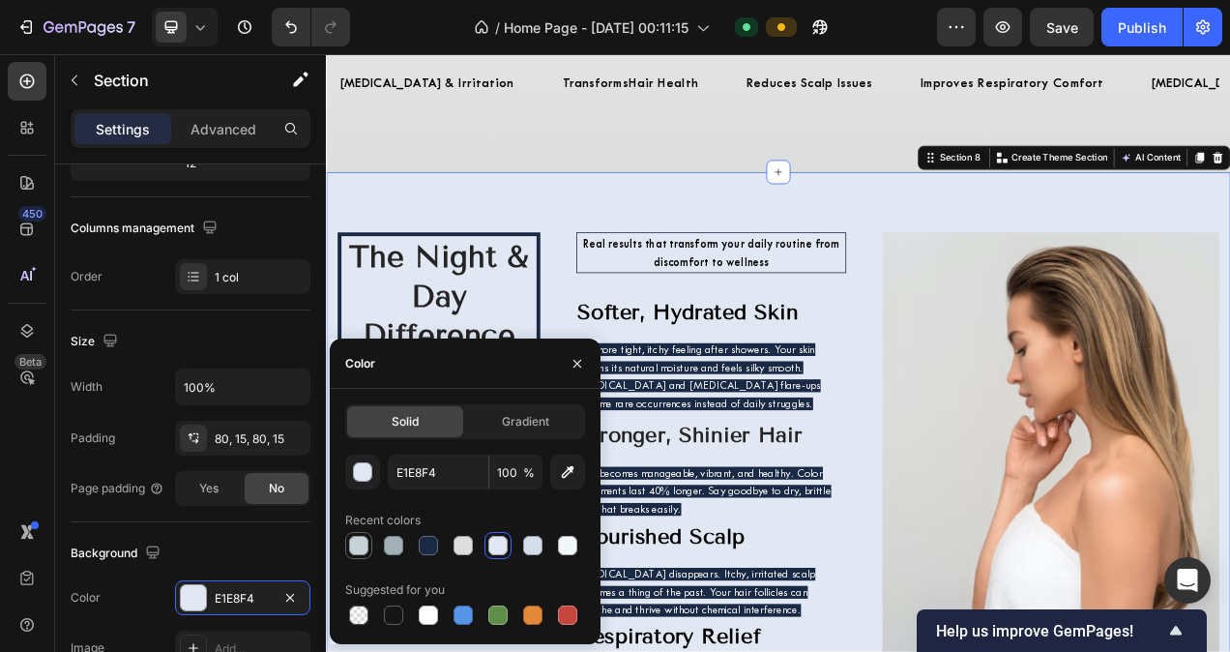
click at [366, 539] on div at bounding box center [358, 545] width 19 height 19
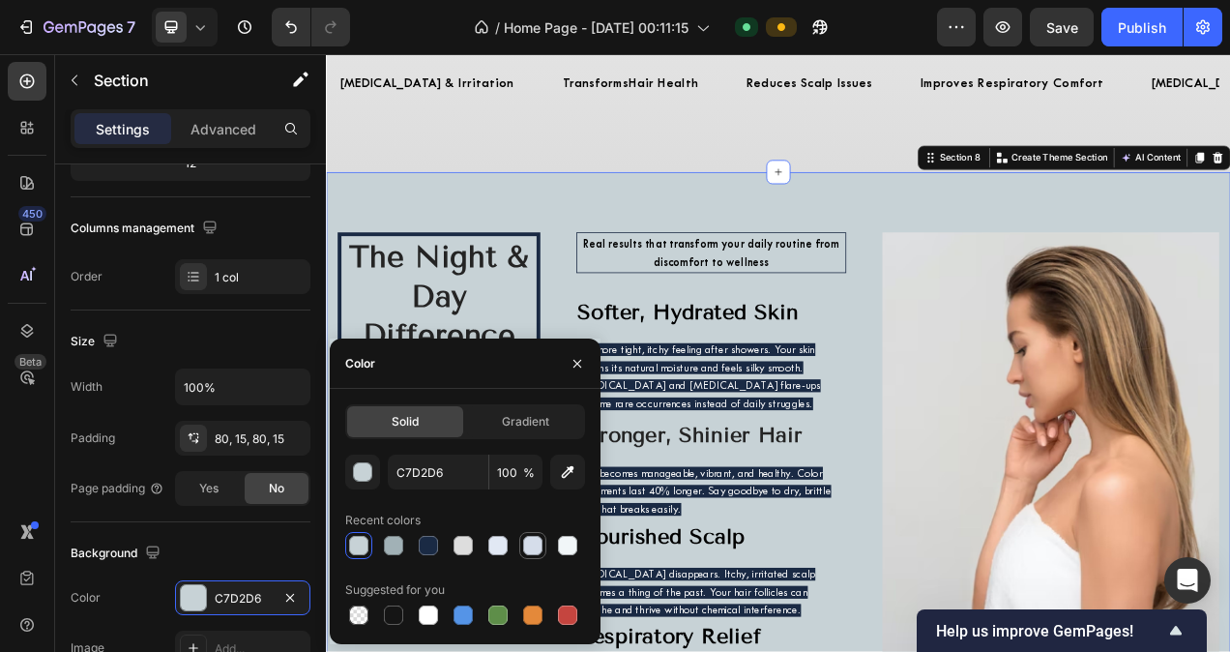
click at [532, 539] on div at bounding box center [532, 545] width 19 height 19
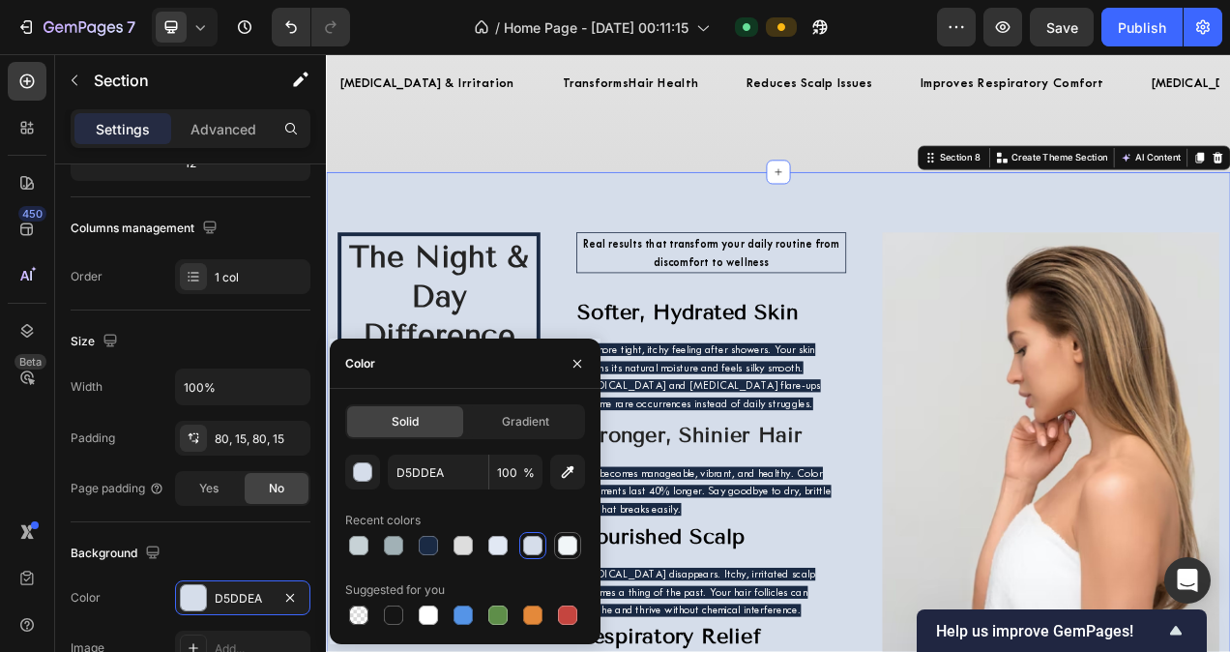
click at [561, 540] on div at bounding box center [567, 545] width 19 height 19
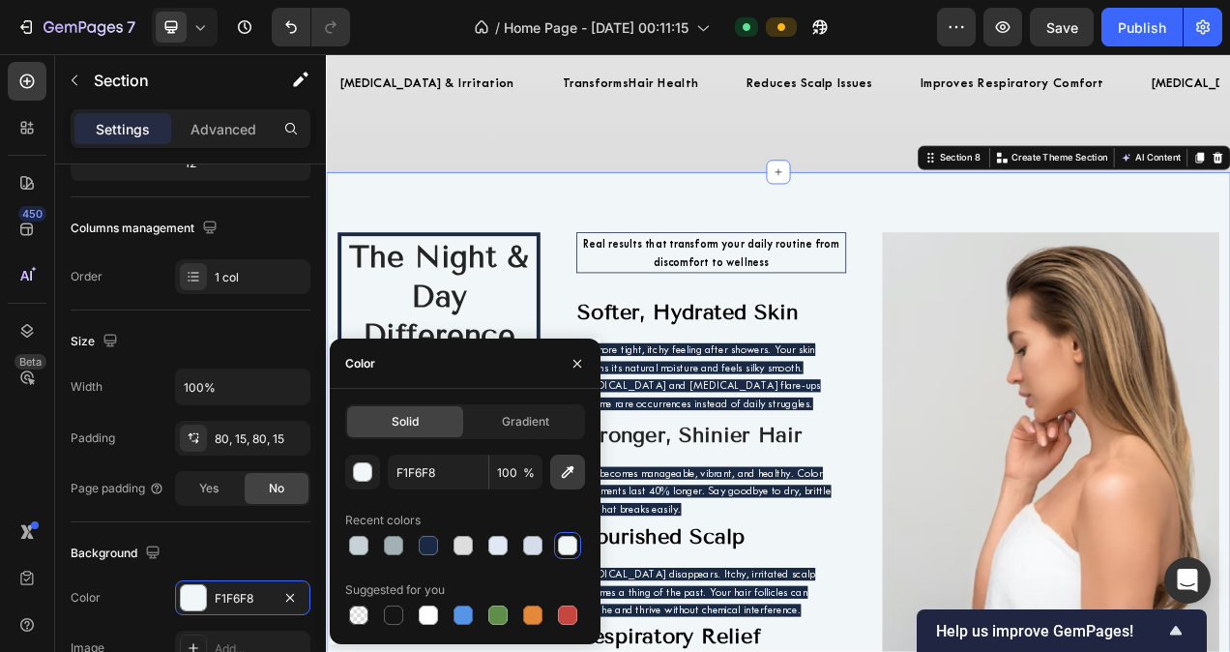
click at [565, 485] on button "button" at bounding box center [567, 471] width 35 height 35
type input "DFDFDF"
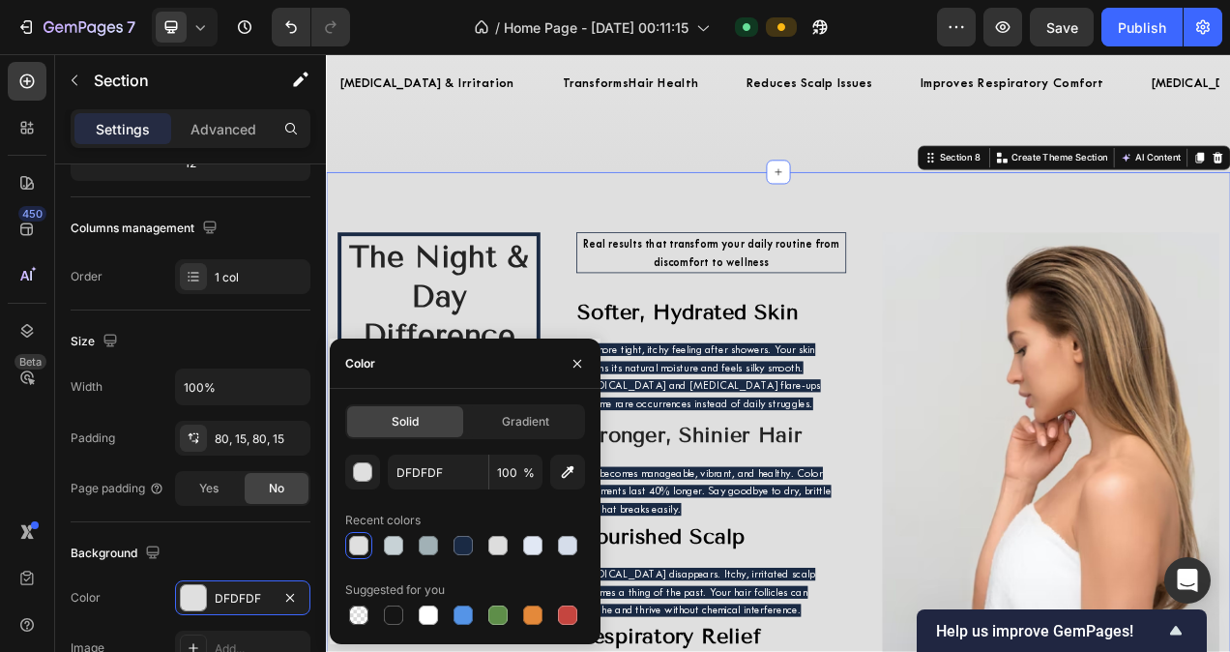
click at [740, 253] on div "The Night & Day Difference You'll Experience Heading Real results that transfor…" at bounding box center [906, 589] width 1160 height 767
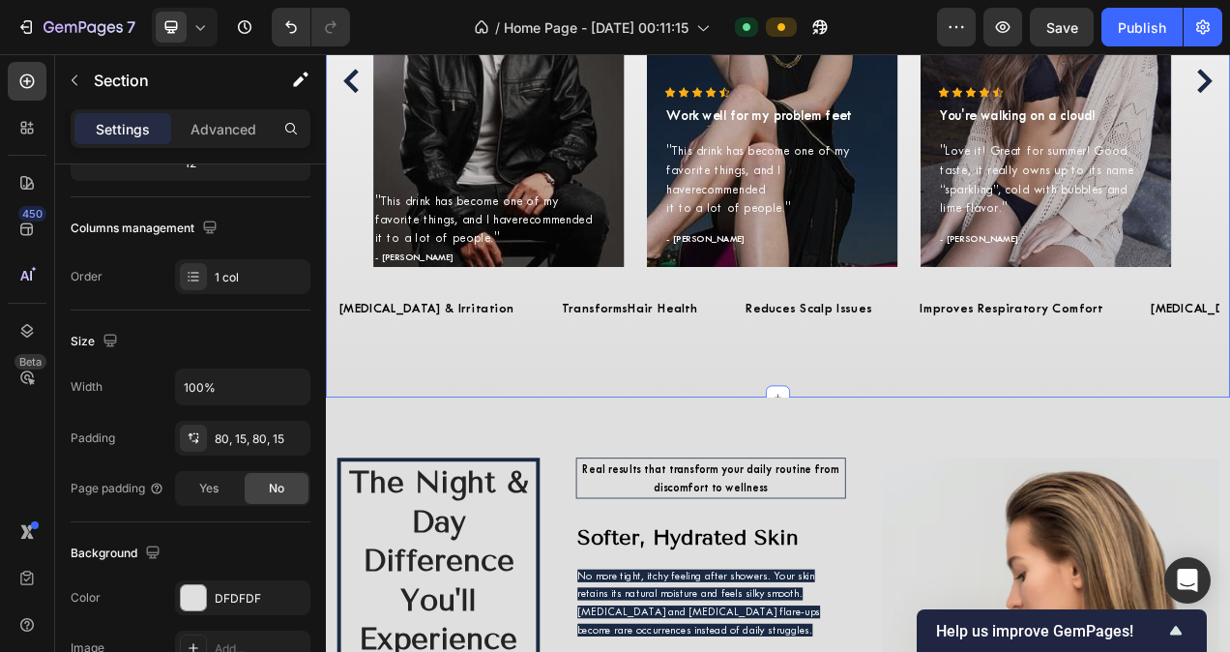
scroll to position [6392, 0]
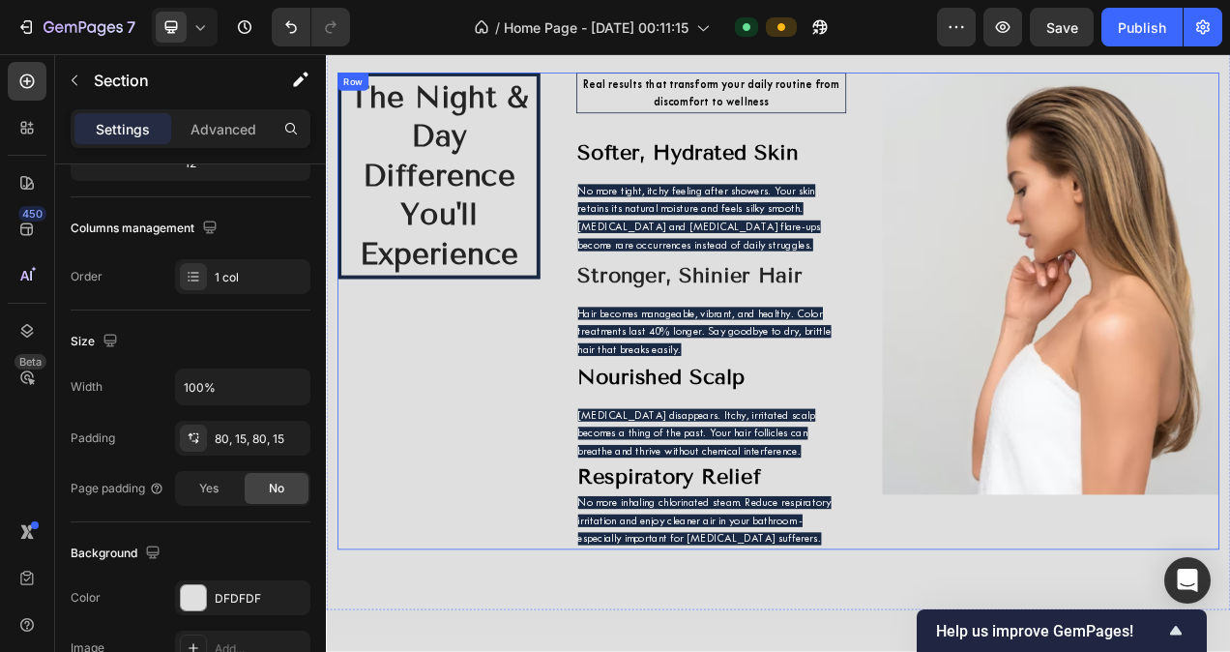
click at [588, 528] on div "The Night & Day Difference You'll Experience Heading" at bounding box center [470, 384] width 260 height 612
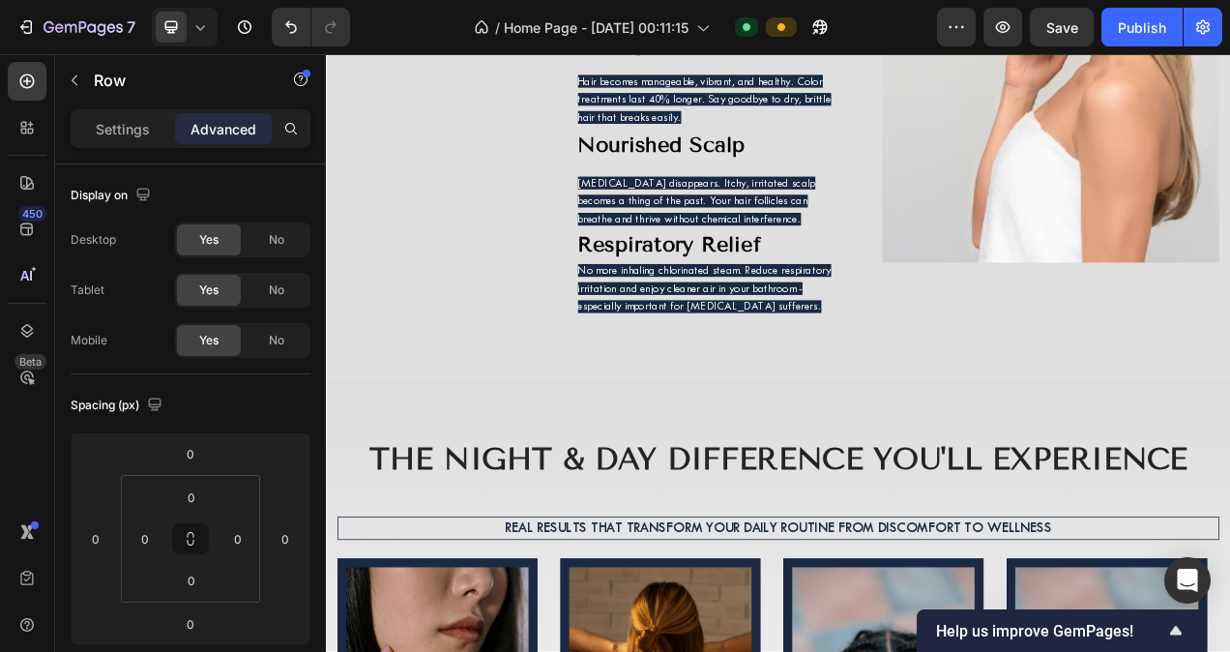
scroll to position [6699, 0]
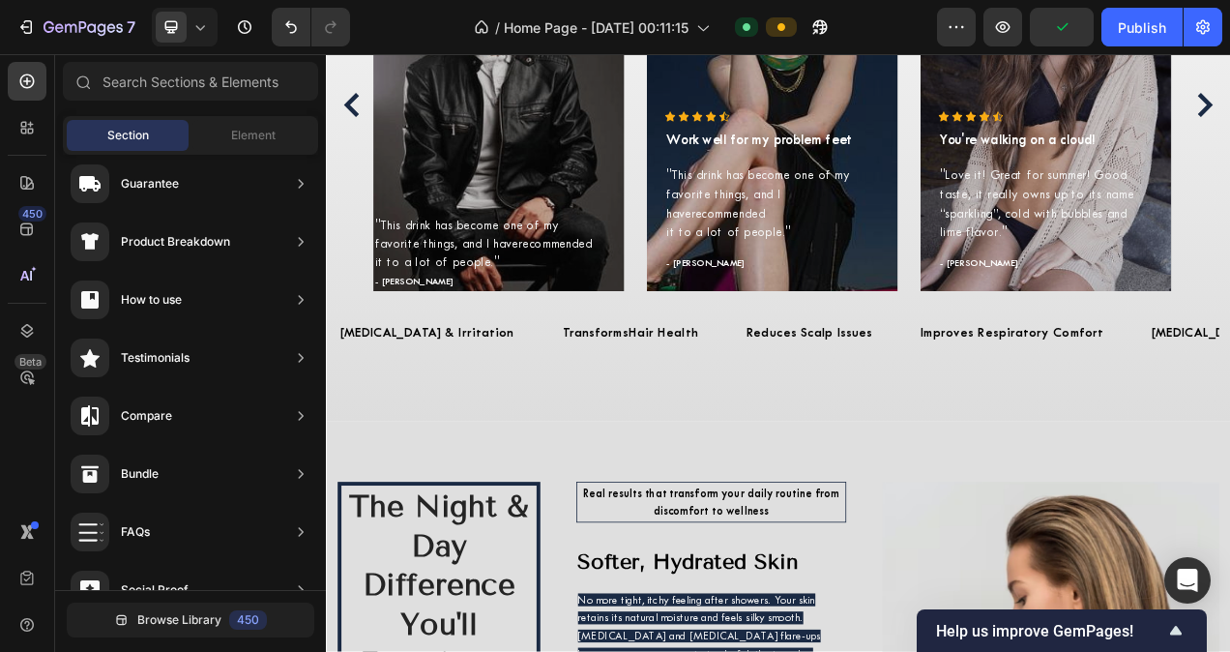
scroll to position [6215, 0]
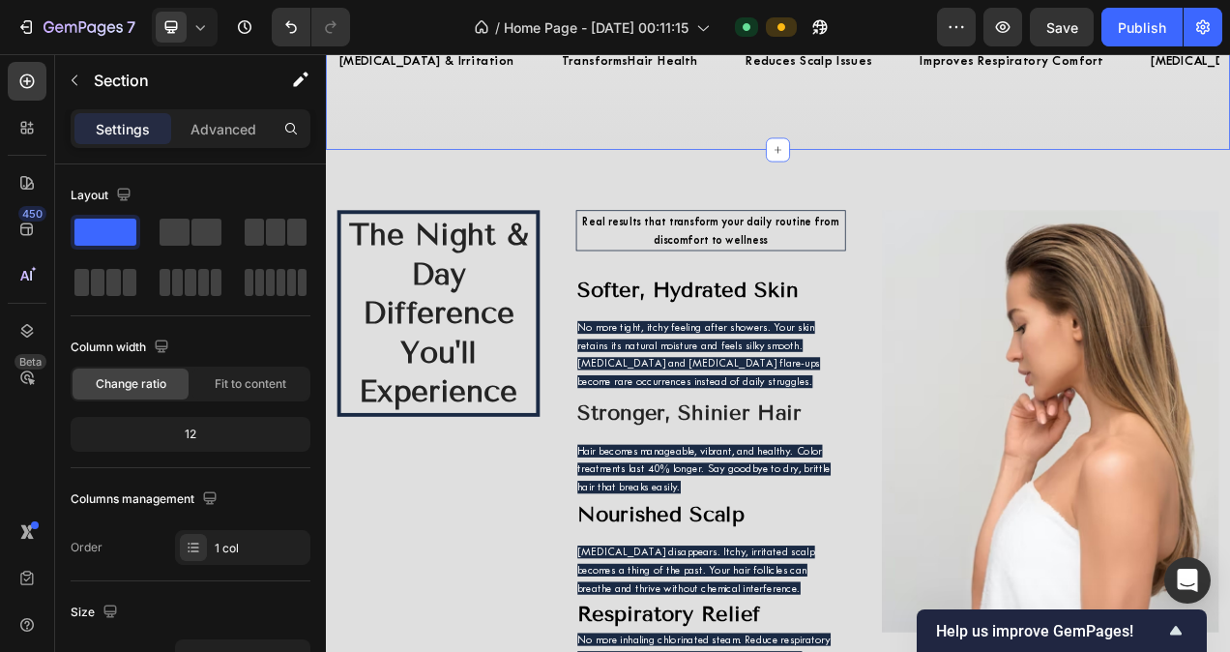
click at [1045, 232] on div "The Night & Day Difference You'll Experience Heading Real results that transfor…" at bounding box center [906, 561] width 1160 height 767
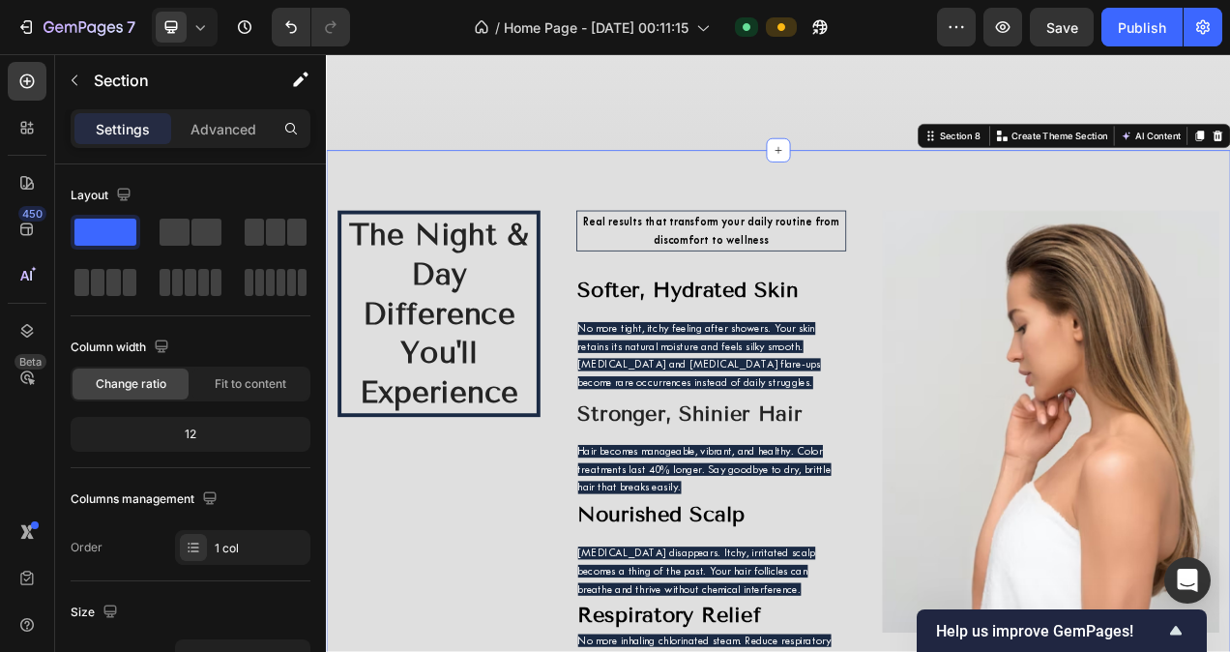
scroll to position [6457, 0]
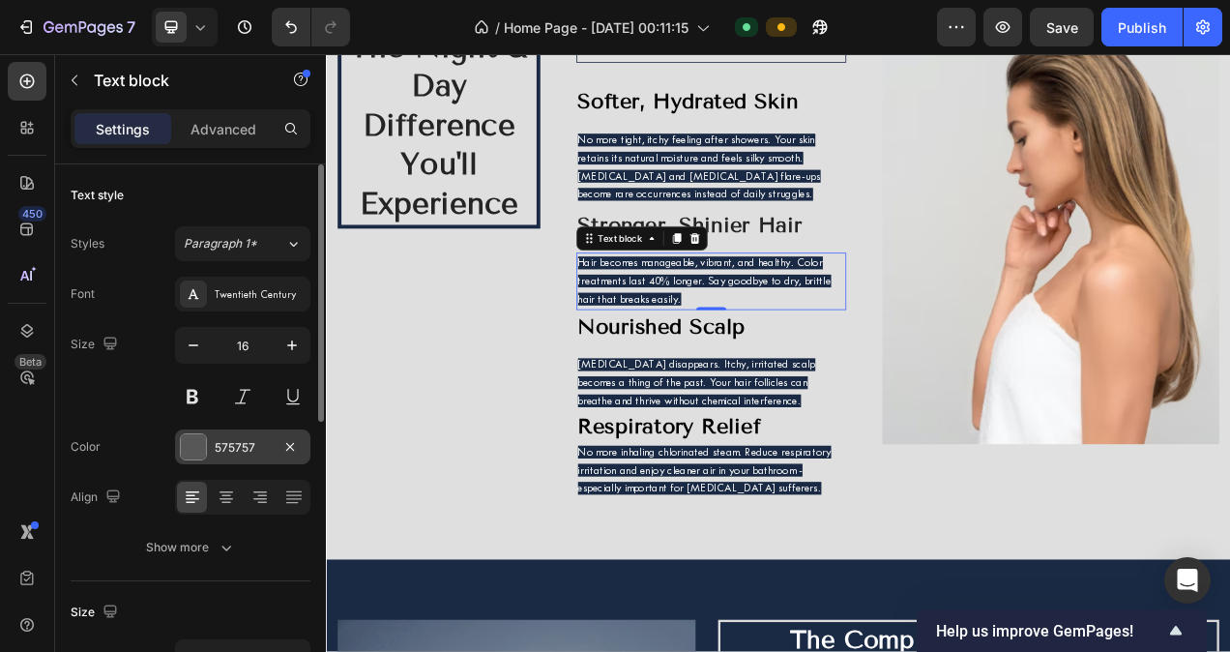
click at [191, 443] on div at bounding box center [193, 446] width 25 height 25
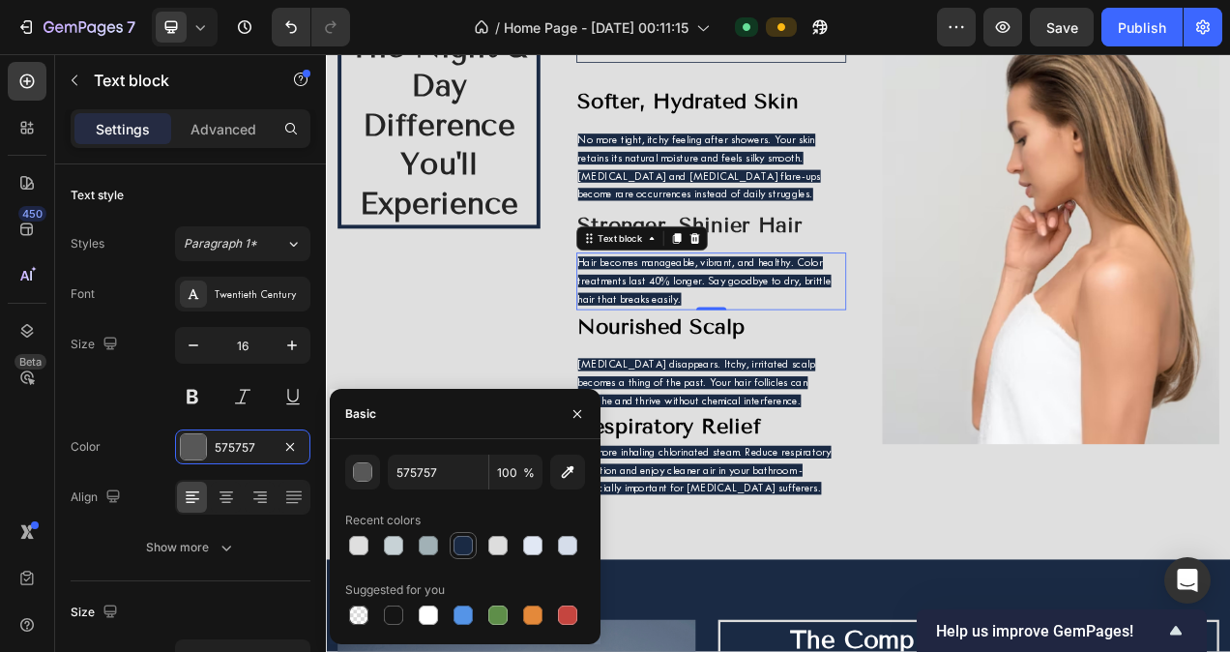
click at [453, 549] on div at bounding box center [462, 545] width 19 height 19
type input "1A2A44"
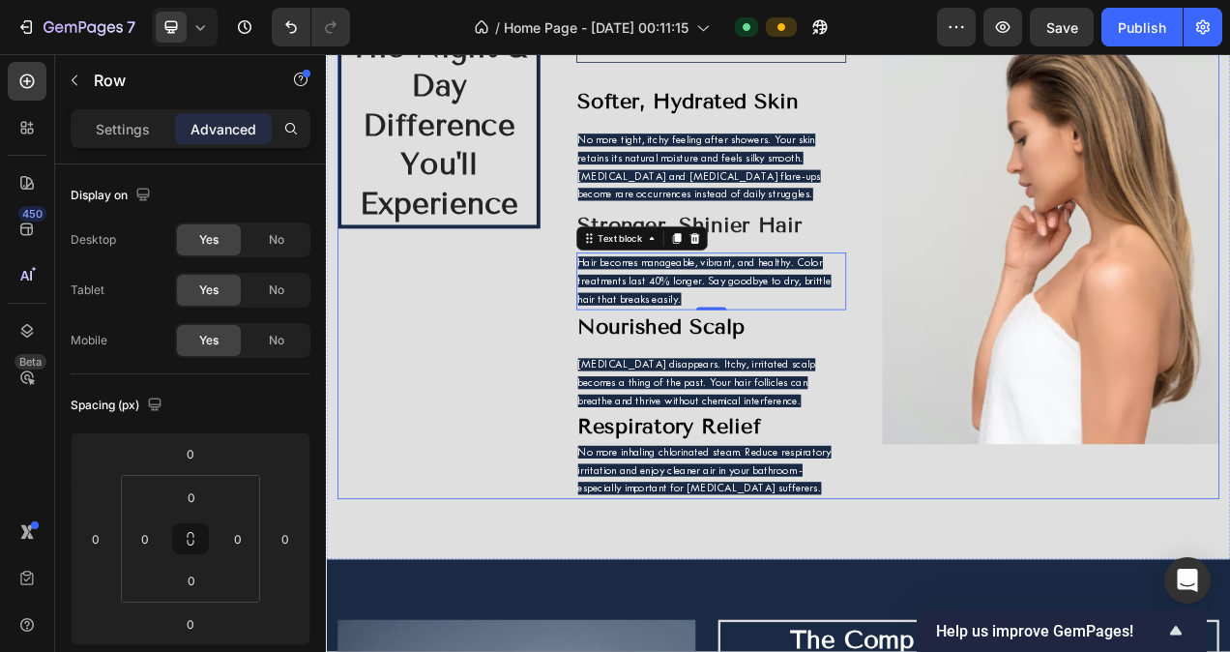
click at [454, 428] on div "The Night & Day Difference You'll Experience Heading" at bounding box center [470, 320] width 260 height 612
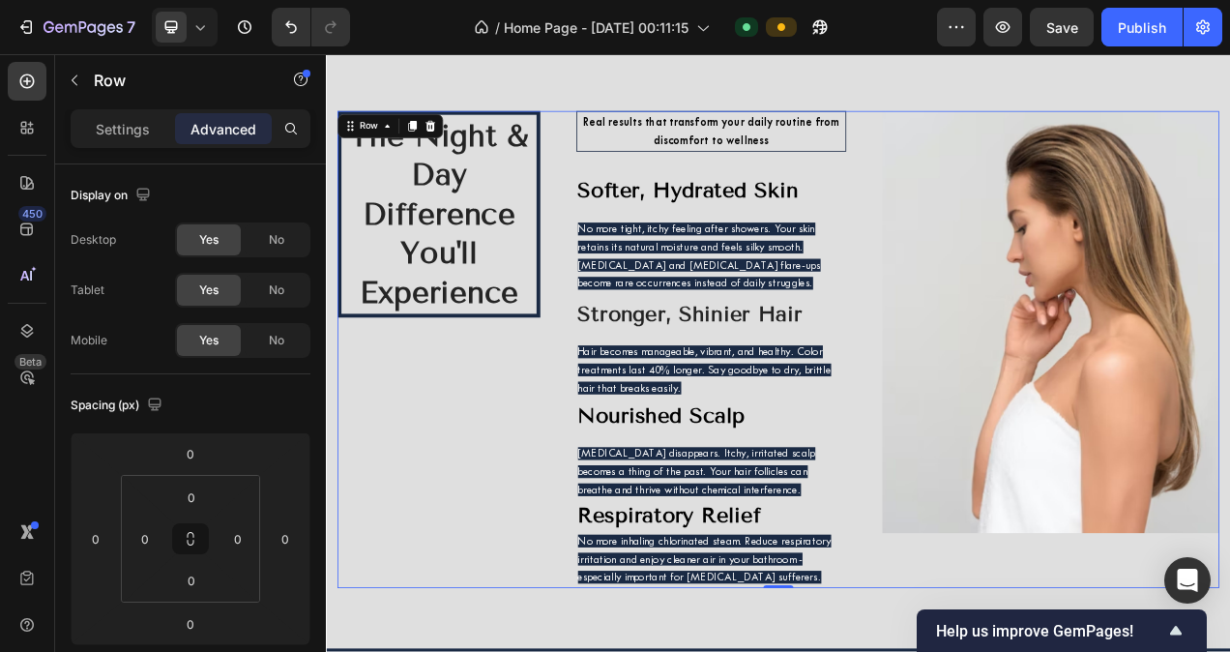
scroll to position [6342, 0]
click at [521, 472] on div "The Night & Day Difference You'll Experience Heading" at bounding box center [470, 435] width 260 height 612
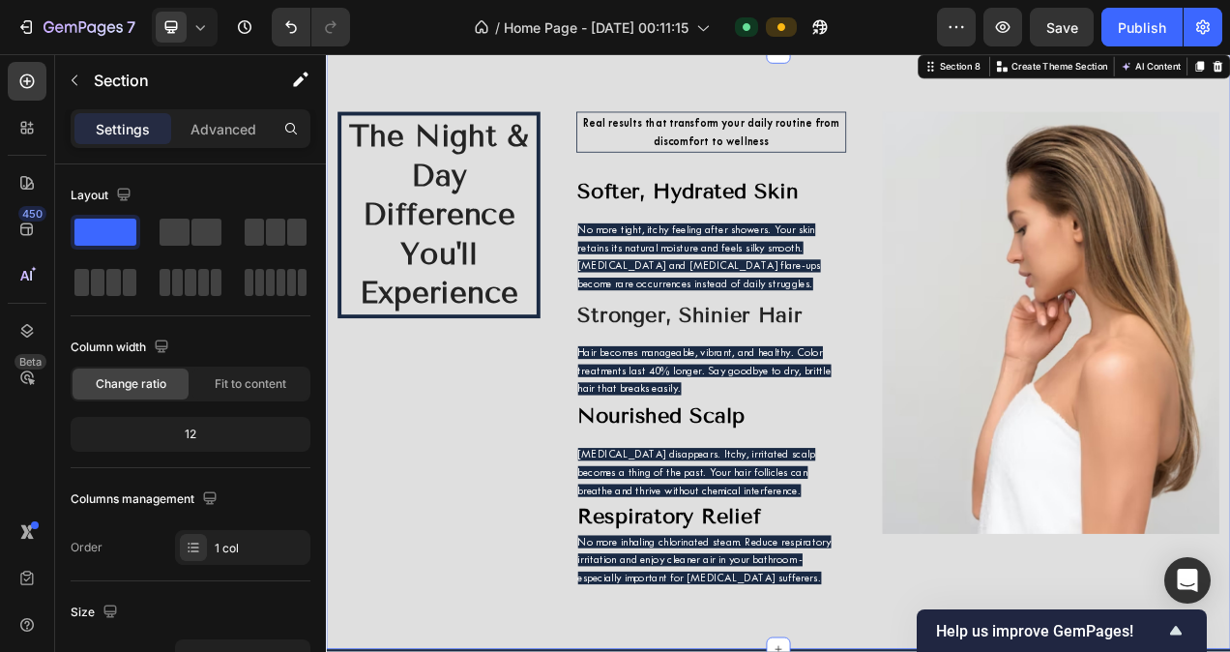
click at [735, 103] on div "The Night & Day Difference You'll Experience Heading Real results that transfor…" at bounding box center [906, 434] width 1160 height 767
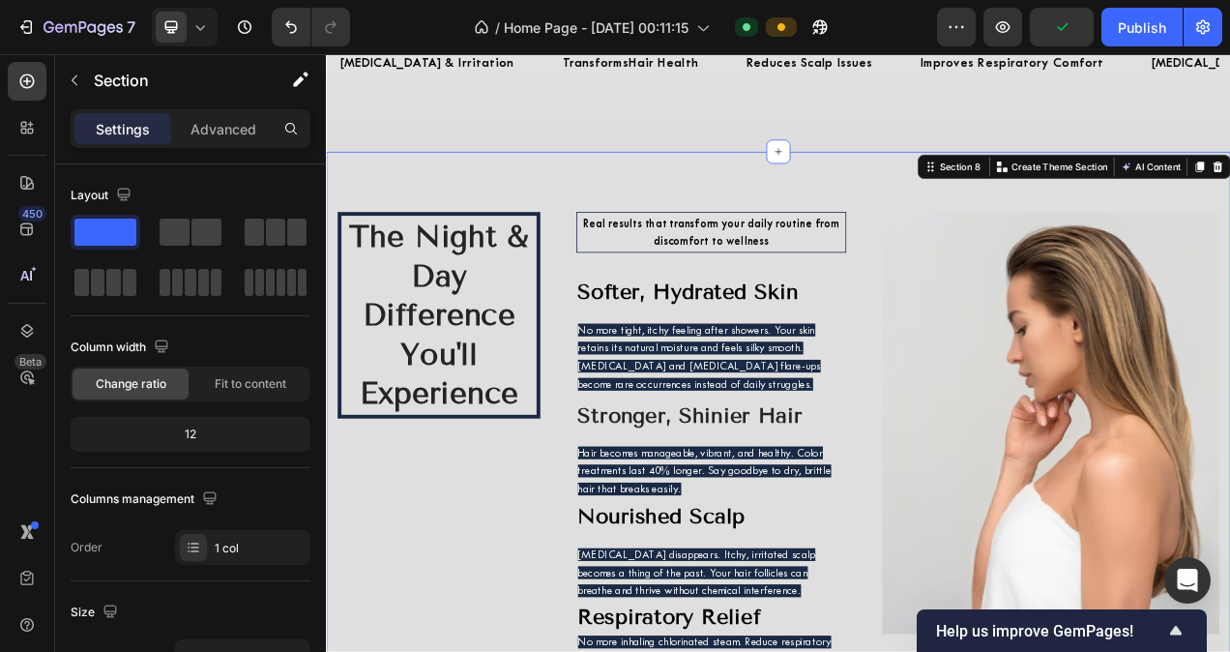
scroll to position [6212, 0]
click at [895, 168] on div at bounding box center [905, 180] width 31 height 31
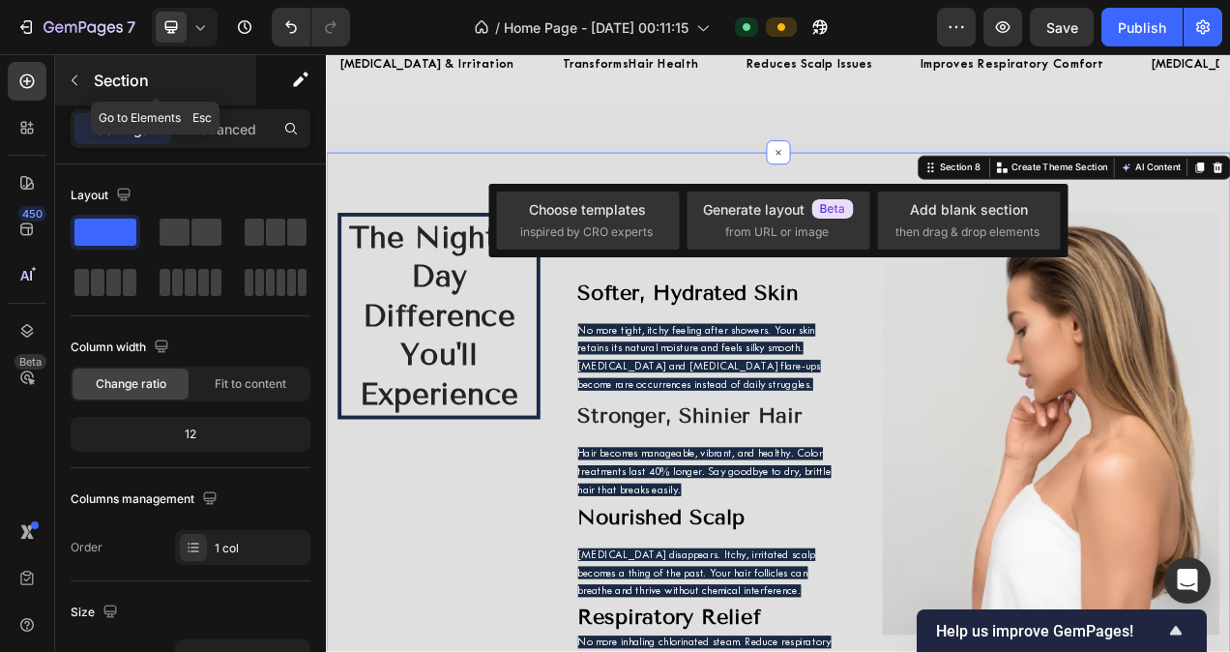
click at [67, 77] on icon "button" at bounding box center [74, 80] width 15 height 15
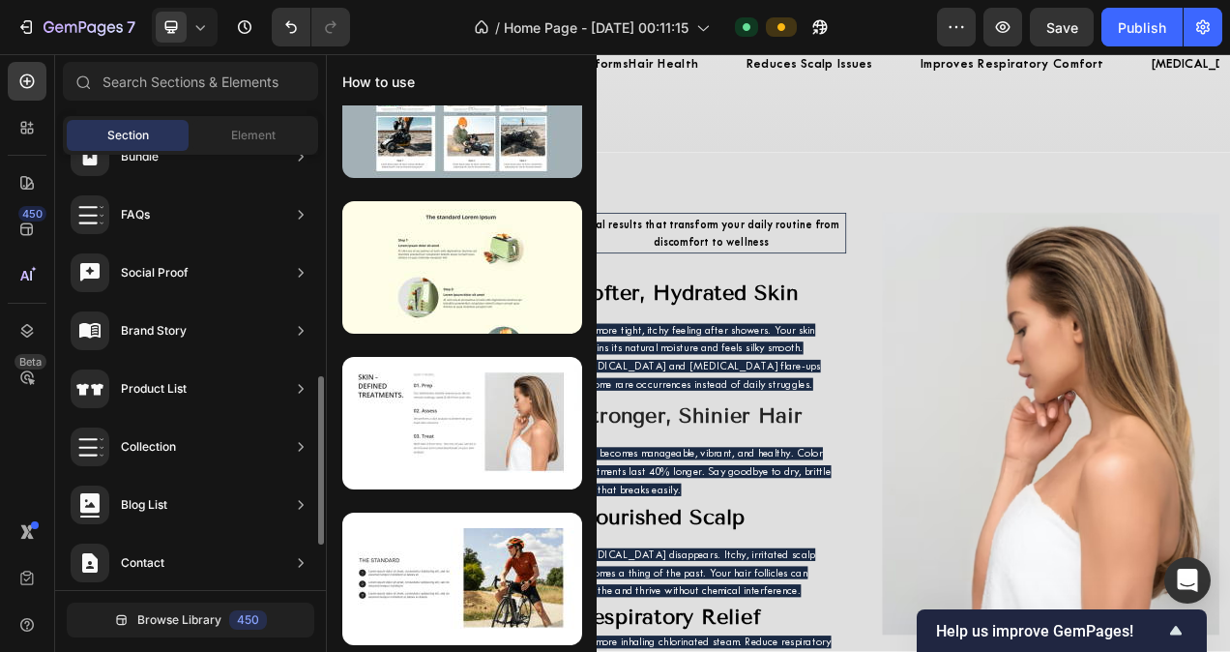
scroll to position [565, 0]
click at [305, 270] on icon at bounding box center [300, 270] width 19 height 19
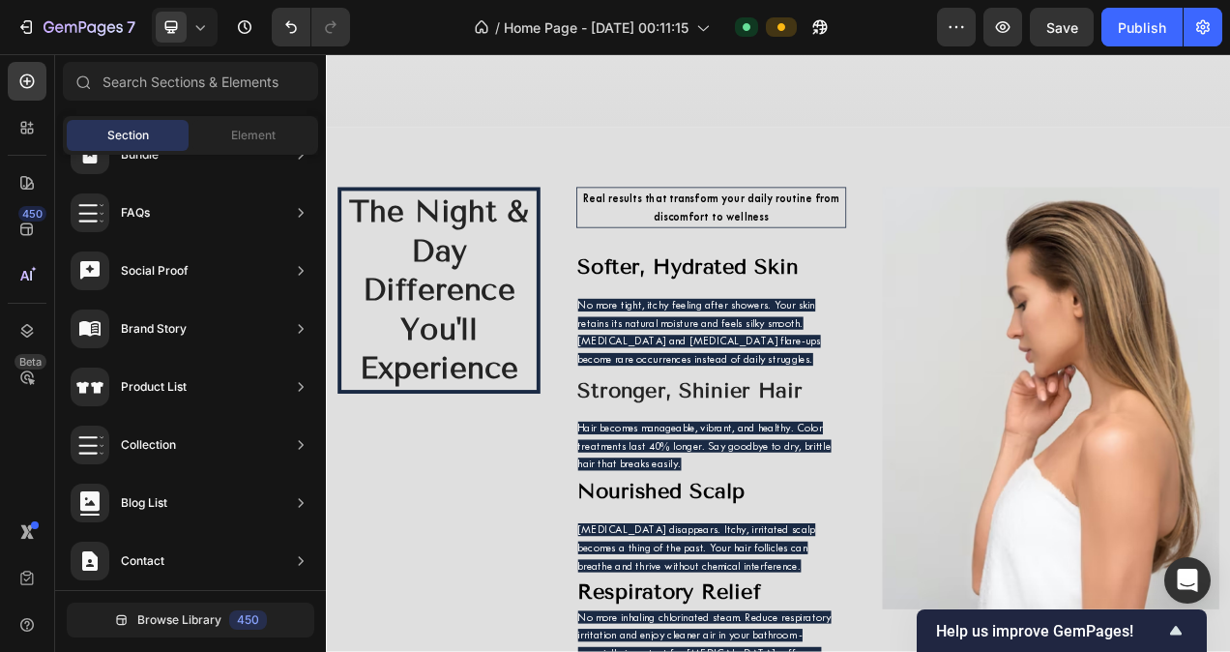
scroll to position [6245, 0]
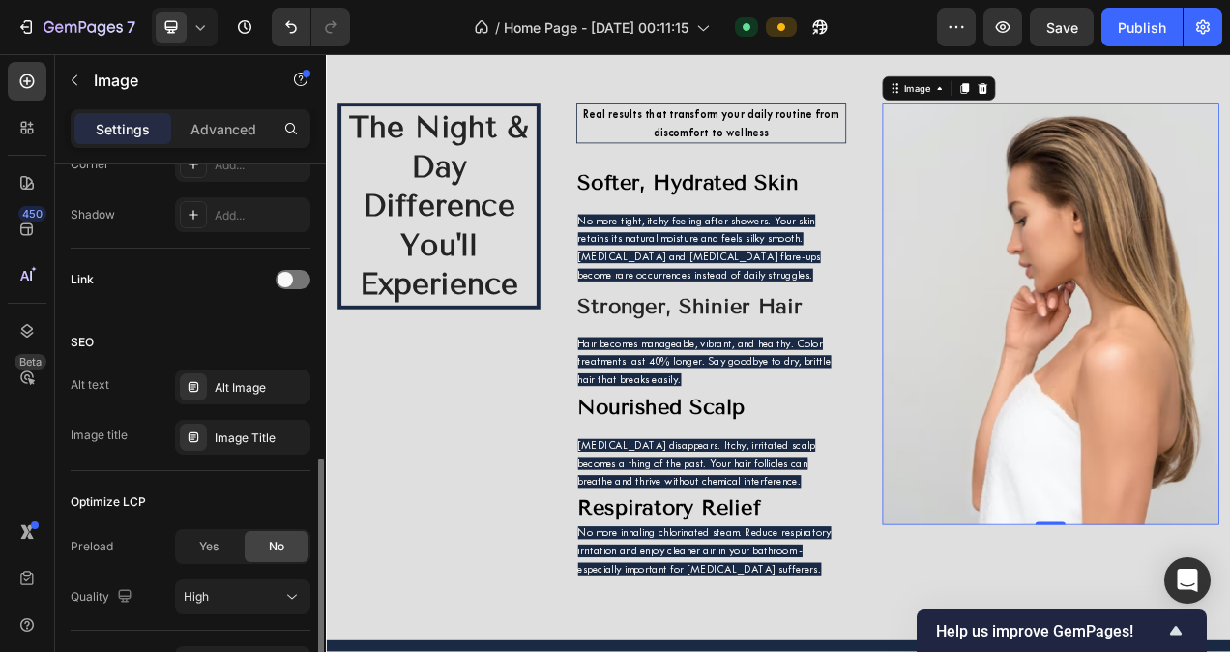
scroll to position [794, 0]
click at [242, 390] on div "Alt Image" at bounding box center [260, 389] width 91 height 17
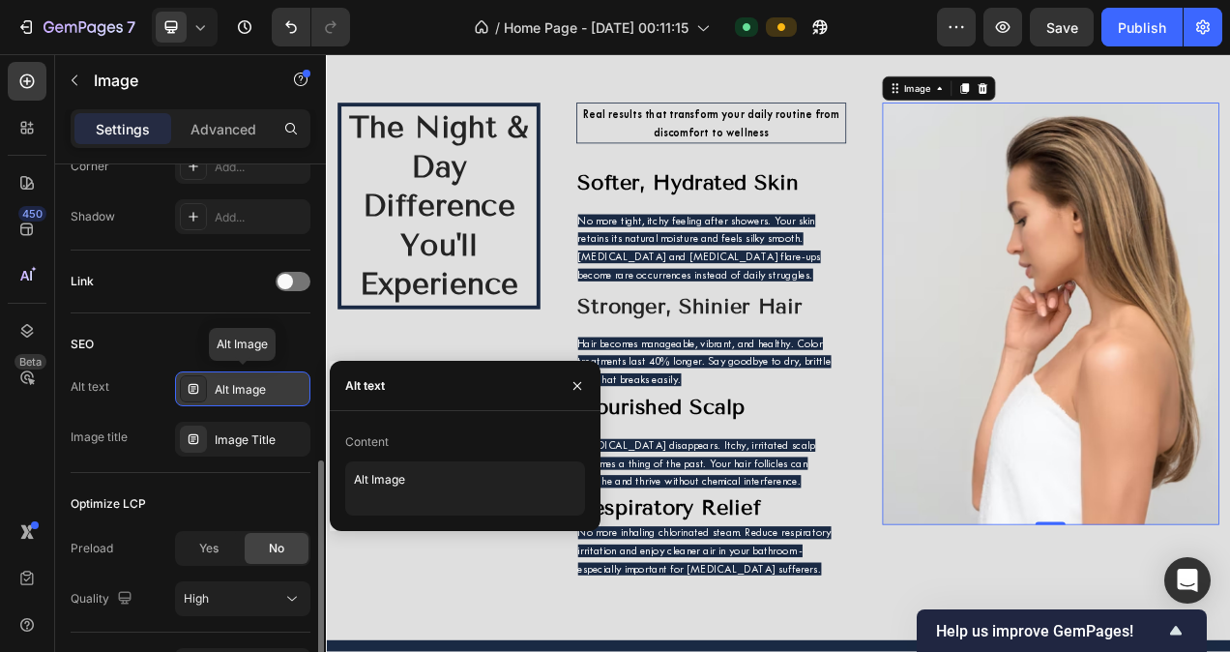
click at [242, 390] on div "Alt Image" at bounding box center [260, 389] width 91 height 17
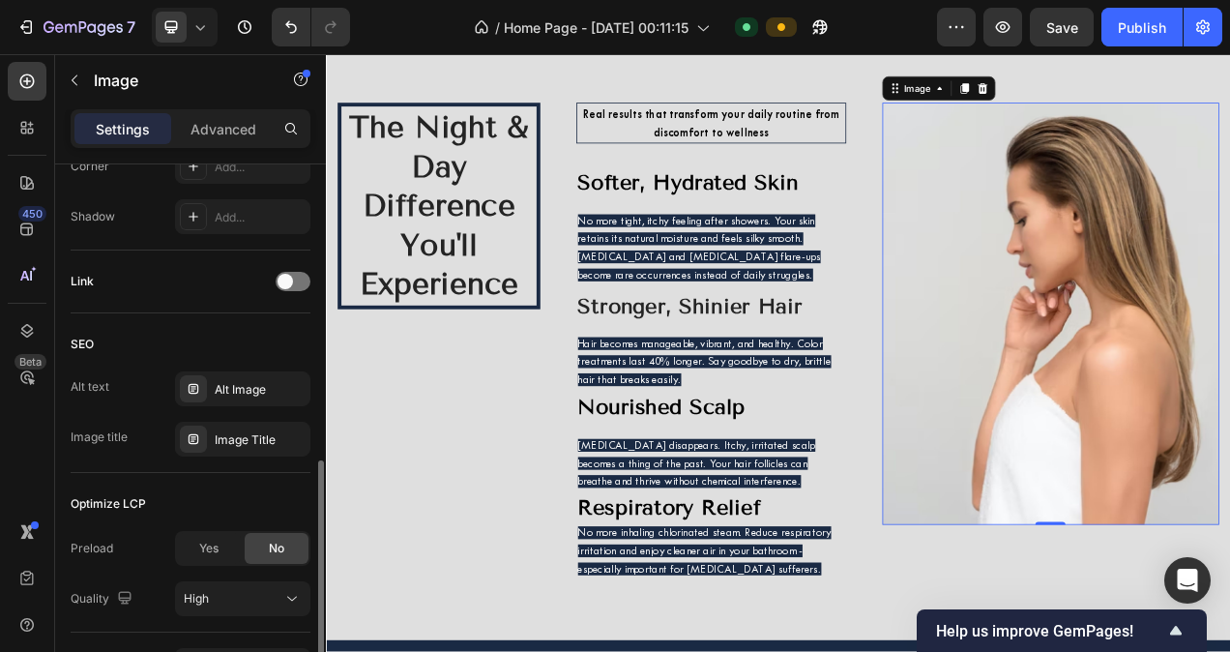
click at [232, 345] on div "SEO" at bounding box center [191, 344] width 240 height 31
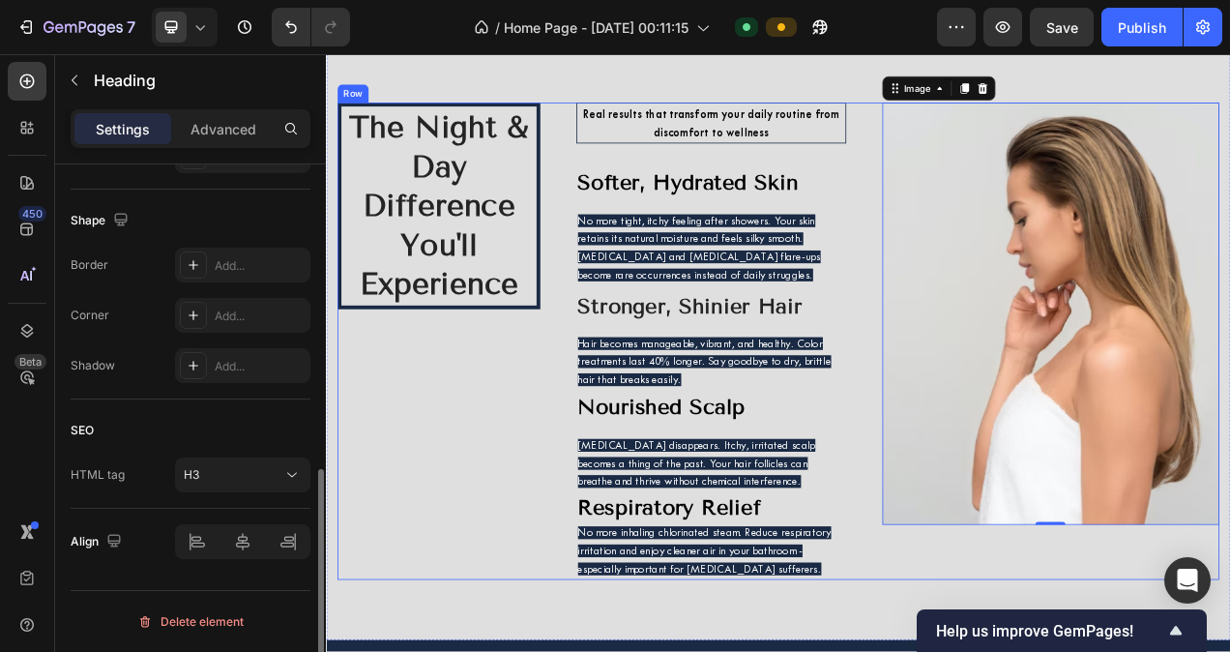
click at [648, 525] on h3 "Nourished Scalp" at bounding box center [820, 507] width 346 height 39
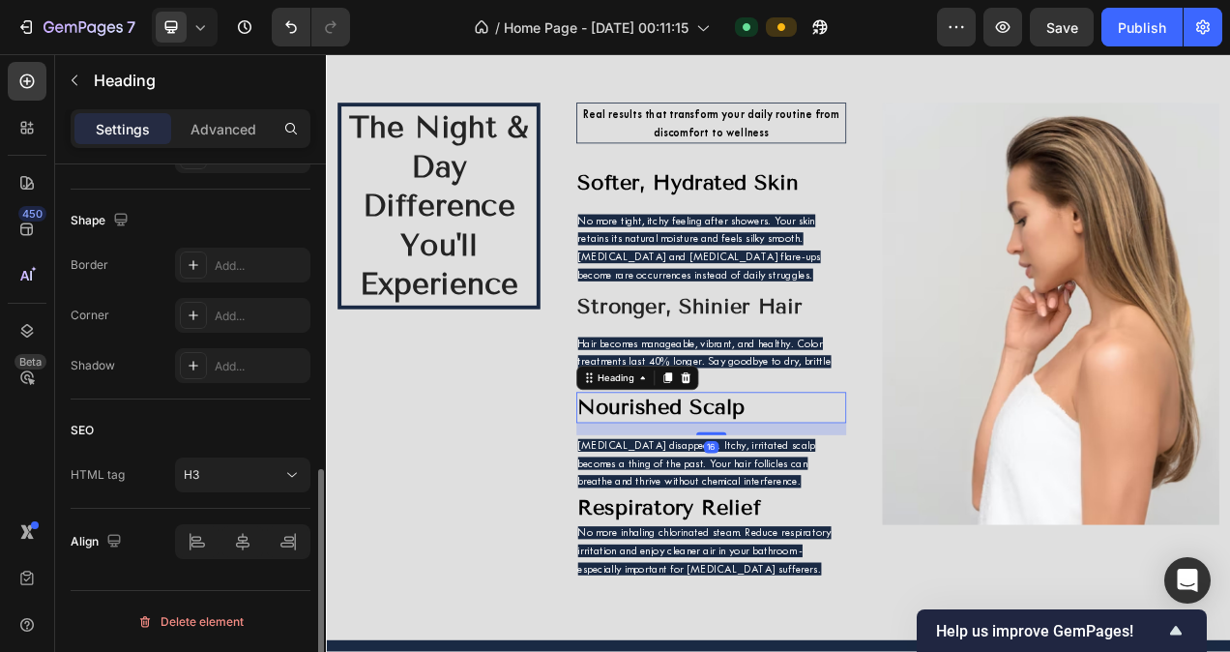
scroll to position [0, 0]
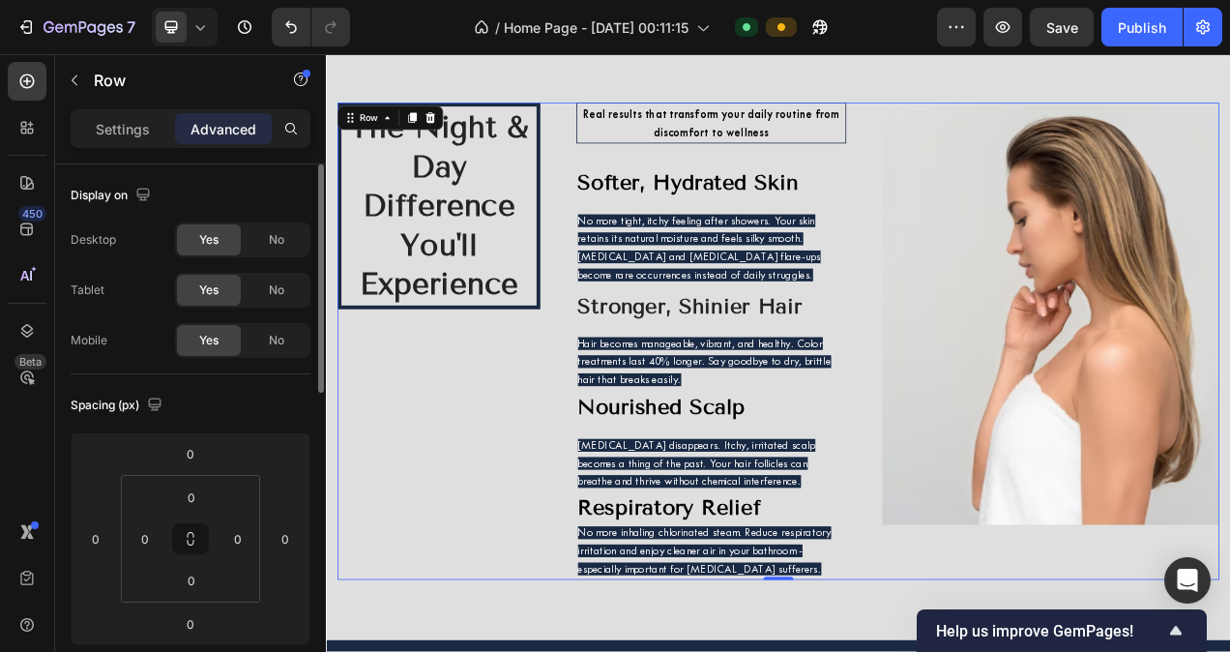
click at [557, 523] on div "The Night & Day Difference You'll Experience Heading" at bounding box center [470, 423] width 260 height 612
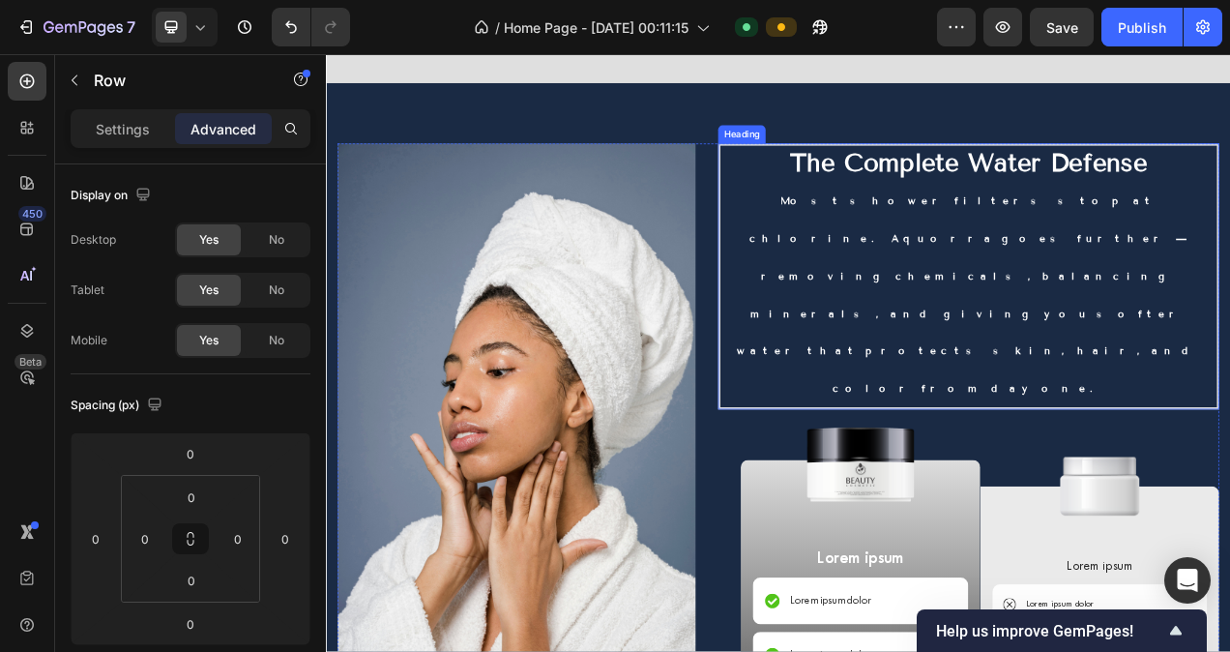
scroll to position [7065, 0]
